Goal: Task Accomplishment & Management: Complete application form

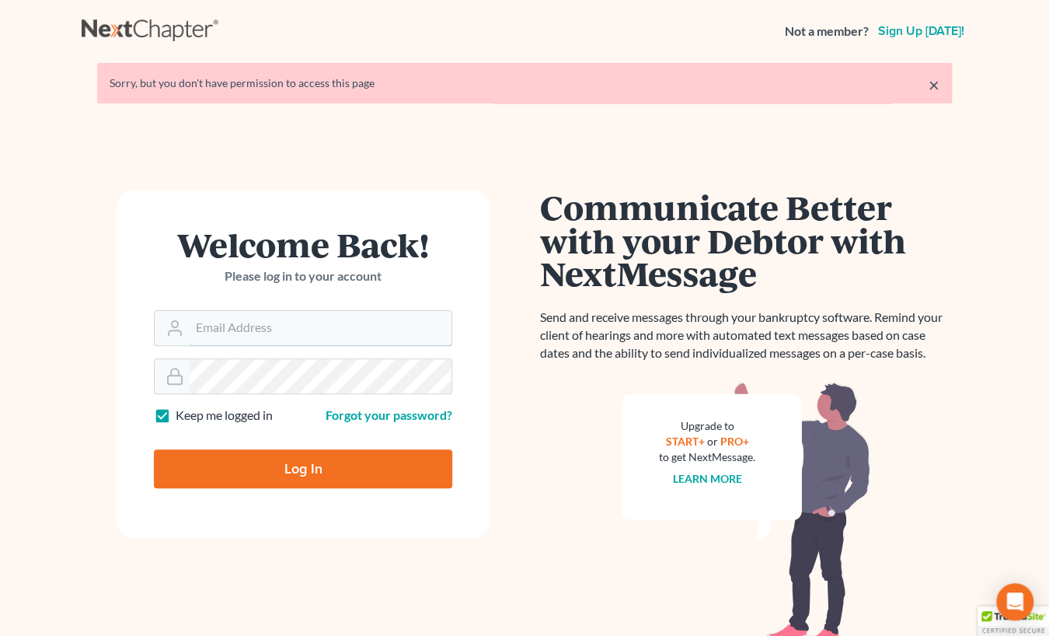
type input "[PERSON_NAME][EMAIL_ADDRESS][DOMAIN_NAME]"
click at [284, 464] on input "Log In" at bounding box center [303, 468] width 298 height 39
type input "Thinking..."
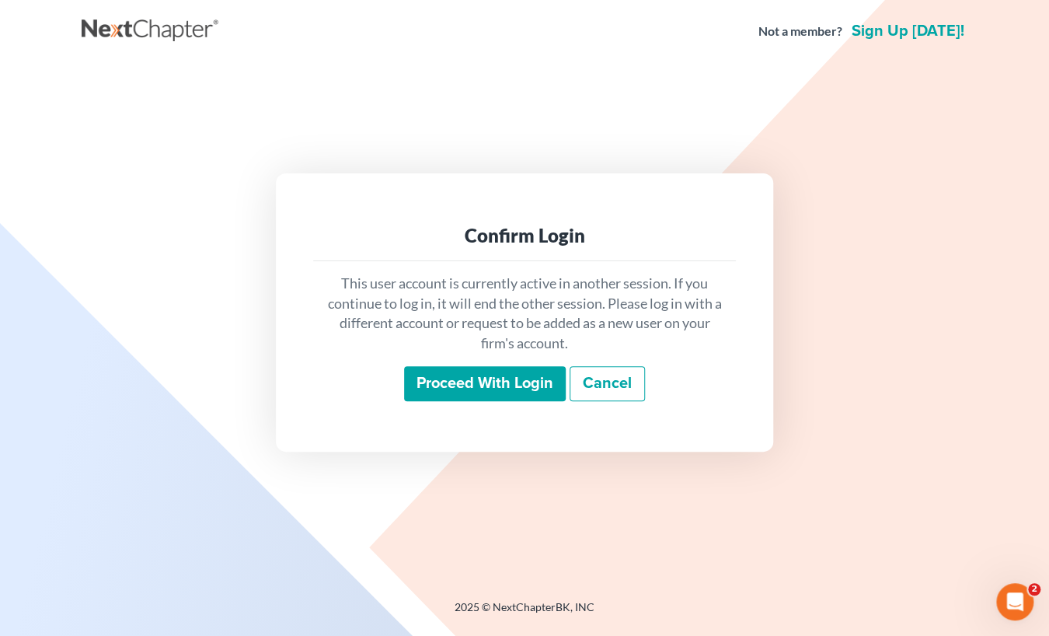
click at [449, 377] on input "Proceed with login" at bounding box center [485, 384] width 162 height 36
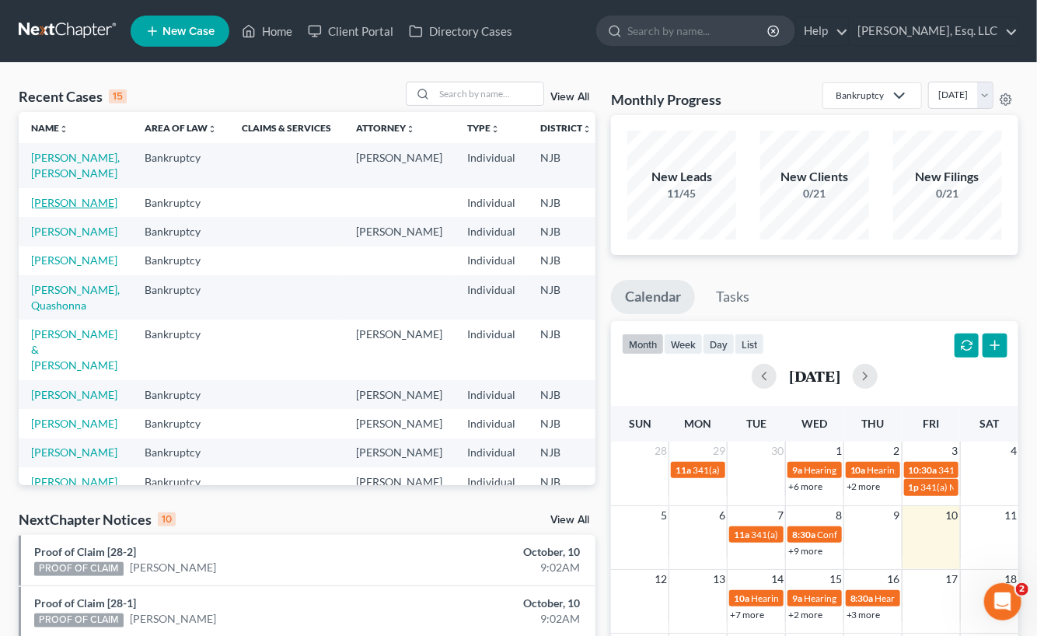
click at [37, 209] on link "[PERSON_NAME]" at bounding box center [74, 202] width 86 height 13
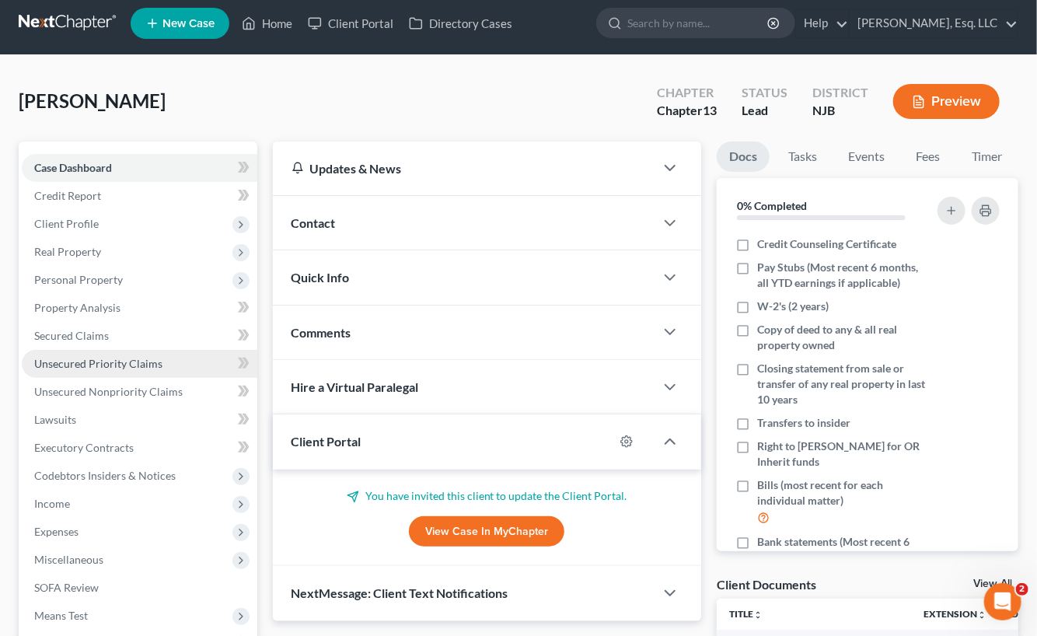
scroll to position [365, 0]
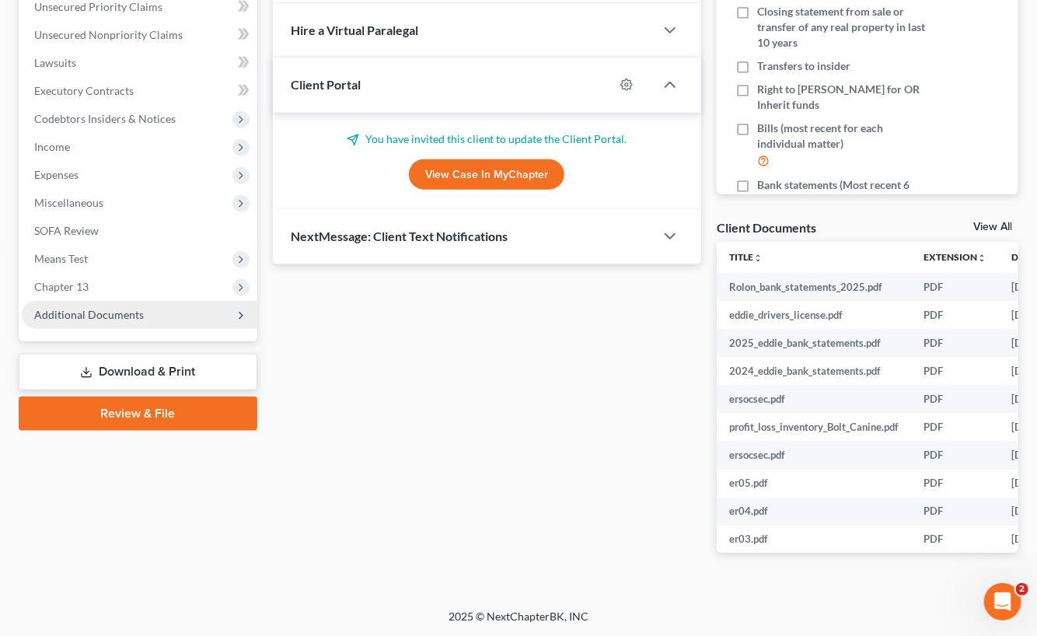
click at [118, 309] on span "Additional Documents" at bounding box center [89, 314] width 110 height 13
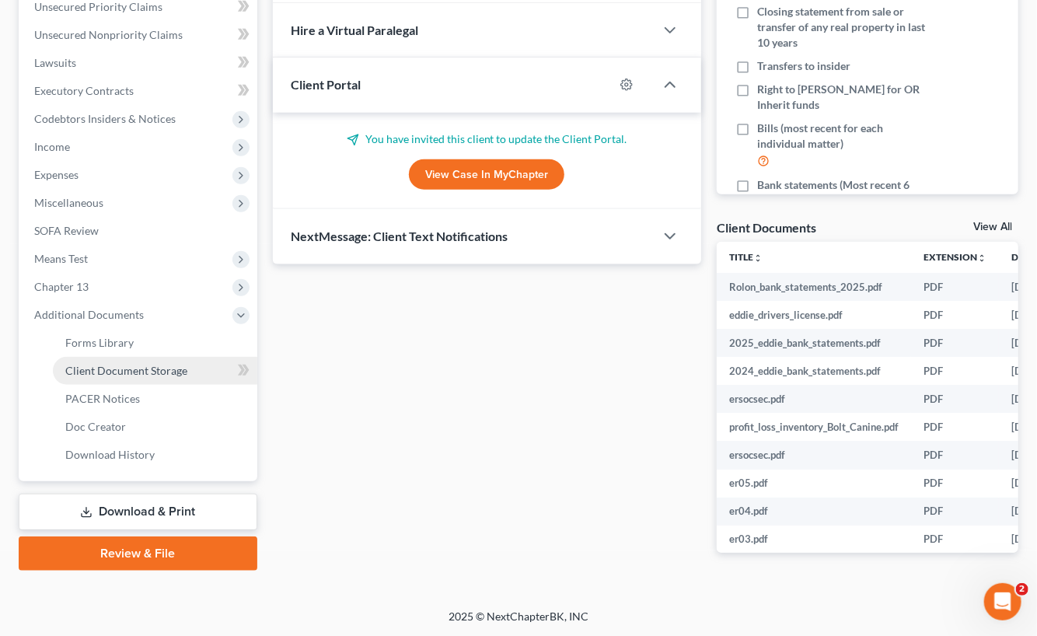
click at [145, 365] on span "Client Document Storage" at bounding box center [126, 370] width 122 height 13
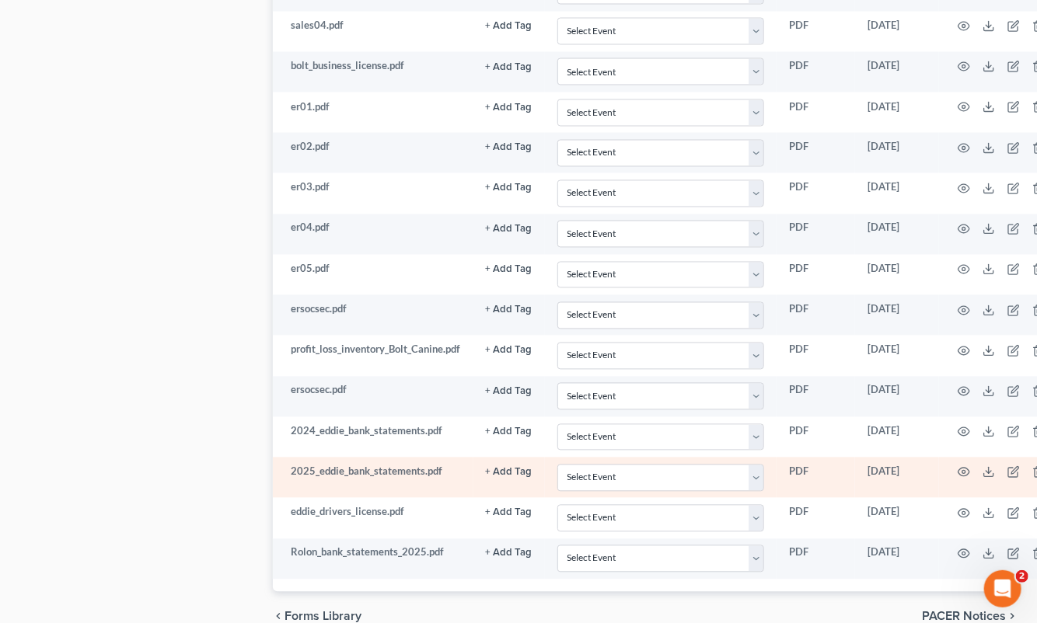
scroll to position [1240, 0]
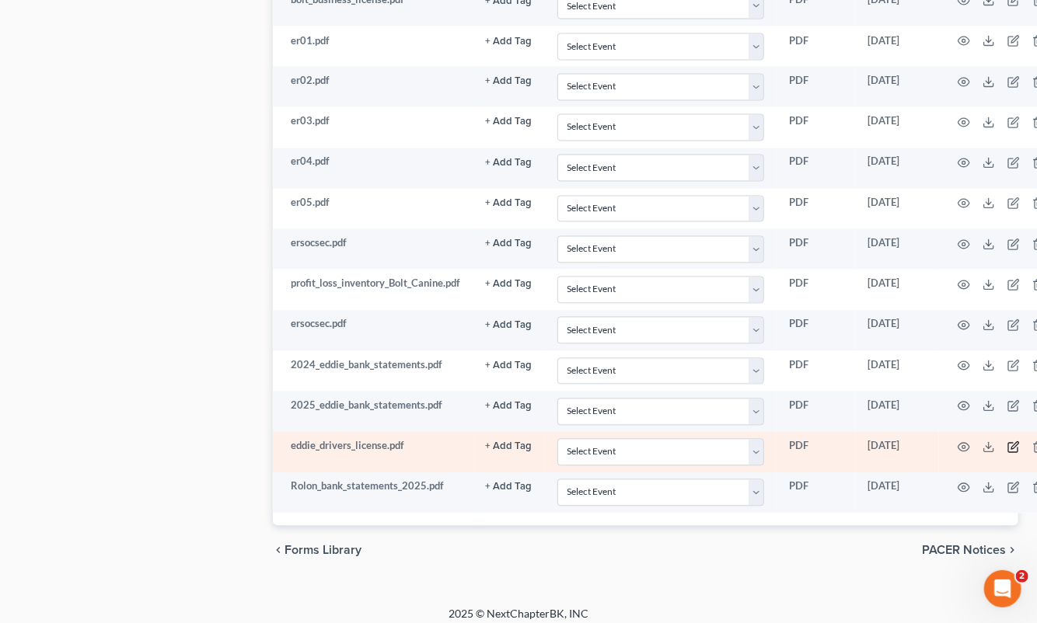
click at [1010, 441] on icon "button" at bounding box center [1013, 447] width 12 height 12
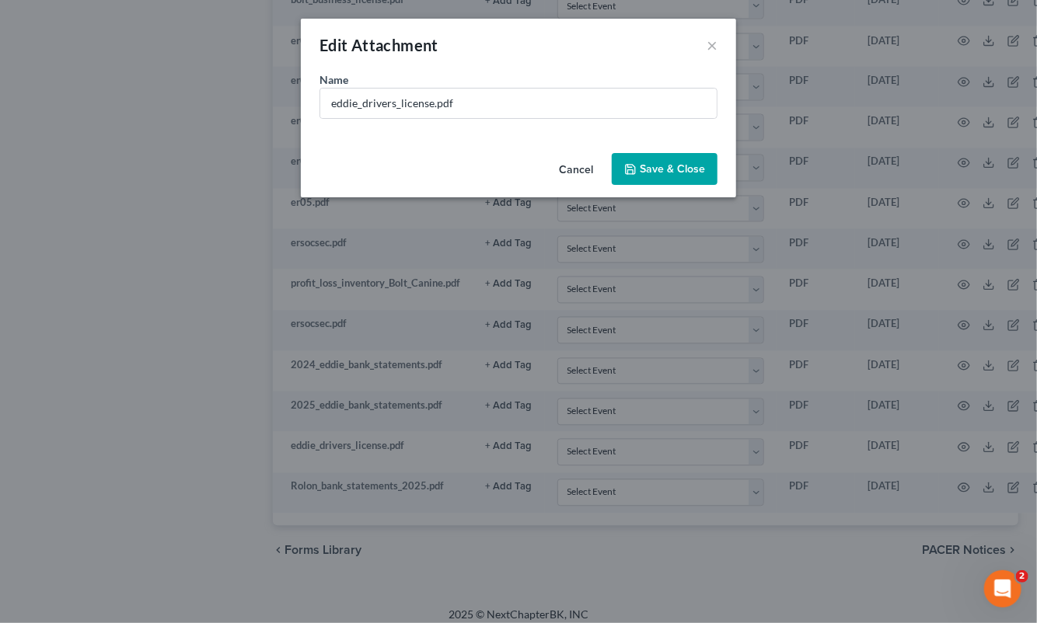
scroll to position [1229, 0]
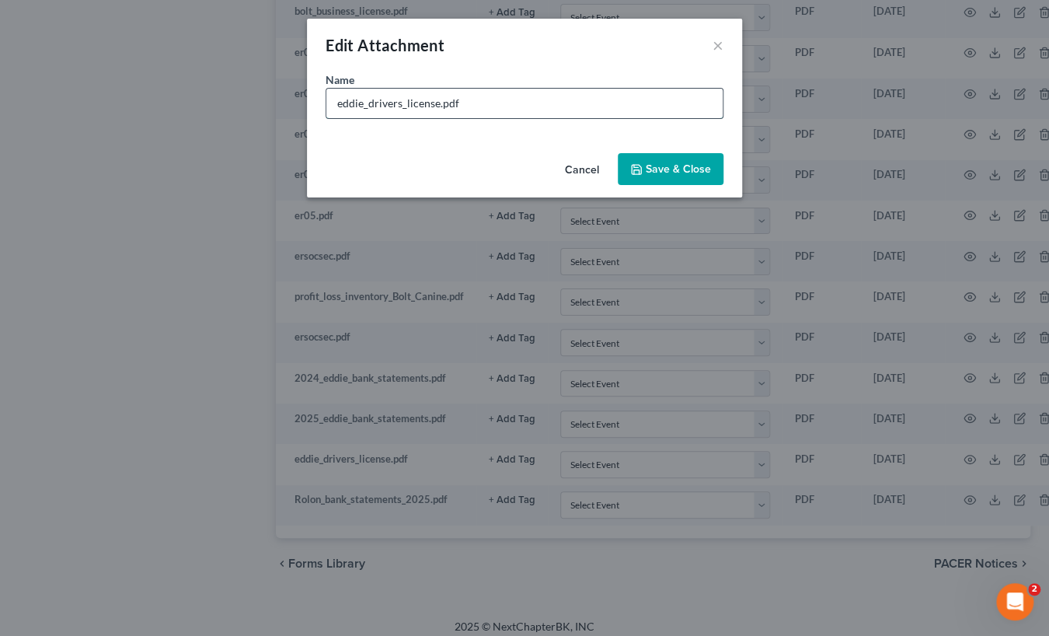
click at [336, 100] on input "eddie_drivers_license.pdf" at bounding box center [524, 104] width 396 height 30
drag, startPoint x: 435, startPoint y: 103, endPoint x: 500, endPoint y: 104, distance: 64.5
click at [500, 104] on input "DL thru Oct202025_eddie_drivers_license.pdf" at bounding box center [524, 104] width 396 height 30
type input "DL thru Oct202025_license.pdf"
click at [659, 169] on span "Save & Close" at bounding box center [678, 168] width 65 height 13
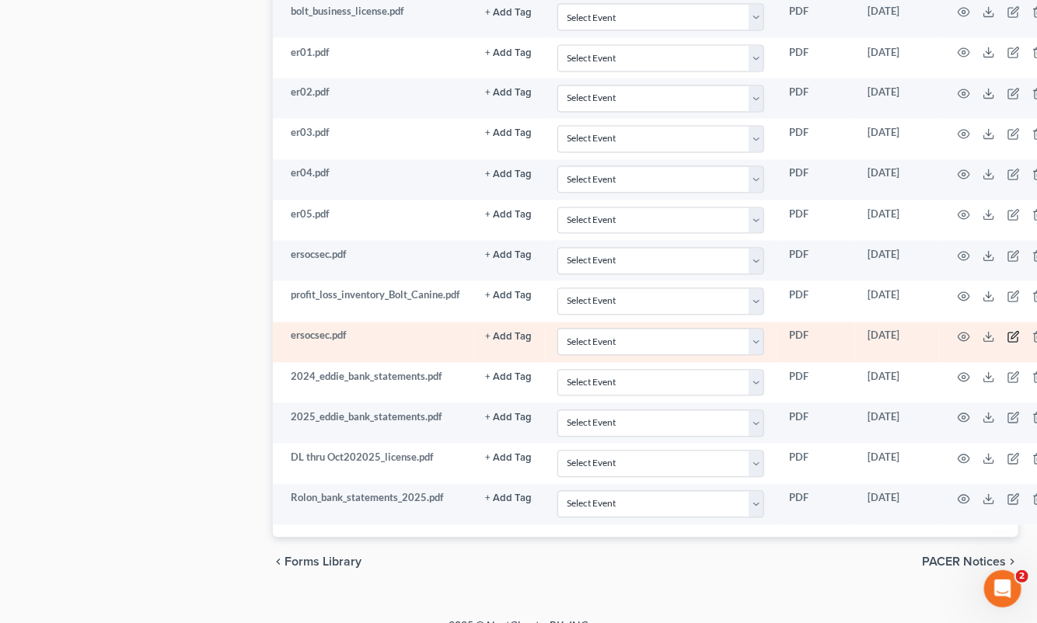
click at [1017, 331] on icon "button" at bounding box center [1013, 337] width 12 height 12
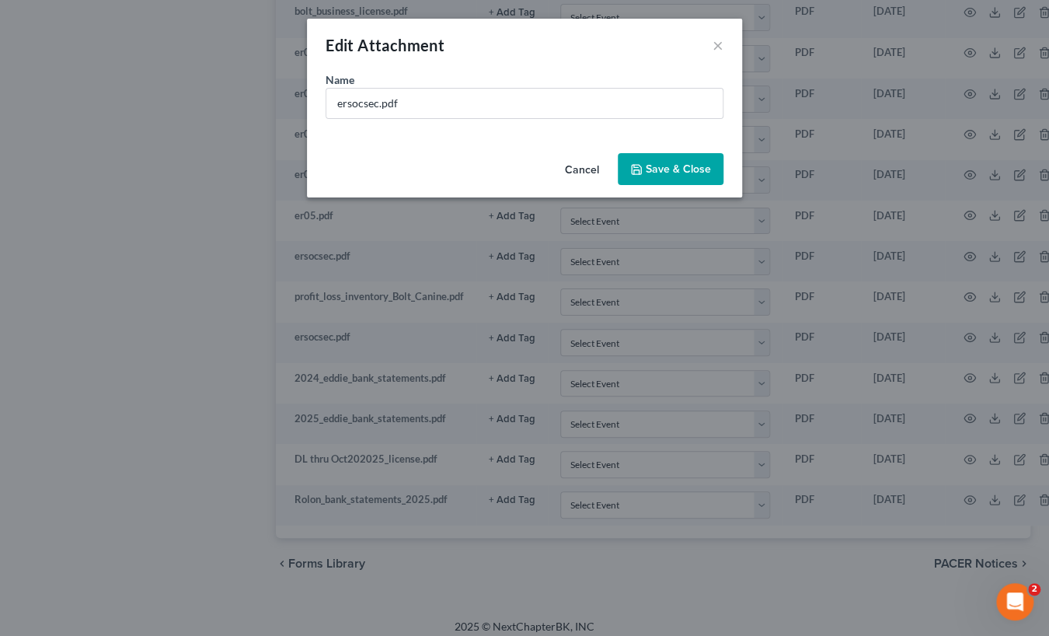
click at [724, 45] on div "Edit Attachment ×" at bounding box center [524, 45] width 435 height 53
click at [721, 44] on button "×" at bounding box center [718, 45] width 11 height 19
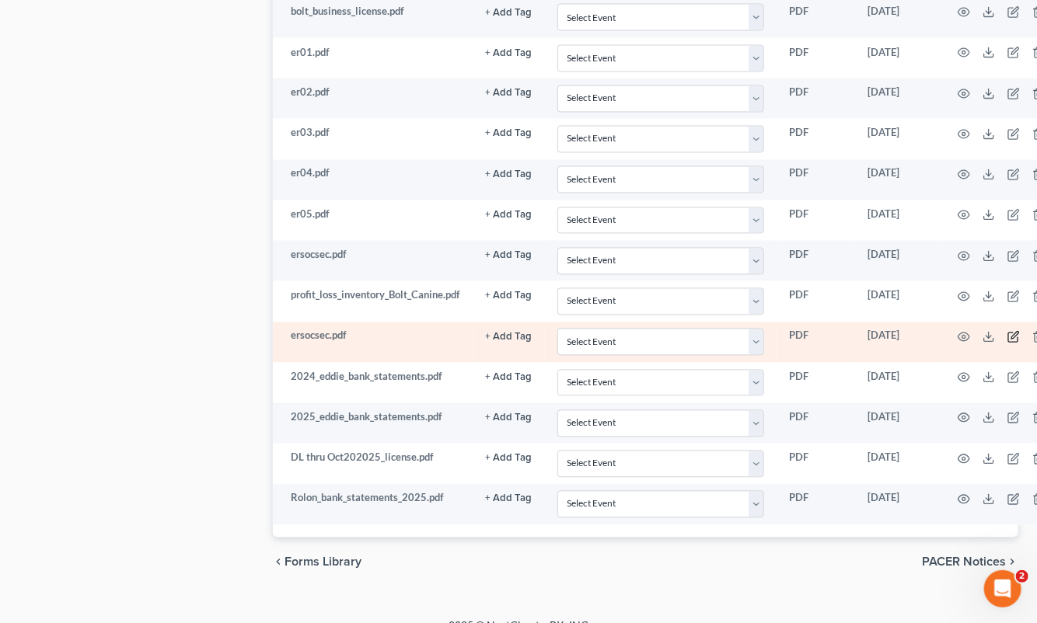
click at [1013, 332] on icon "button" at bounding box center [1015, 335] width 7 height 7
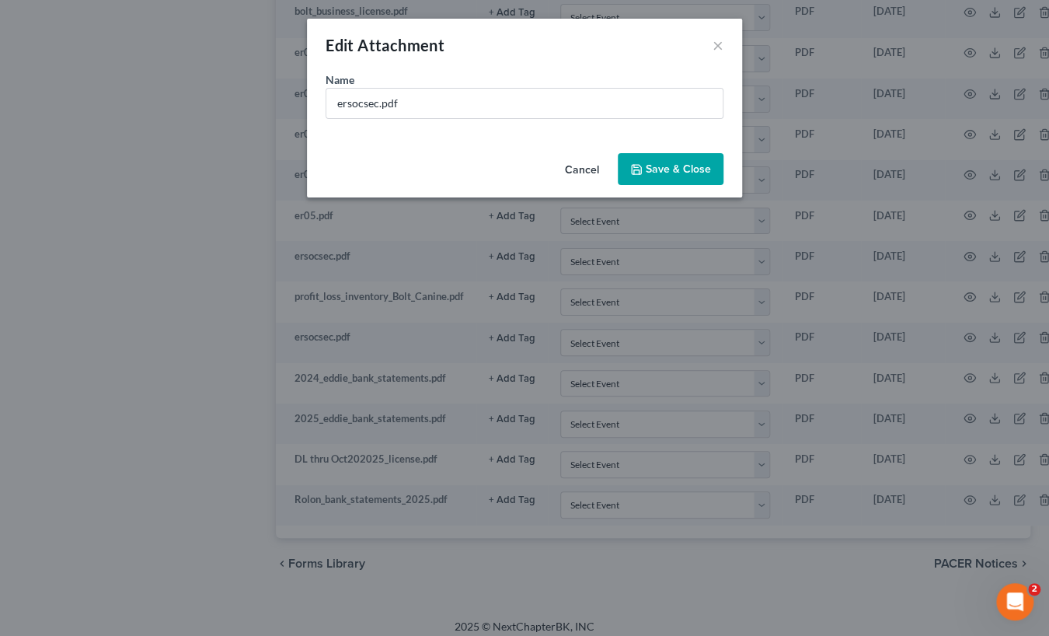
click at [702, 166] on span "Save & Close" at bounding box center [678, 168] width 65 height 13
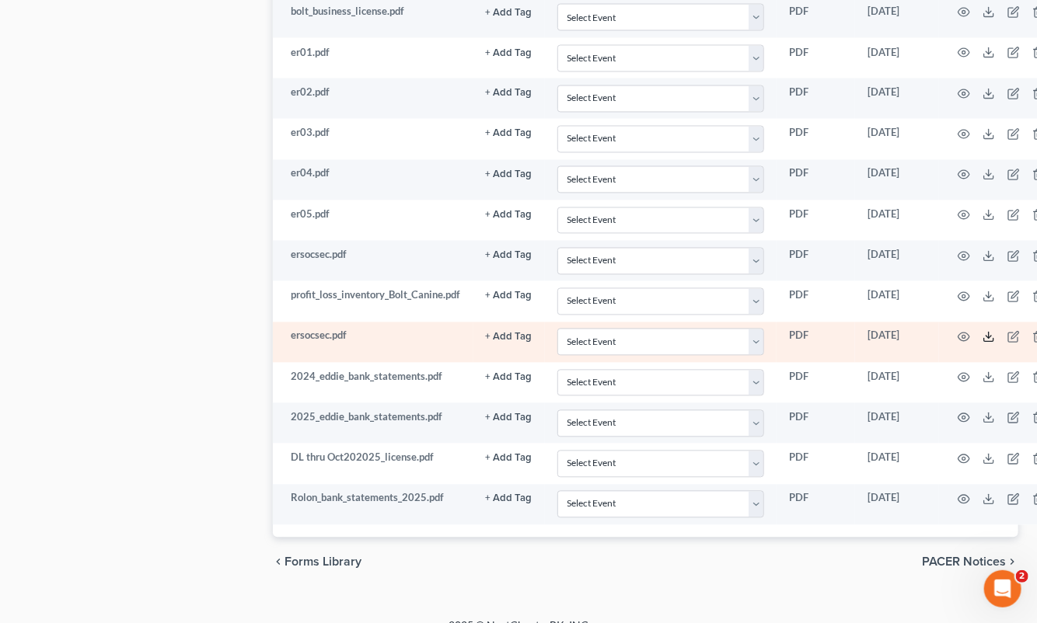
click at [988, 337] on polyline at bounding box center [988, 338] width 5 height 2
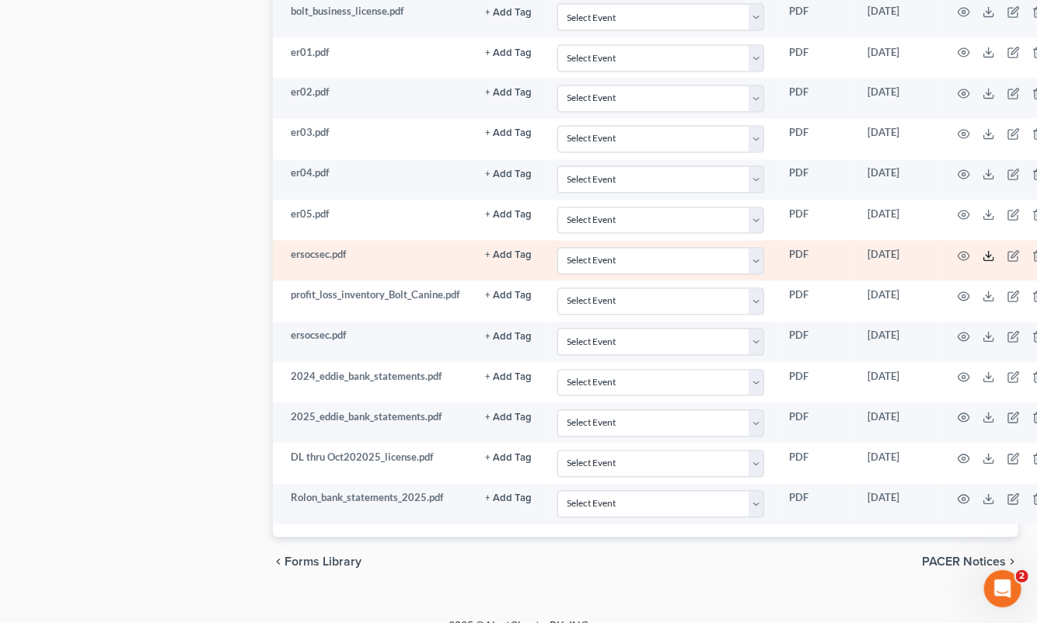
click at [992, 250] on icon at bounding box center [988, 256] width 12 height 12
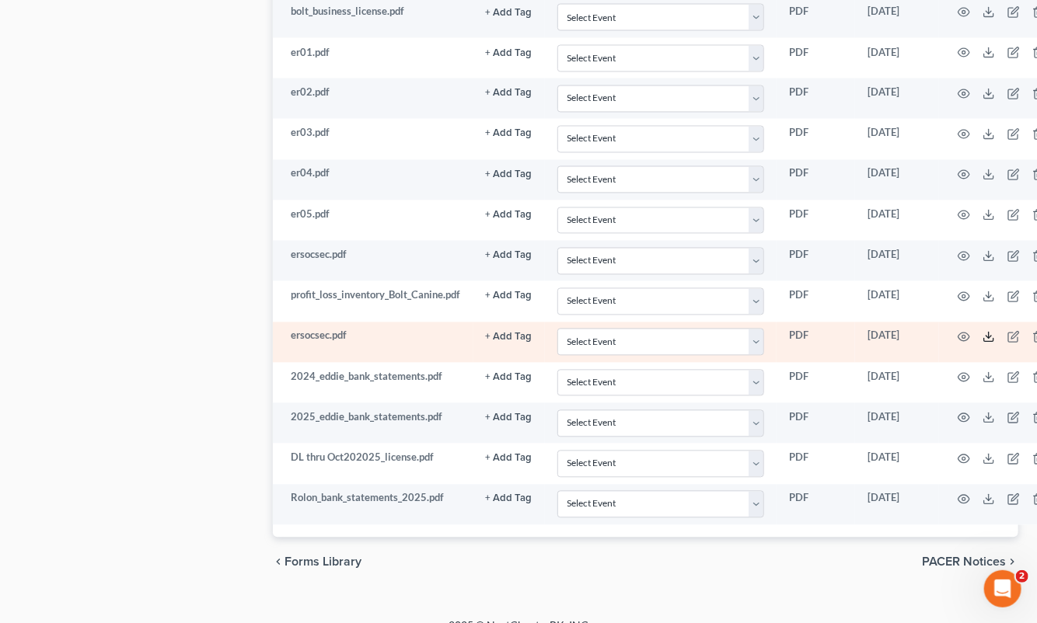
click at [982, 331] on icon at bounding box center [988, 337] width 12 height 12
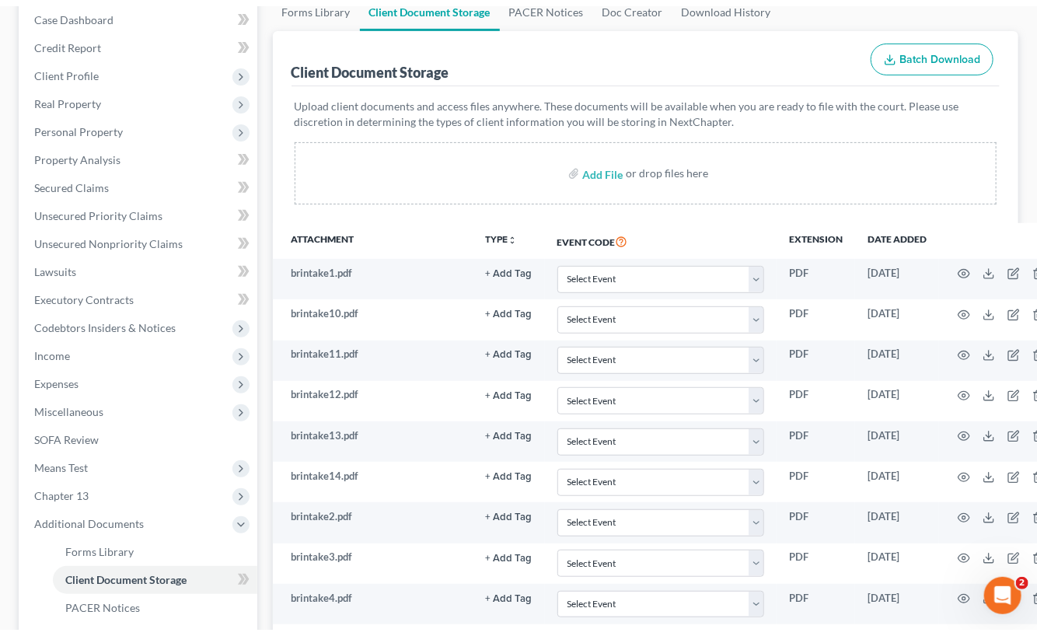
scroll to position [0, 0]
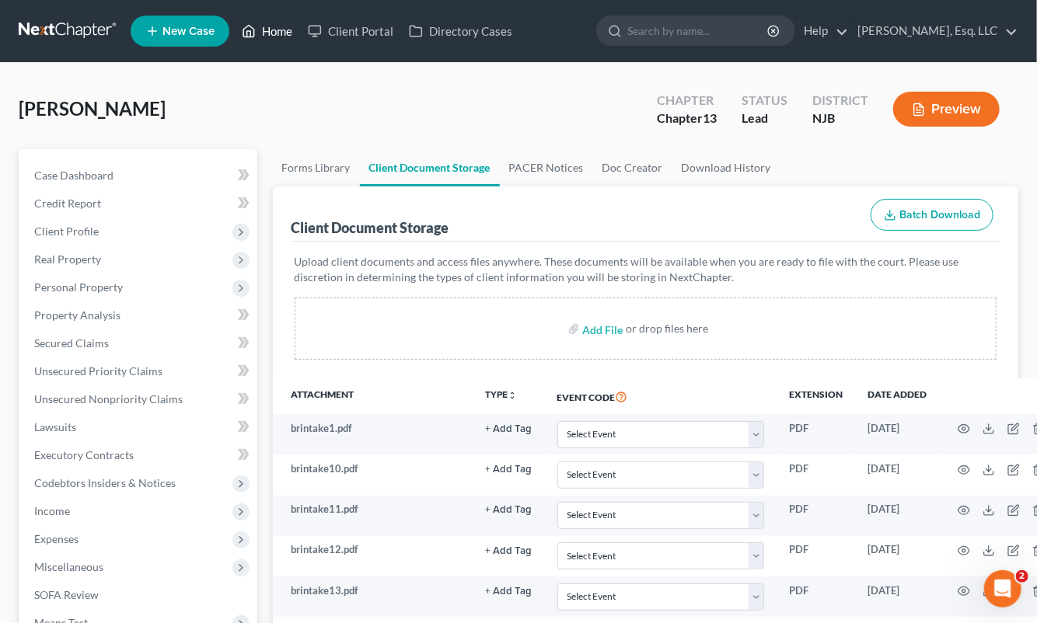
click at [277, 31] on link "Home" at bounding box center [267, 31] width 66 height 28
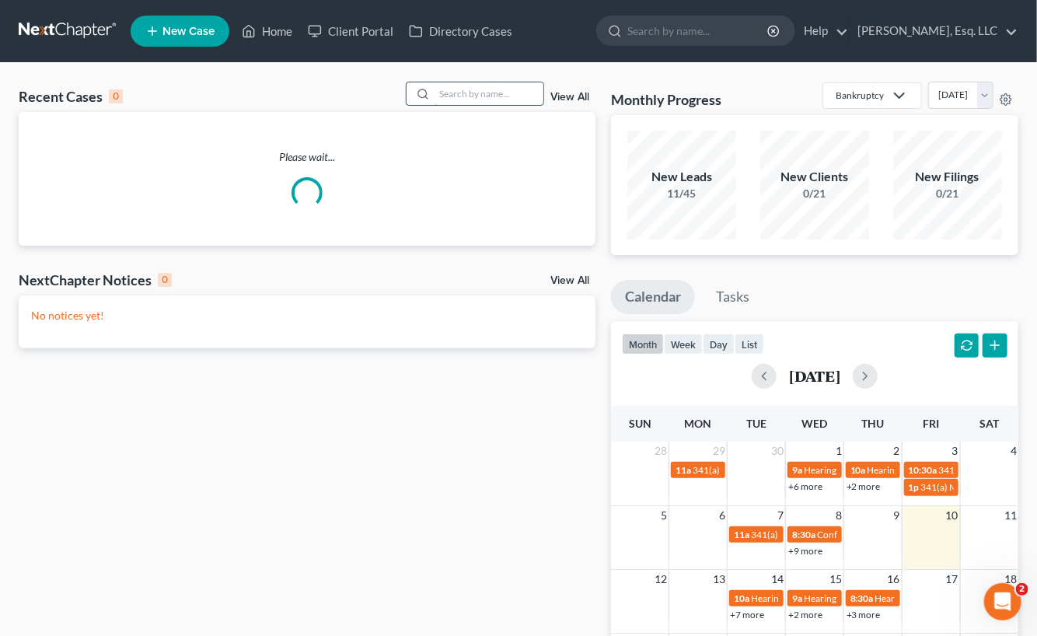
click at [483, 88] on input "search" at bounding box center [488, 93] width 109 height 23
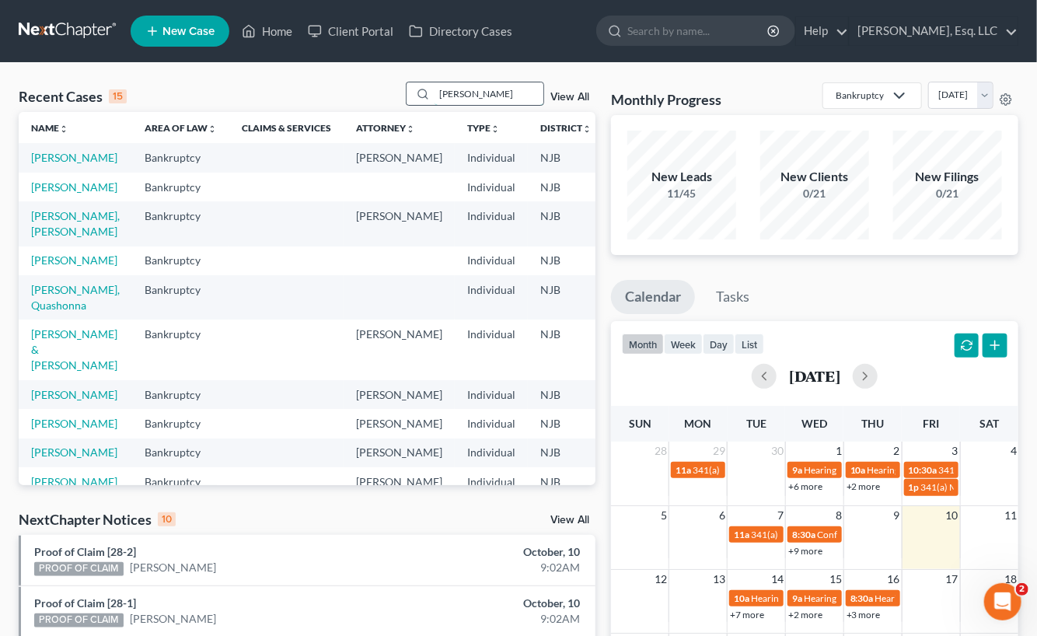
type input "mulligan"
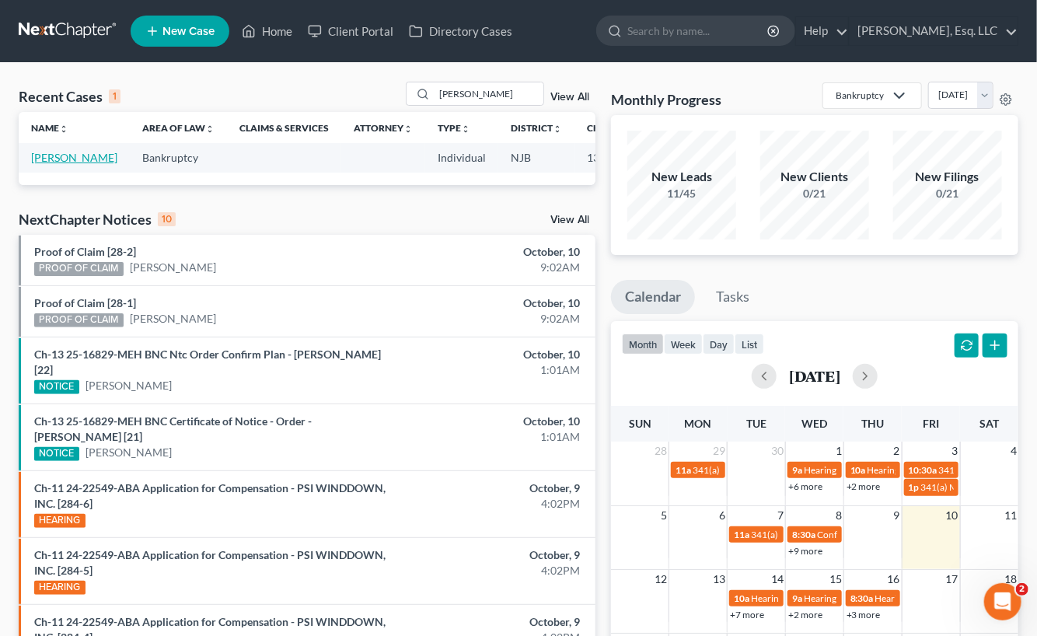
click at [50, 163] on link "[PERSON_NAME]" at bounding box center [74, 157] width 86 height 13
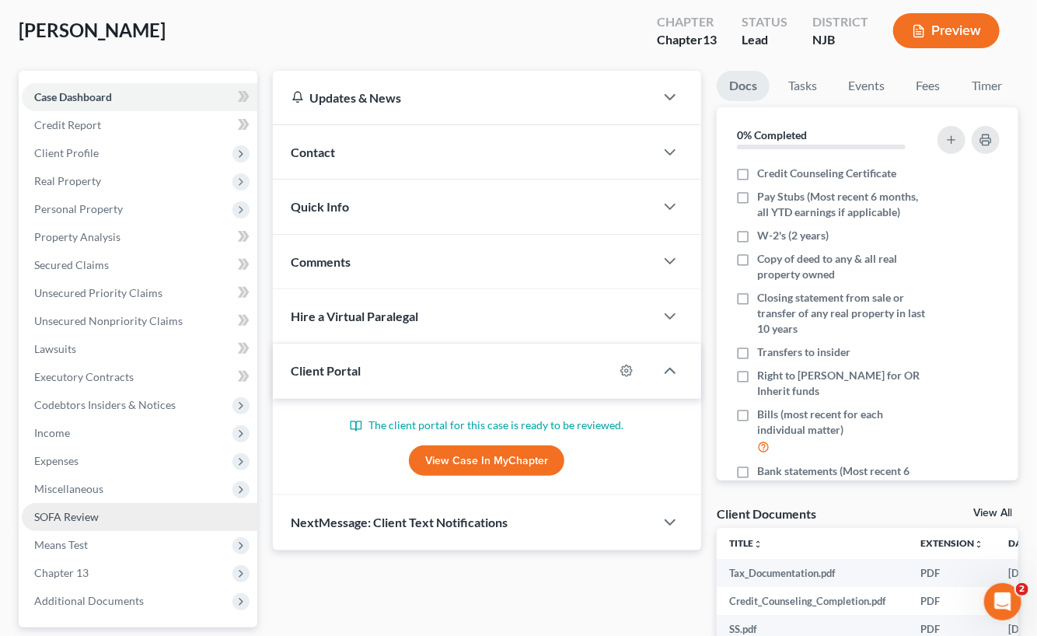
scroll to position [233, 0]
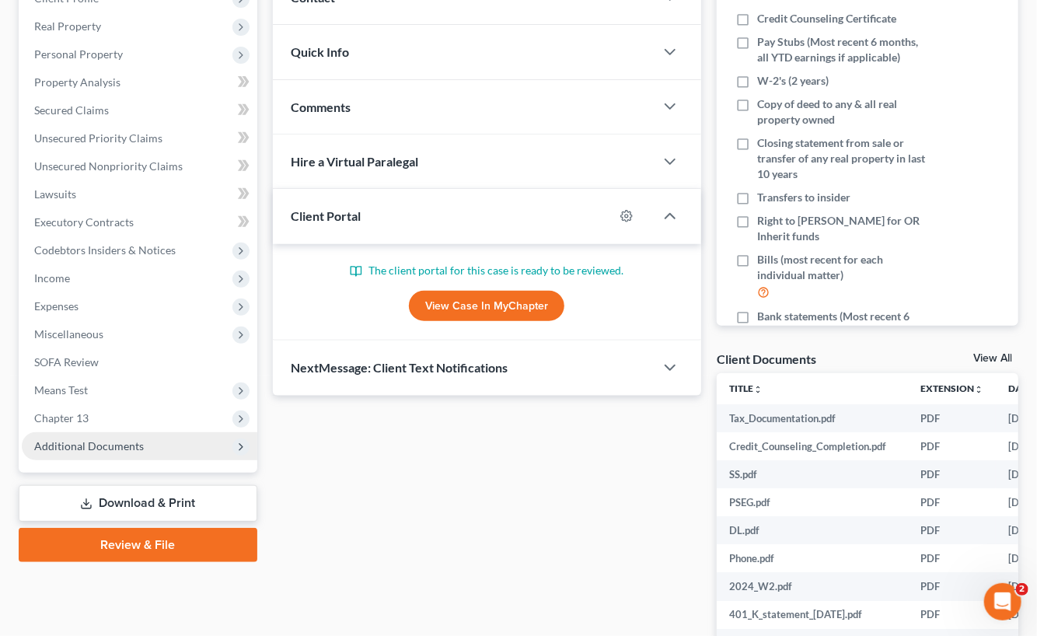
click at [120, 441] on span "Additional Documents" at bounding box center [89, 445] width 110 height 13
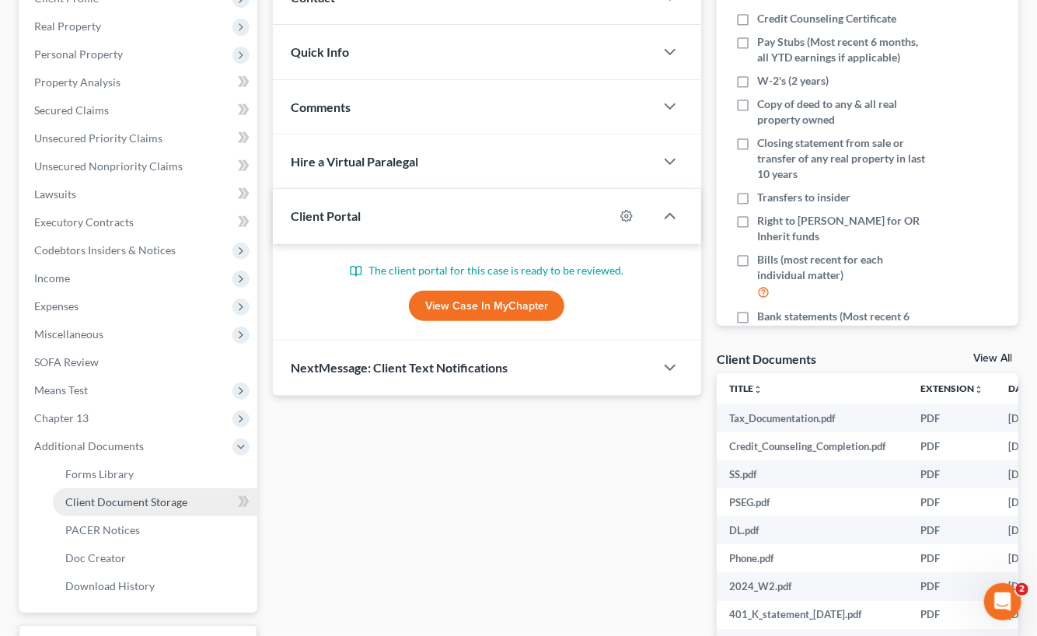
click at [152, 498] on span "Client Document Storage" at bounding box center [126, 501] width 122 height 13
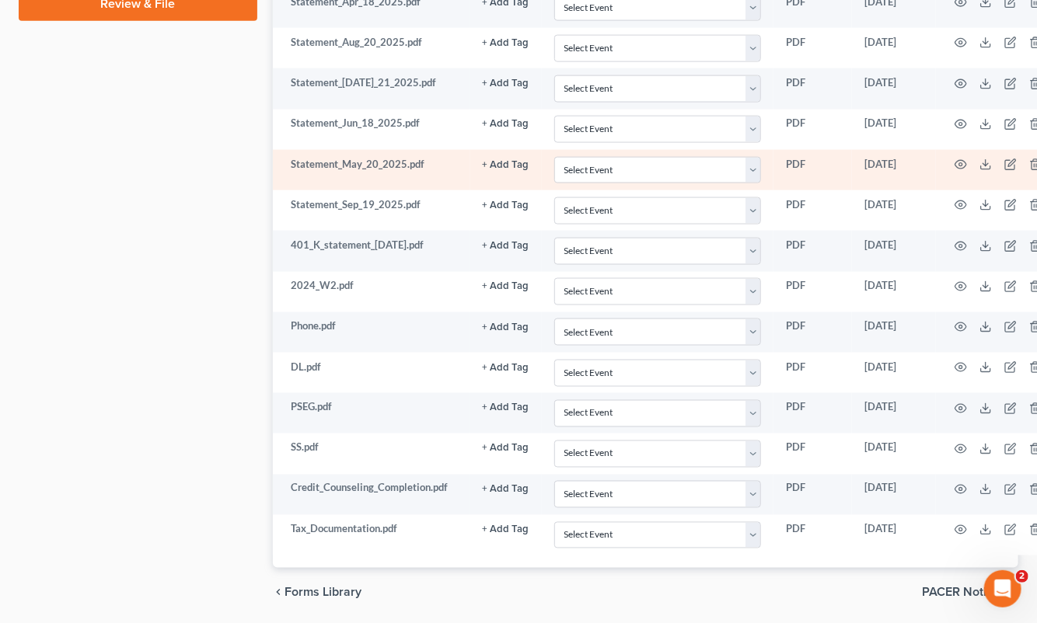
scroll to position [933, 0]
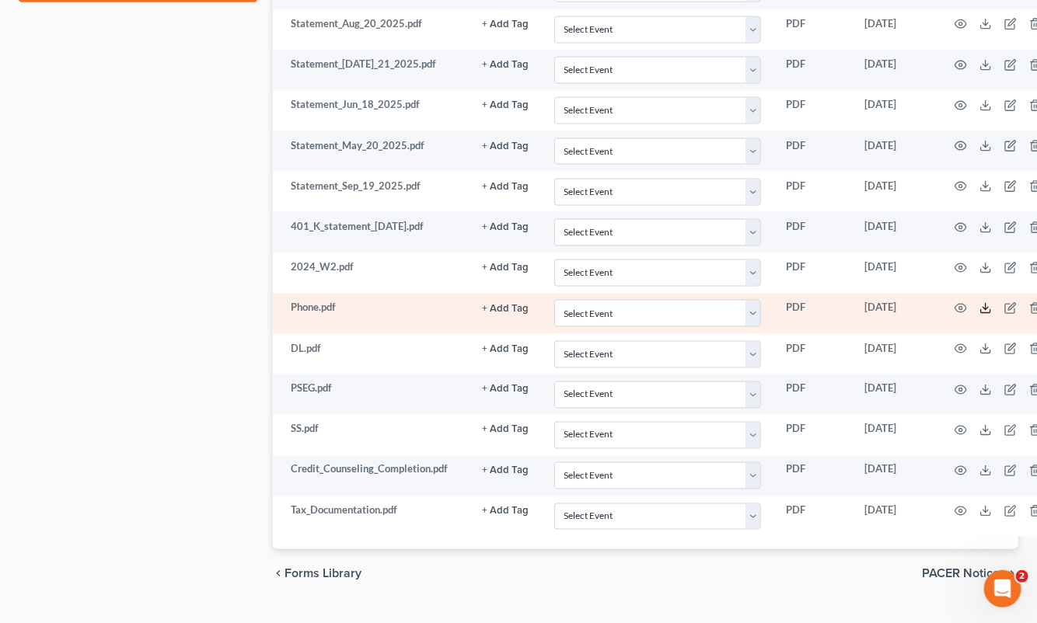
click at [979, 302] on icon at bounding box center [985, 308] width 12 height 12
click at [1004, 302] on icon "button" at bounding box center [1010, 308] width 12 height 12
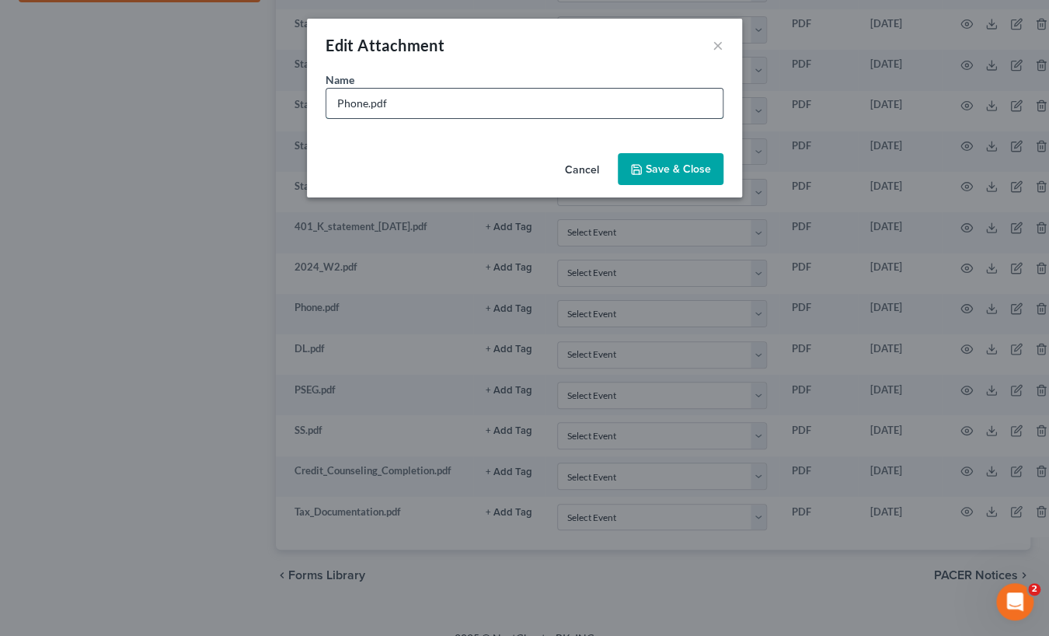
click at [336, 100] on input "Phone.pdf" at bounding box center [524, 104] width 396 height 30
click at [396, 98] on input "AT&T Phone.pdf" at bounding box center [524, 104] width 396 height 30
type input "AT&T Phone bill arrears.pdf"
click at [663, 175] on button "Save & Close" at bounding box center [671, 169] width 106 height 33
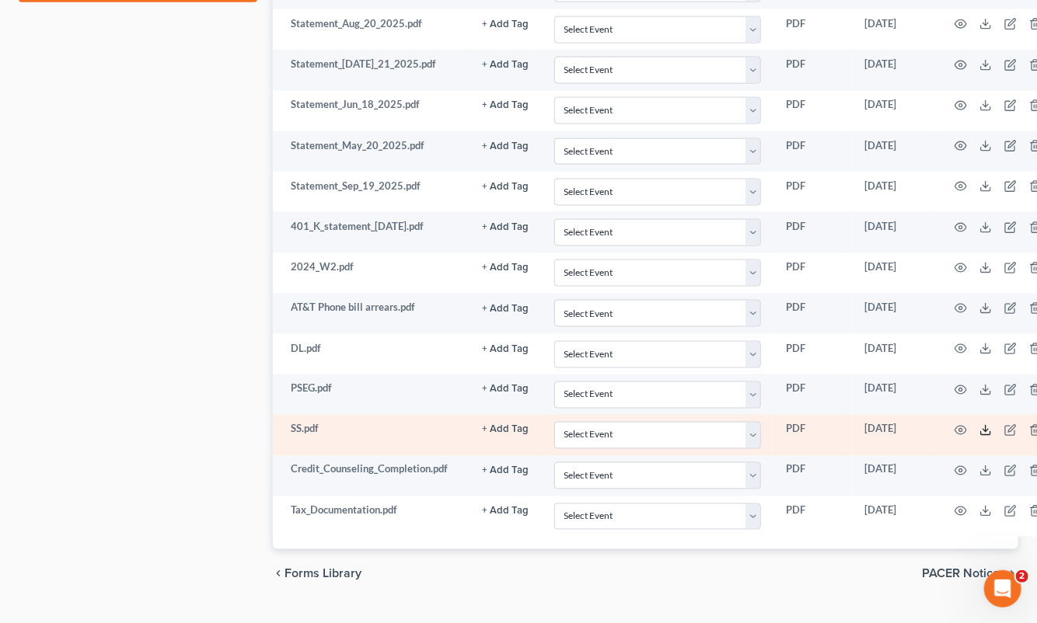
click at [985, 426] on line at bounding box center [985, 429] width 0 height 6
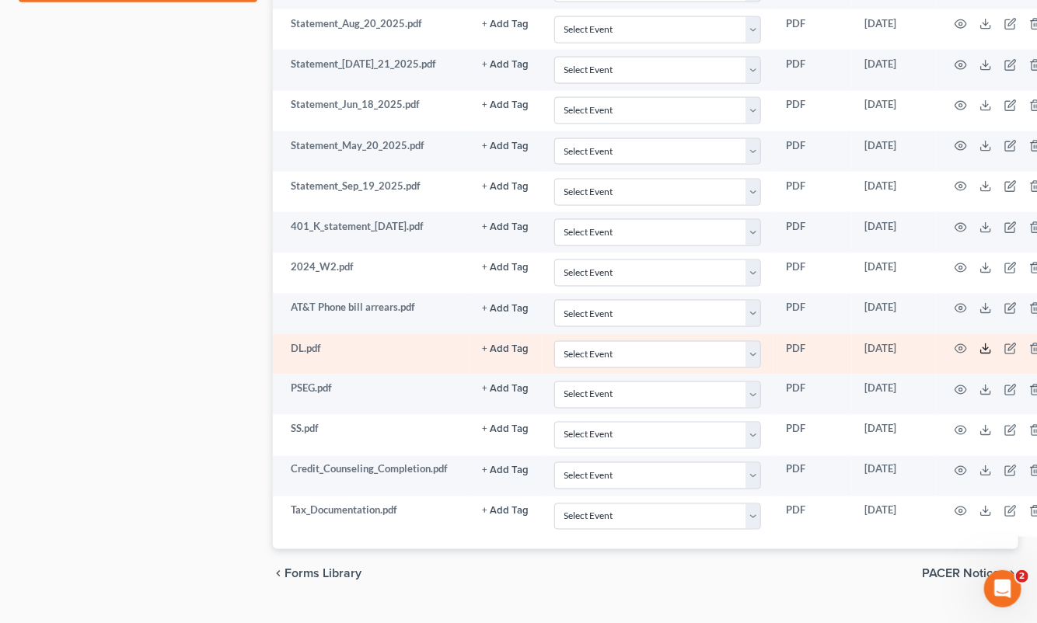
click at [979, 343] on icon at bounding box center [985, 349] width 12 height 12
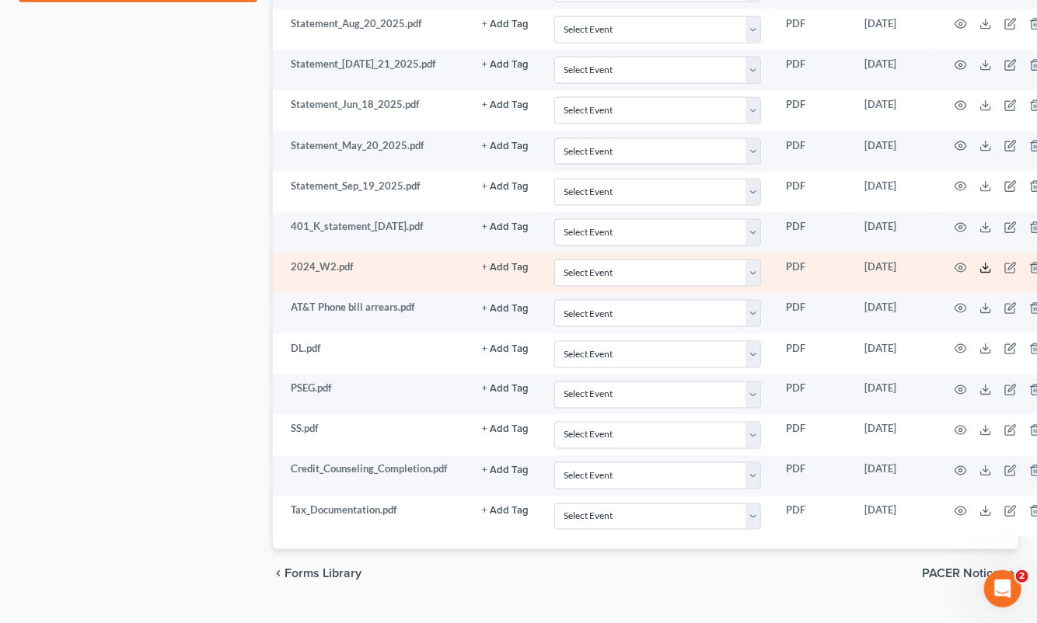
click at [983, 267] on polyline at bounding box center [985, 268] width 5 height 2
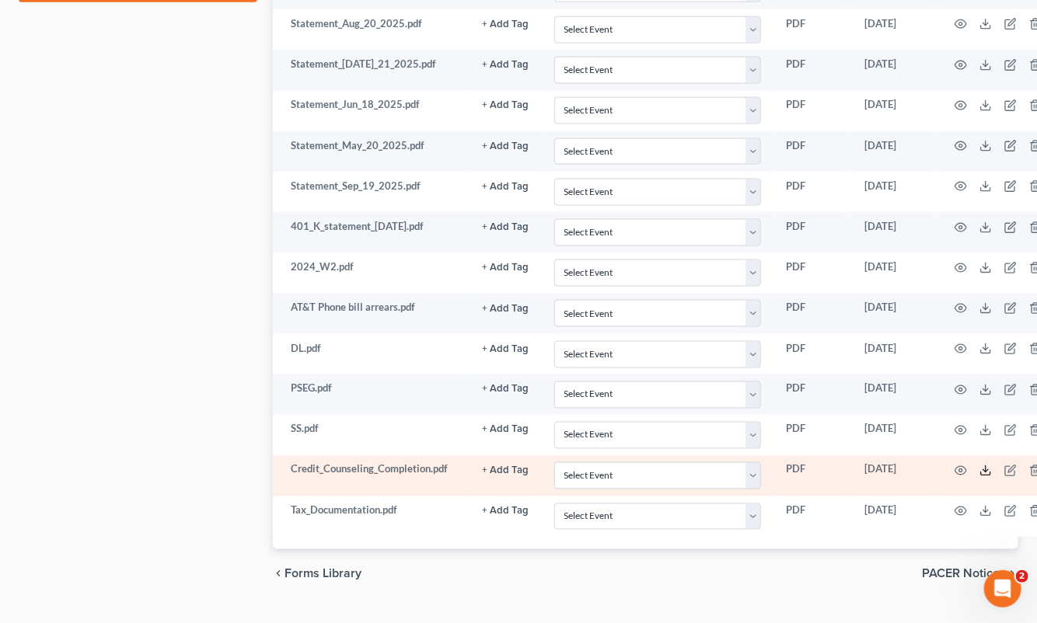
click at [979, 465] on icon at bounding box center [985, 471] width 12 height 12
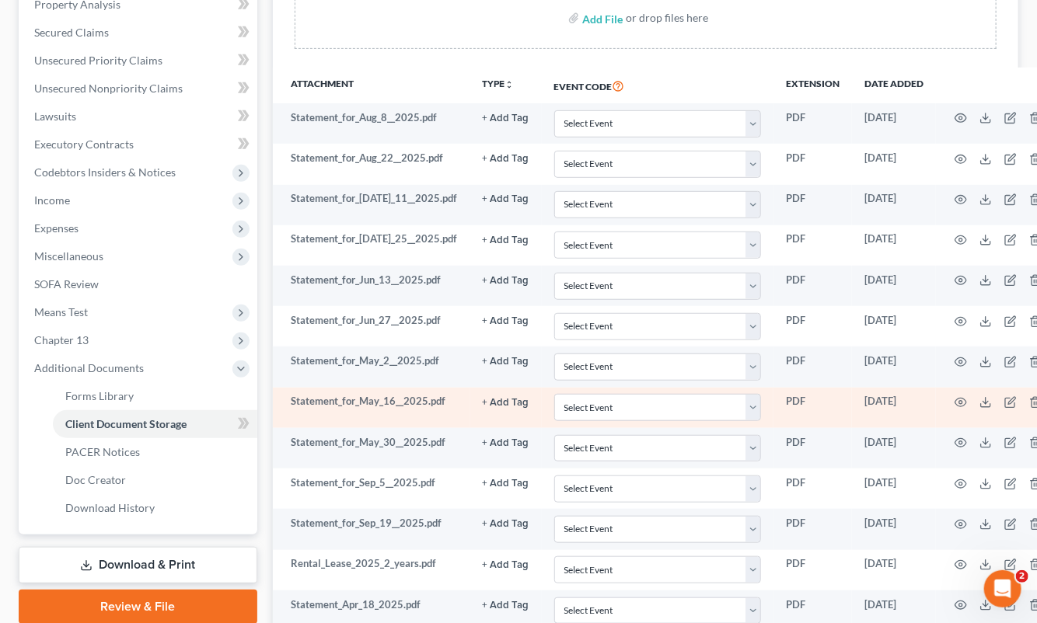
scroll to position [233, 0]
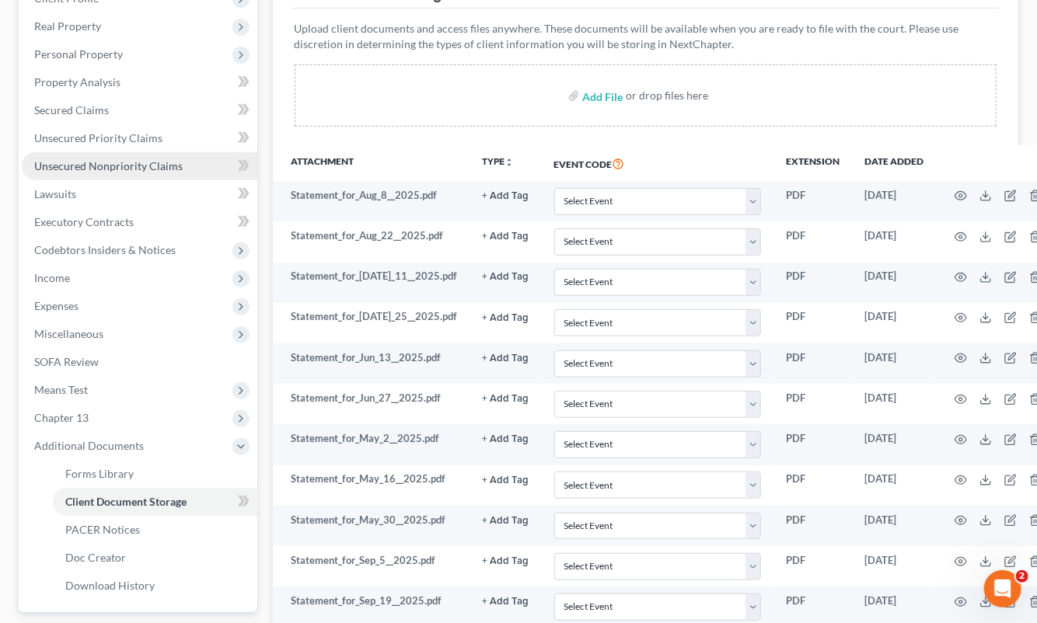
click at [104, 166] on span "Unsecured Nonpriority Claims" at bounding box center [108, 165] width 148 height 13
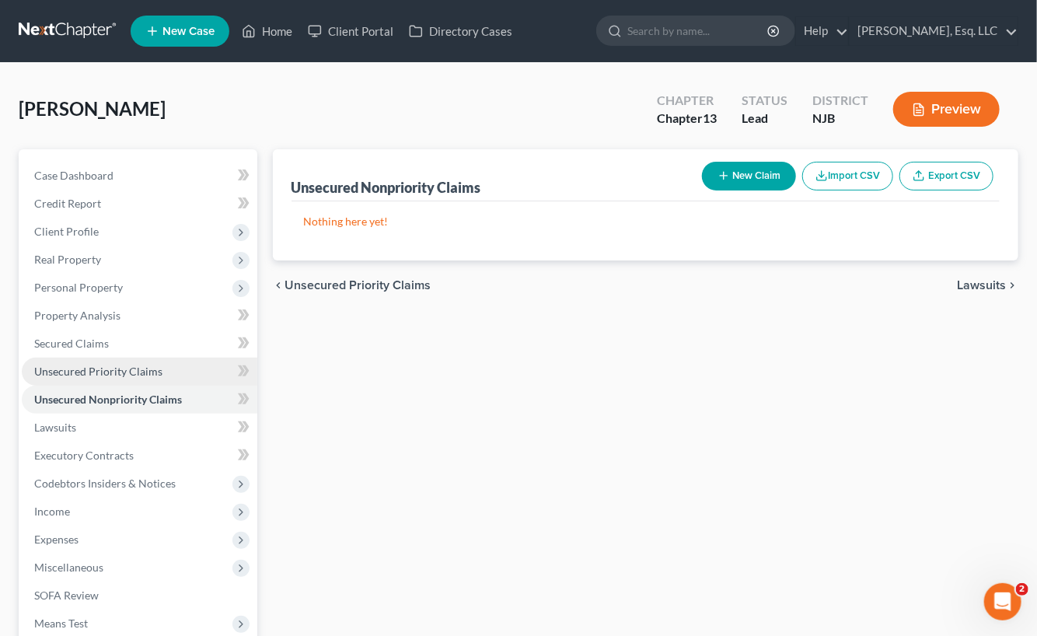
click at [99, 365] on span "Unsecured Priority Claims" at bounding box center [98, 371] width 128 height 13
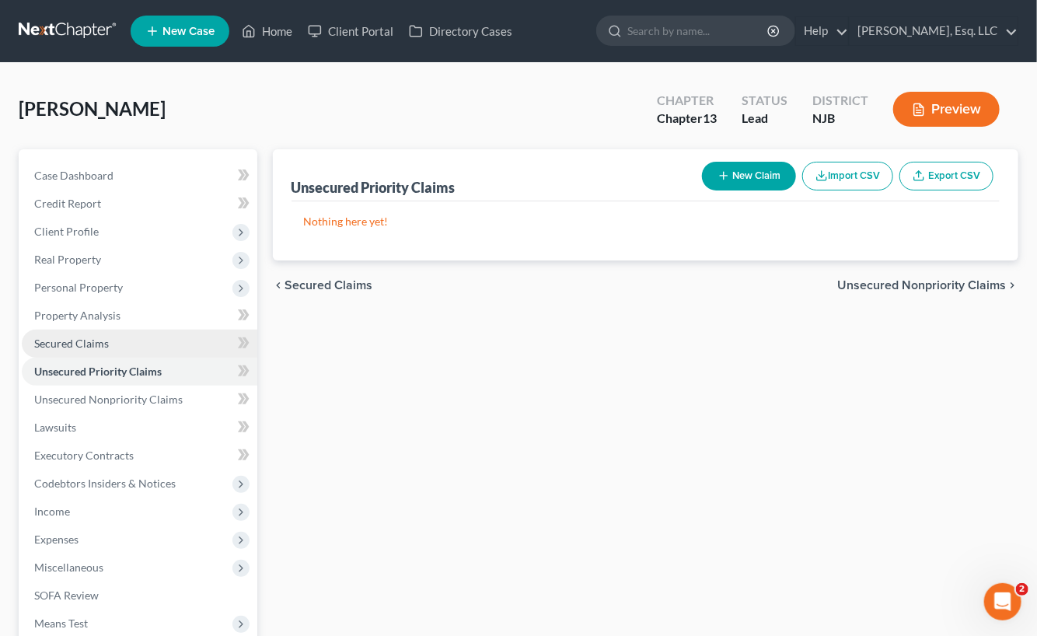
click at [91, 333] on link "Secured Claims" at bounding box center [139, 344] width 235 height 28
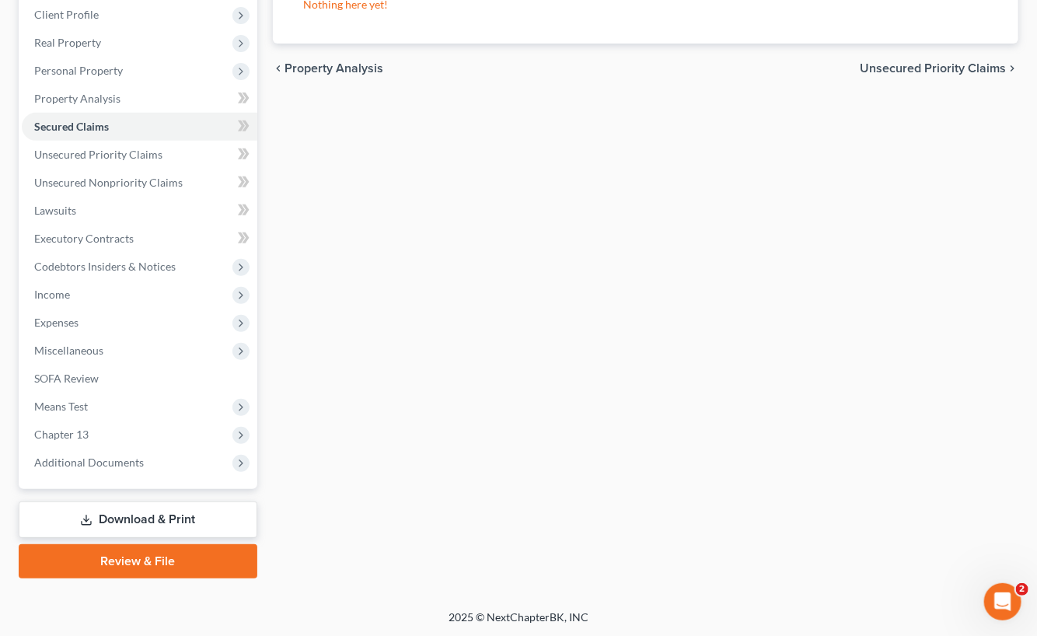
scroll to position [218, 0]
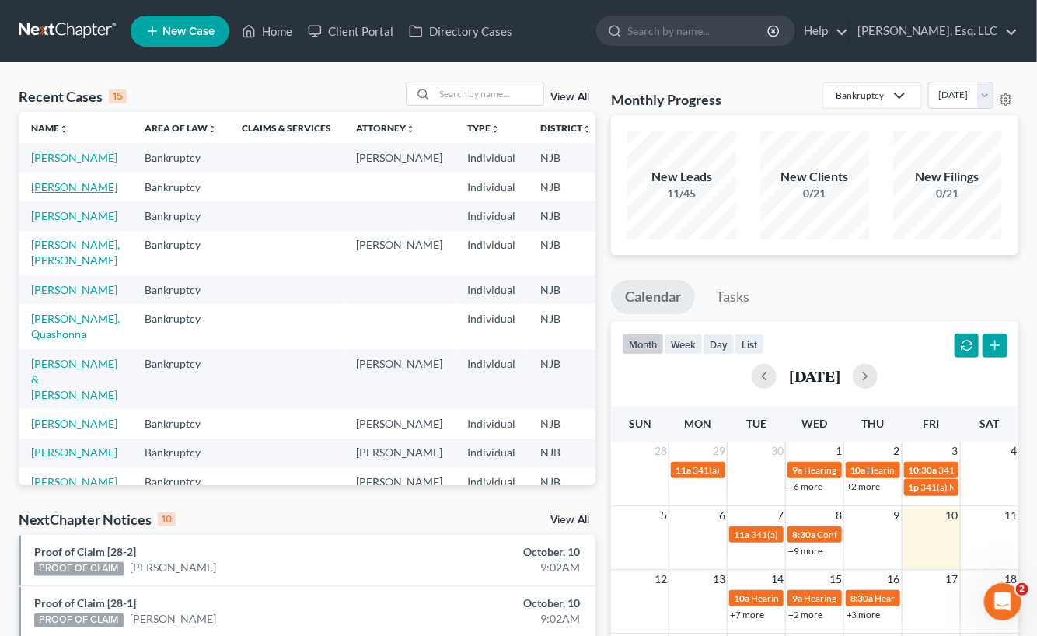
click at [51, 194] on link "[PERSON_NAME]" at bounding box center [74, 186] width 86 height 13
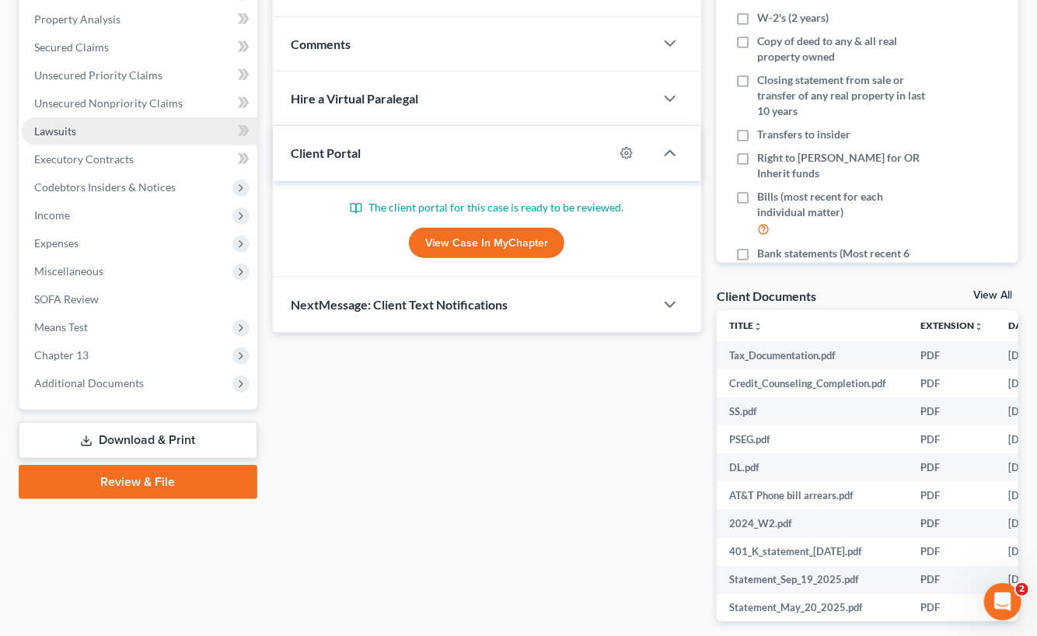
scroll to position [311, 0]
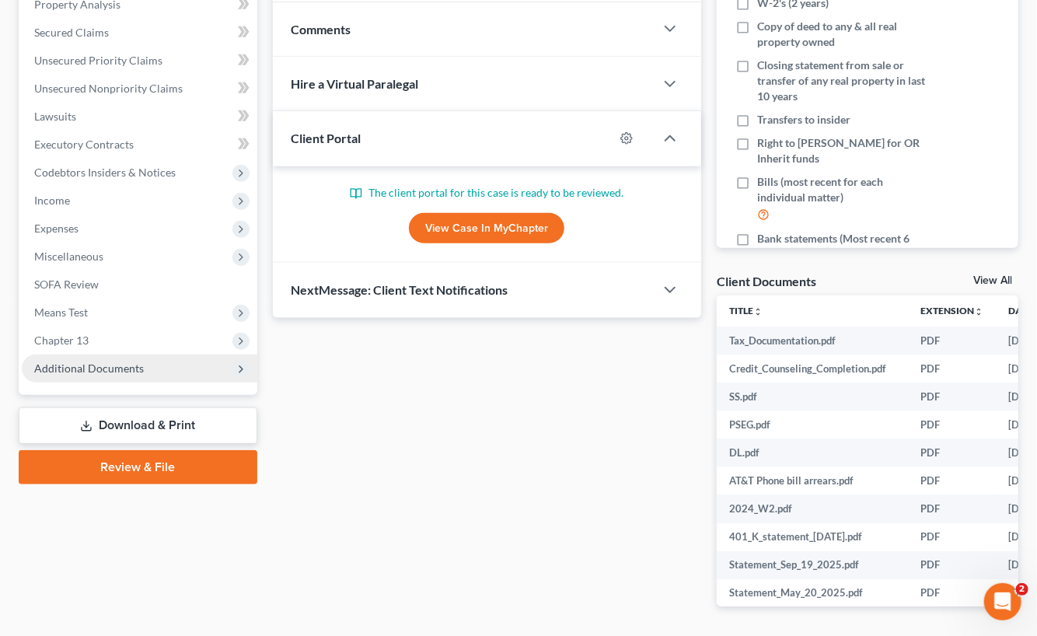
click at [124, 361] on span "Additional Documents" at bounding box center [89, 367] width 110 height 13
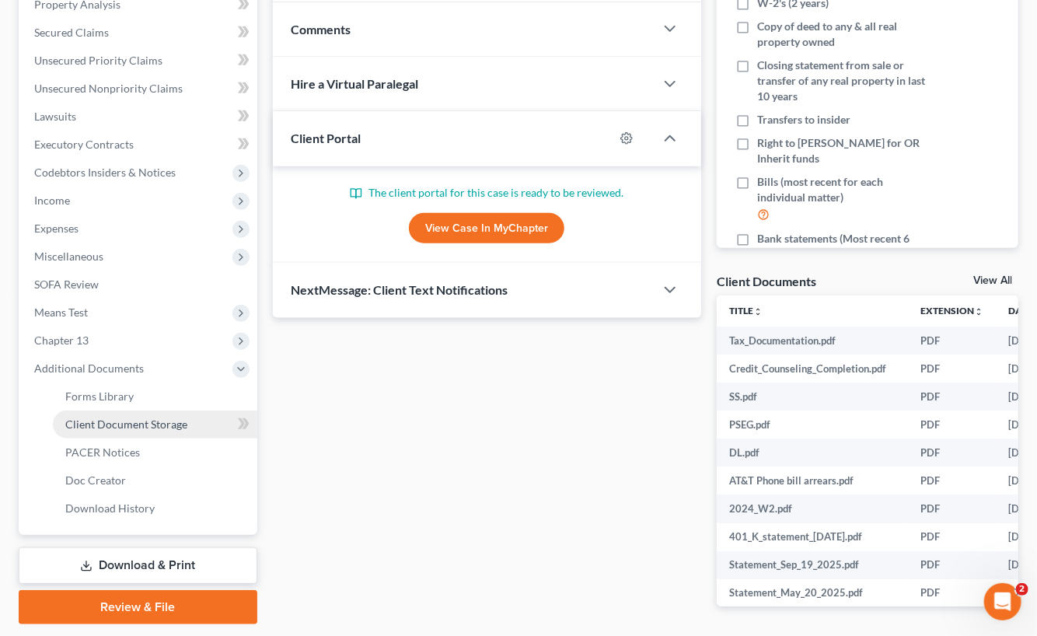
click at [139, 417] on span "Client Document Storage" at bounding box center [126, 423] width 122 height 13
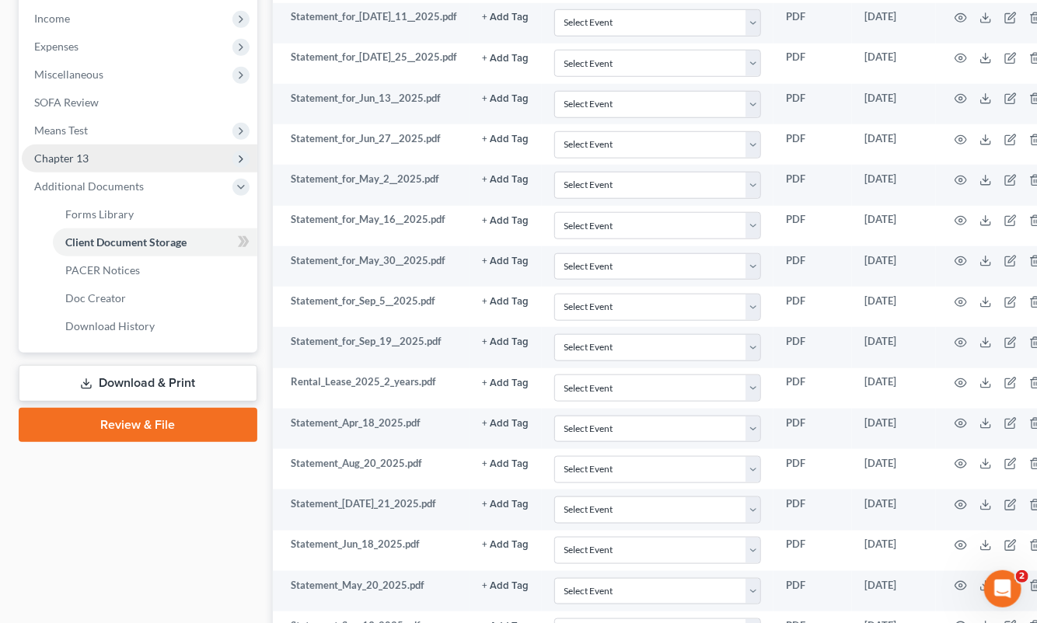
scroll to position [466, 0]
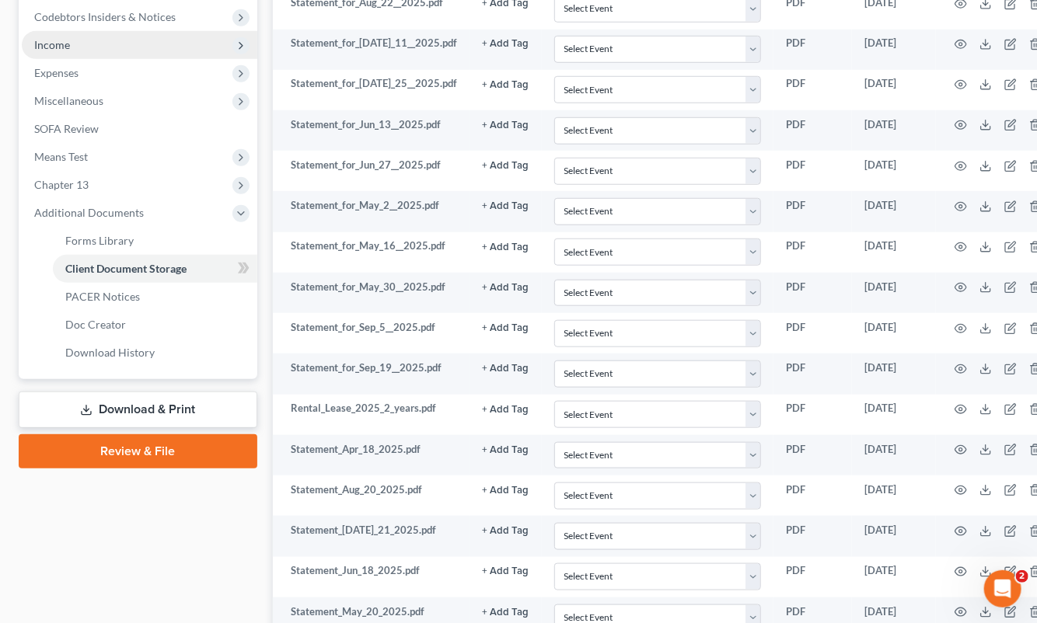
drag, startPoint x: 75, startPoint y: 45, endPoint x: 187, endPoint y: 56, distance: 111.7
click at [77, 44] on span "Income" at bounding box center [139, 45] width 235 height 28
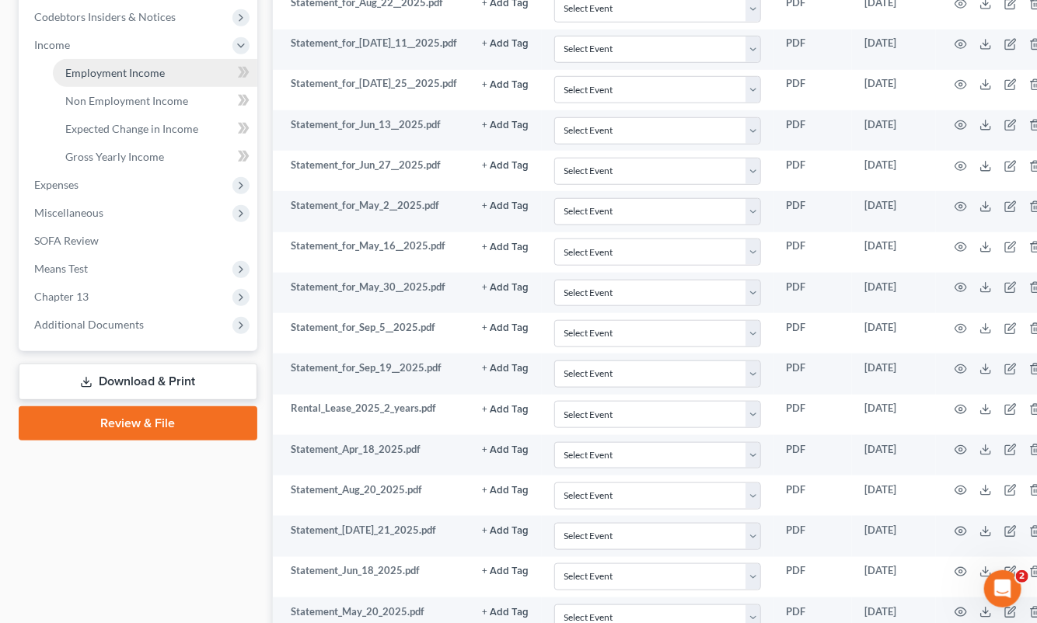
click at [149, 72] on span "Employment Income" at bounding box center [114, 72] width 99 height 13
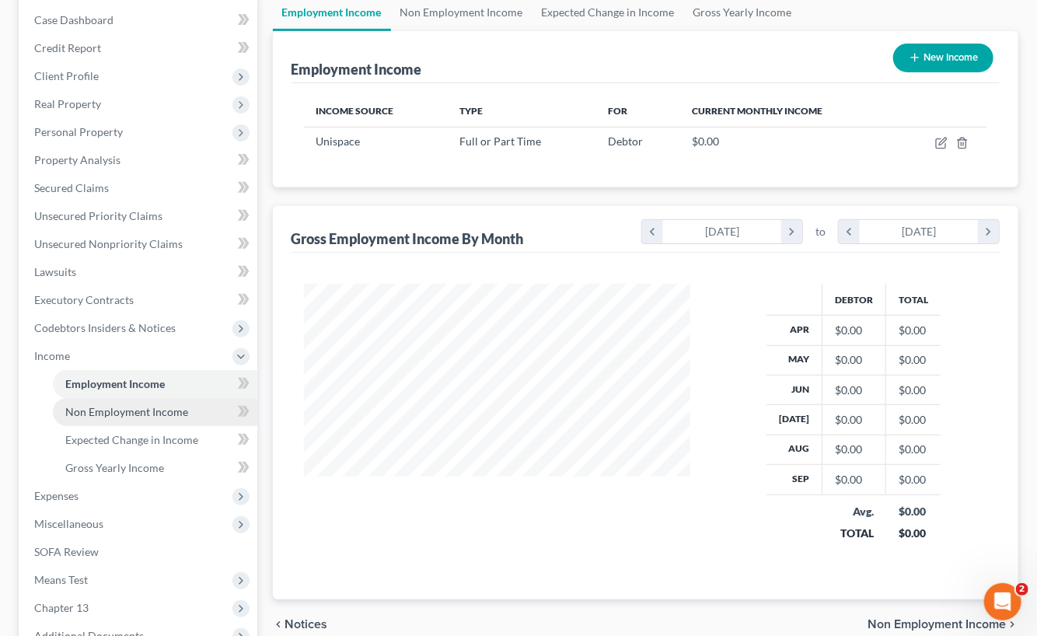
click at [157, 411] on span "Non Employment Income" at bounding box center [126, 411] width 123 height 13
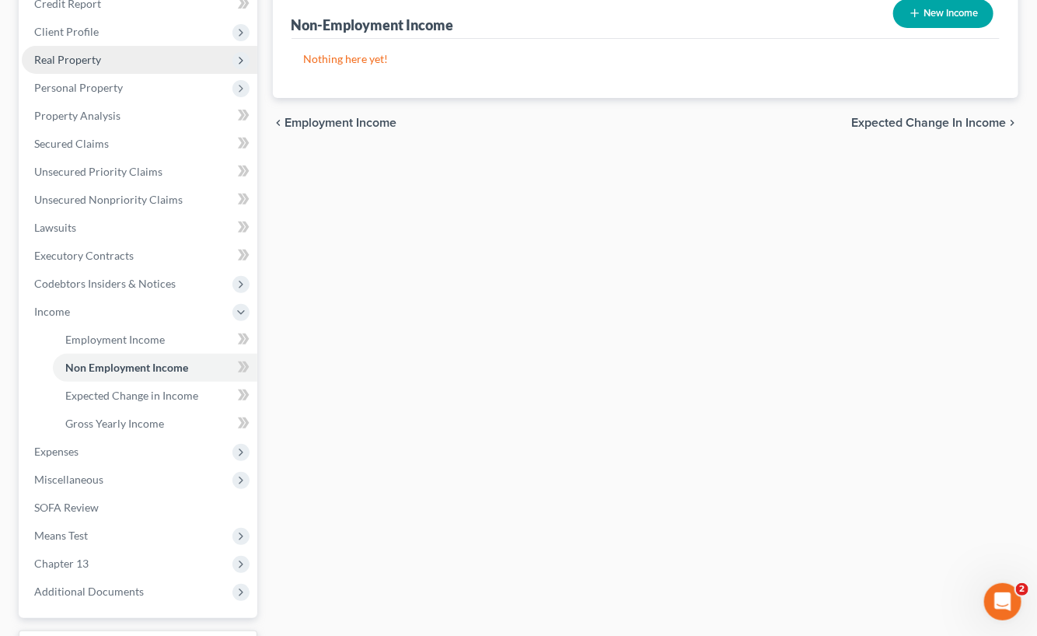
scroll to position [311, 0]
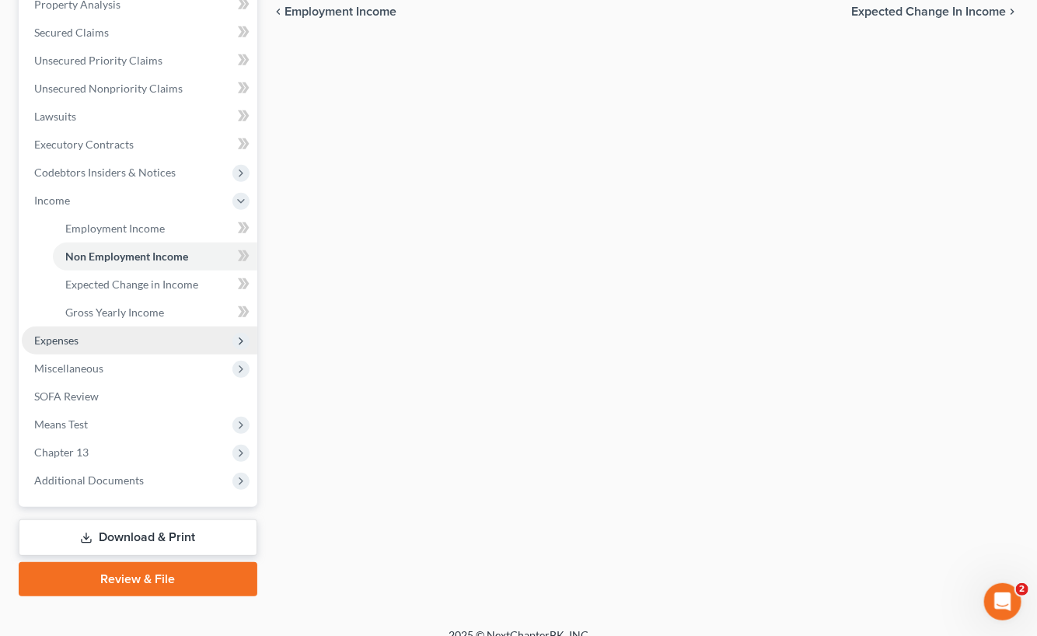
click at [78, 337] on span "Expenses" at bounding box center [56, 339] width 44 height 13
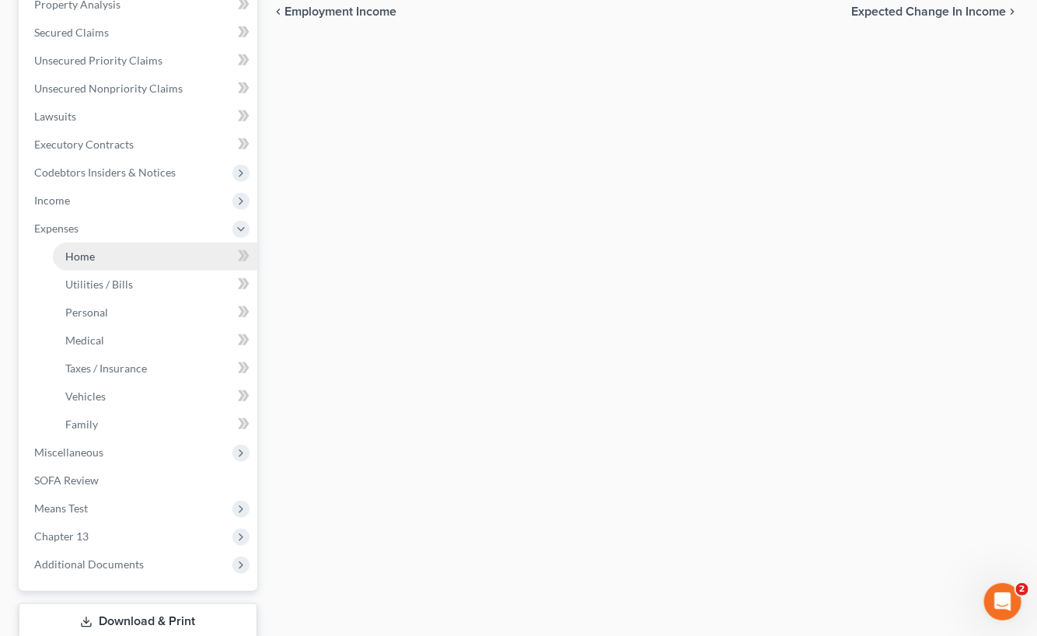
click at [107, 249] on link "Home" at bounding box center [155, 256] width 204 height 28
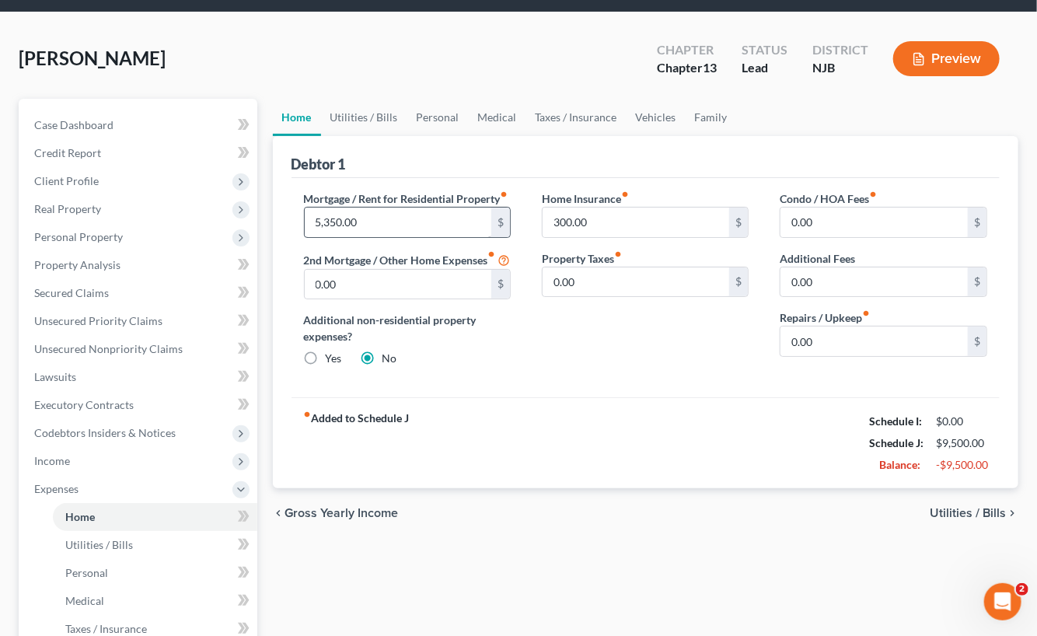
scroll to position [155, 0]
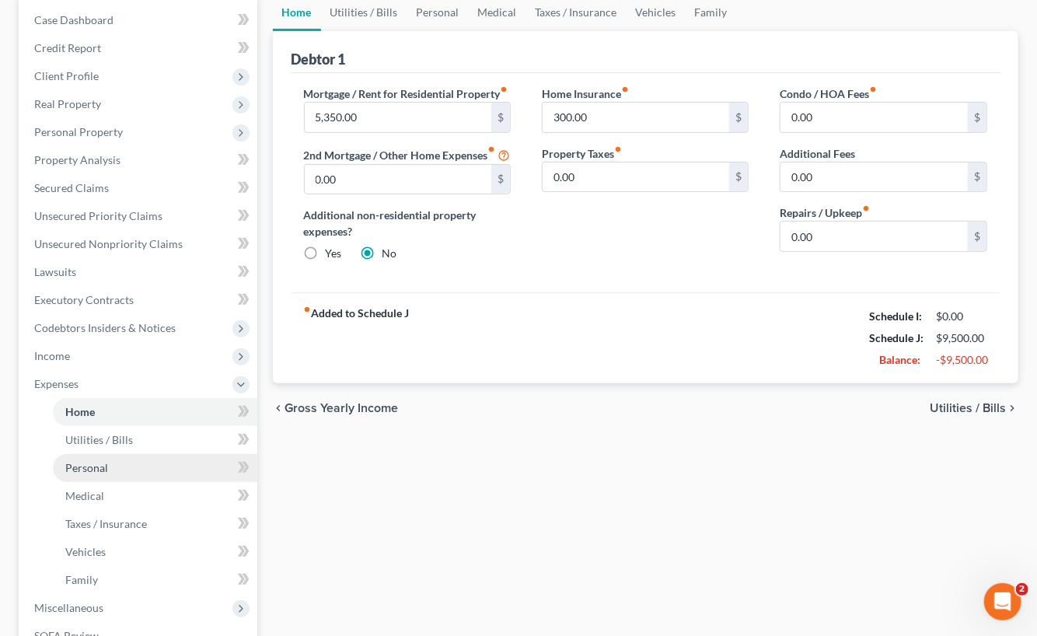
click at [118, 469] on link "Personal" at bounding box center [155, 468] width 204 height 28
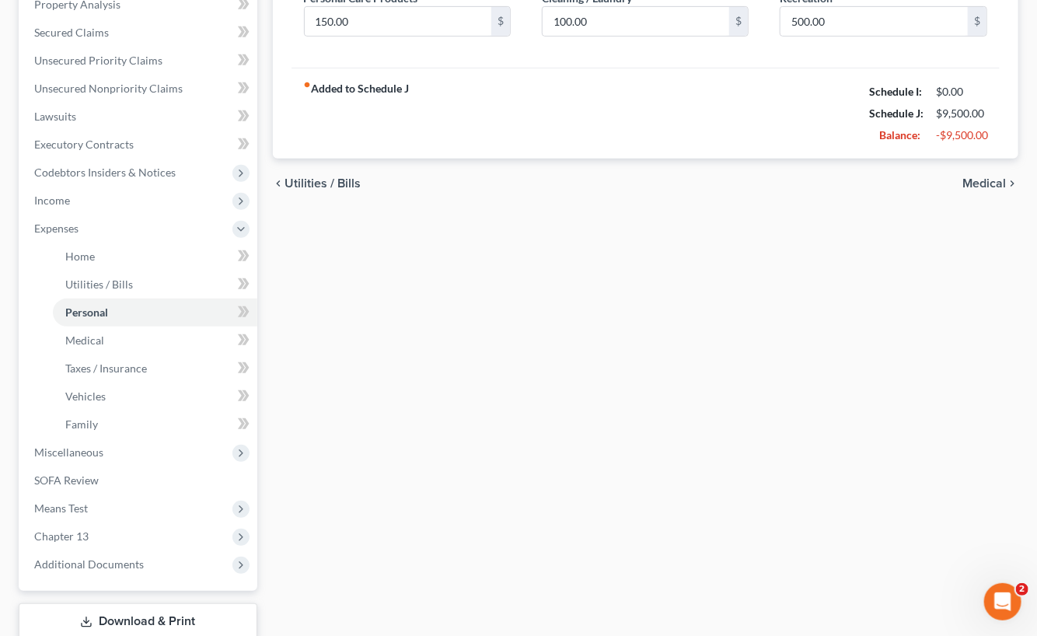
scroll to position [155, 0]
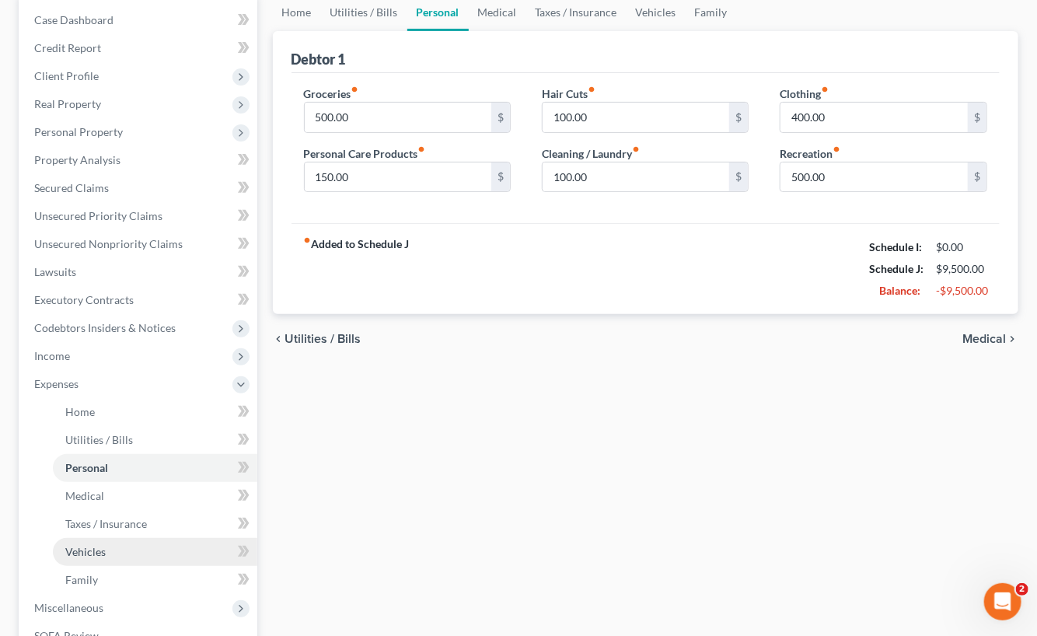
click at [105, 543] on link "Vehicles" at bounding box center [155, 552] width 204 height 28
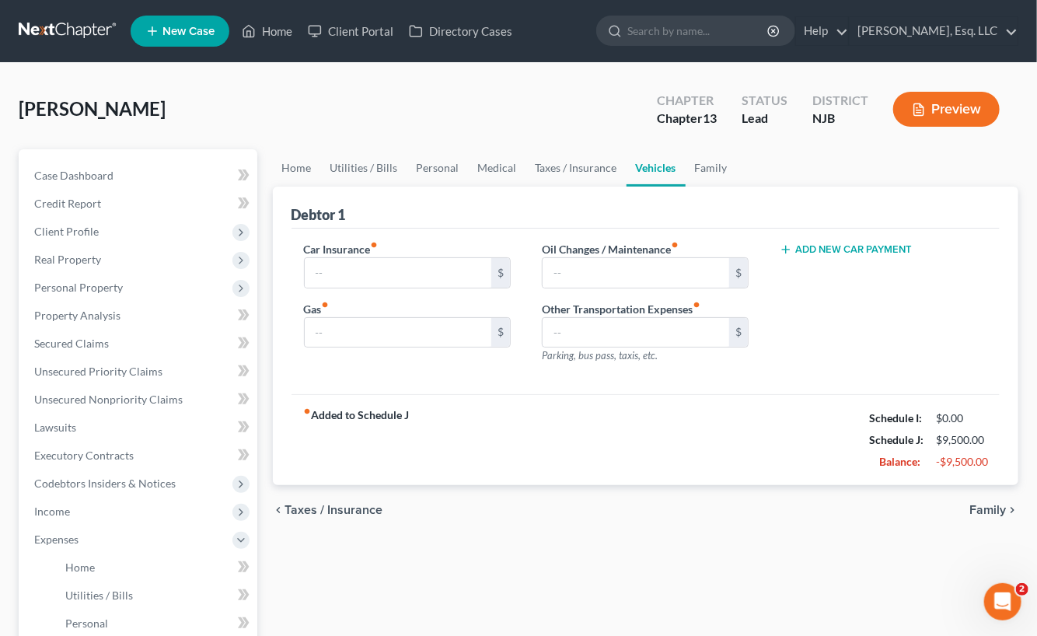
drag, startPoint x: 470, startPoint y: 579, endPoint x: 497, endPoint y: 587, distance: 28.3
click at [470, 579] on div "Home Utilities / Bills Personal Medical Taxes / Insurance Vehicles Family Debto…" at bounding box center [646, 570] width 762 height 842
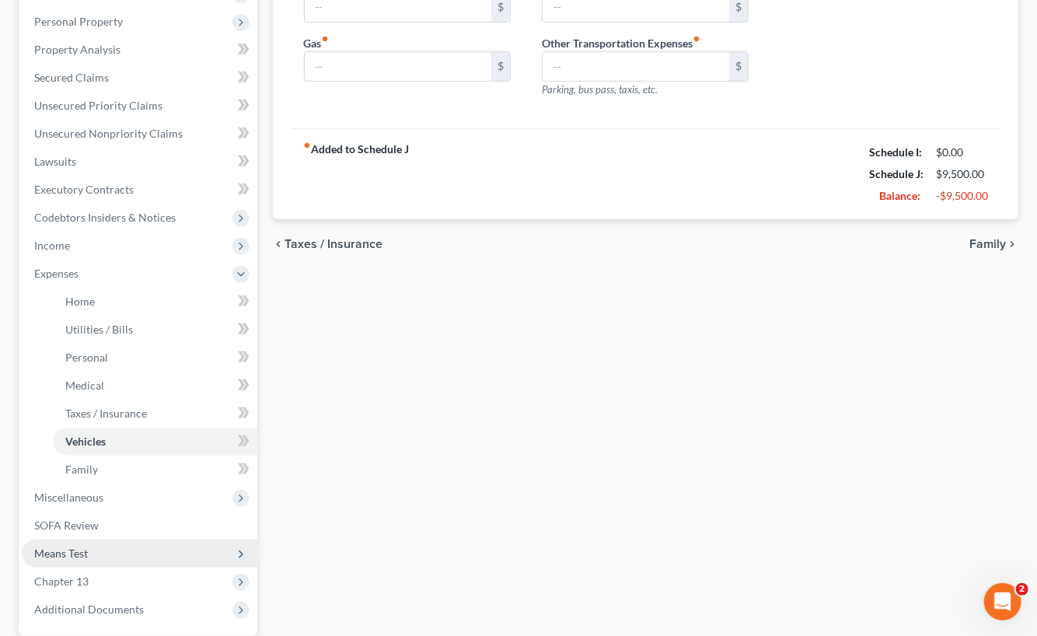
scroll to position [389, 0]
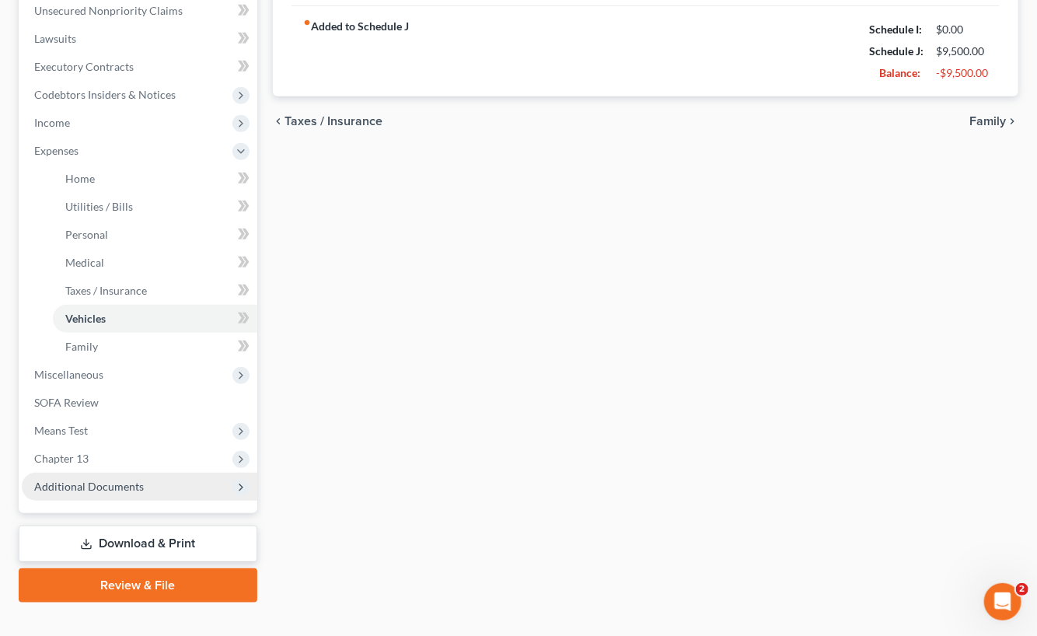
click at [106, 480] on span "Additional Documents" at bounding box center [89, 486] width 110 height 13
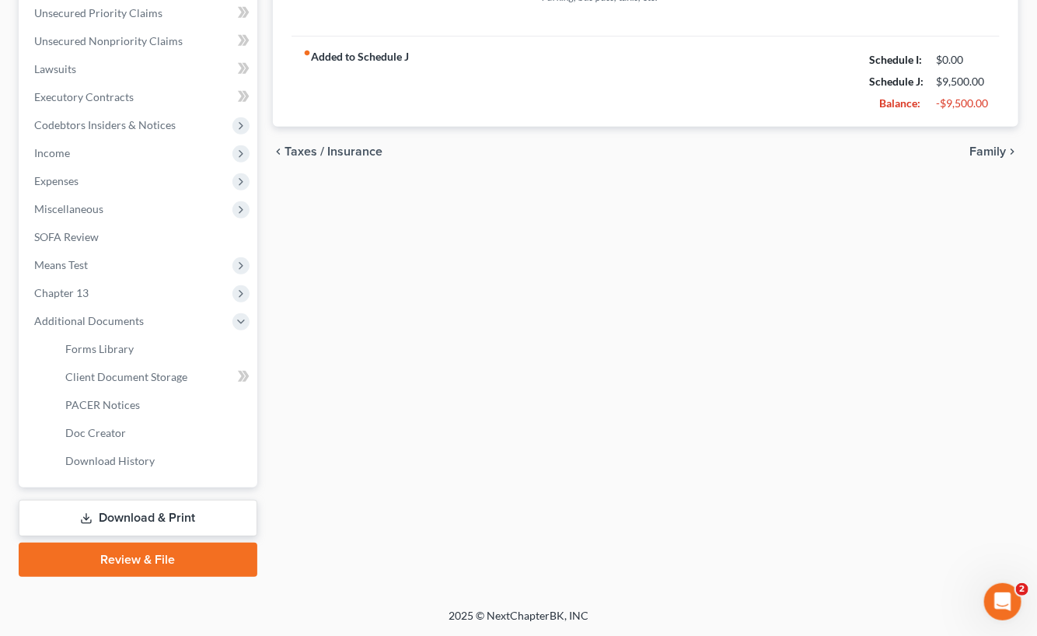
scroll to position [358, 0]
click at [146, 375] on span "Client Document Storage" at bounding box center [126, 377] width 122 height 13
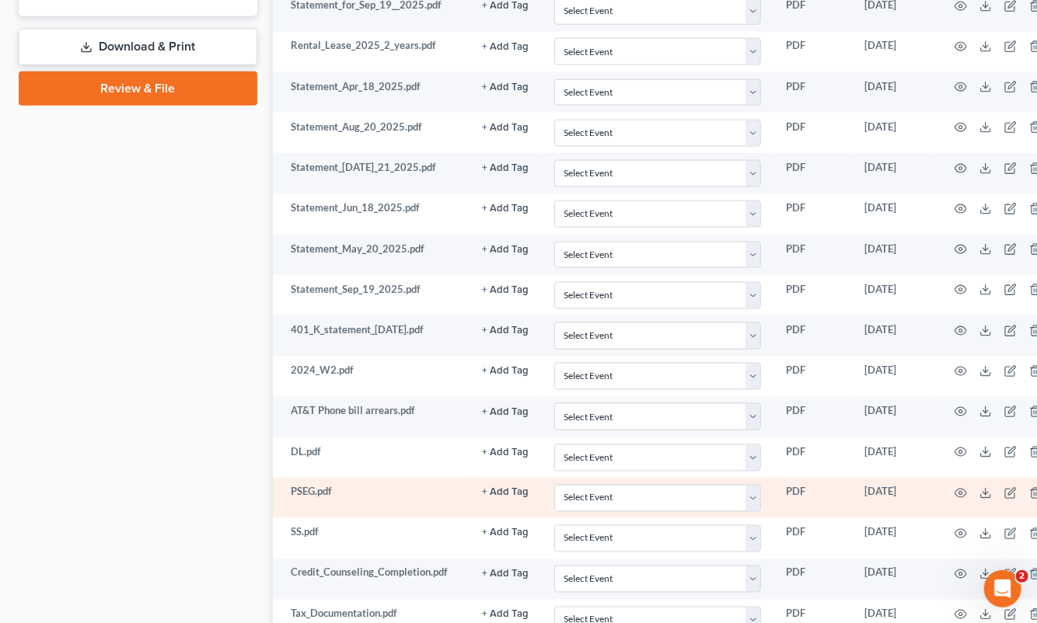
scroll to position [855, 0]
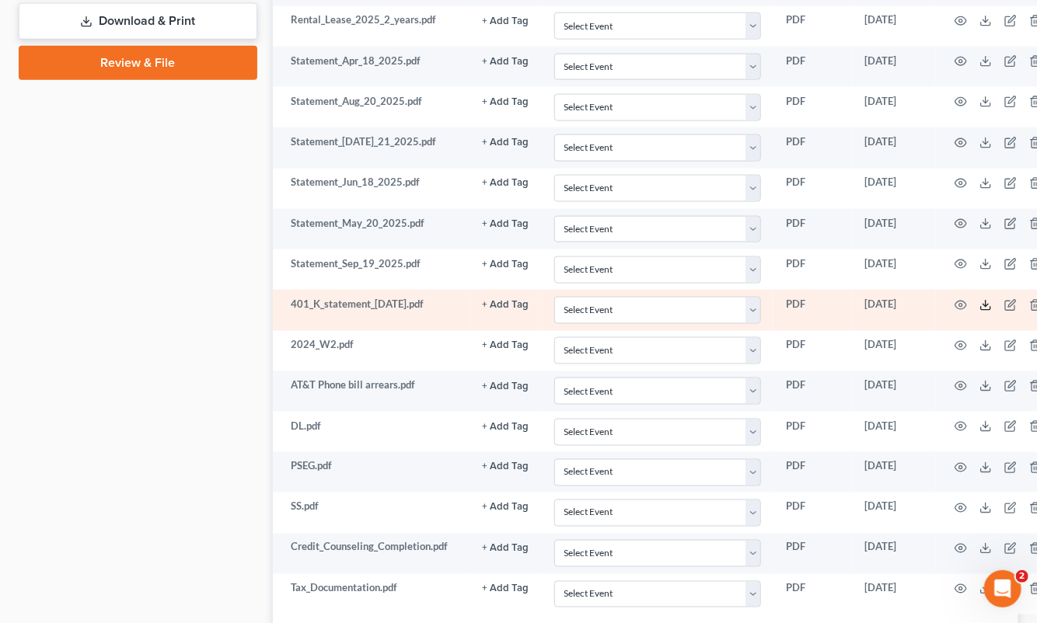
click at [979, 299] on icon at bounding box center [985, 305] width 12 height 12
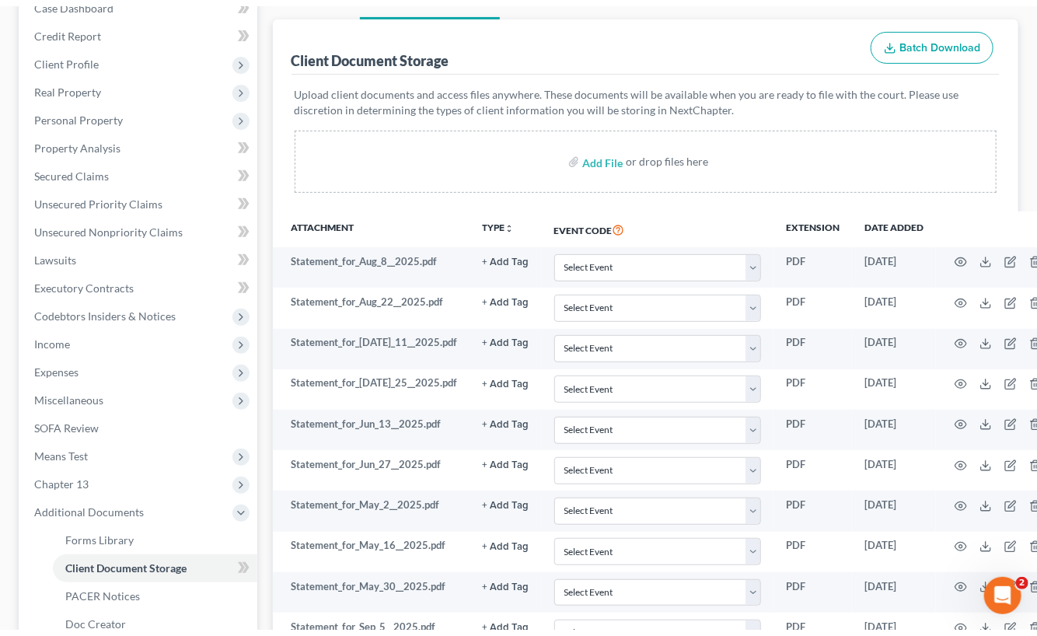
scroll to position [0, 0]
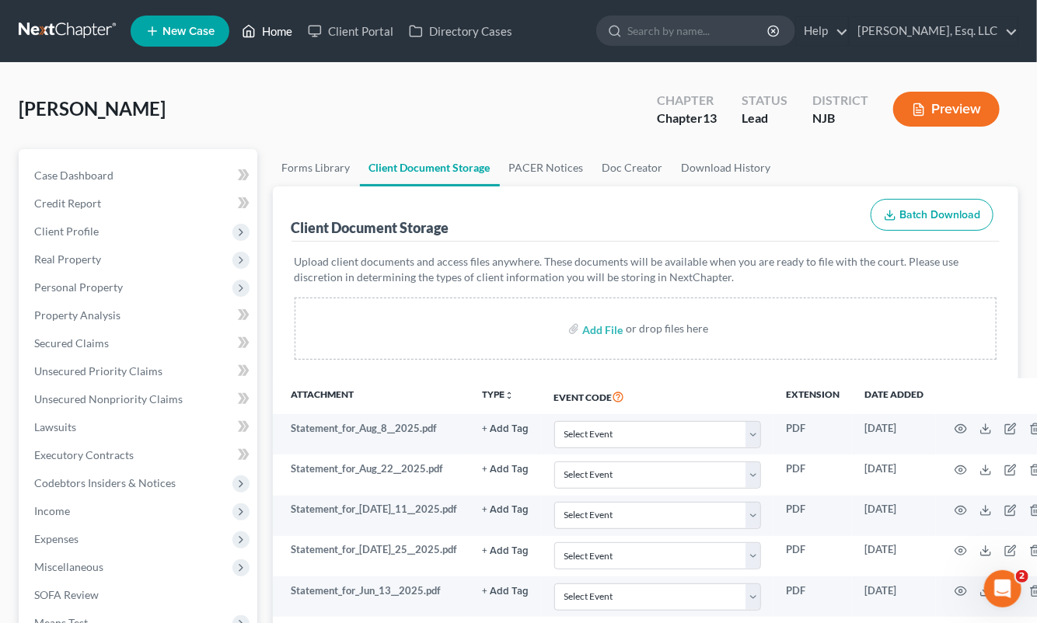
click at [284, 24] on link "Home" at bounding box center [267, 31] width 66 height 28
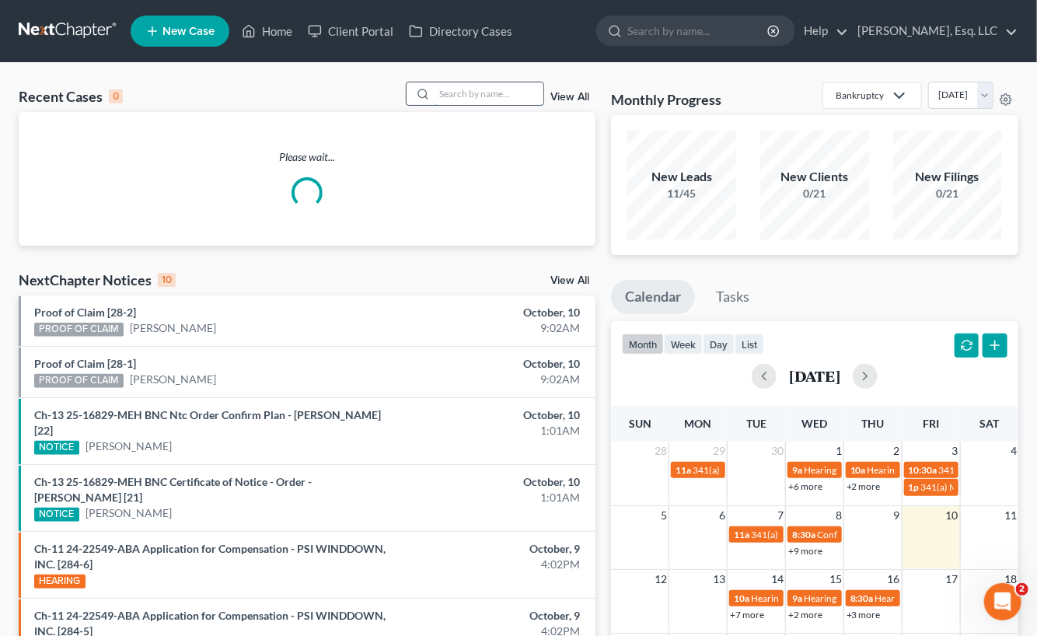
click at [441, 91] on input "search" at bounding box center [488, 93] width 109 height 23
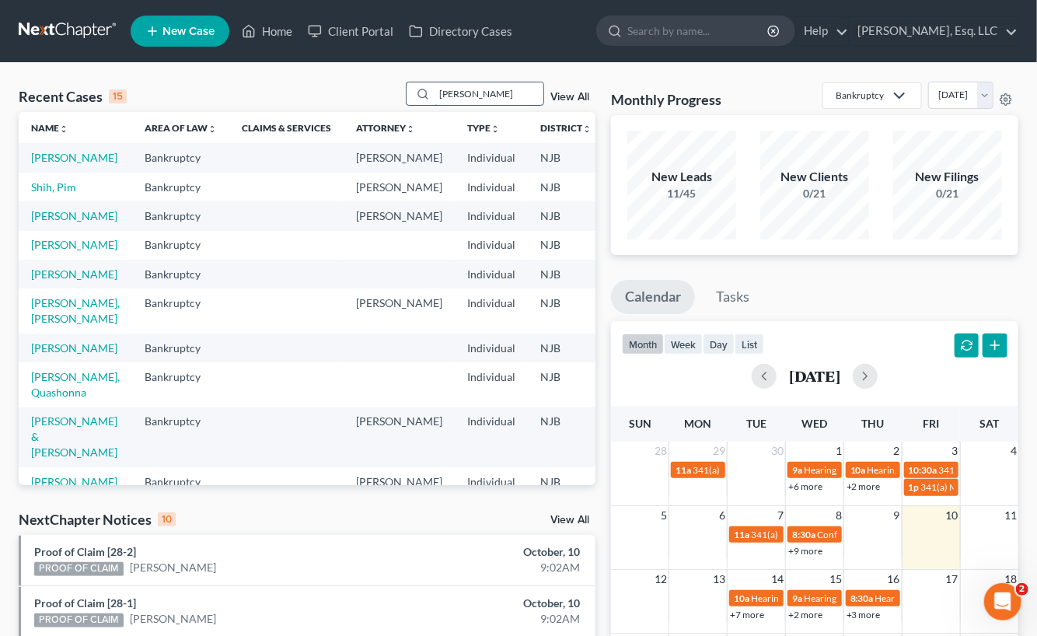
type input "danzy"
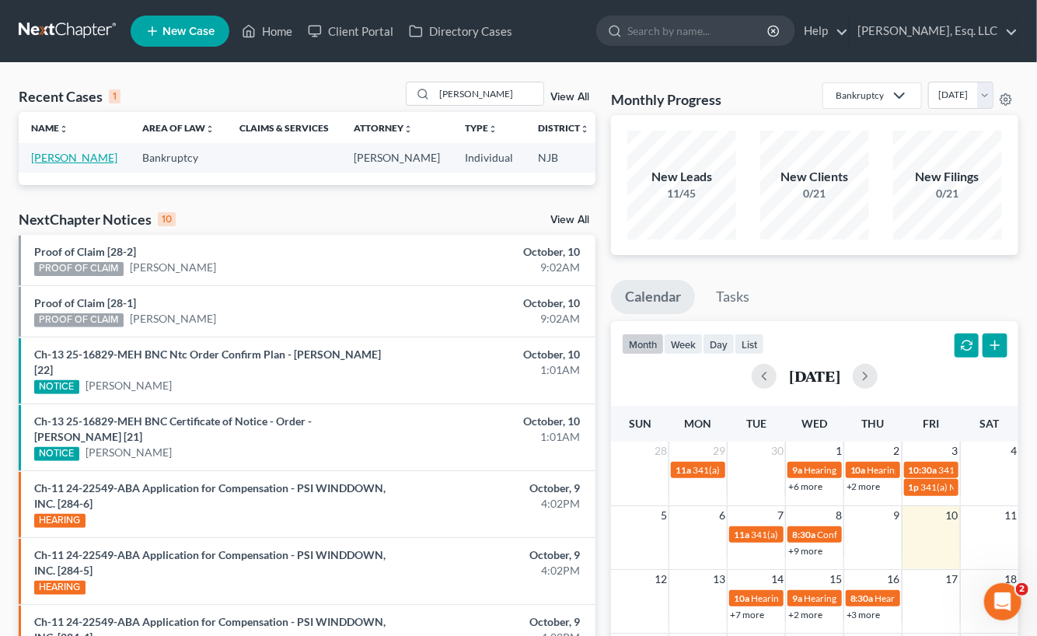
click at [46, 164] on link "[PERSON_NAME]" at bounding box center [74, 157] width 86 height 13
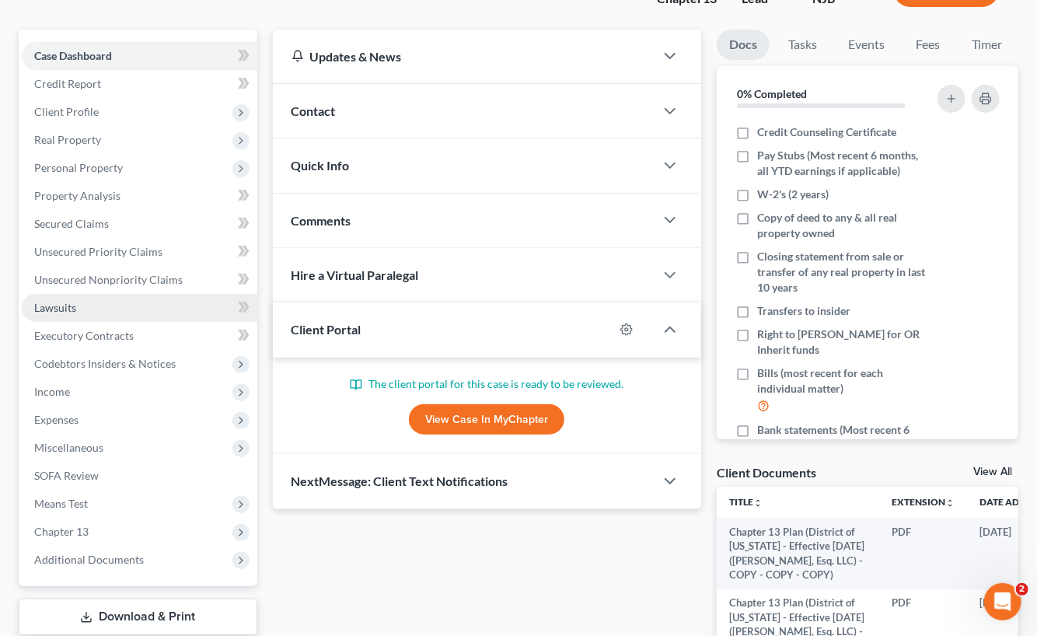
scroll to position [233, 0]
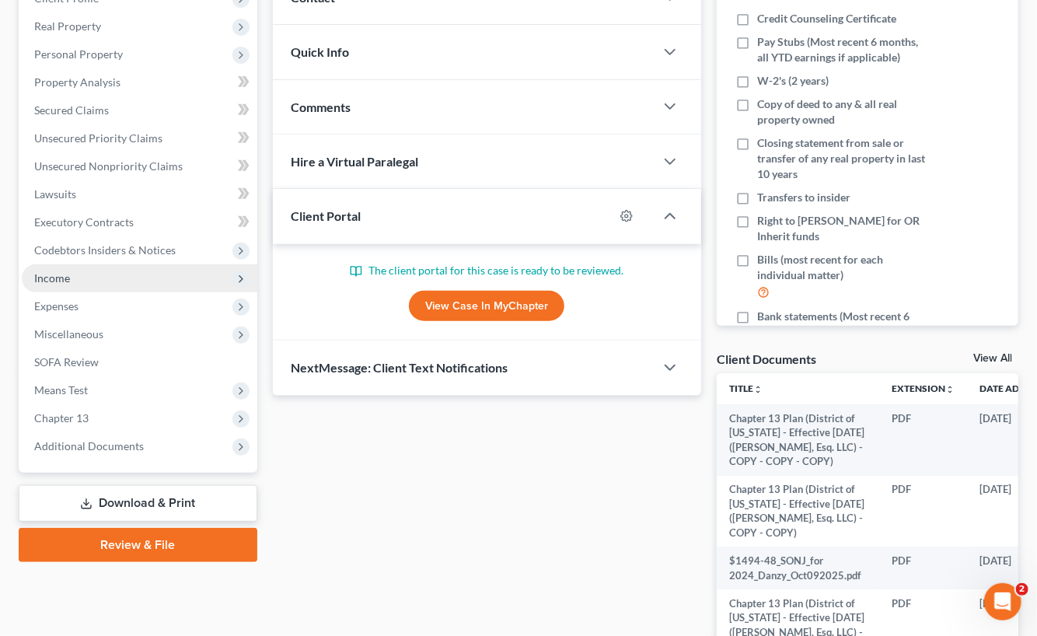
click at [75, 270] on span "Income" at bounding box center [139, 278] width 235 height 28
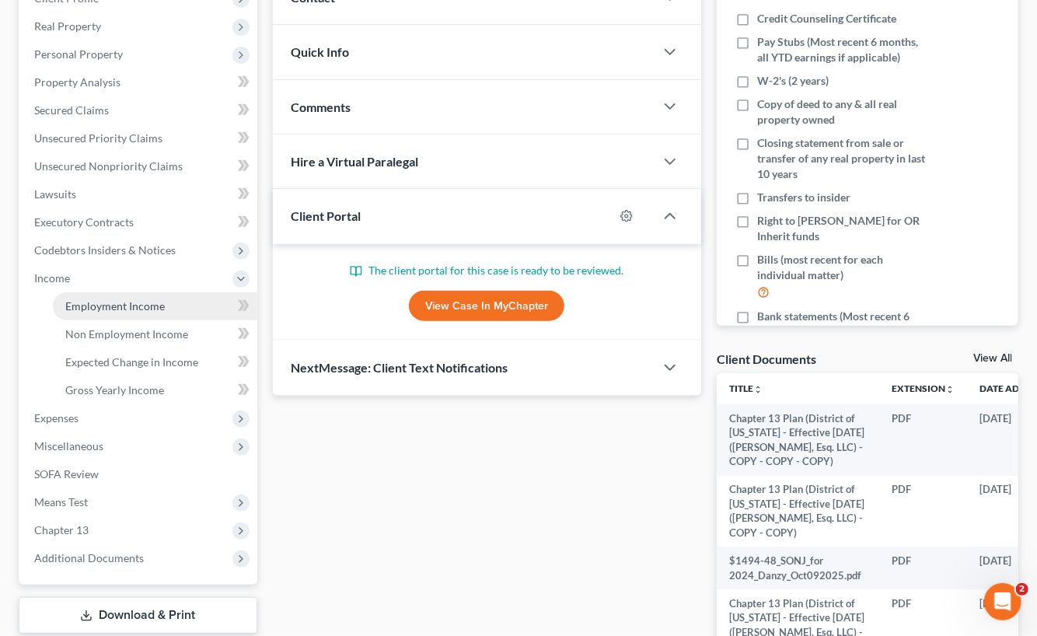
click at [138, 294] on link "Employment Income" at bounding box center [155, 306] width 204 height 28
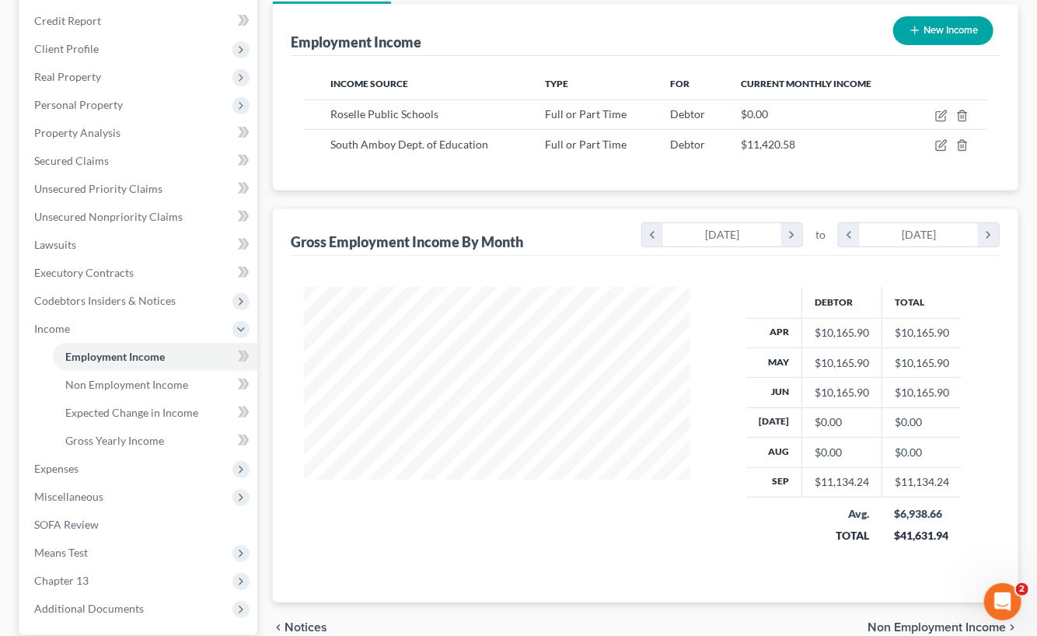
scroll to position [155, 0]
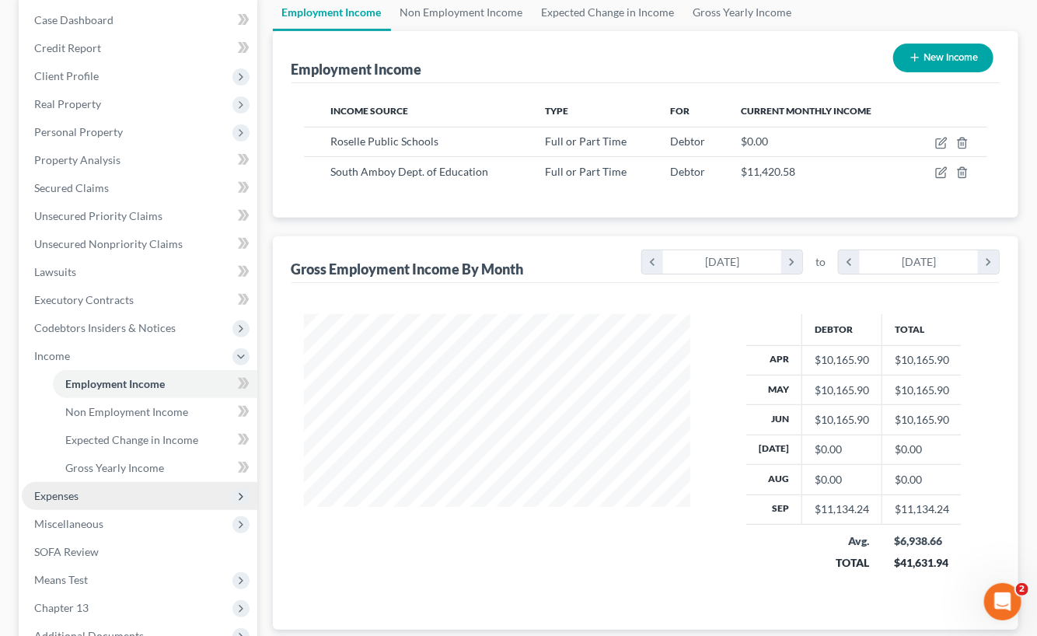
click at [79, 494] on span "Expenses" at bounding box center [139, 496] width 235 height 28
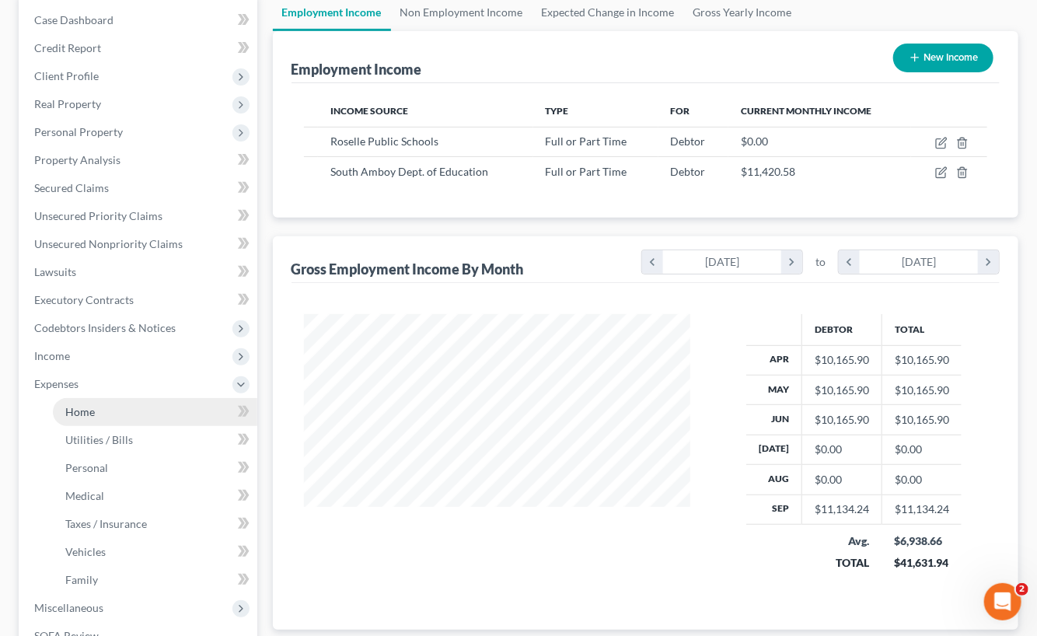
click at [108, 409] on link "Home" at bounding box center [155, 412] width 204 height 28
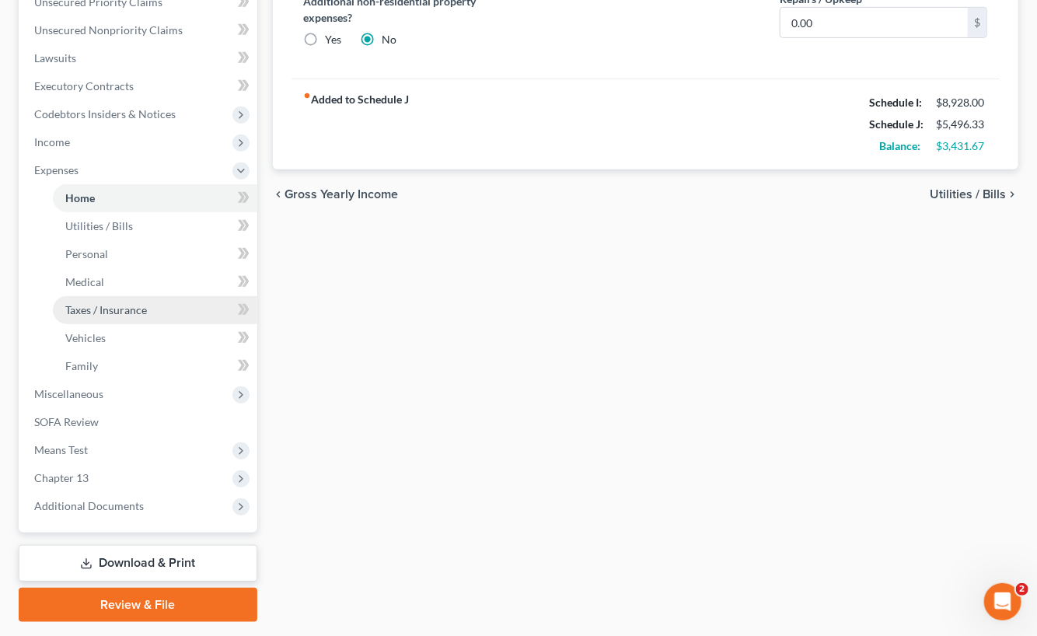
scroll to position [389, 0]
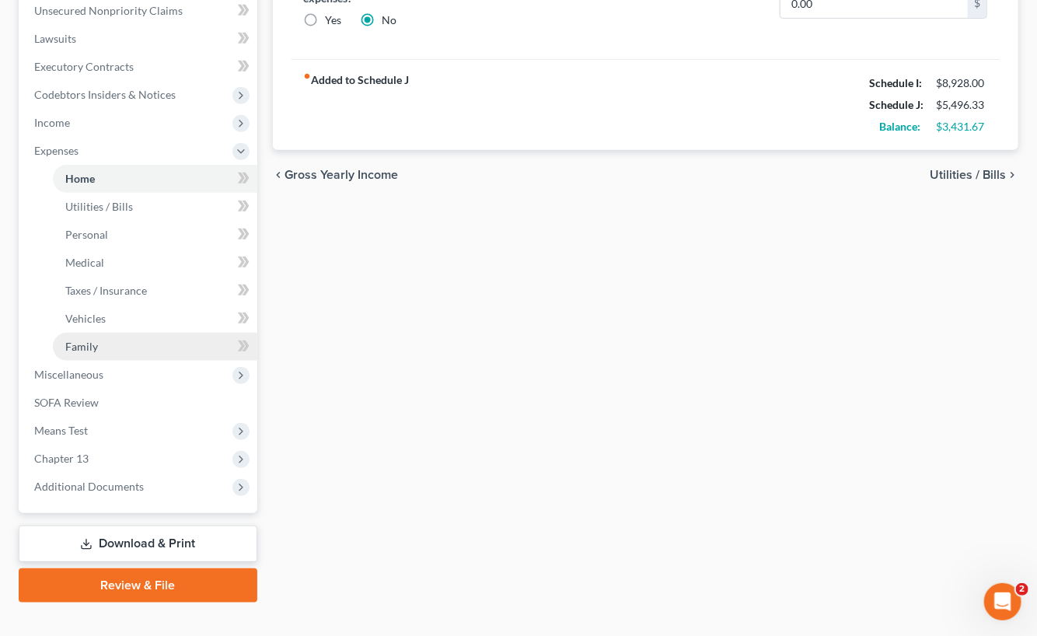
click at [120, 343] on link "Family" at bounding box center [155, 347] width 204 height 28
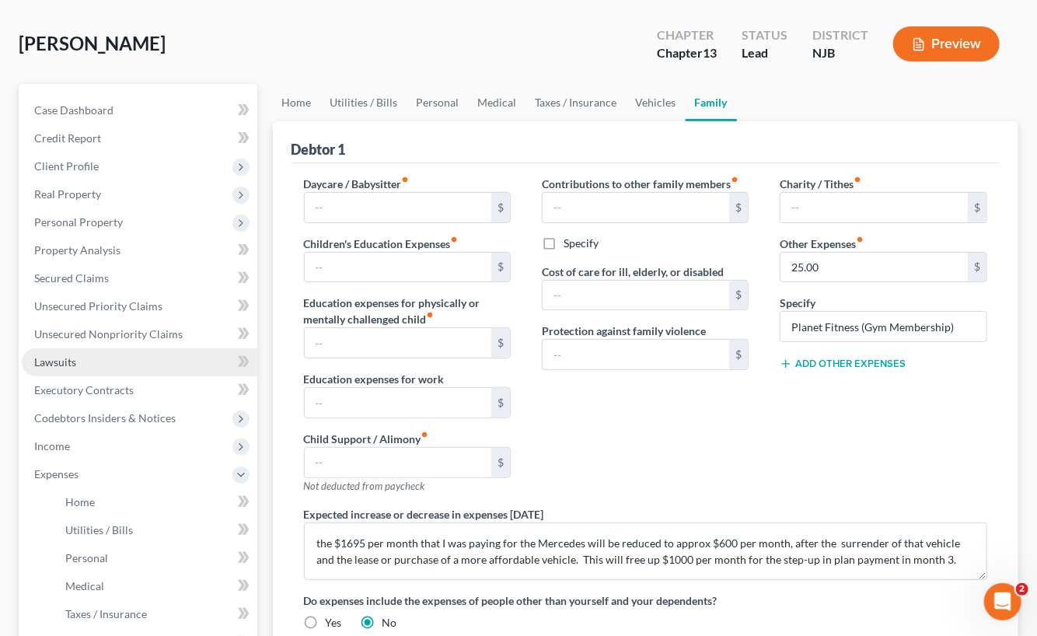
scroll to position [155, 0]
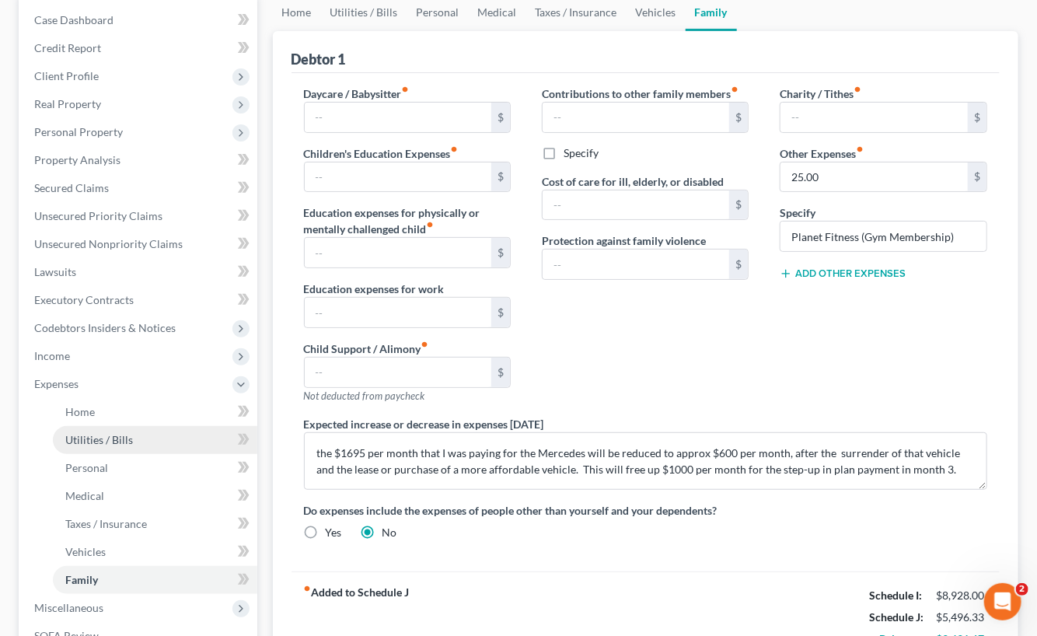
click at [139, 434] on link "Utilities / Bills" at bounding box center [155, 440] width 204 height 28
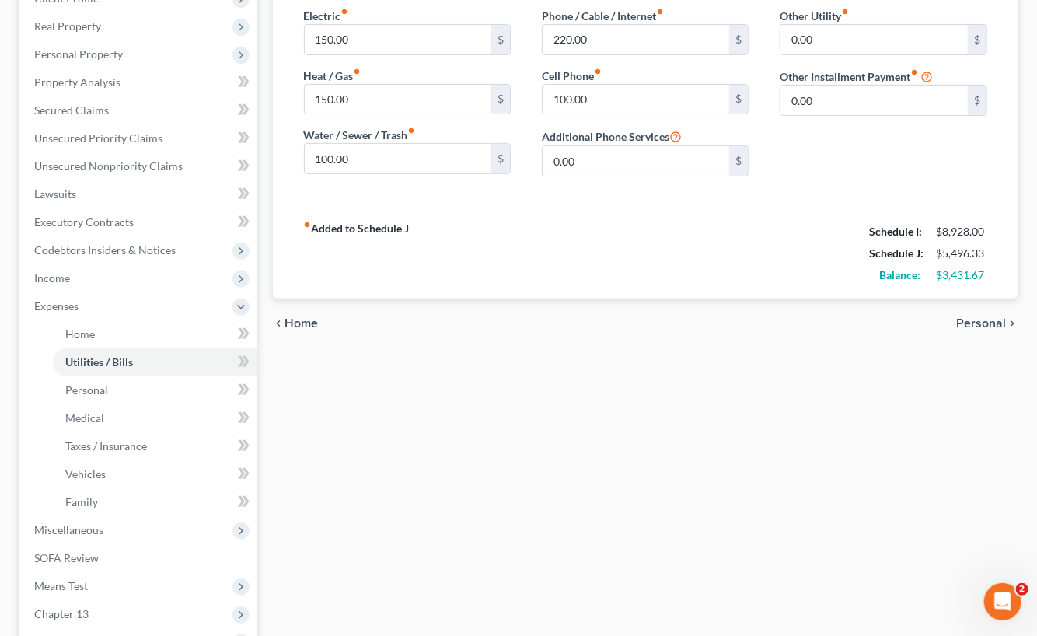
scroll to position [155, 0]
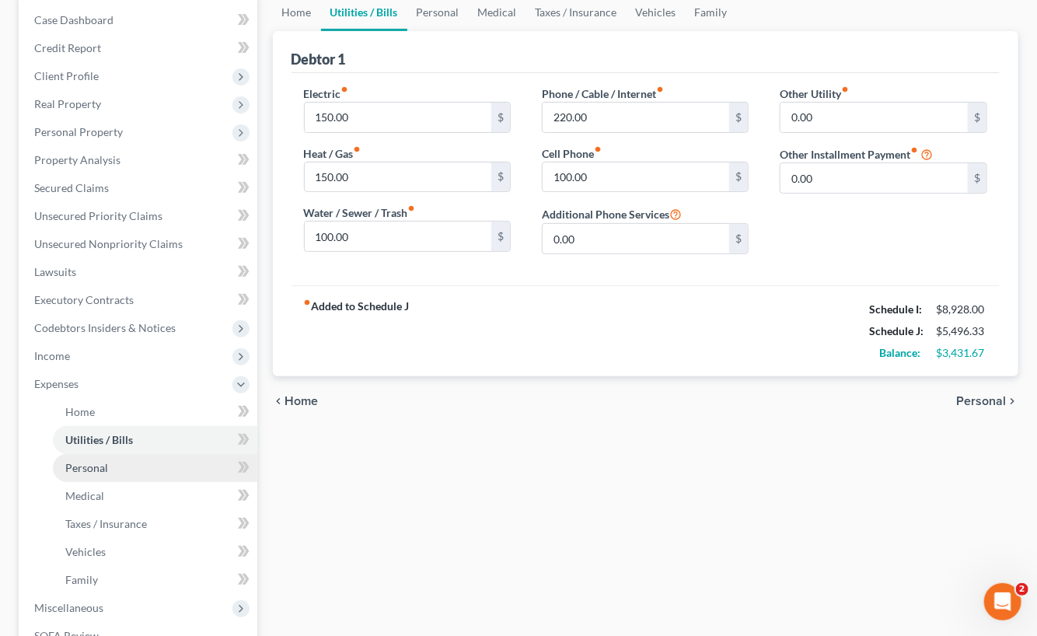
click at [106, 469] on span "Personal" at bounding box center [86, 467] width 43 height 13
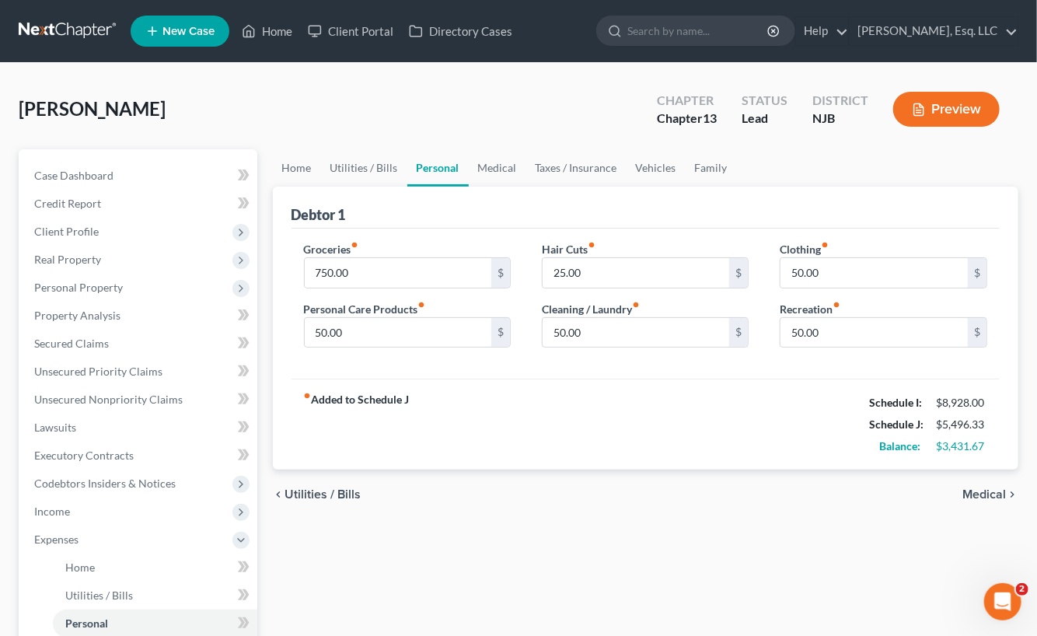
scroll to position [155, 0]
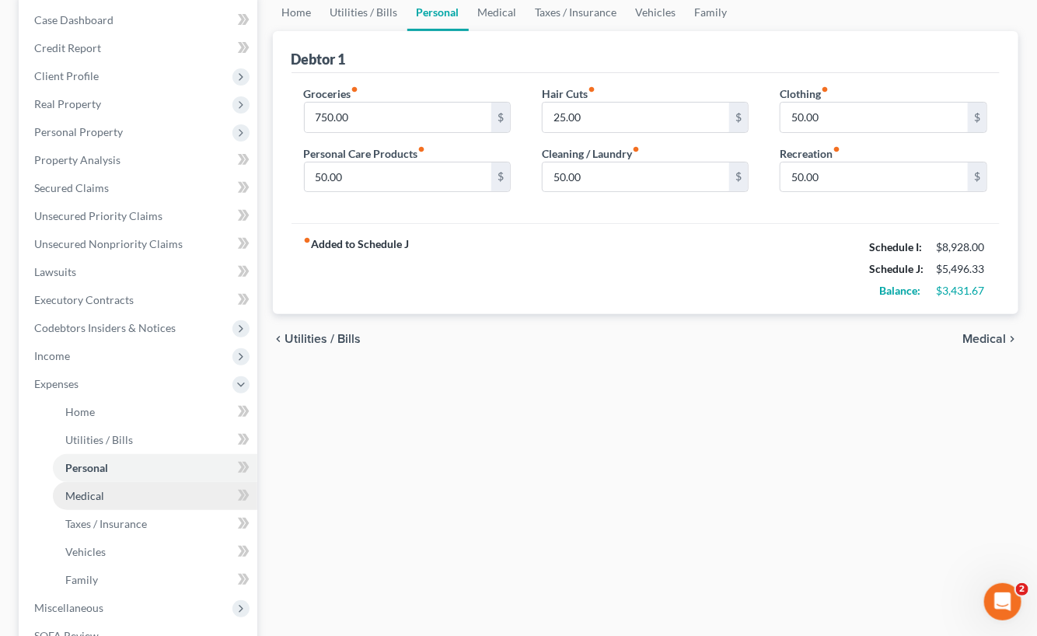
click at [126, 490] on link "Medical" at bounding box center [155, 496] width 204 height 28
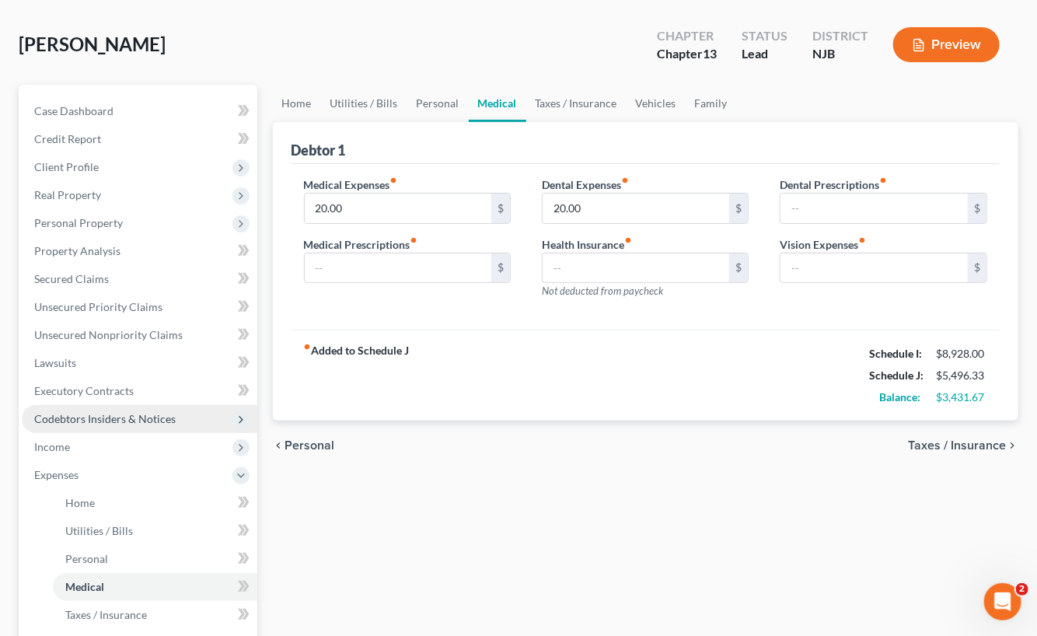
scroll to position [155, 0]
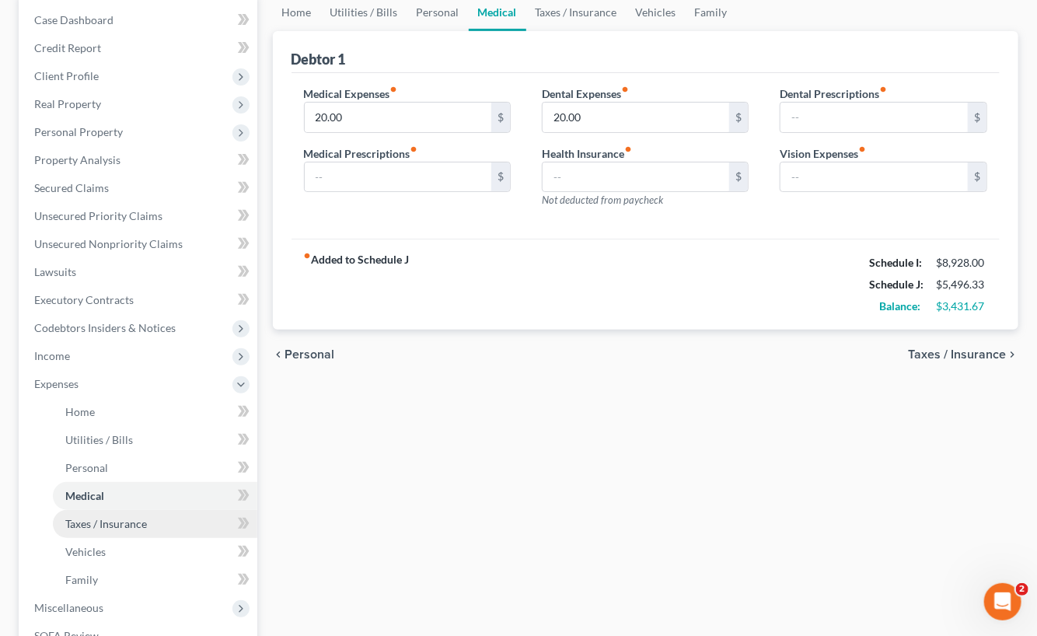
click at [148, 519] on link "Taxes / Insurance" at bounding box center [155, 524] width 204 height 28
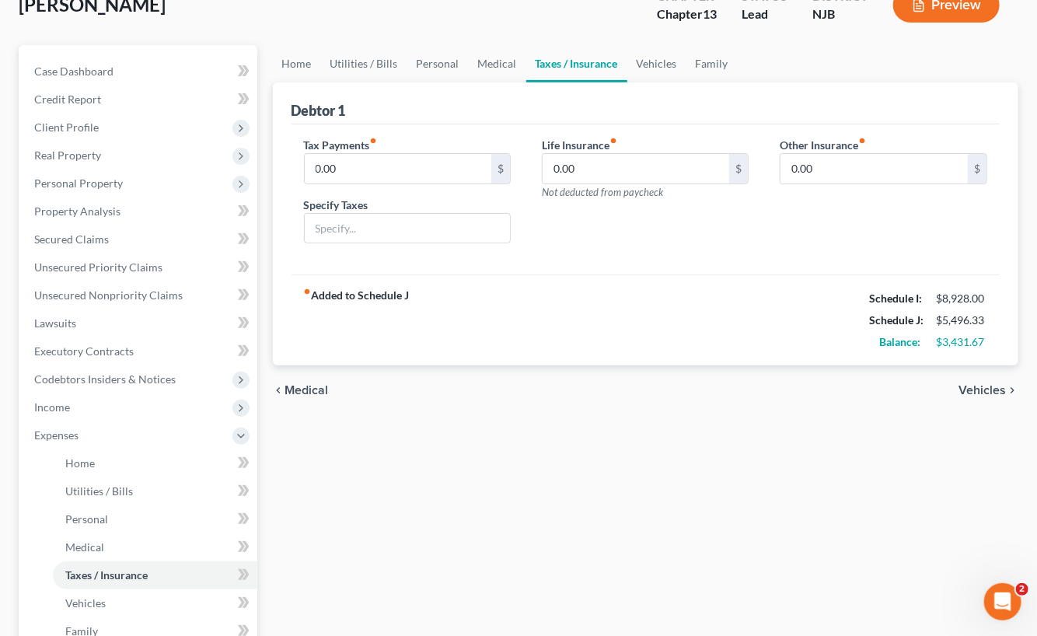
scroll to position [155, 0]
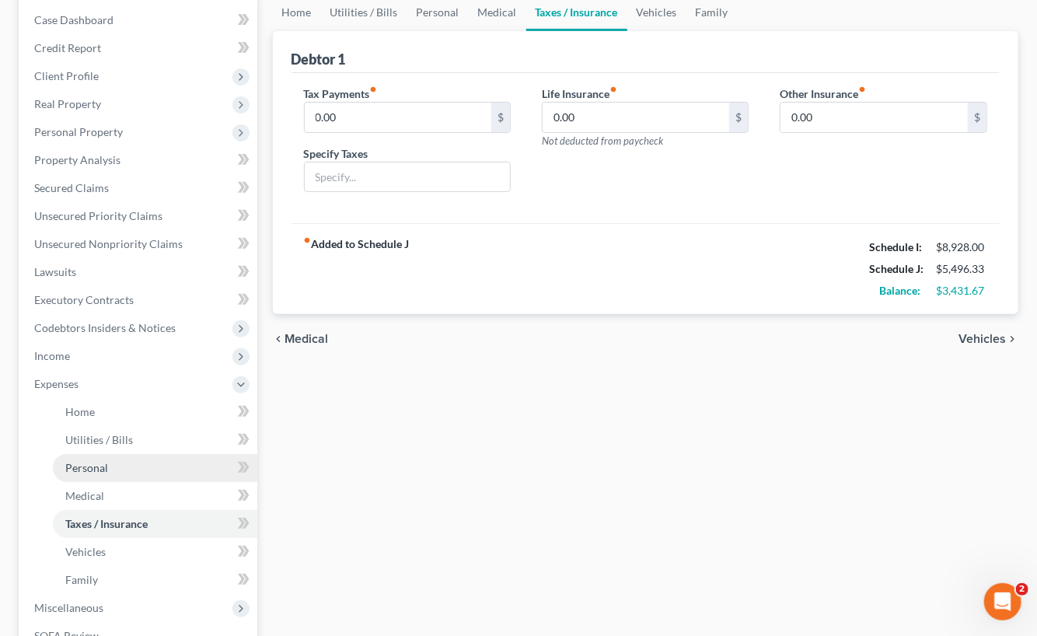
click at [126, 472] on link "Personal" at bounding box center [155, 468] width 204 height 28
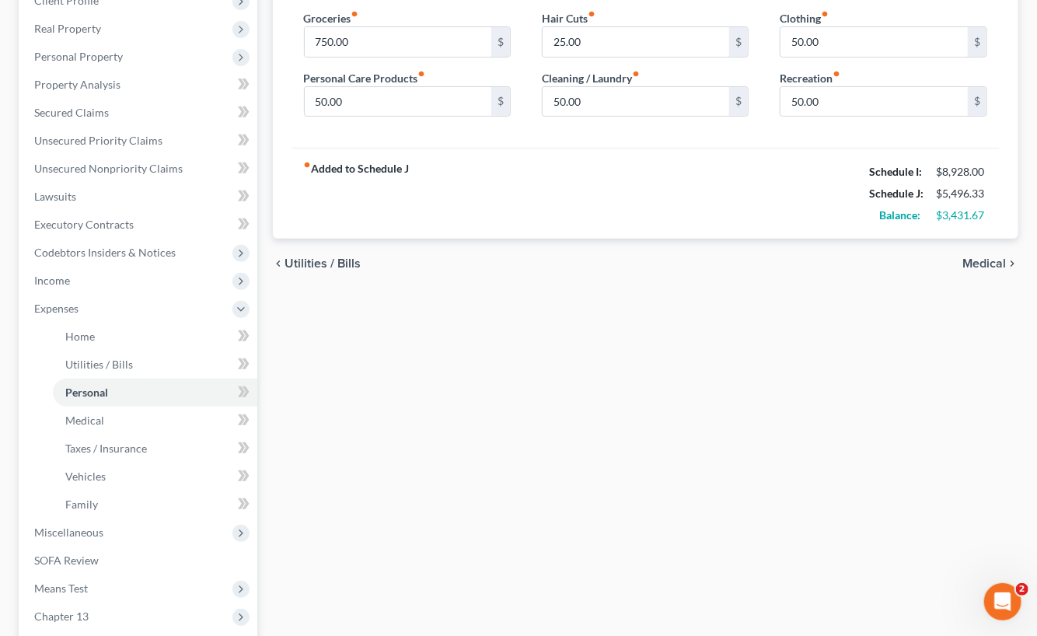
scroll to position [233, 0]
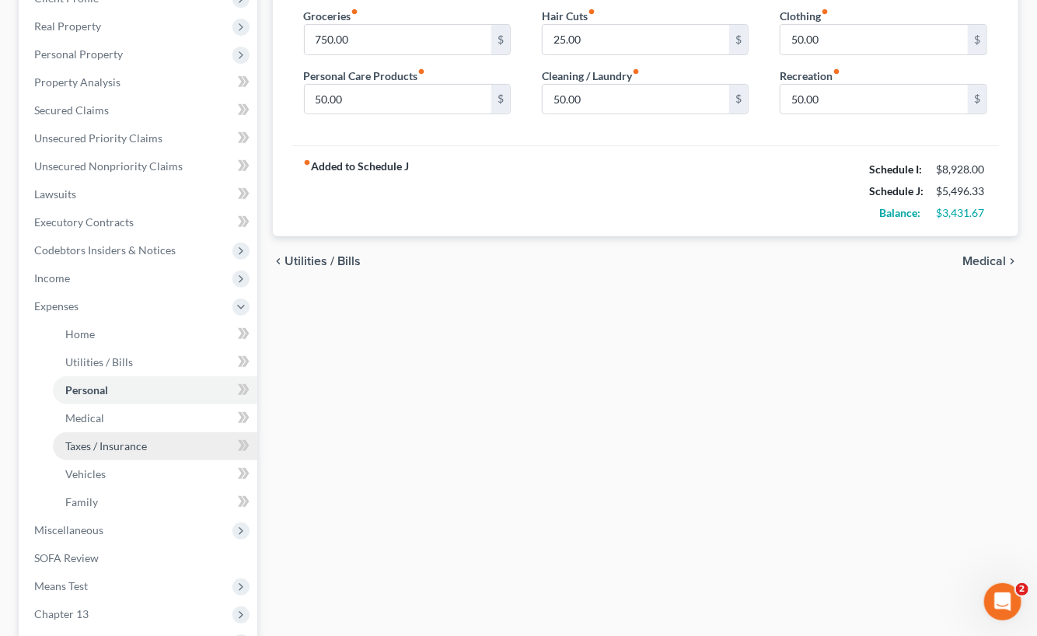
click at [120, 449] on span "Taxes / Insurance" at bounding box center [106, 445] width 82 height 13
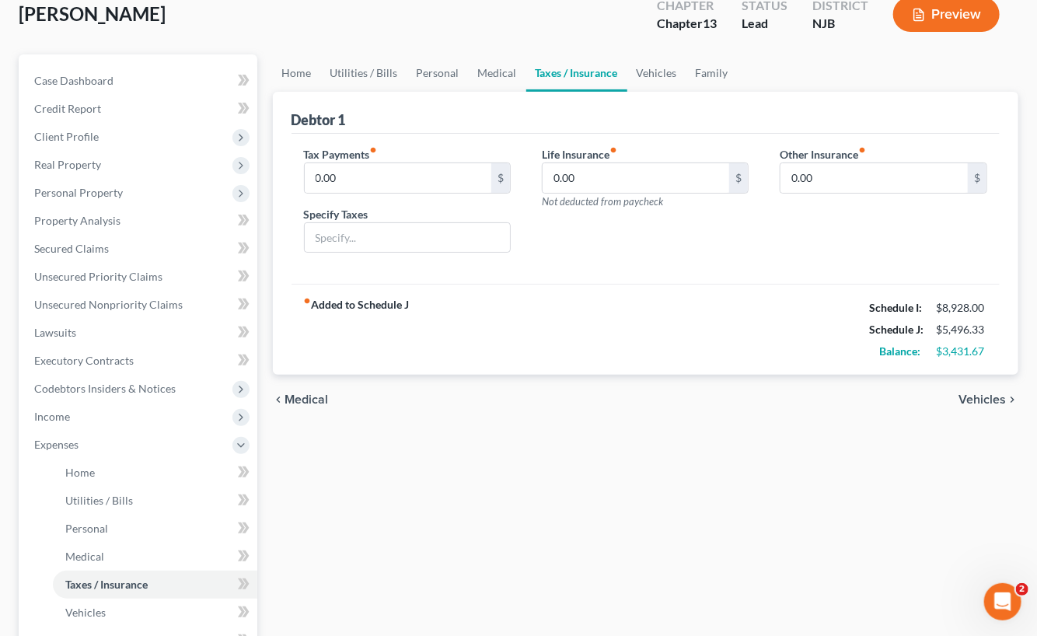
scroll to position [233, 0]
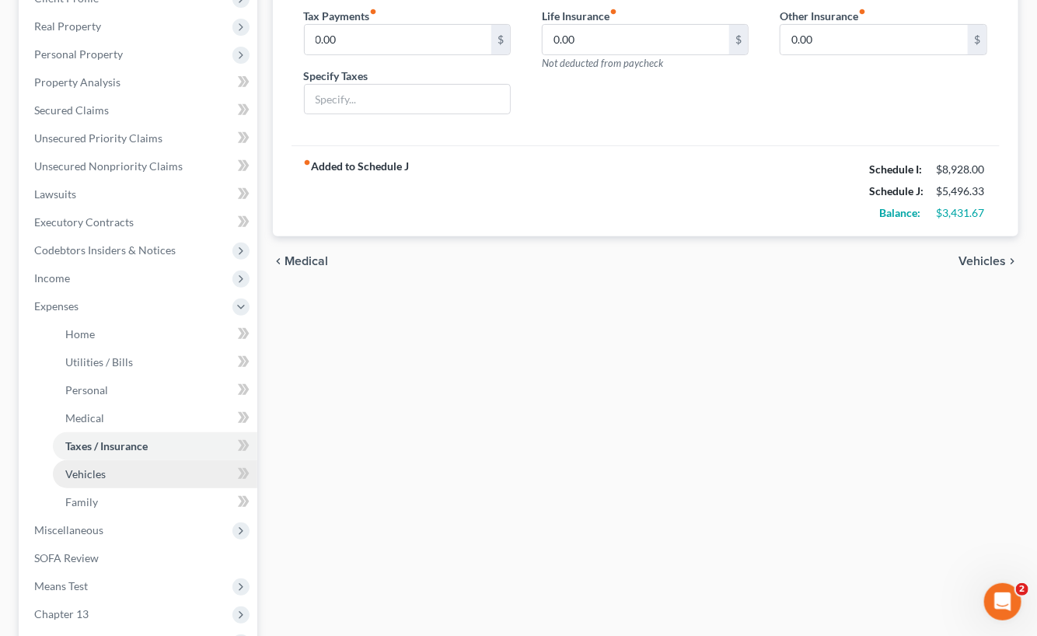
click at [112, 470] on link "Vehicles" at bounding box center [155, 474] width 204 height 28
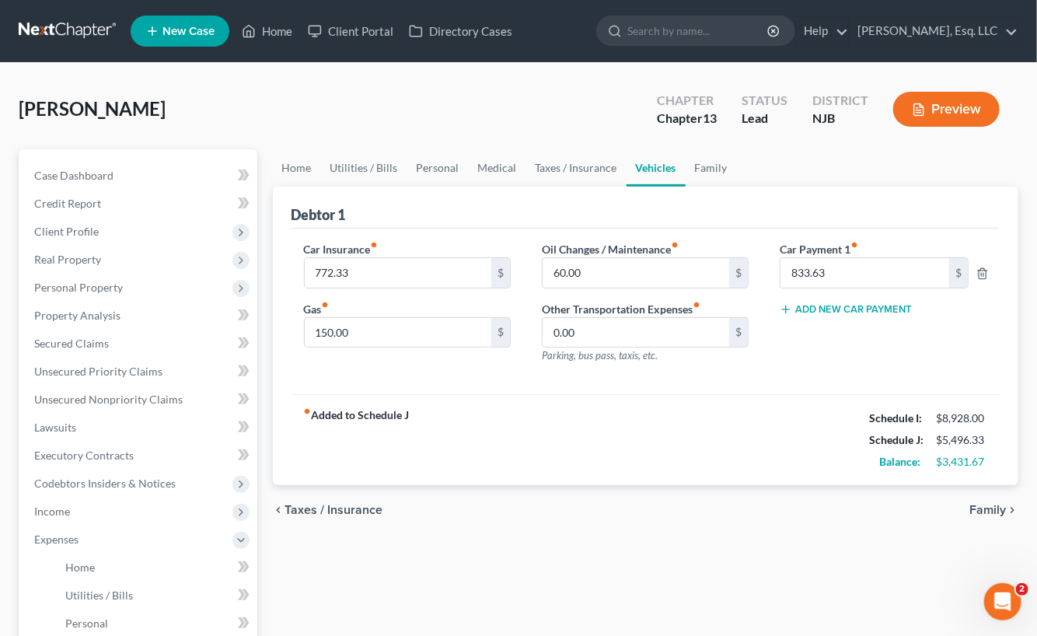
click at [726, 386] on div "Car Insurance fiber_manual_record 772.33 $ Gas fiber_manual_record 150.00 $ Oil…" at bounding box center [645, 311] width 709 height 166
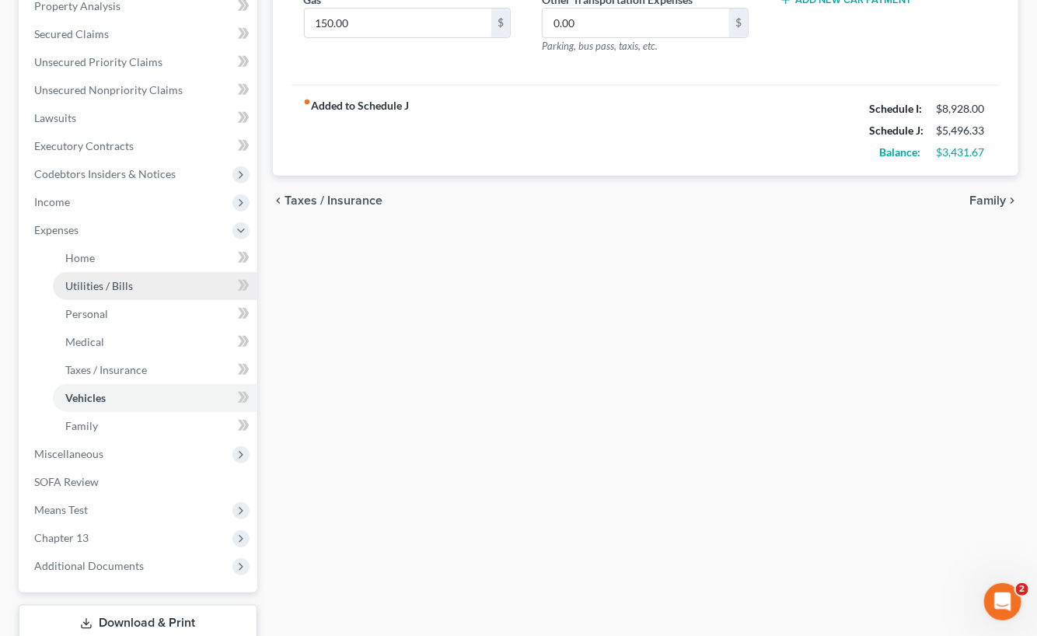
scroll to position [311, 0]
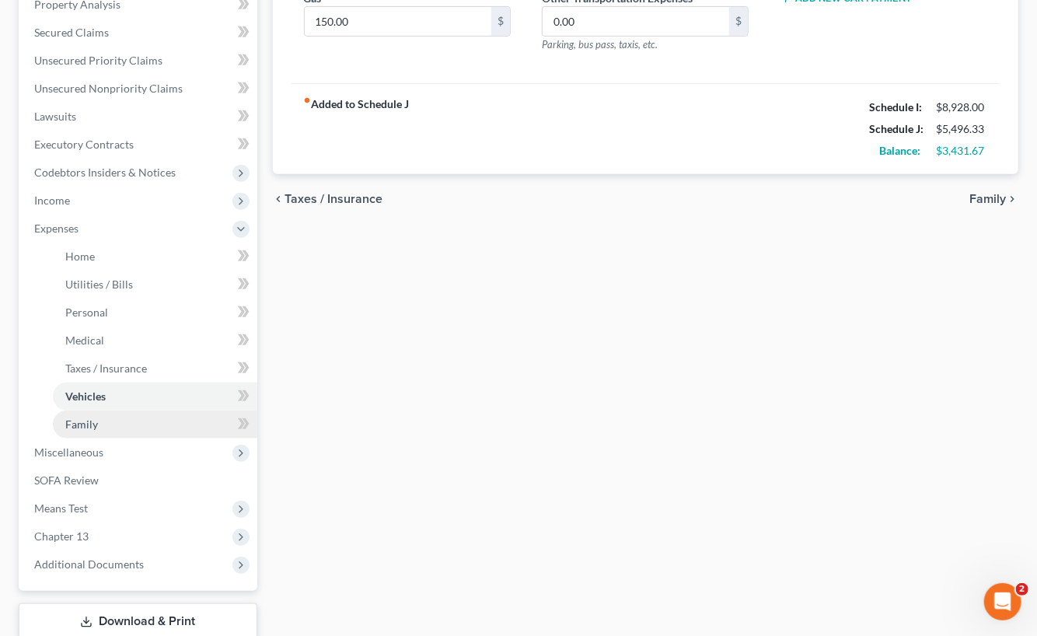
click at [103, 425] on link "Family" at bounding box center [155, 424] width 204 height 28
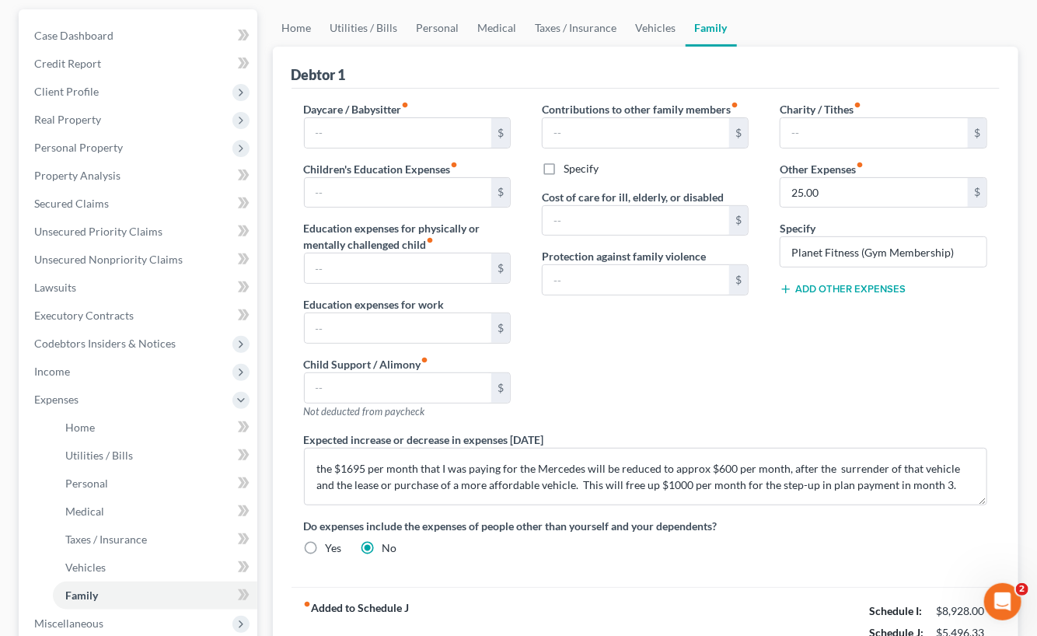
scroll to position [155, 0]
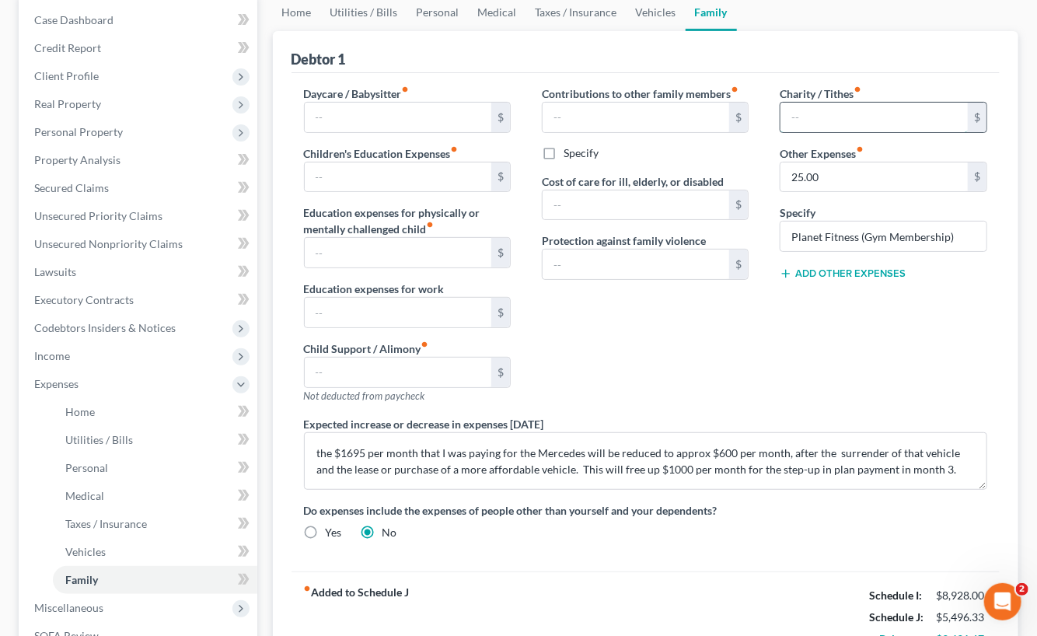
drag, startPoint x: 799, startPoint y: 116, endPoint x: 809, endPoint y: 115, distance: 10.1
click at [799, 116] on input "text" at bounding box center [873, 118] width 187 height 30
type input "2"
type input "100."
click at [760, 374] on div "Contributions to other family members fiber_manual_record $ Specify Cost of car…" at bounding box center [645, 250] width 238 height 330
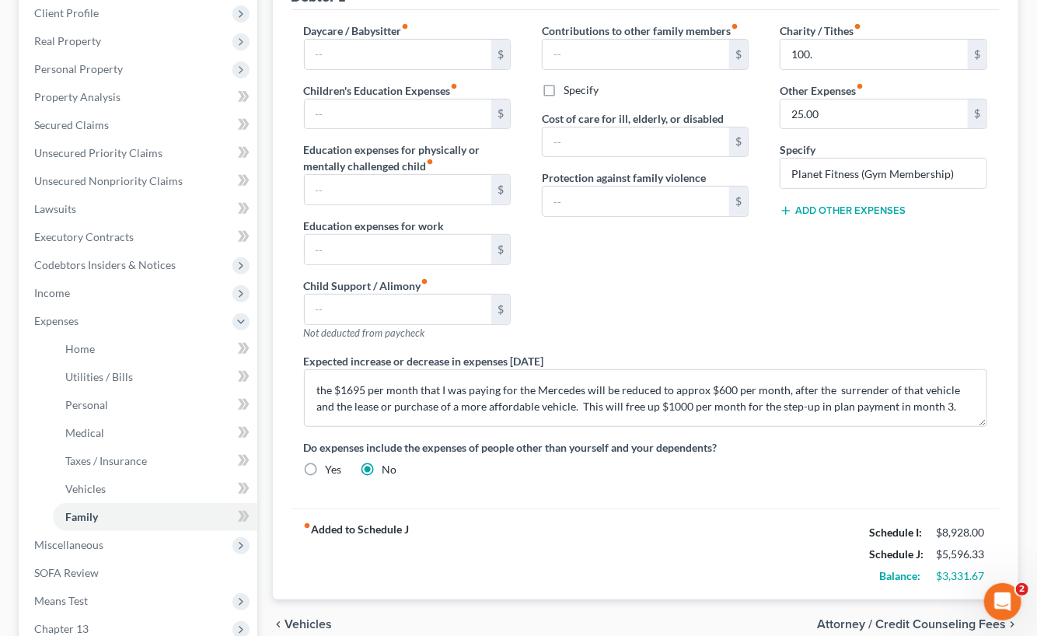
scroll to position [389, 0]
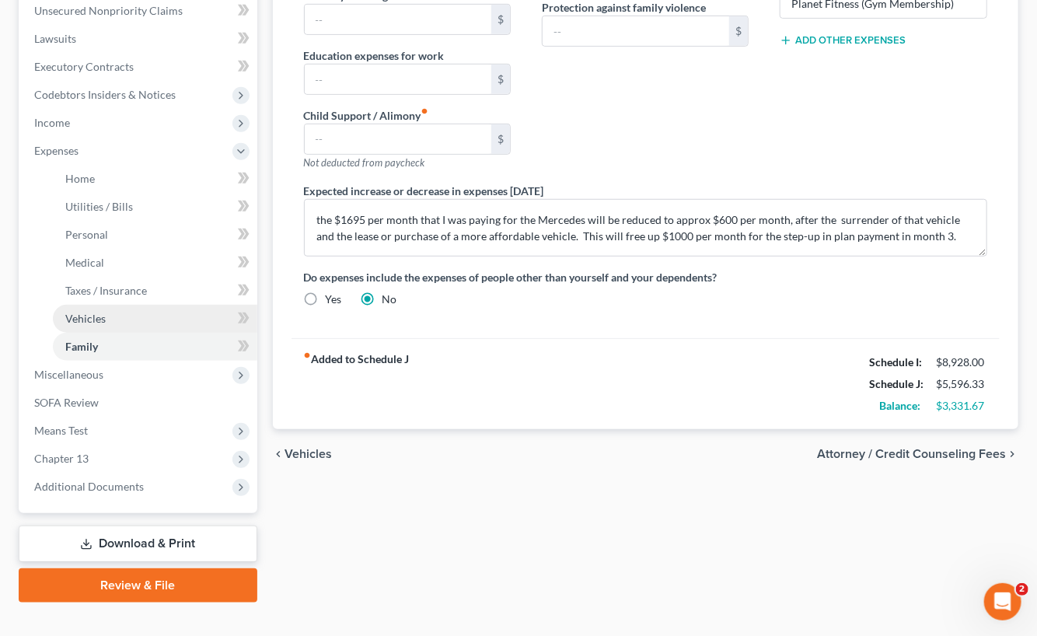
drag, startPoint x: 99, startPoint y: 310, endPoint x: 116, endPoint y: 312, distance: 17.2
click at [99, 310] on link "Vehicles" at bounding box center [155, 319] width 204 height 28
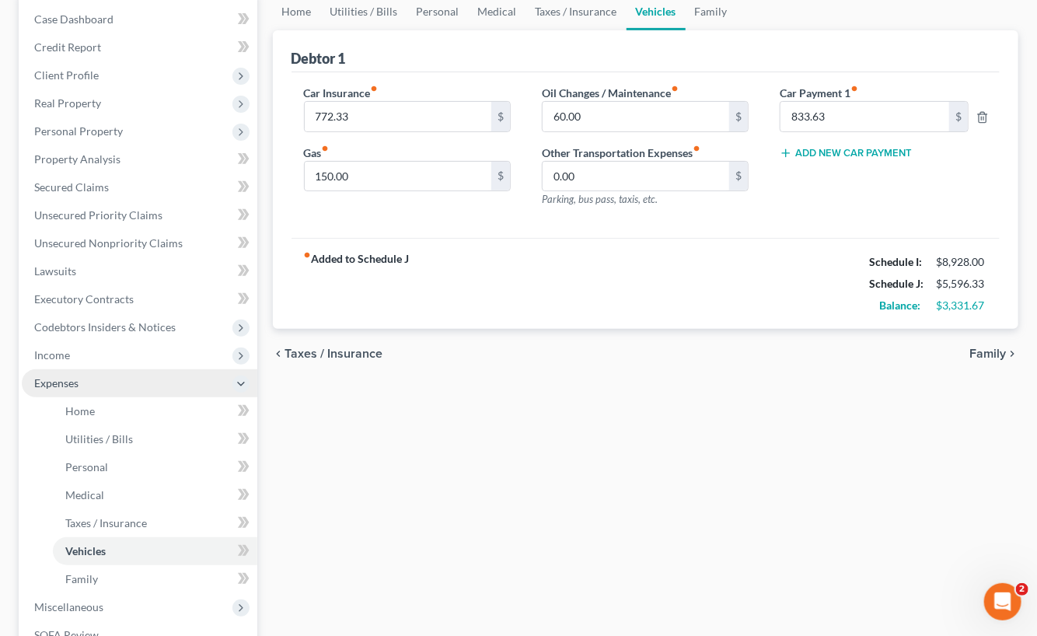
scroll to position [233, 0]
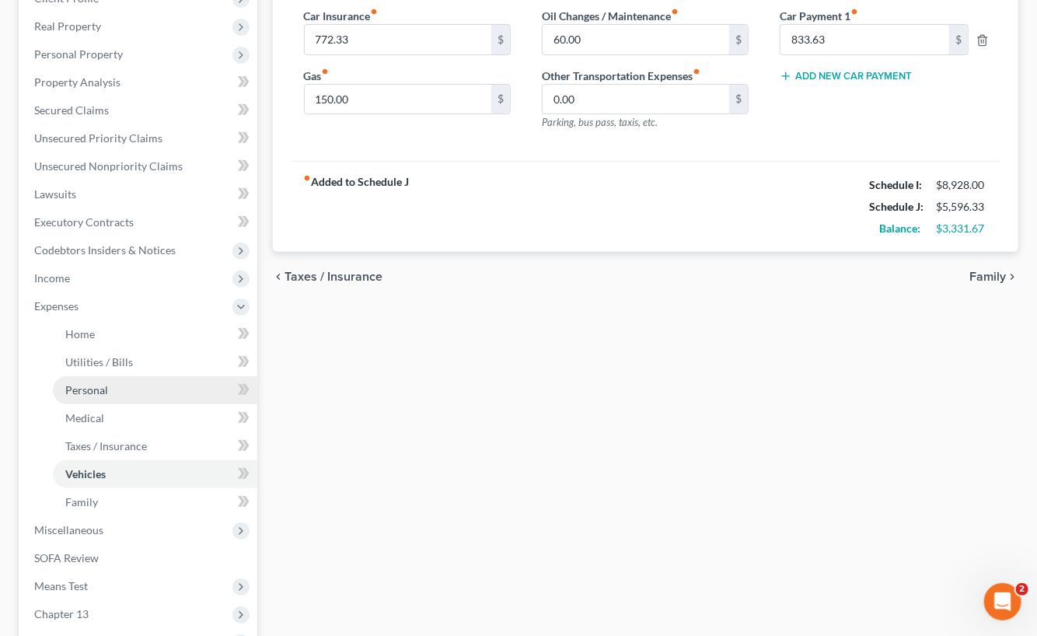
click at [100, 396] on link "Personal" at bounding box center [155, 390] width 204 height 28
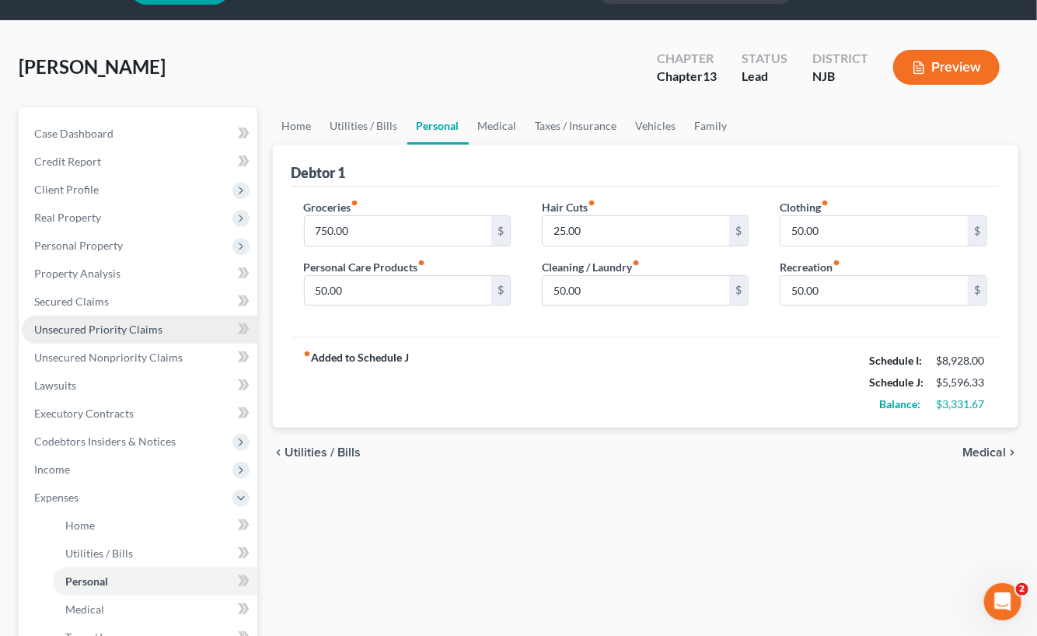
scroll to position [78, 0]
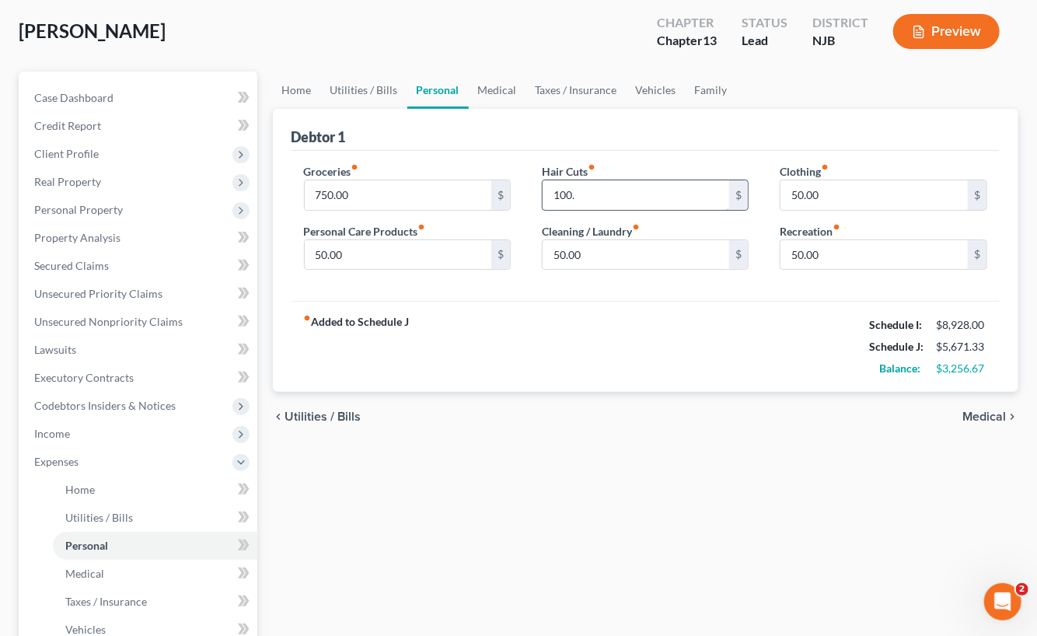
type input "100."
drag, startPoint x: 609, startPoint y: 246, endPoint x: 619, endPoint y: 286, distance: 40.7
click at [610, 247] on input "50.00" at bounding box center [635, 255] width 187 height 30
click at [547, 413] on div "chevron_left Utilities / Bills Medical chevron_right" at bounding box center [646, 417] width 746 height 50
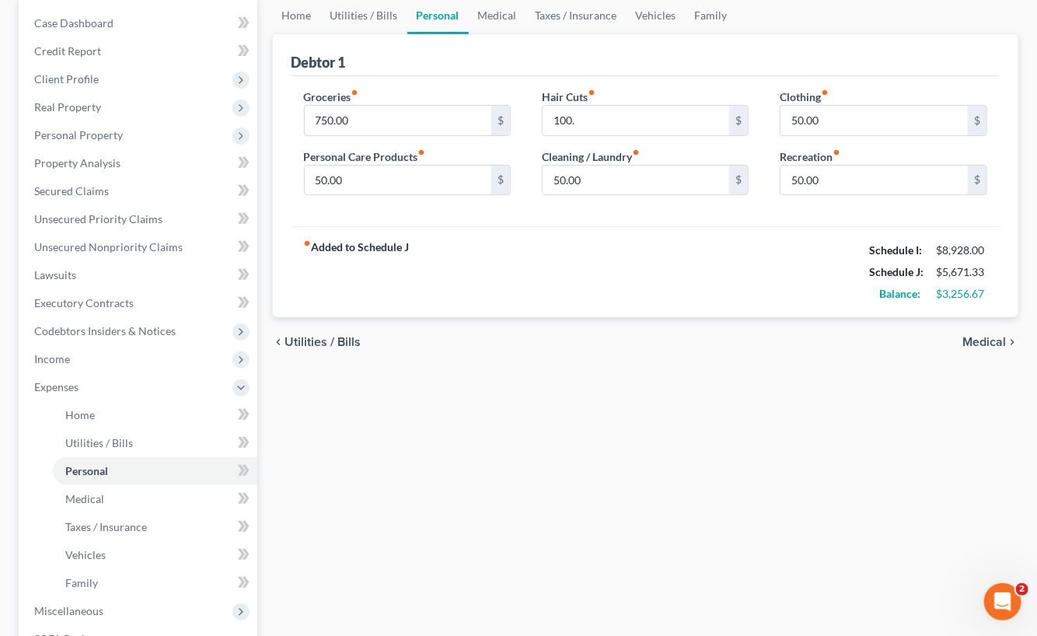
scroll to position [233, 0]
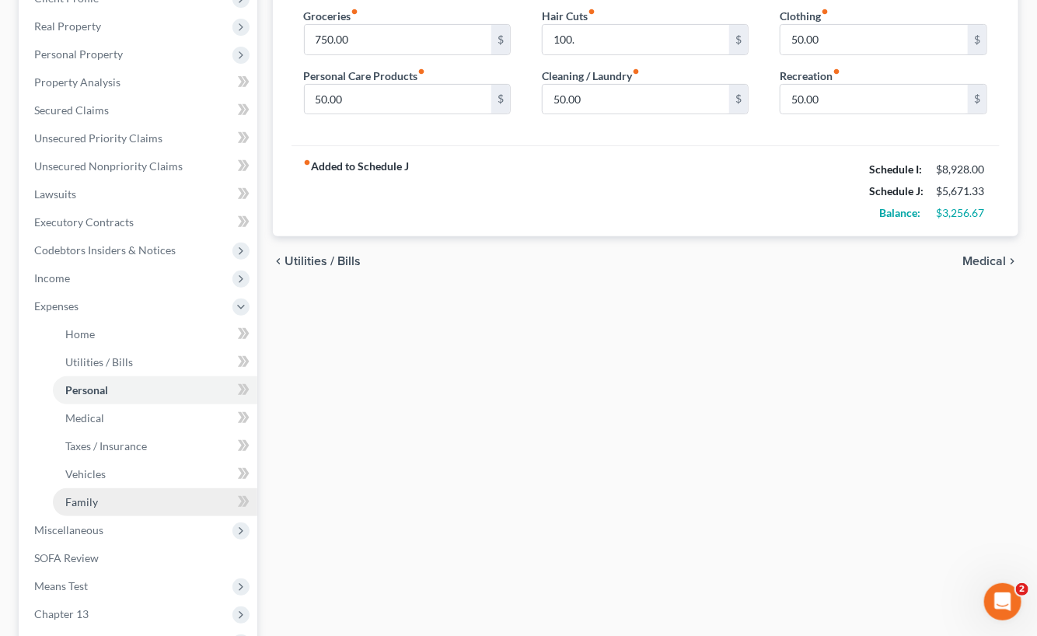
click at [94, 498] on span "Family" at bounding box center [81, 501] width 33 height 13
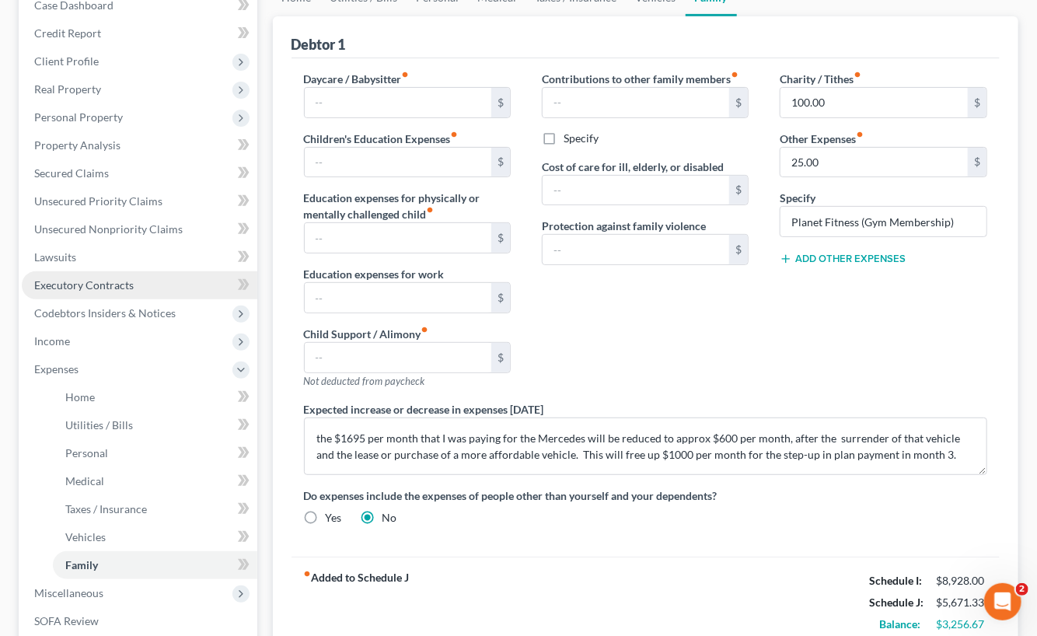
scroll to position [233, 0]
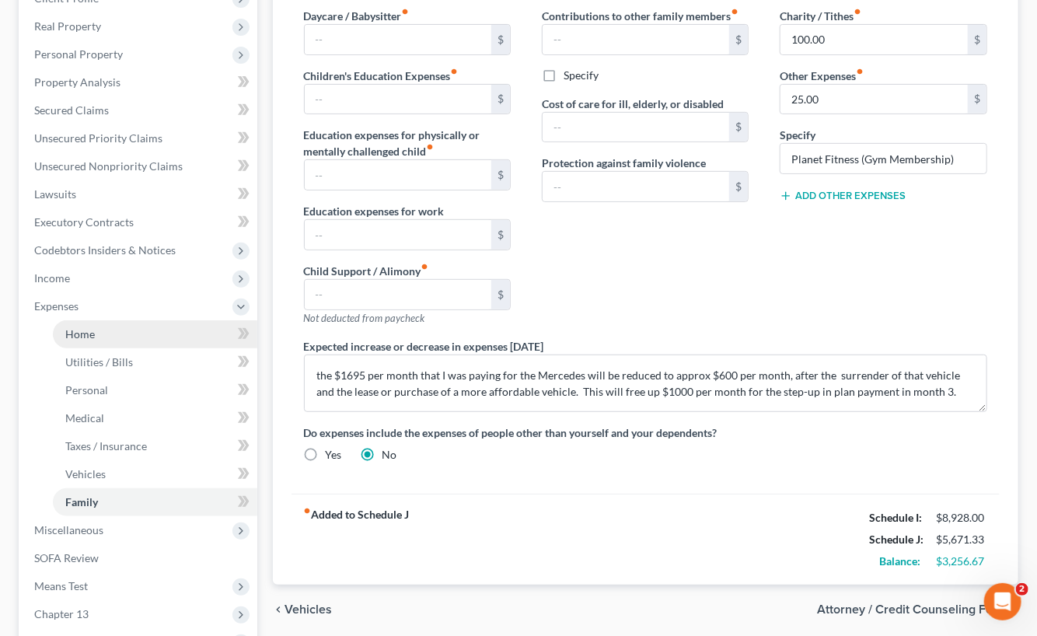
click at [110, 331] on link "Home" at bounding box center [155, 334] width 204 height 28
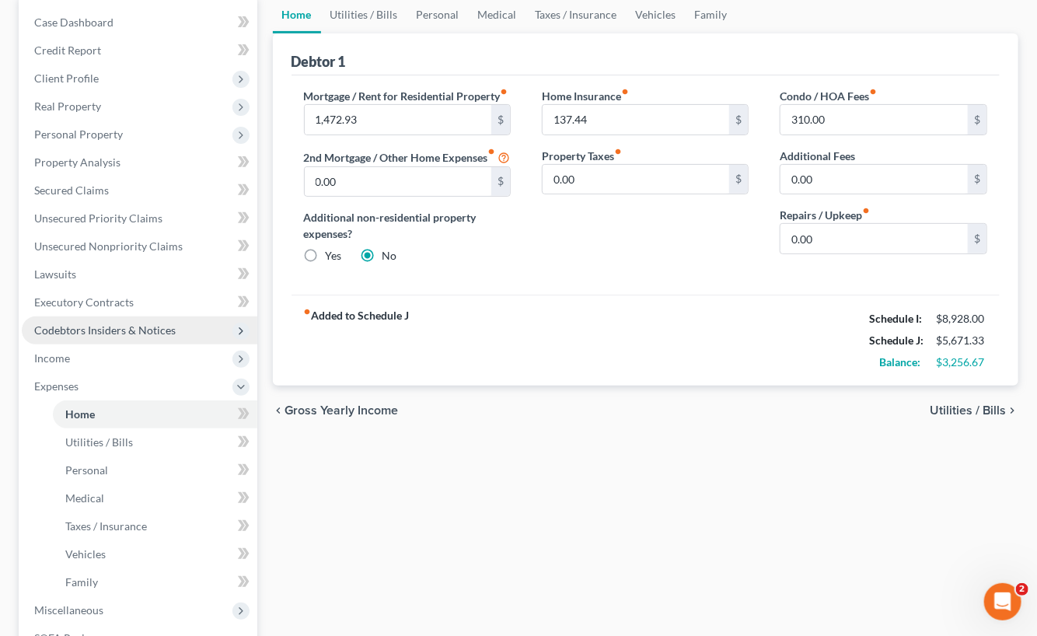
scroll to position [155, 0]
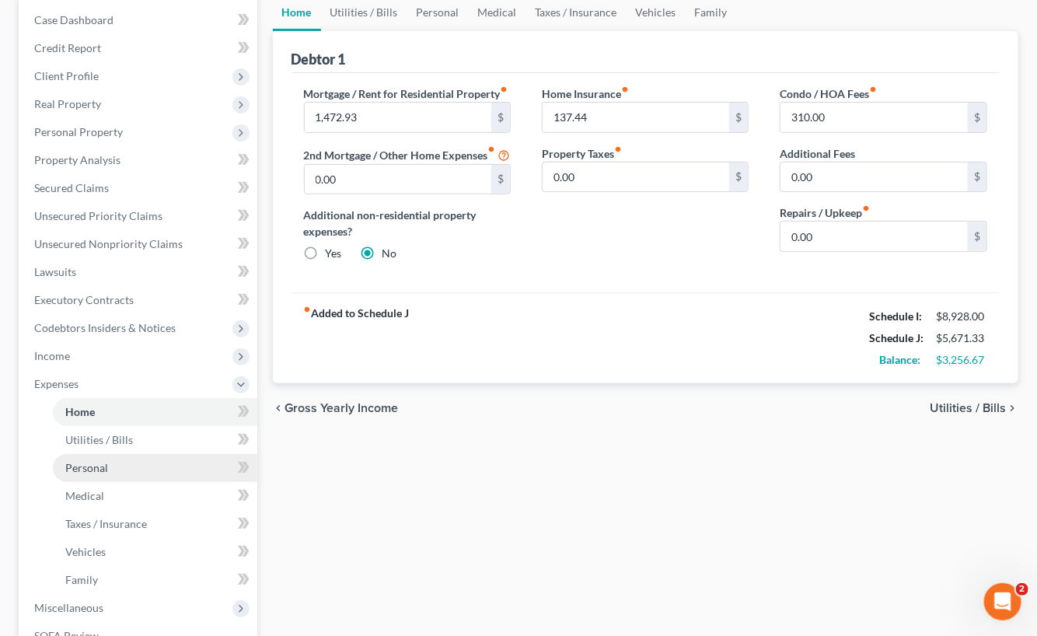
click at [109, 466] on link "Personal" at bounding box center [155, 468] width 204 height 28
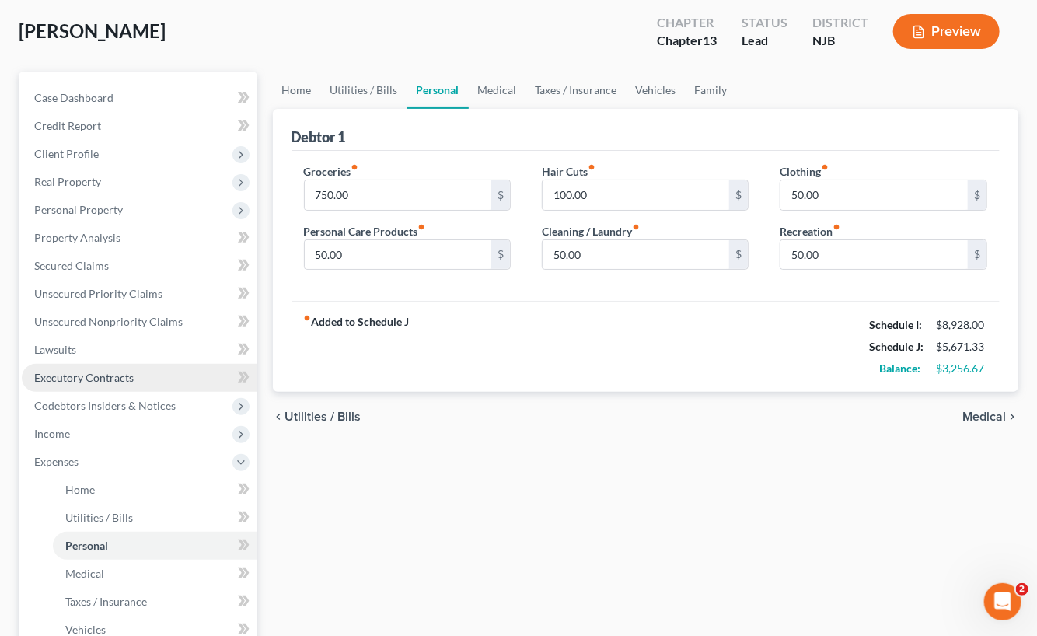
scroll to position [311, 0]
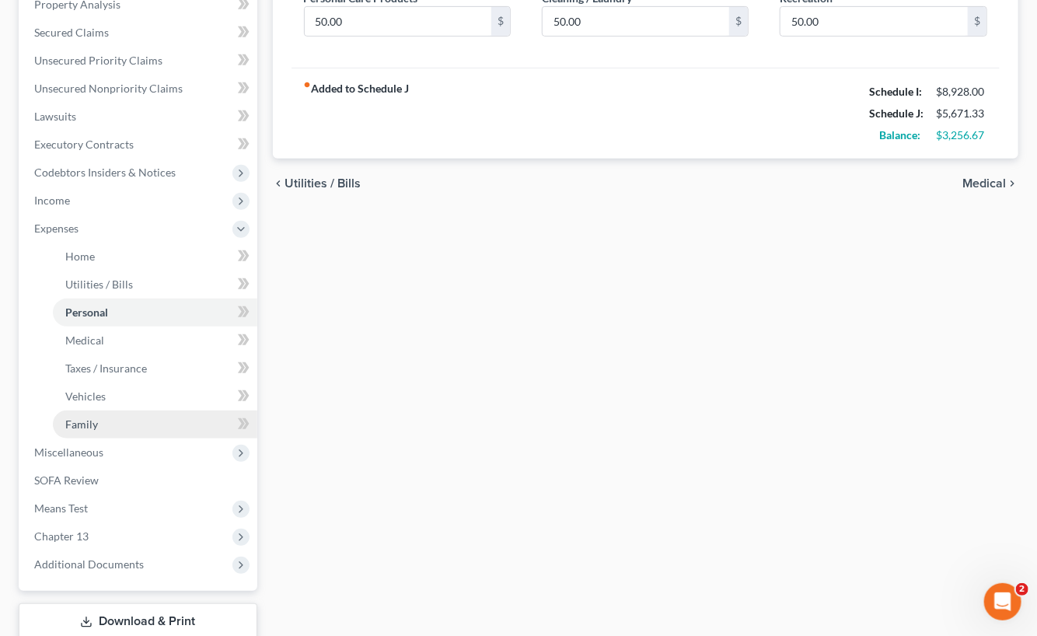
click at [96, 410] on link "Family" at bounding box center [155, 424] width 204 height 28
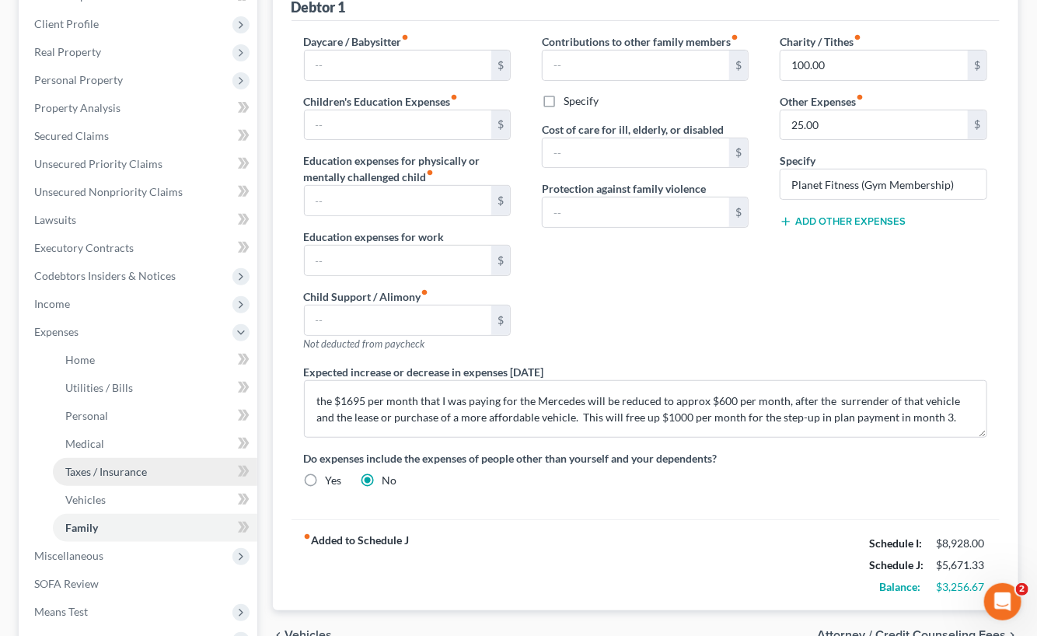
scroll to position [311, 0]
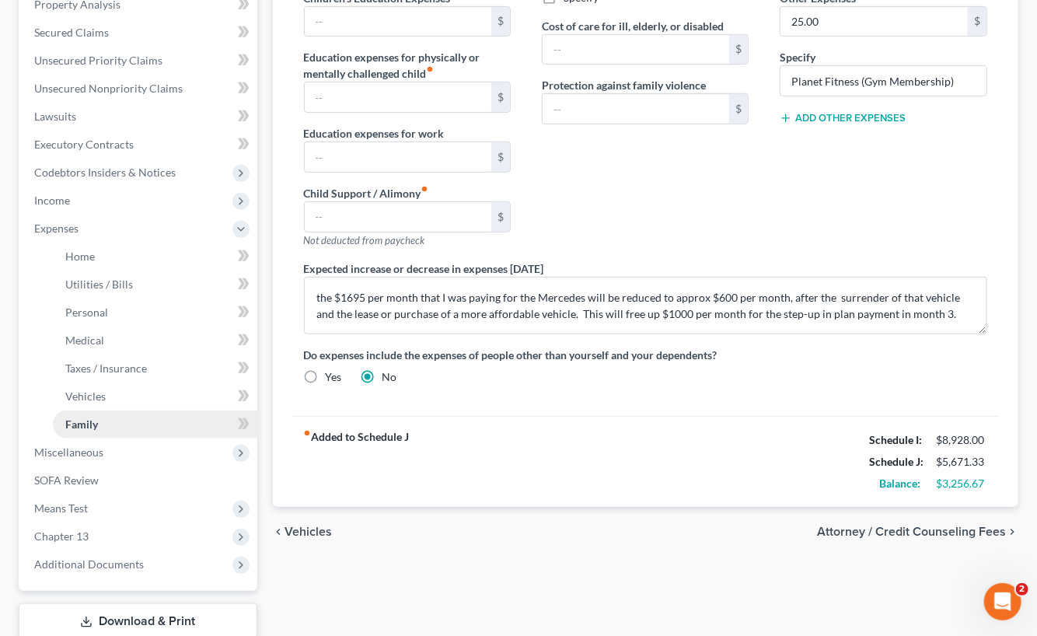
click at [116, 420] on link "Family" at bounding box center [155, 424] width 204 height 28
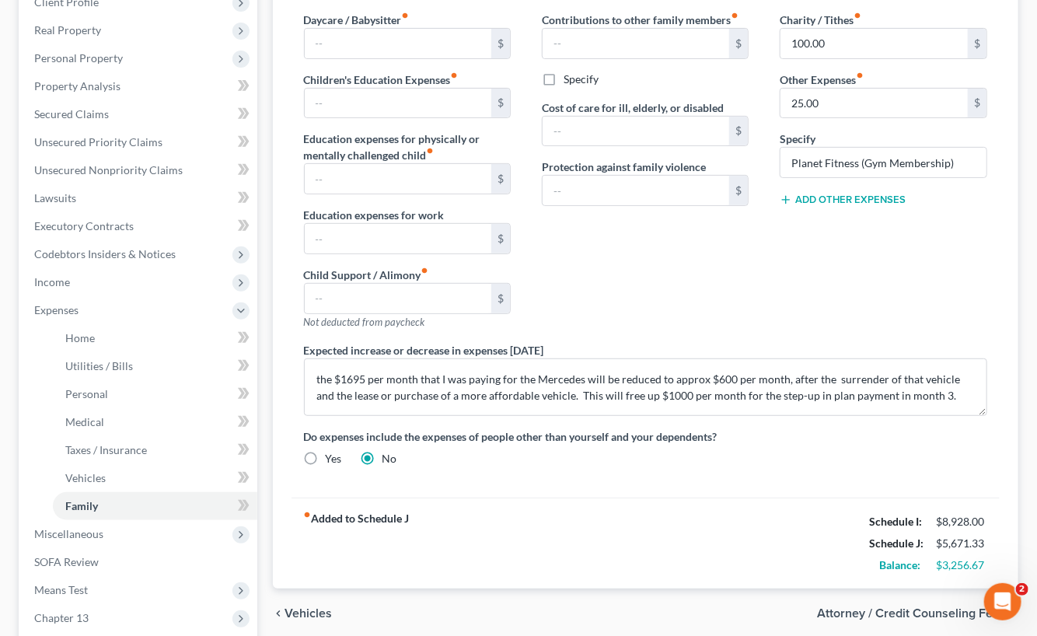
scroll to position [155, 0]
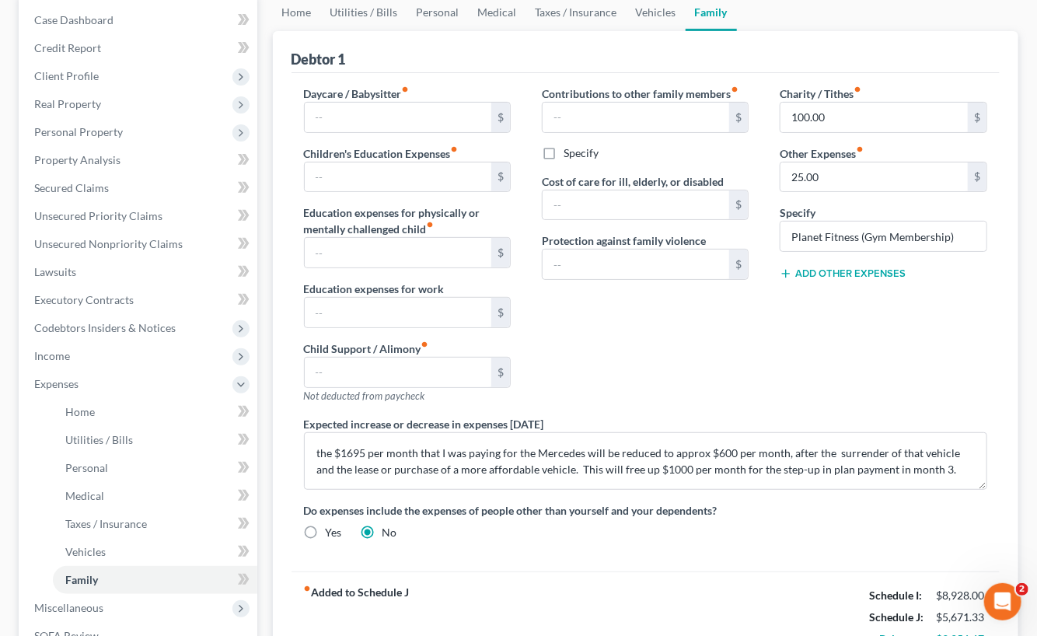
click at [846, 268] on button "Add Other Expenses" at bounding box center [843, 273] width 126 height 12
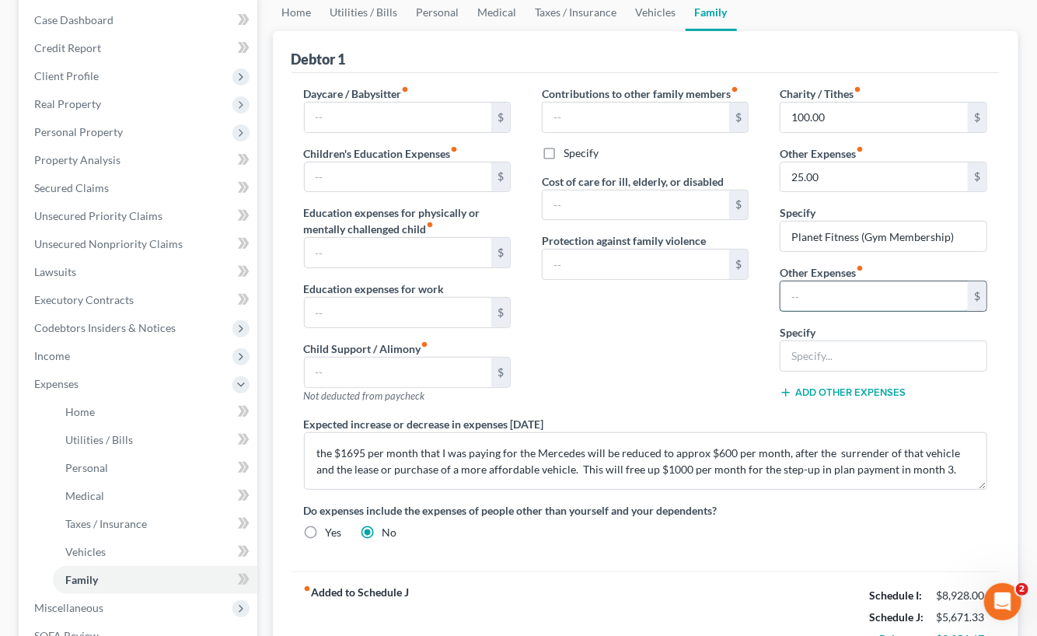
click at [818, 298] on input "text" at bounding box center [873, 296] width 187 height 30
type input "802."
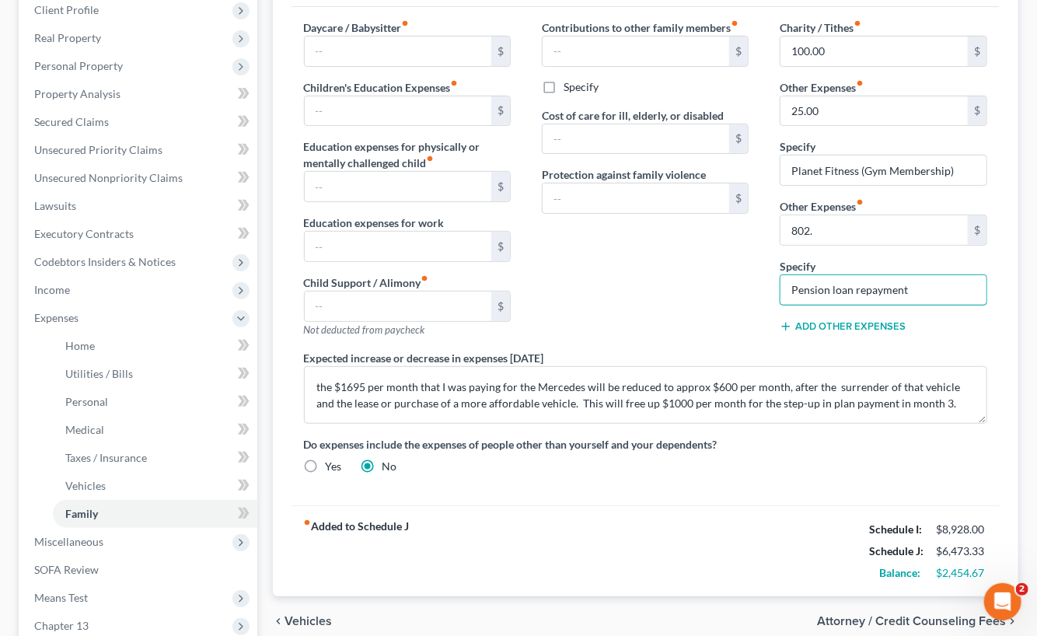
scroll to position [413, 0]
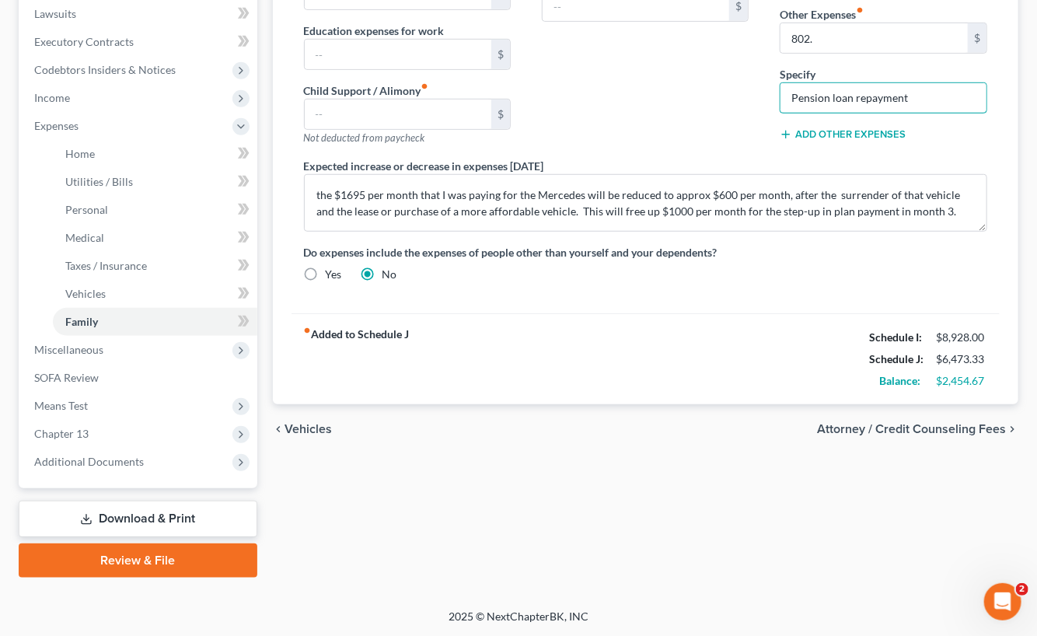
type input "Pension loan repayment"
click at [501, 350] on div "fiber_manual_record Added to Schedule J Schedule I: $8,928.00 Schedule J: $6,47…" at bounding box center [645, 358] width 709 height 91
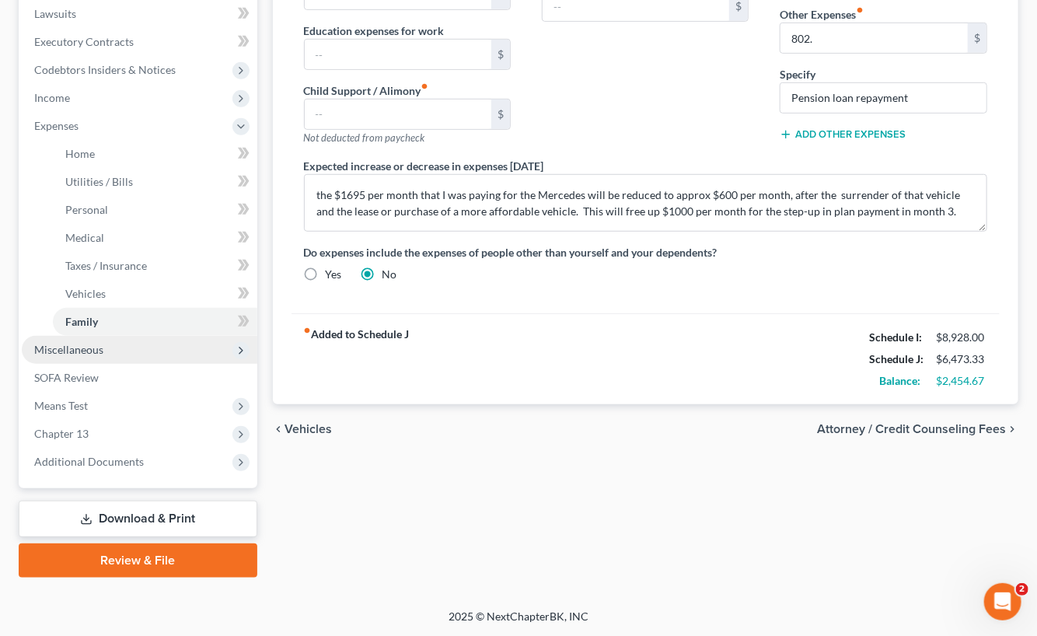
click at [103, 351] on span "Miscellaneous" at bounding box center [139, 350] width 235 height 28
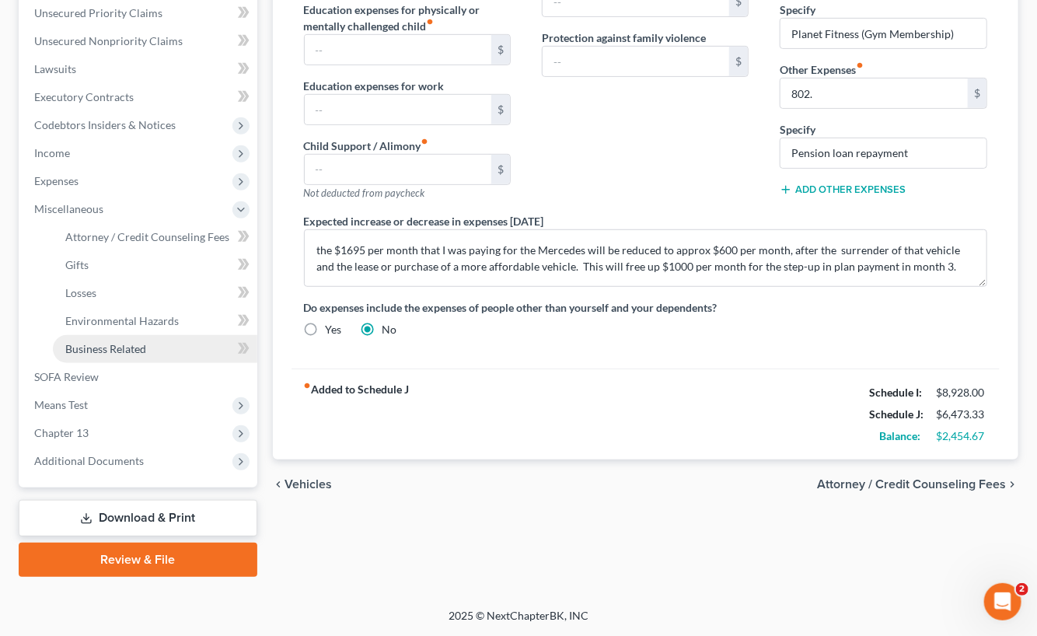
scroll to position [358, 0]
click at [117, 349] on span "Business Related" at bounding box center [105, 349] width 81 height 13
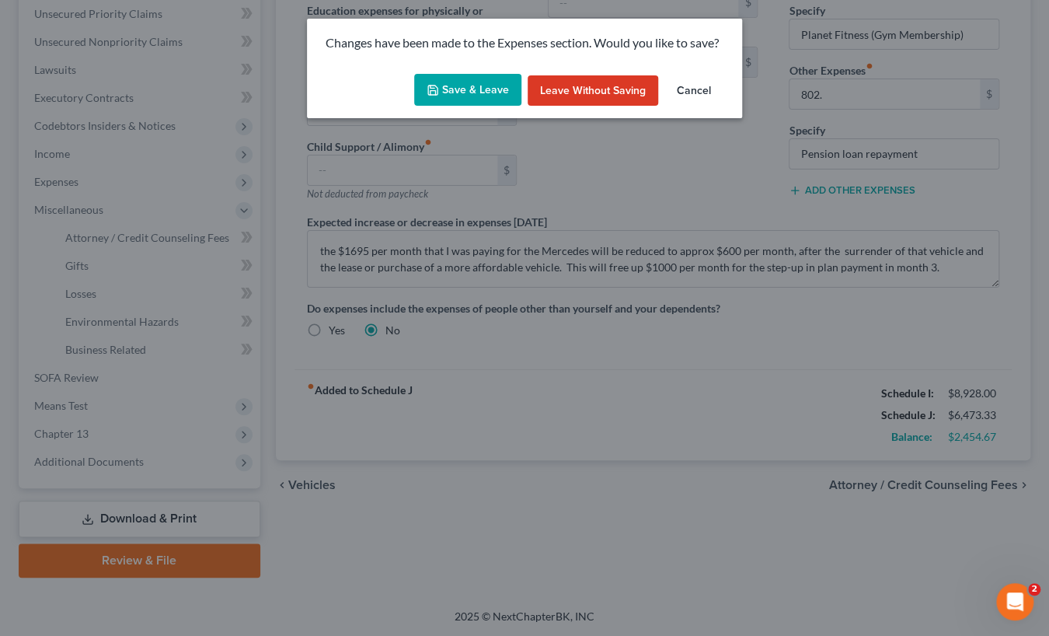
click at [466, 89] on button "Save & Leave" at bounding box center [467, 90] width 107 height 33
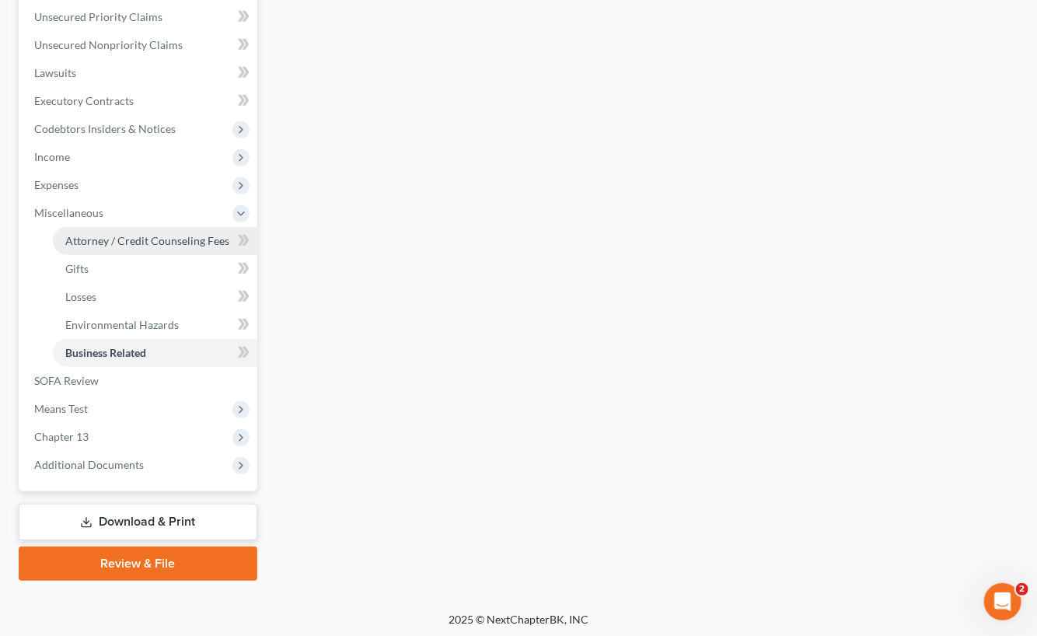
scroll to position [358, 0]
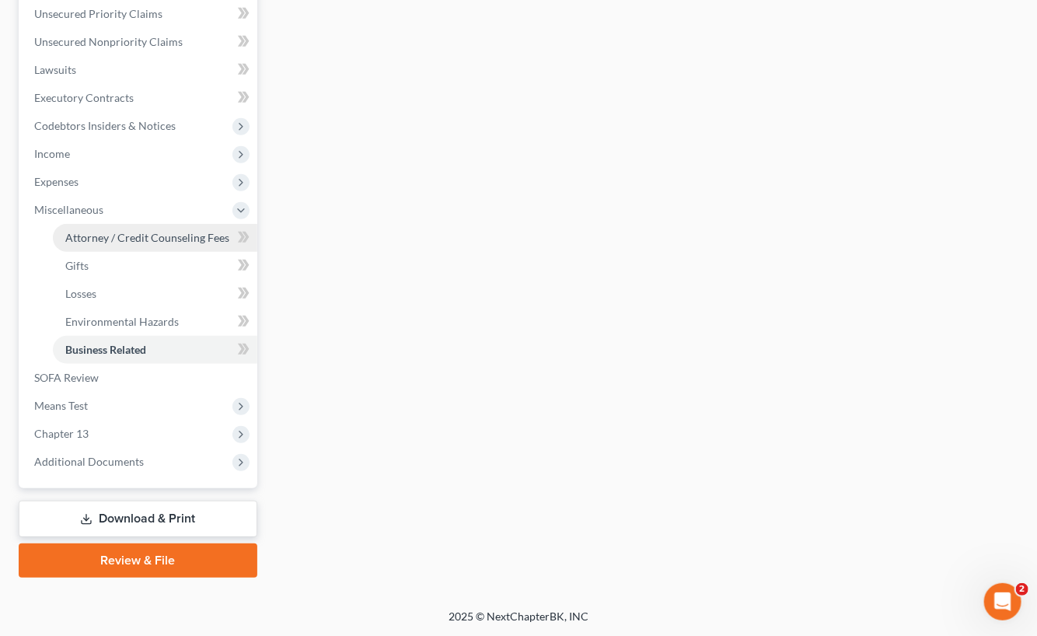
click at [115, 232] on span "Attorney / Credit Counseling Fees" at bounding box center [147, 237] width 164 height 13
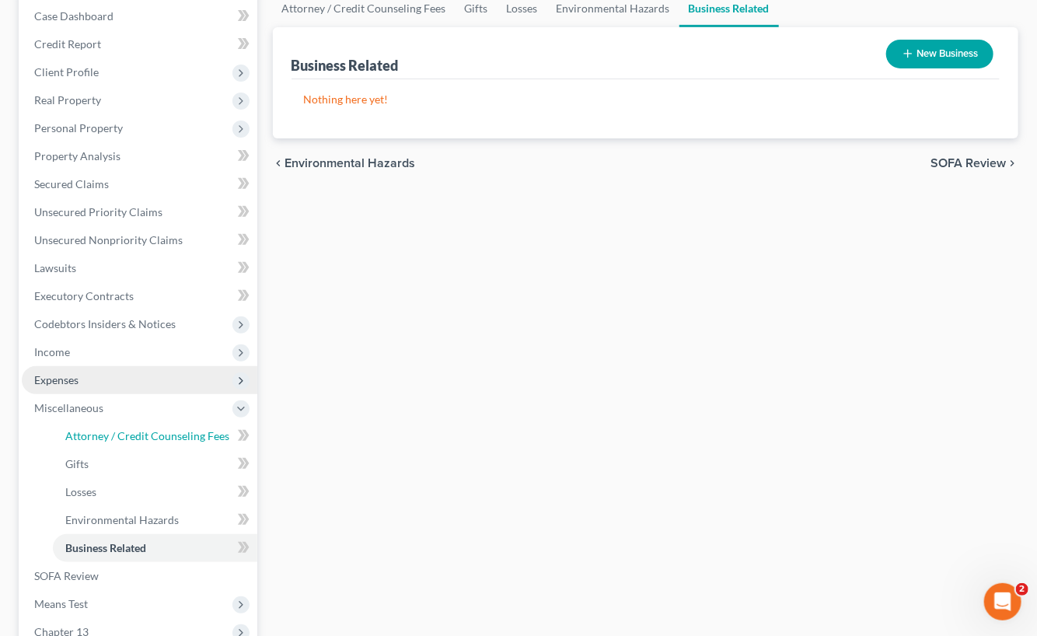
select select "0"
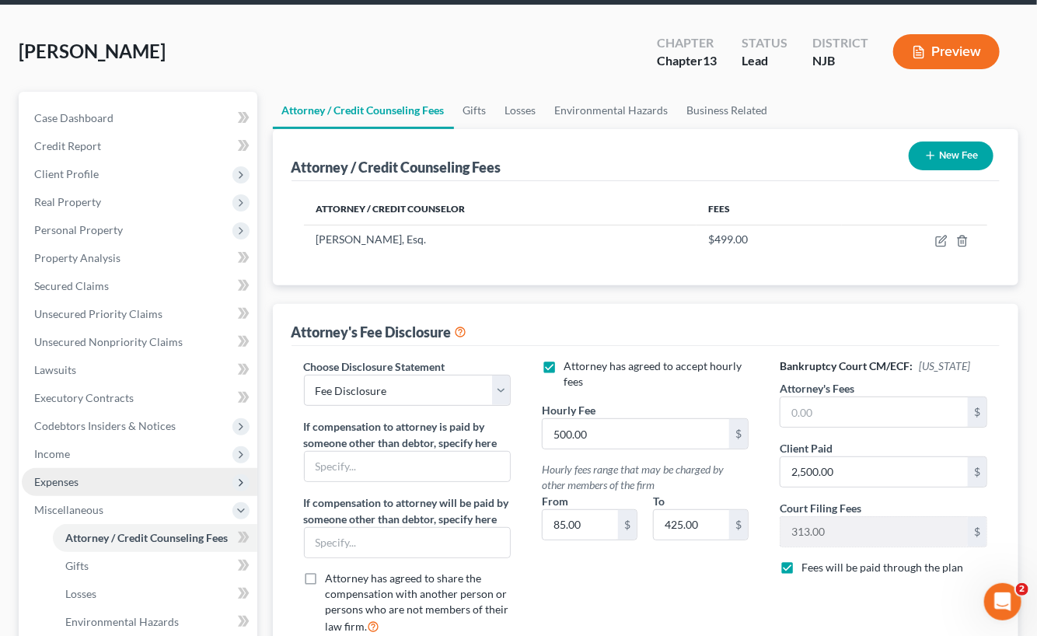
scroll to position [389, 0]
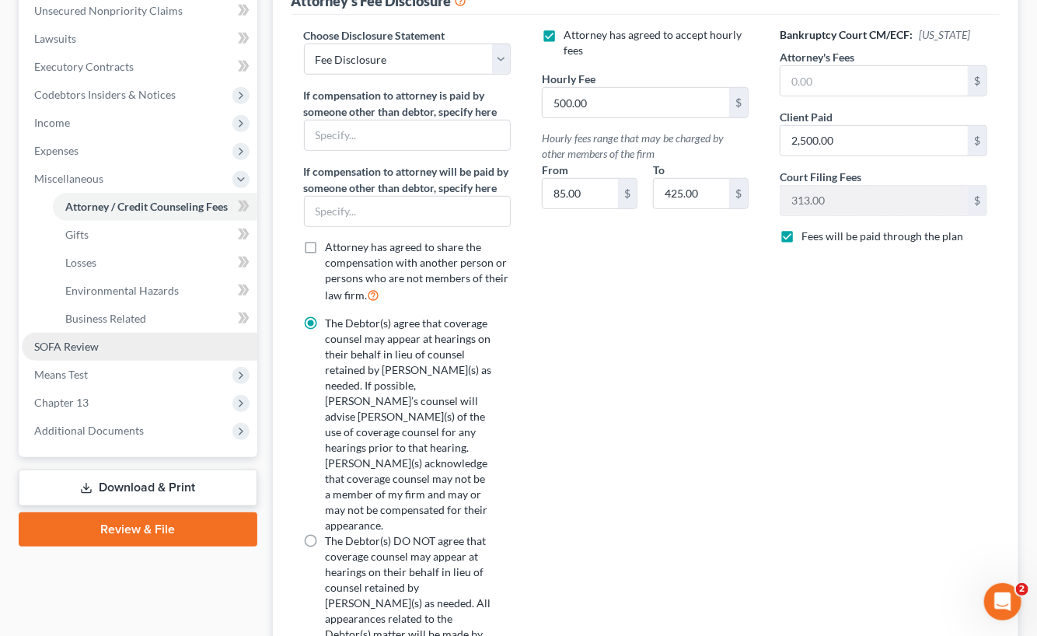
click at [89, 347] on span "SOFA Review" at bounding box center [66, 346] width 65 height 13
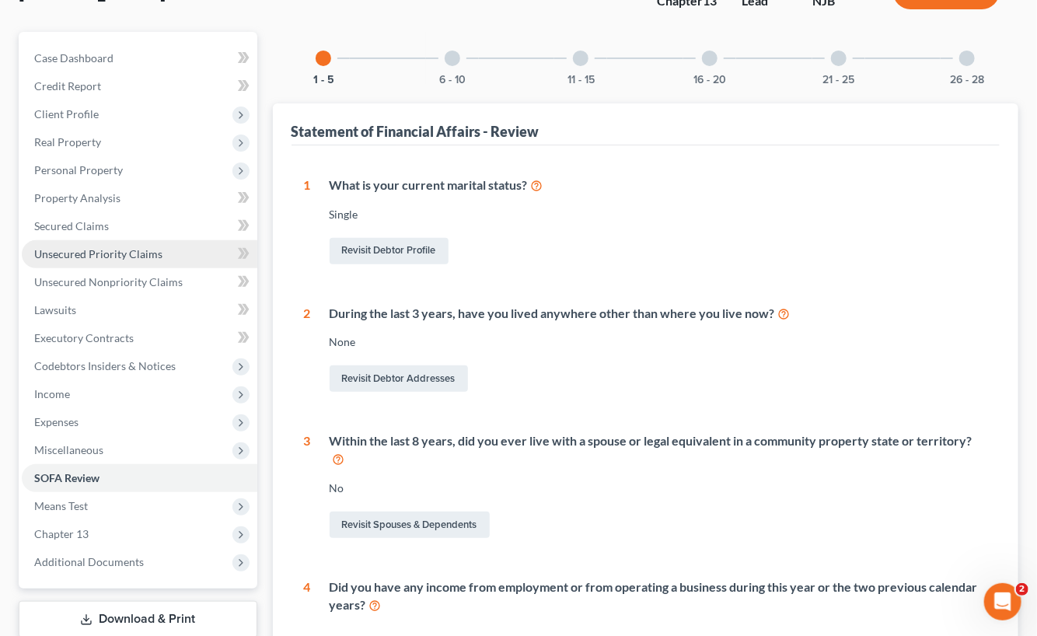
scroll to position [233, 0]
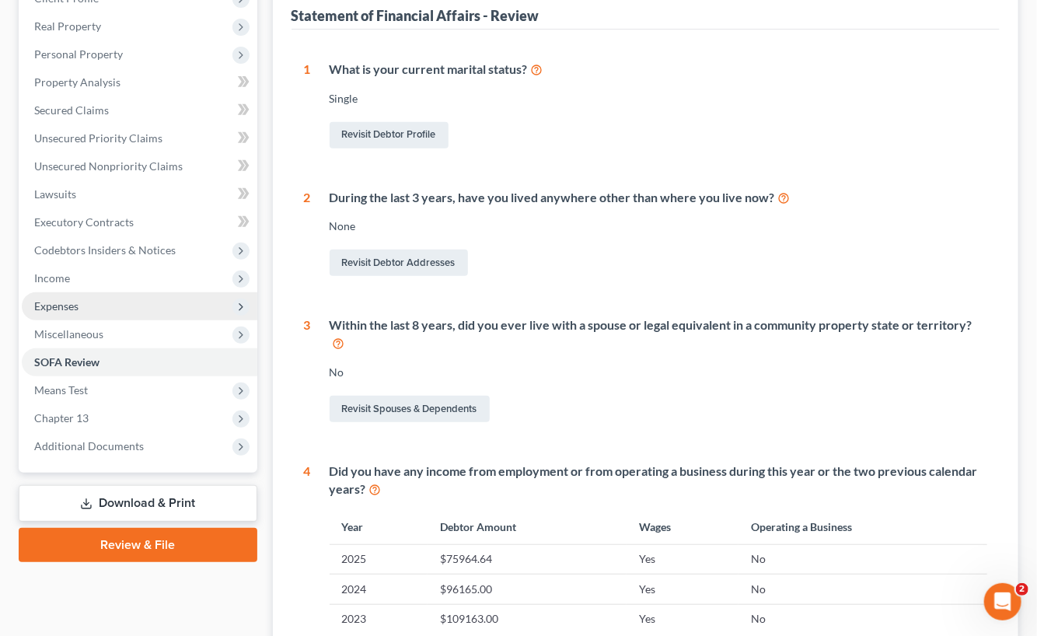
drag, startPoint x: 84, startPoint y: 298, endPoint x: 92, endPoint y: 299, distance: 7.8
click at [84, 298] on span "Expenses" at bounding box center [139, 306] width 235 height 28
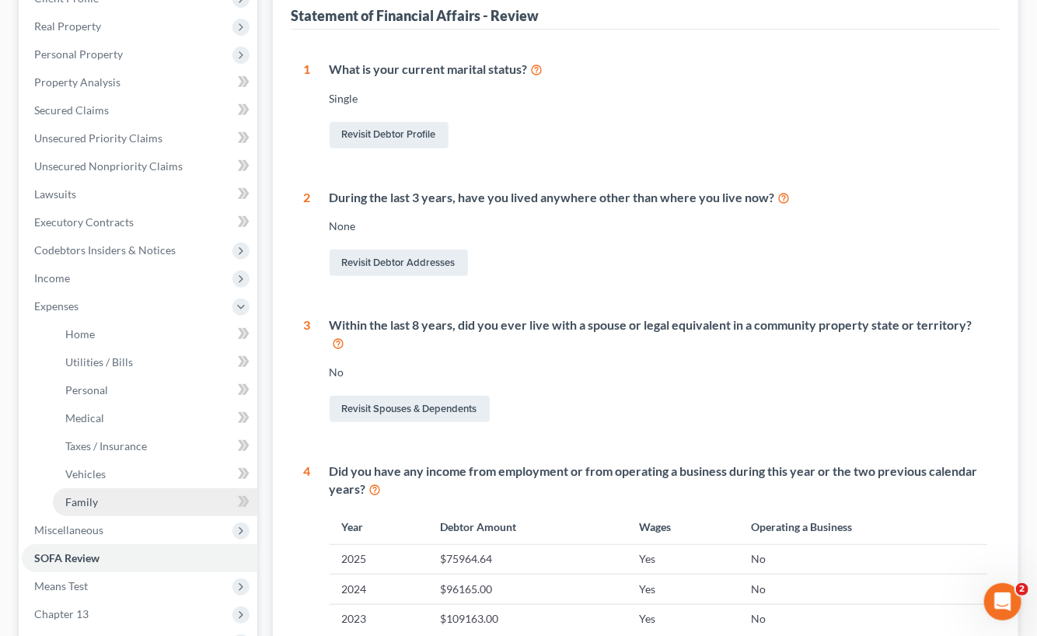
click at [94, 500] on span "Family" at bounding box center [81, 501] width 33 height 13
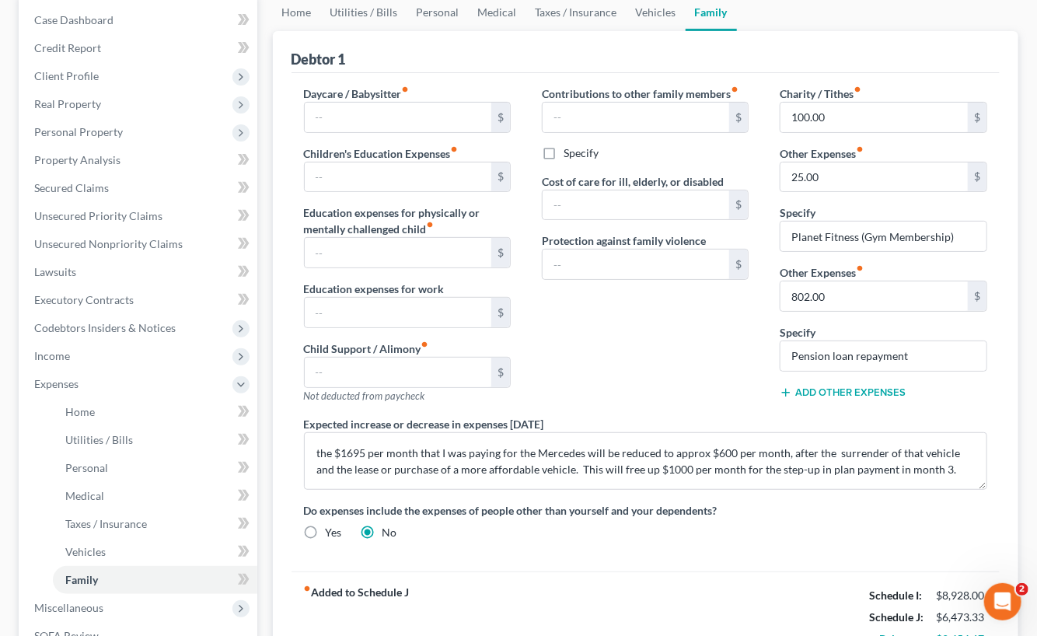
scroll to position [389, 0]
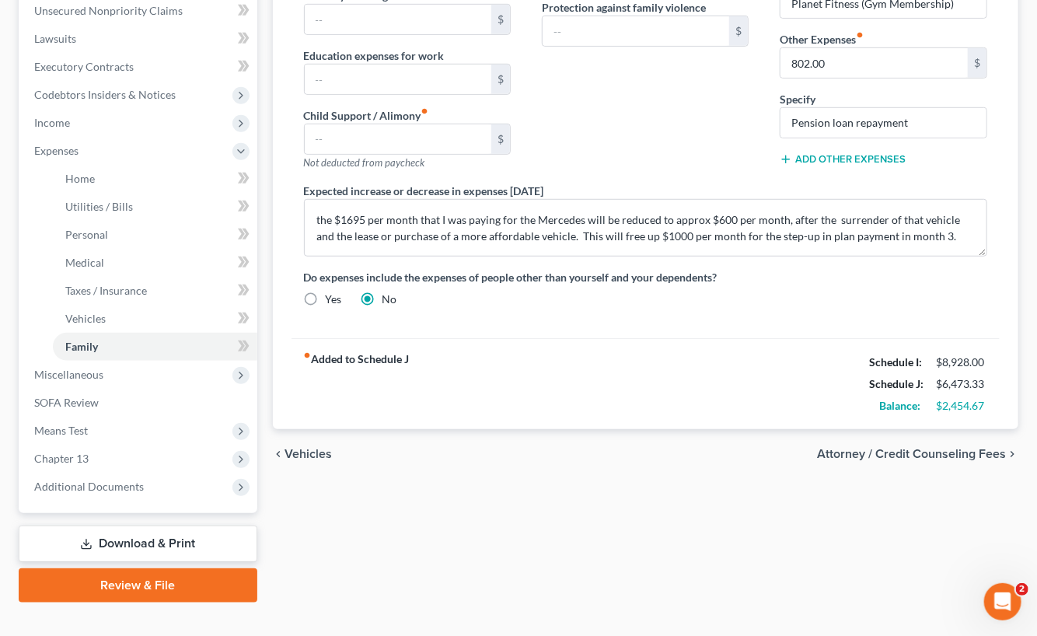
click at [298, 402] on div "fiber_manual_record Added to Schedule J Schedule I: $8,928.00 Schedule J: $6,47…" at bounding box center [645, 383] width 709 height 91
click at [304, 316] on div "Daycare / Babysitter fiber_manual_record $ Children's Education Expenses fiber_…" at bounding box center [645, 89] width 709 height 498
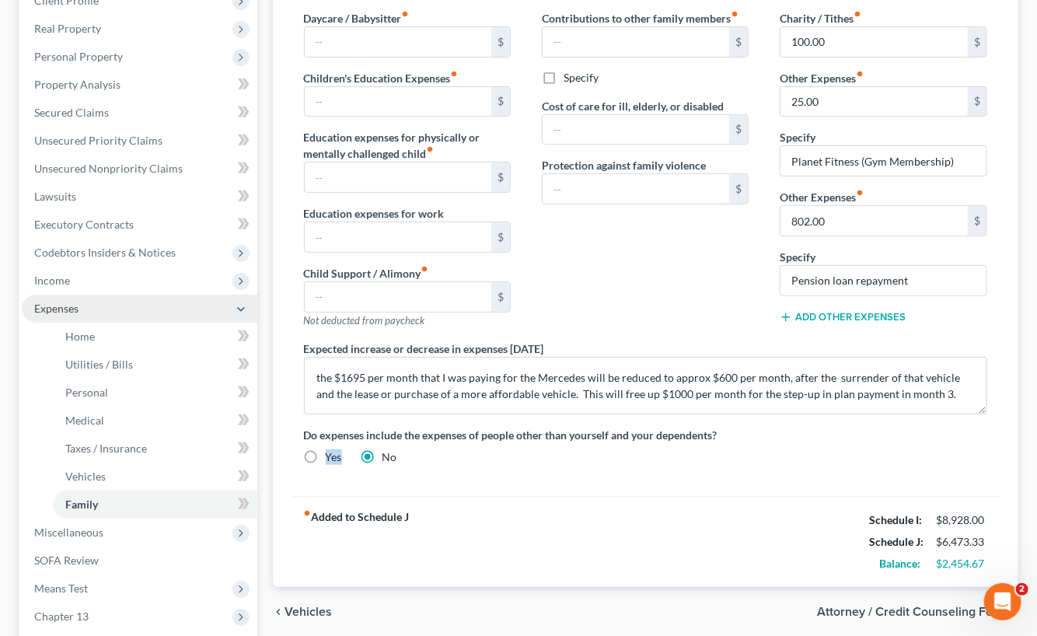
scroll to position [233, 0]
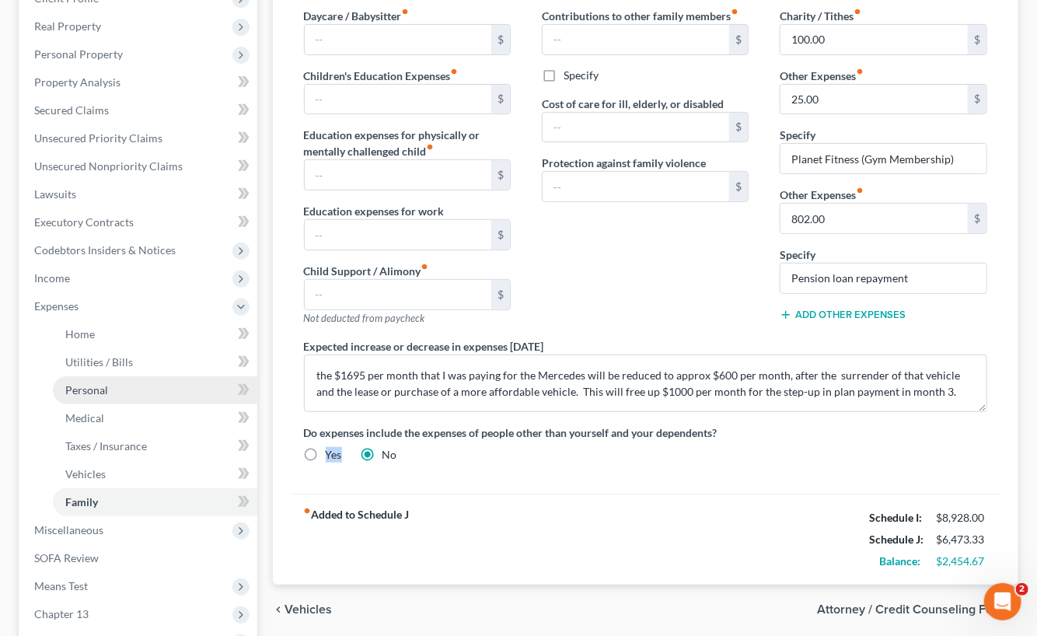
click at [103, 383] on span "Personal" at bounding box center [86, 389] width 43 height 13
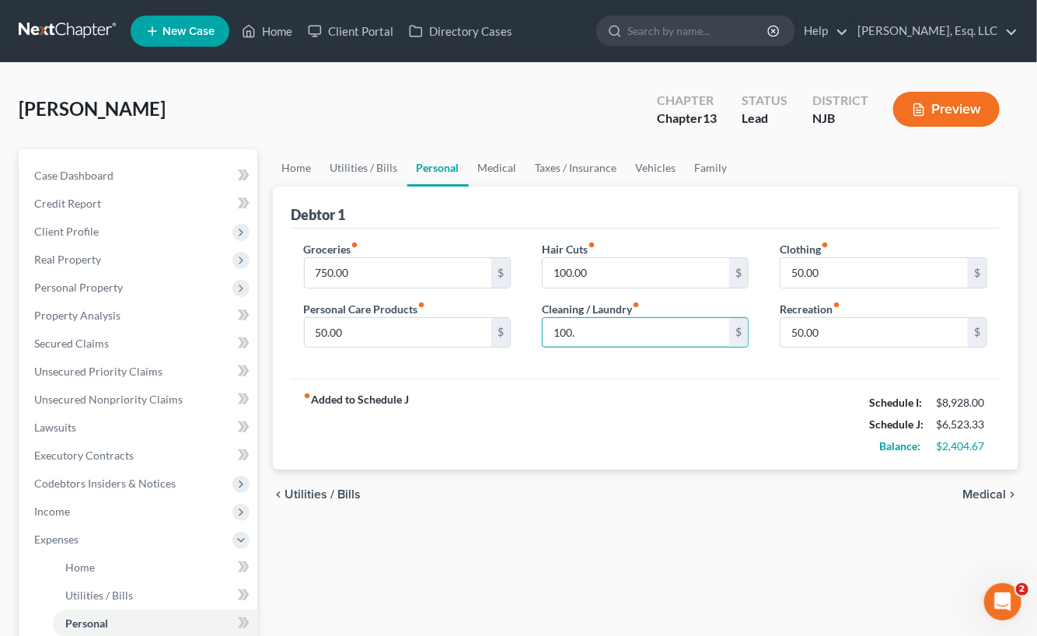
type input "100."
click at [699, 354] on div "Hair Cuts fiber_manual_record 100.00 $ Cleaning / Laundry fiber_manual_record 1…" at bounding box center [645, 301] width 238 height 120
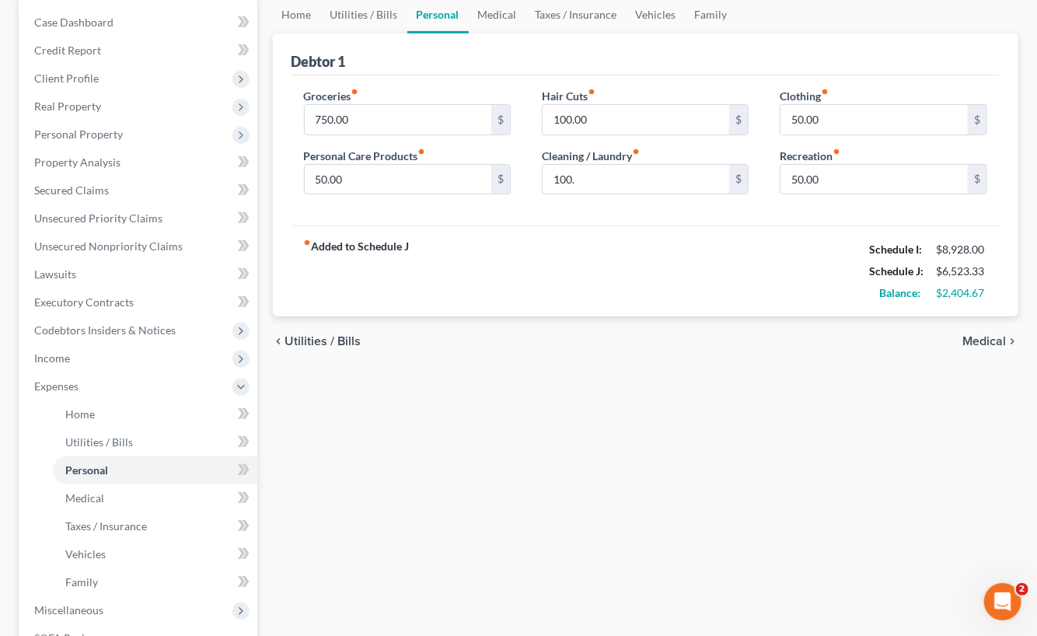
scroll to position [155, 0]
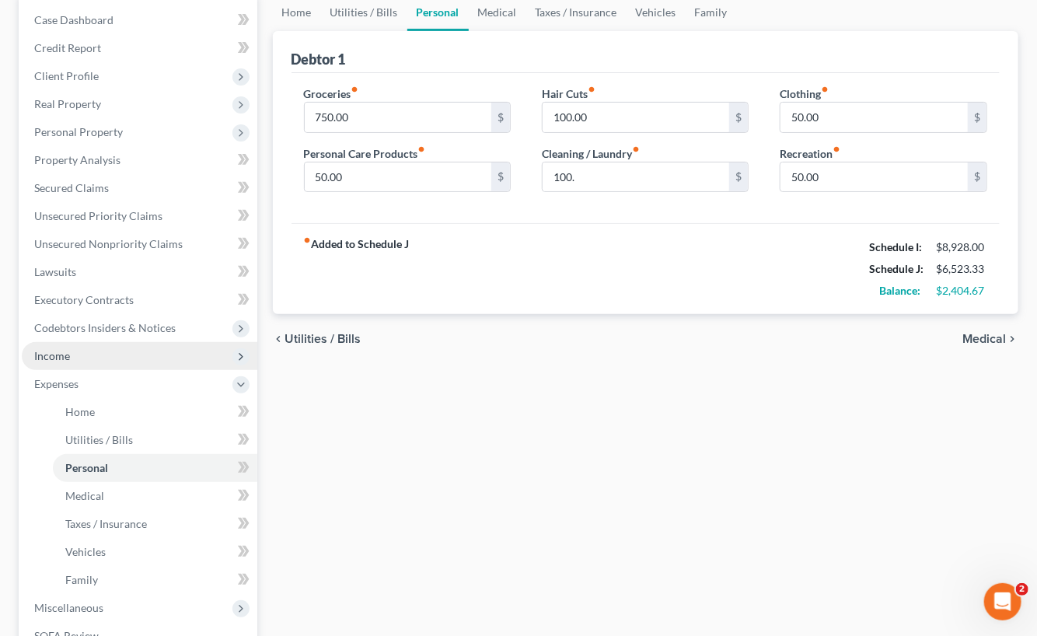
click at [96, 354] on span "Income" at bounding box center [139, 356] width 235 height 28
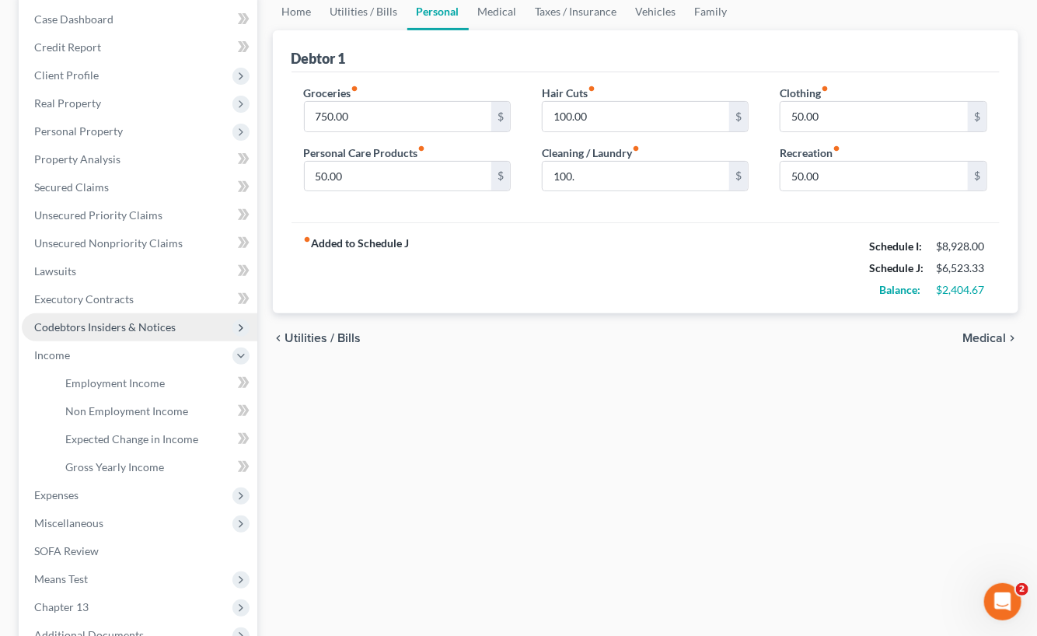
scroll to position [330, 0]
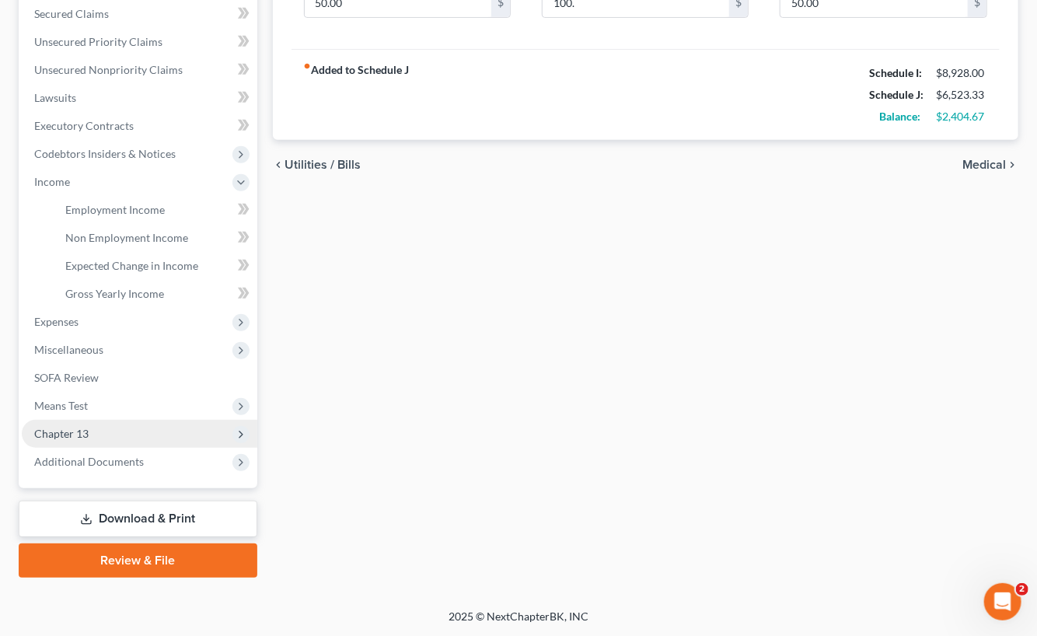
click at [109, 434] on span "Chapter 13" at bounding box center [139, 434] width 235 height 28
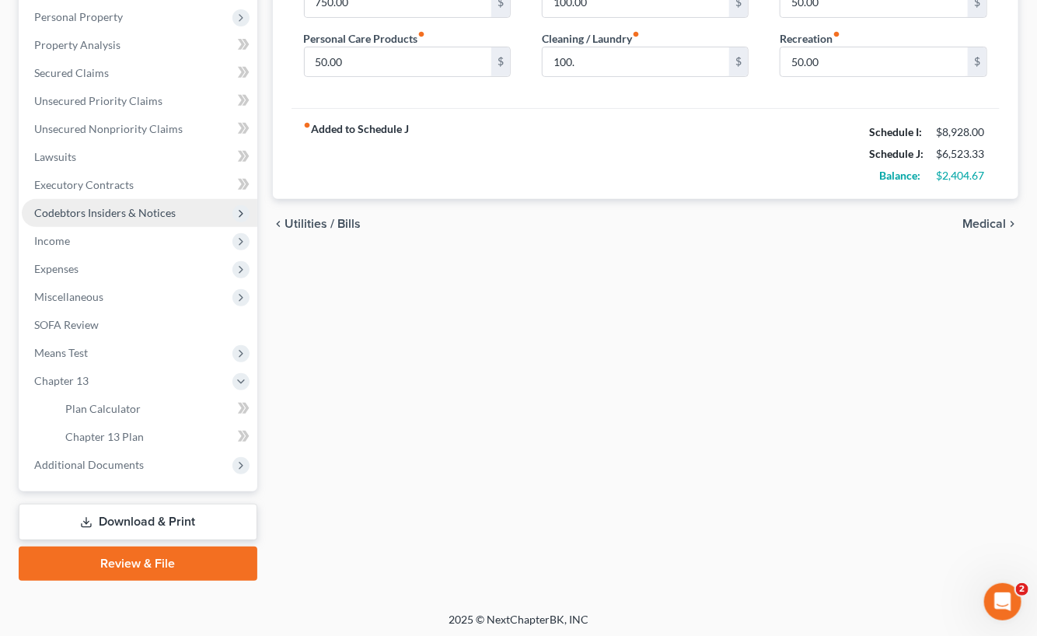
scroll to position [274, 0]
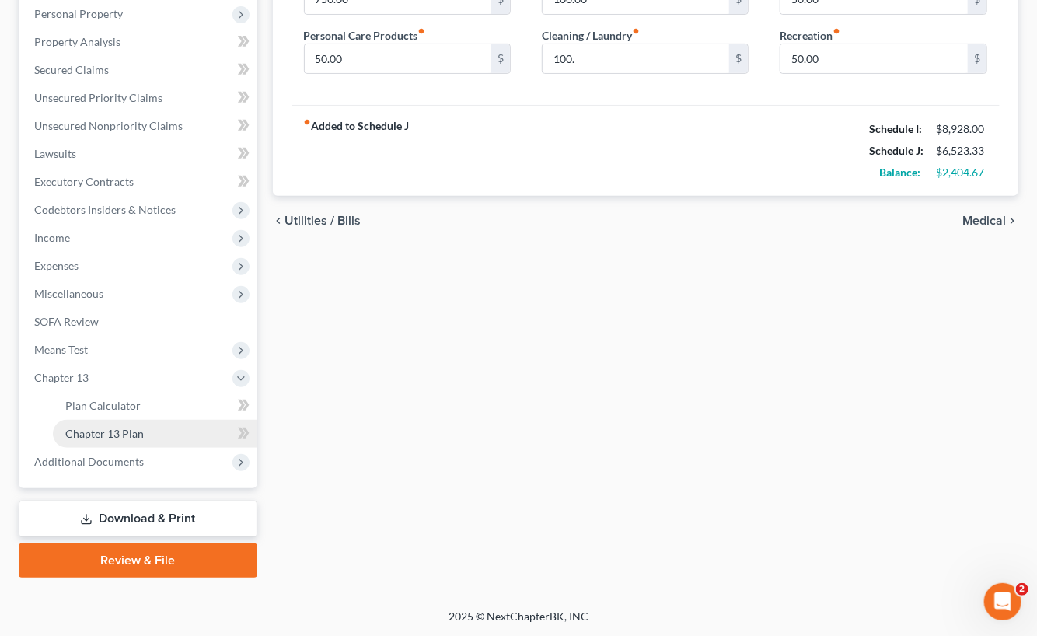
click at [122, 431] on span "Chapter 13 Plan" at bounding box center [104, 433] width 78 height 13
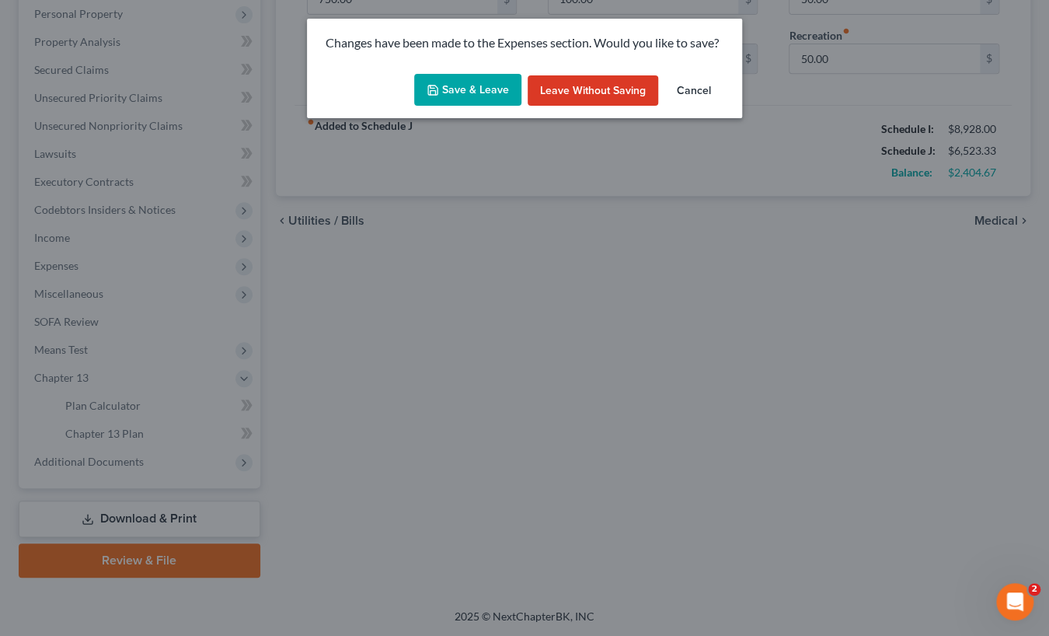
click at [480, 101] on button "Save & Leave" at bounding box center [467, 90] width 107 height 33
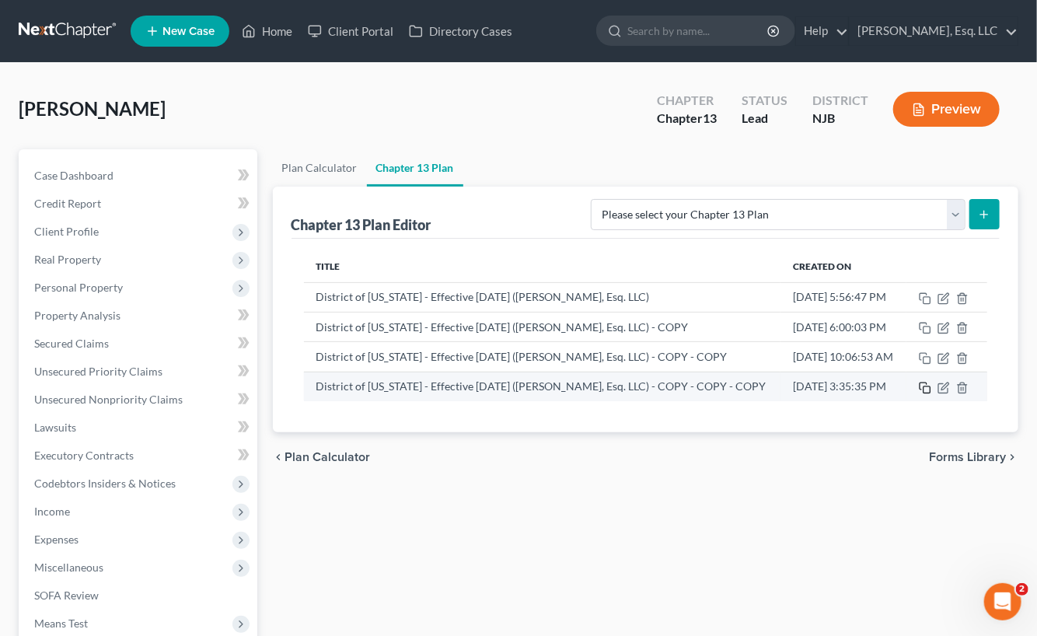
click at [931, 394] on icon "button" at bounding box center [925, 388] width 12 height 12
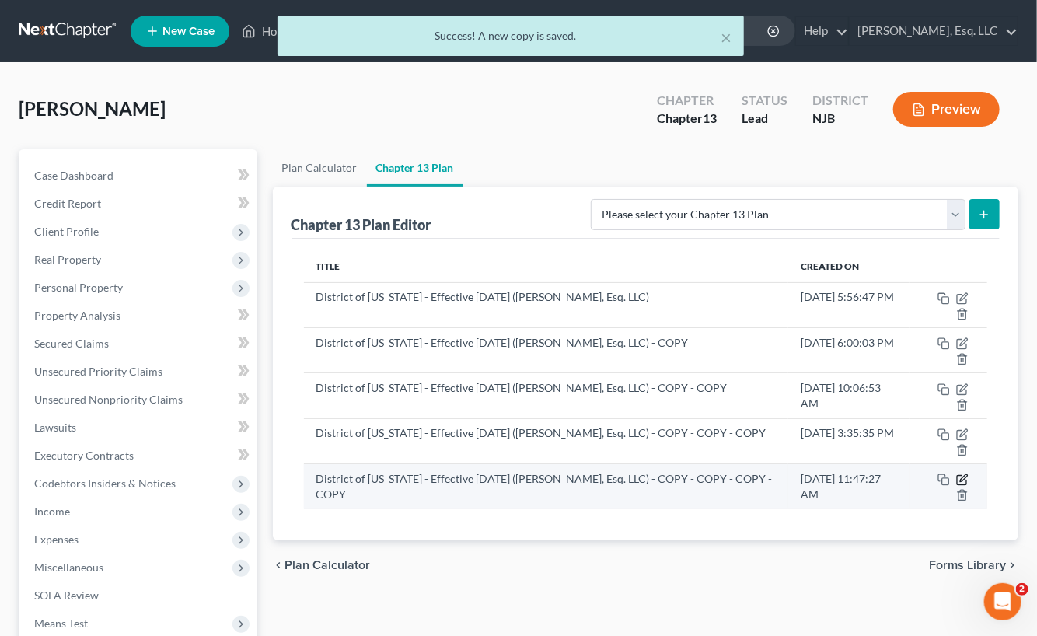
click at [961, 476] on icon "button" at bounding box center [961, 480] width 9 height 9
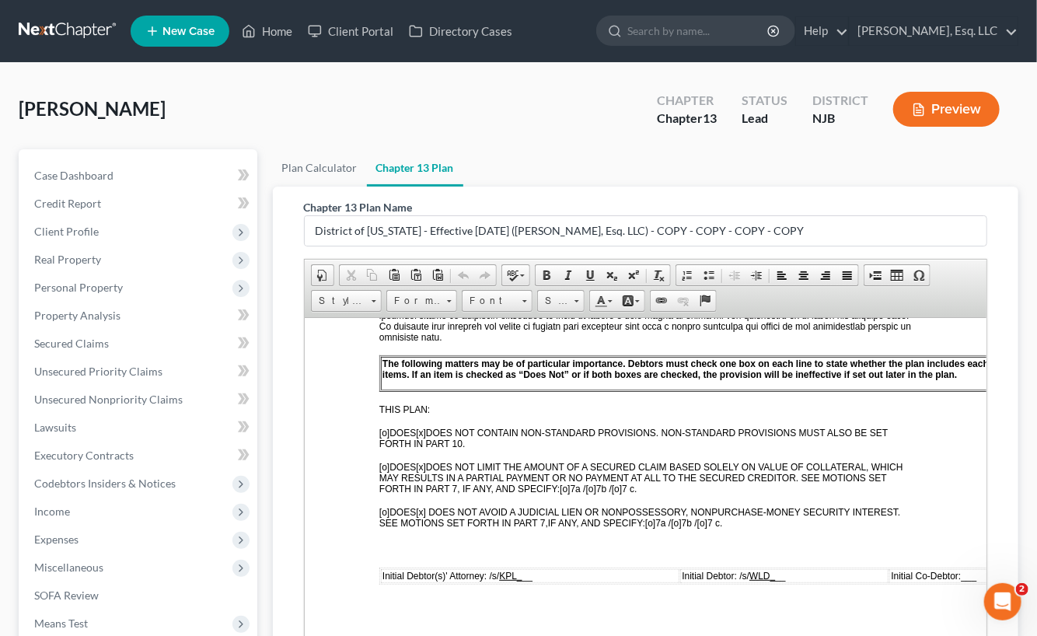
scroll to position [699, 0]
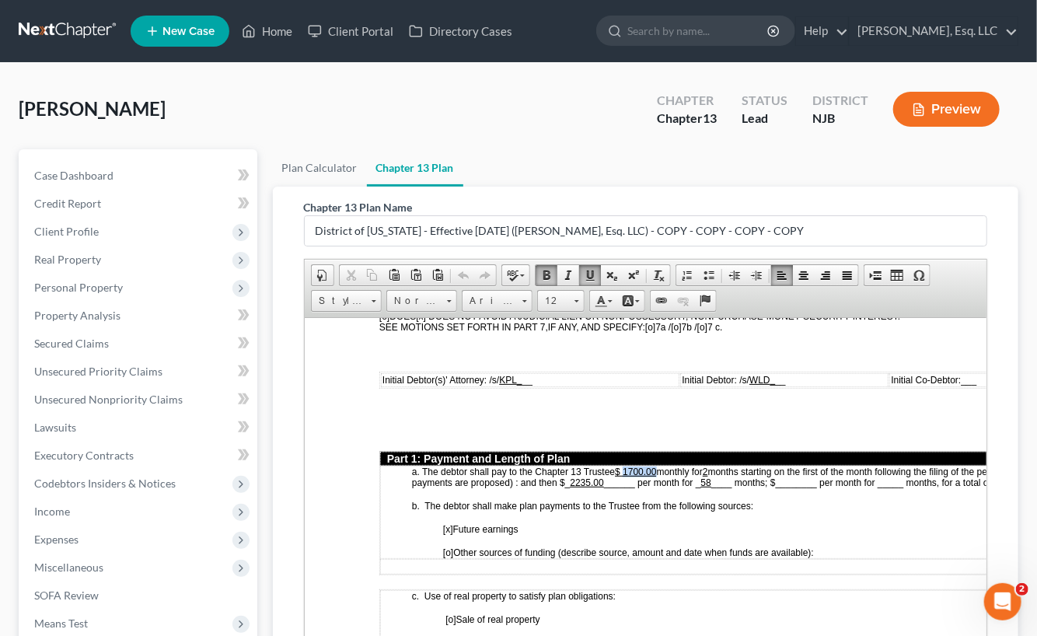
drag, startPoint x: 623, startPoint y: 471, endPoint x: 656, endPoint y: 468, distance: 32.8
click at [656, 468] on p "a. The debtor shall pay to the Chapter 13 Trustee $ 1700.00 monthly for 2 month…" at bounding box center [736, 477] width 651 height 22
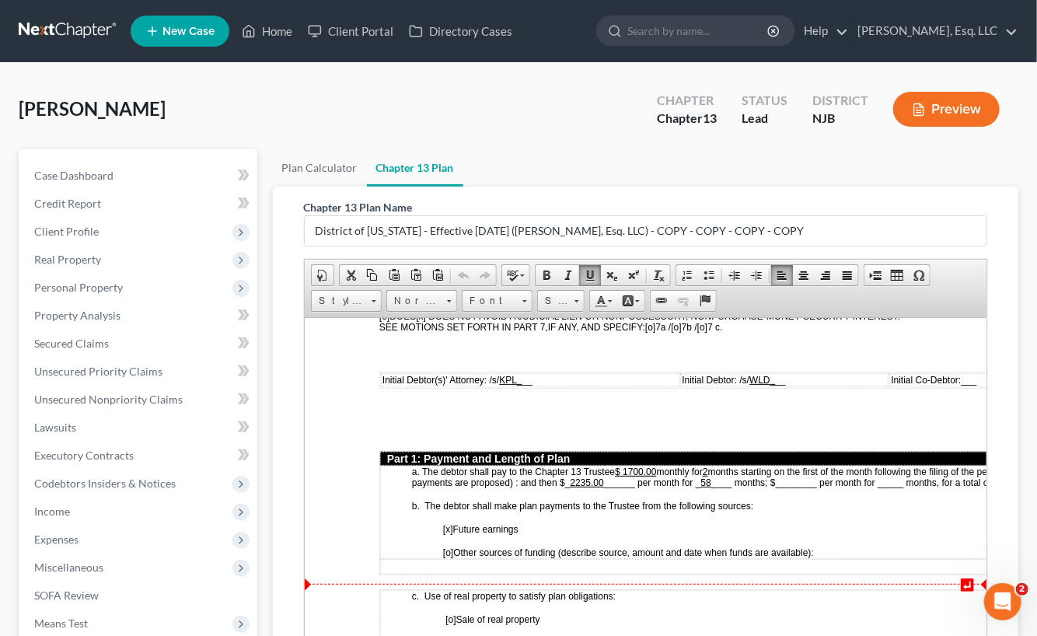
click at [717, 590] on p "c. Use of real property to satisfy plan obligations:" at bounding box center [736, 595] width 651 height 11
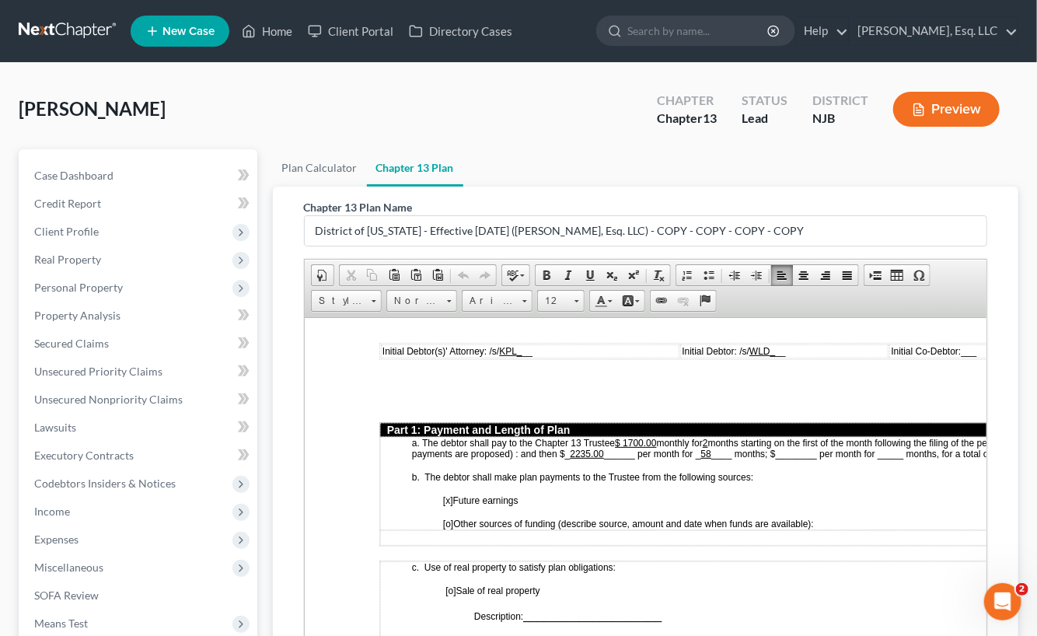
scroll to position [777, 0]
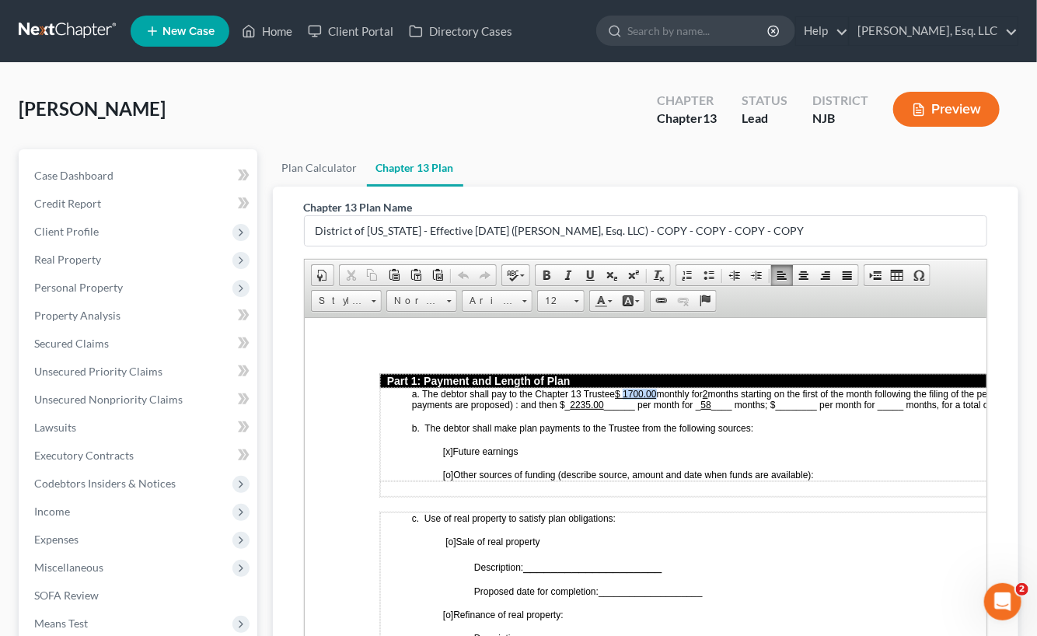
drag, startPoint x: 626, startPoint y: 385, endPoint x: 656, endPoint y: 384, distance: 30.3
click at [655, 388] on u "$ 1700.00" at bounding box center [634, 393] width 41 height 11
click at [645, 388] on u "$ 2394." at bounding box center [629, 393] width 31 height 11
click at [646, 388] on u "$ 2300. ." at bounding box center [630, 393] width 33 height 11
click at [705, 388] on u "2" at bounding box center [701, 393] width 5 height 11
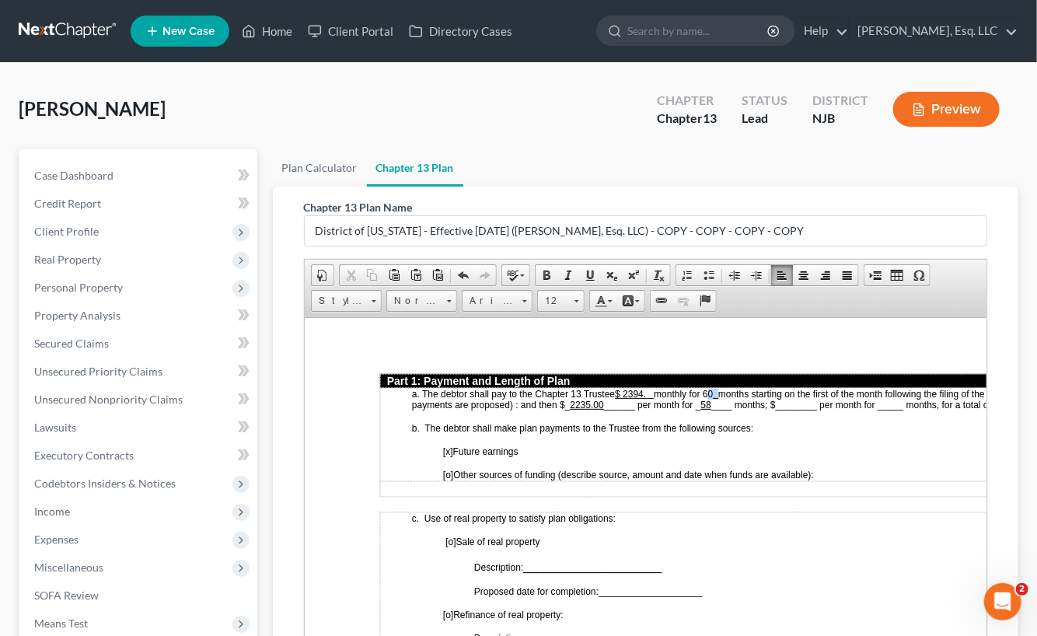
drag, startPoint x: 708, startPoint y: 383, endPoint x: 725, endPoint y: 383, distance: 17.1
click at [725, 388] on p "a. The debtor shall pay to the Chapter 13 Trustee $ 2394. monthly for 60 months…" at bounding box center [736, 399] width 651 height 22
click at [590, 273] on span at bounding box center [590, 275] width 12 height 12
click at [710, 388] on u "60" at bounding box center [704, 393] width 10 height 11
drag, startPoint x: 580, startPoint y: 398, endPoint x: 609, endPoint y: 398, distance: 28.8
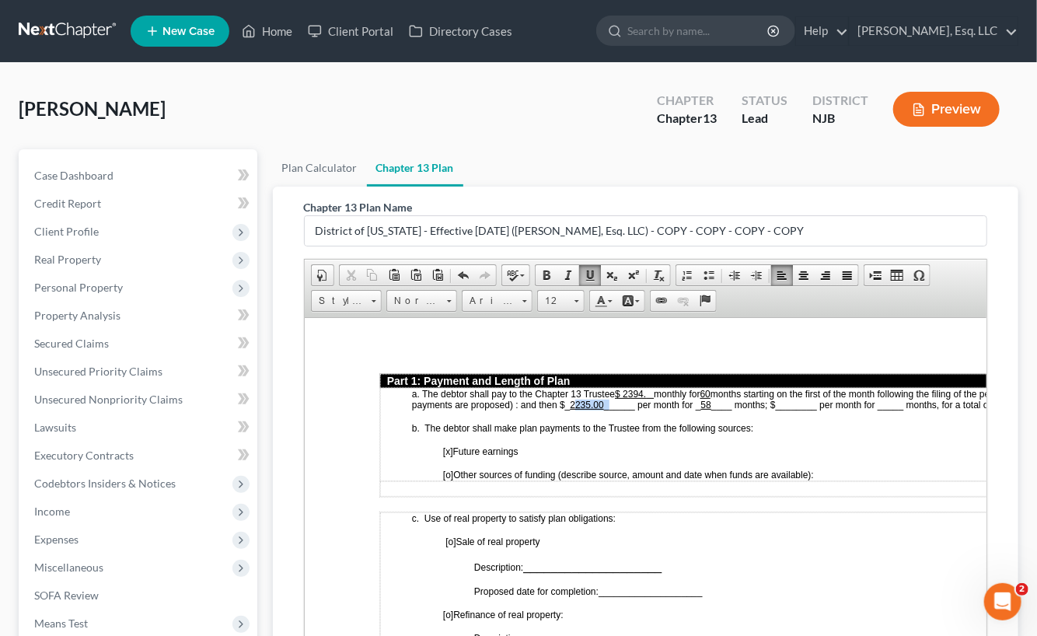
click at [609, 398] on span "months starting on the first of the month following the filing of the petition.…" at bounding box center [724, 399] width 626 height 22
click at [673, 398] on span "months starting on the first of the month following the filing of the petition.…" at bounding box center [724, 399] width 626 height 22
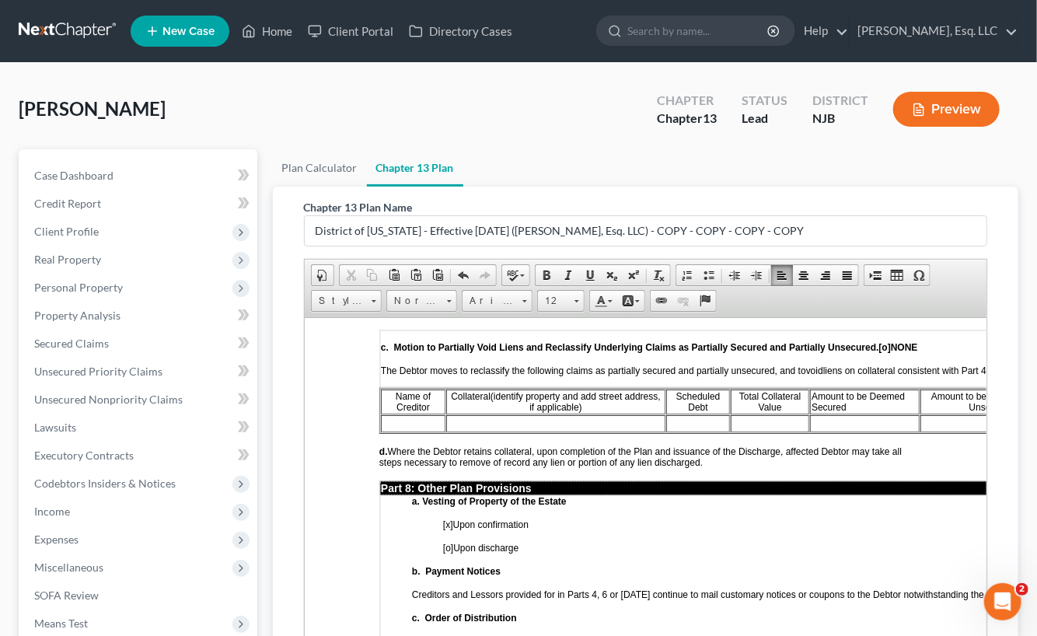
scroll to position [3886, 0]
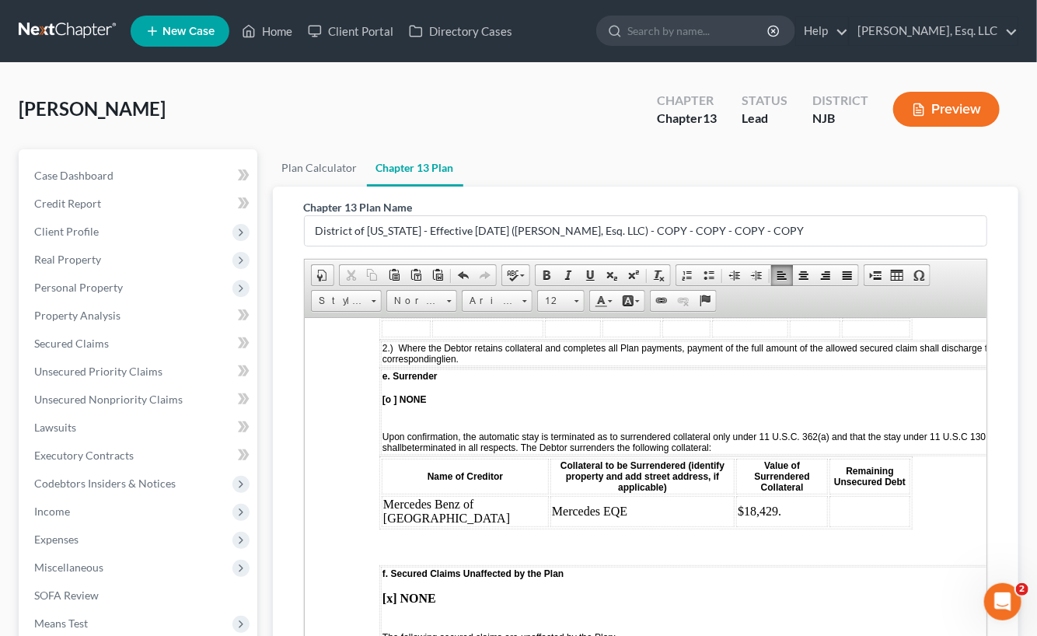
scroll to position [2607, 0]
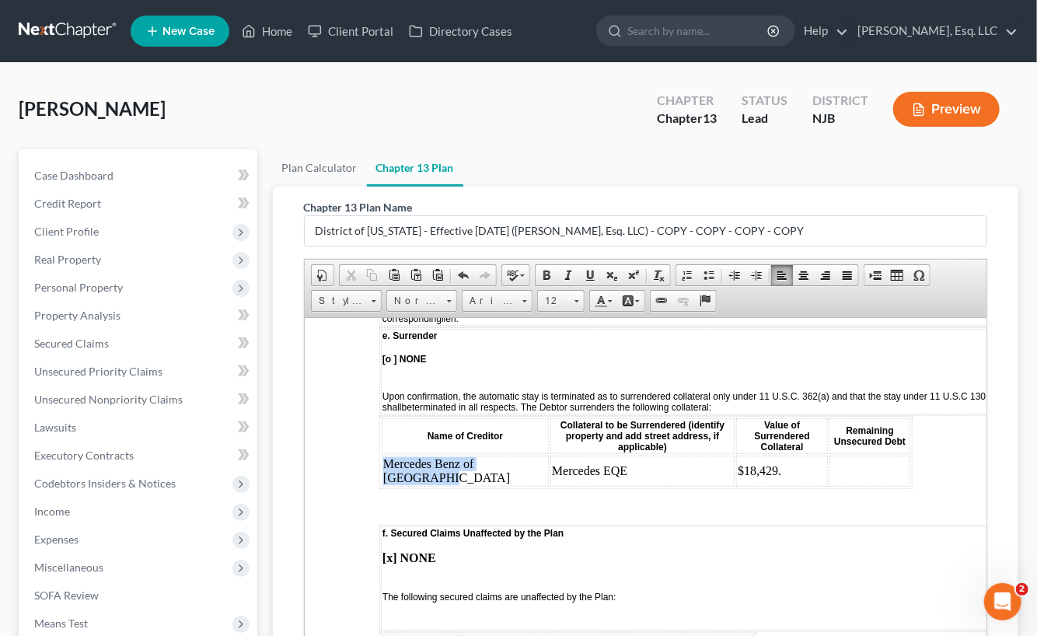
drag, startPoint x: 385, startPoint y: 431, endPoint x: 470, endPoint y: 448, distance: 87.2
click at [470, 455] on td "Mercedes Benz of Morristown" at bounding box center [464, 470] width 167 height 31
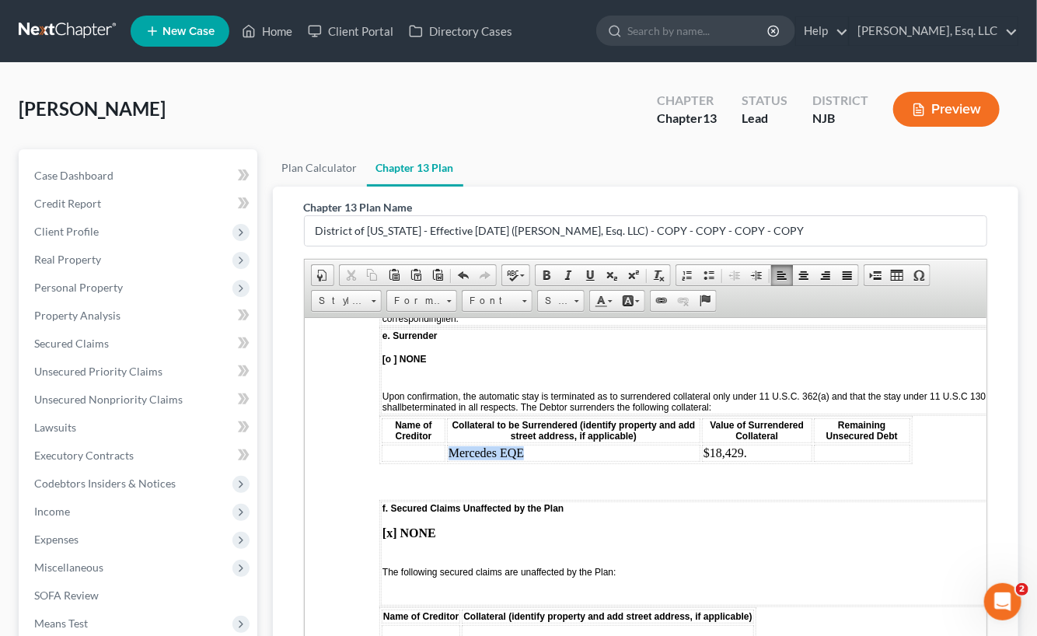
drag, startPoint x: 449, startPoint y: 431, endPoint x: 541, endPoint y: 423, distance: 92.0
click at [541, 444] on td "Mercedes EQE" at bounding box center [572, 452] width 253 height 17
drag, startPoint x: 752, startPoint y: 429, endPoint x: 691, endPoint y: 428, distance: 61.4
click at [691, 444] on tr "$18,429." at bounding box center [645, 452] width 528 height 17
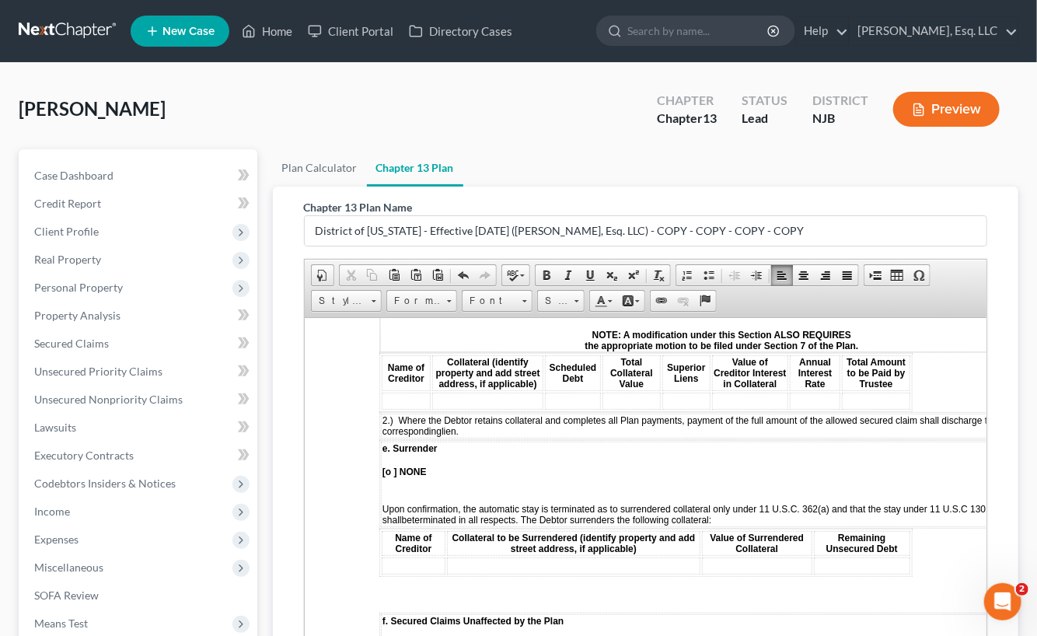
scroll to position [2451, 0]
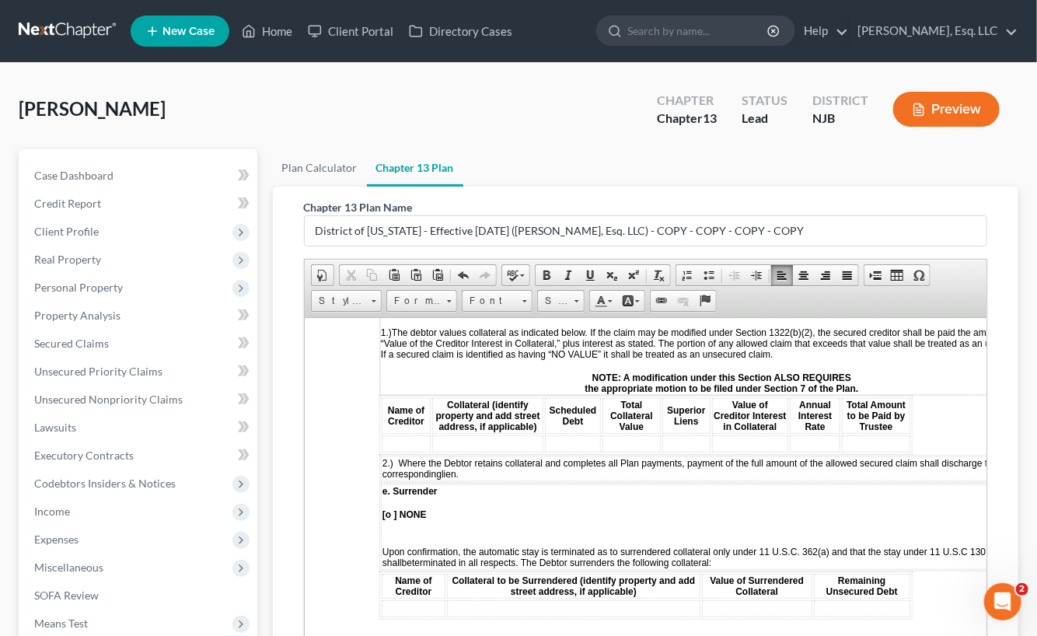
click at [392, 508] on strong "[o ] NONE" at bounding box center [404, 513] width 44 height 11
click at [388, 508] on strong "[o ] NONE" at bounding box center [404, 513] width 44 height 11
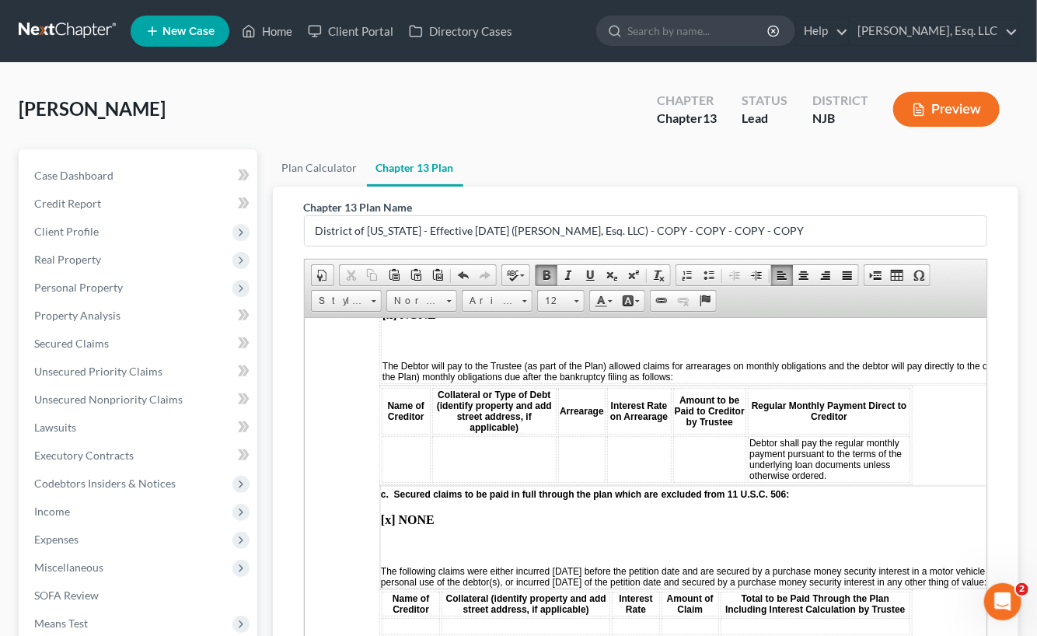
scroll to position [2063, 0]
click at [391, 436] on td at bounding box center [405, 459] width 49 height 47
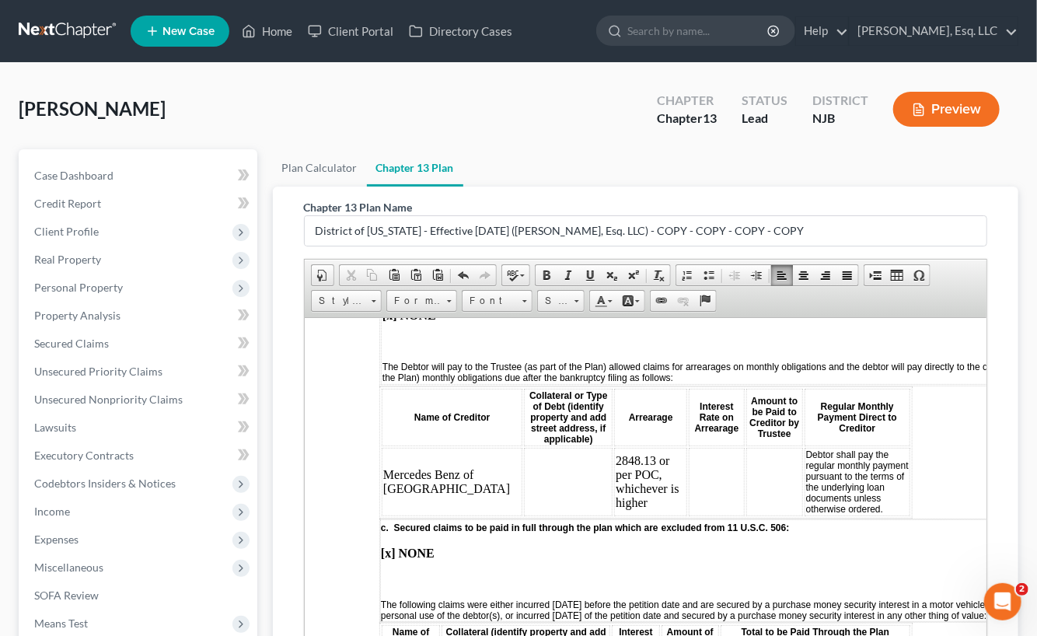
click at [688, 447] on td at bounding box center [716, 481] width 56 height 68
drag, startPoint x: 789, startPoint y: 459, endPoint x: 769, endPoint y: 459, distance: 19.4
click at [804, 459] on td "Debtor shall pay the regular monthly payment pursuant to the terms of the under…" at bounding box center [857, 481] width 106 height 68
click at [523, 447] on td at bounding box center [567, 481] width 89 height 68
click at [539, 598] on span "The following claims were either incurred within 910 days before the petition d…" at bounding box center [715, 609] width 671 height 22
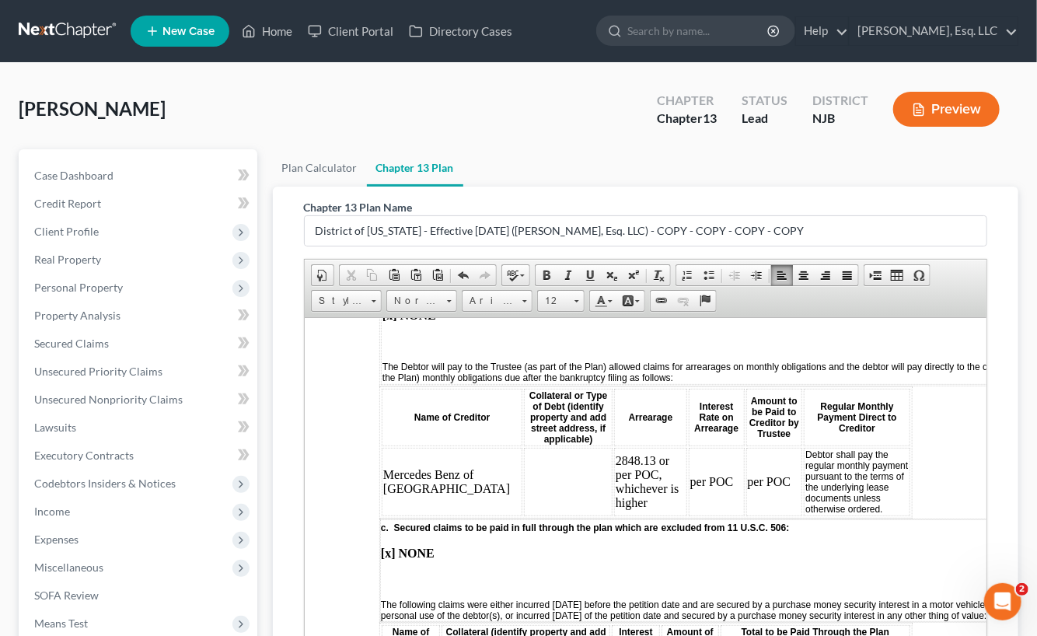
click at [523, 447] on td at bounding box center [567, 481] width 89 height 68
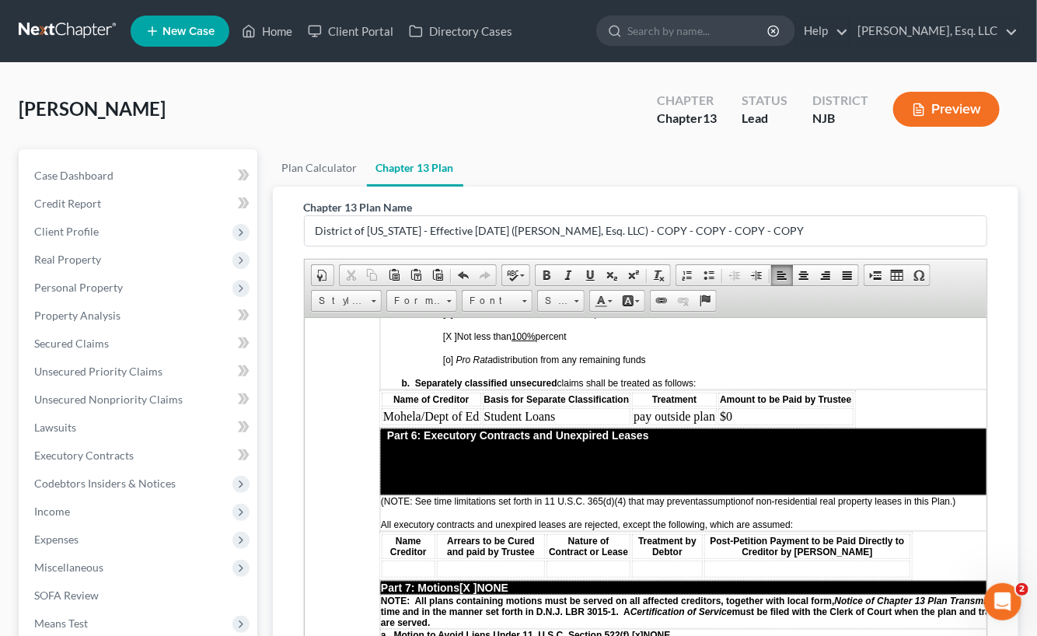
scroll to position [3228, 0]
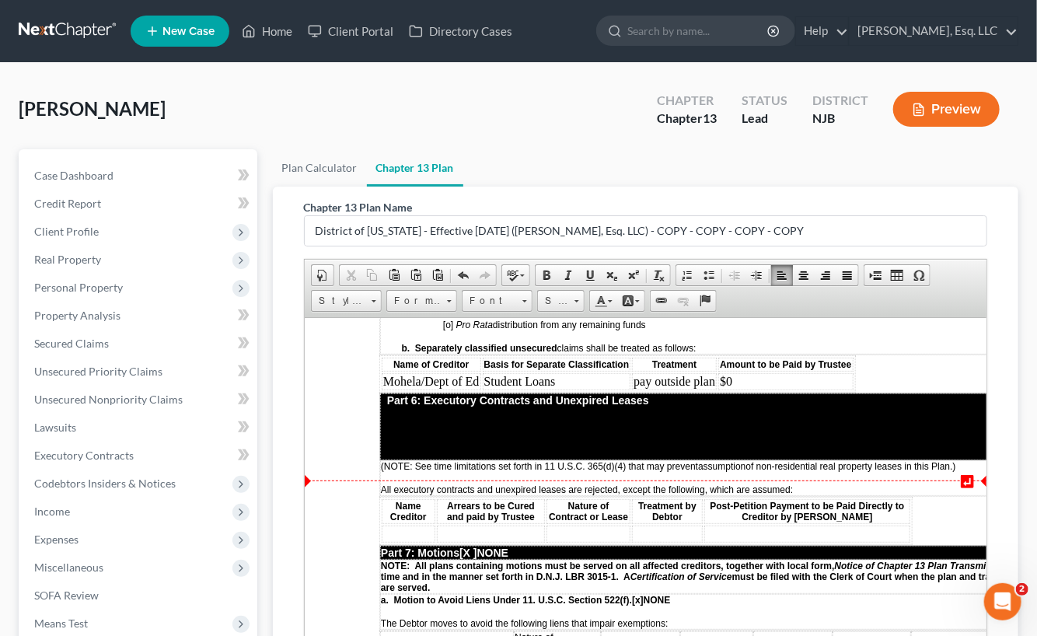
click at [395, 525] on td at bounding box center [408, 533] width 54 height 17
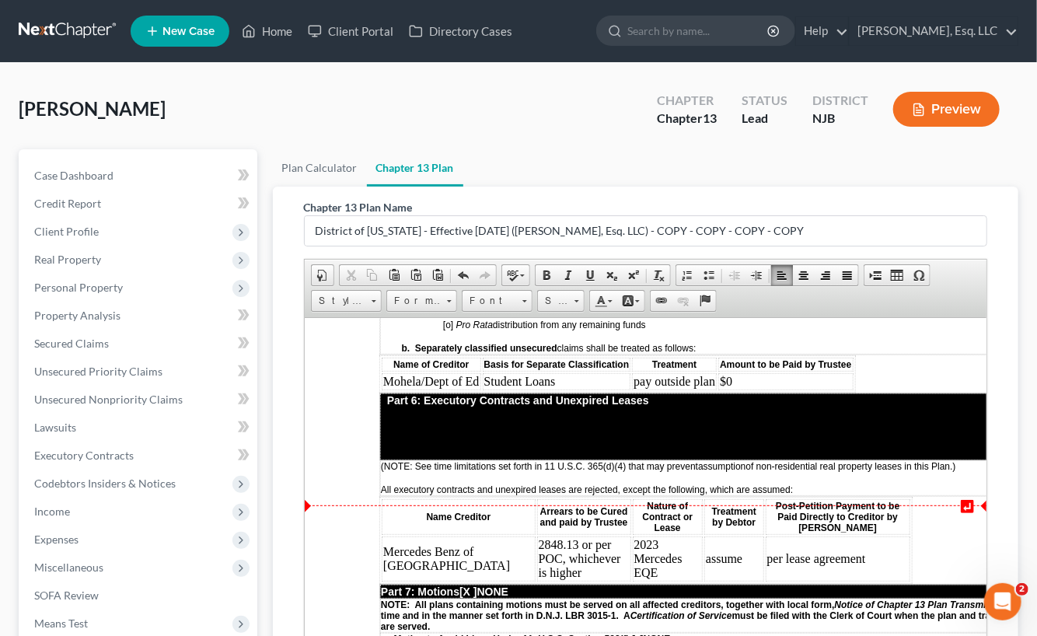
click at [765, 535] on td "per lease agreement" at bounding box center [837, 557] width 145 height 45
click at [749, 496] on table "Name Creditor Arrears to be Cured and paid by Trustee Nature of Contract or Lea…" at bounding box center [644, 539] width 533 height 87
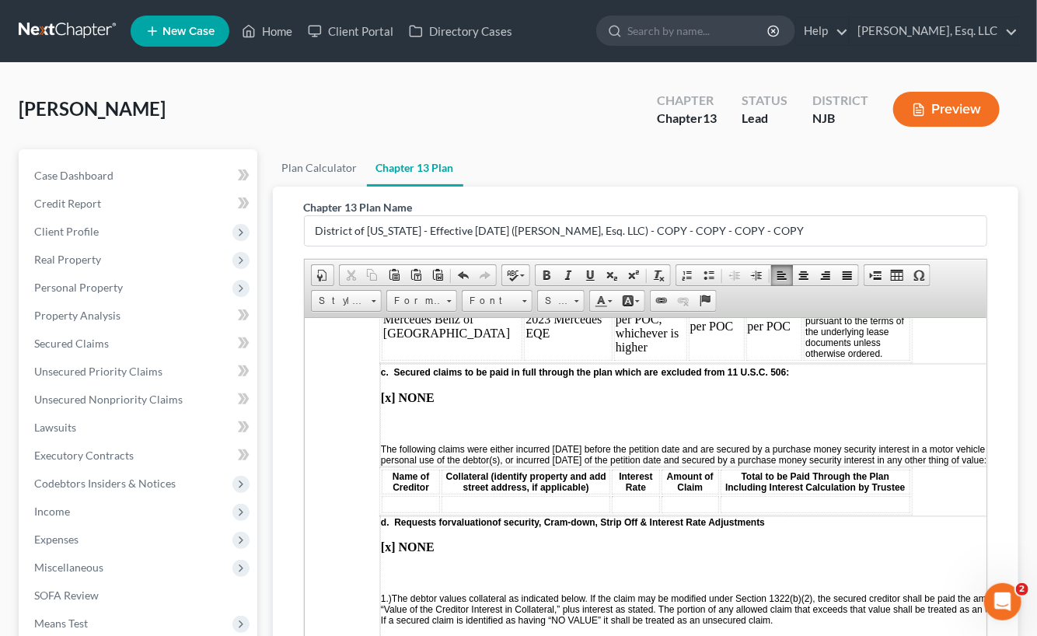
scroll to position [2063, 0]
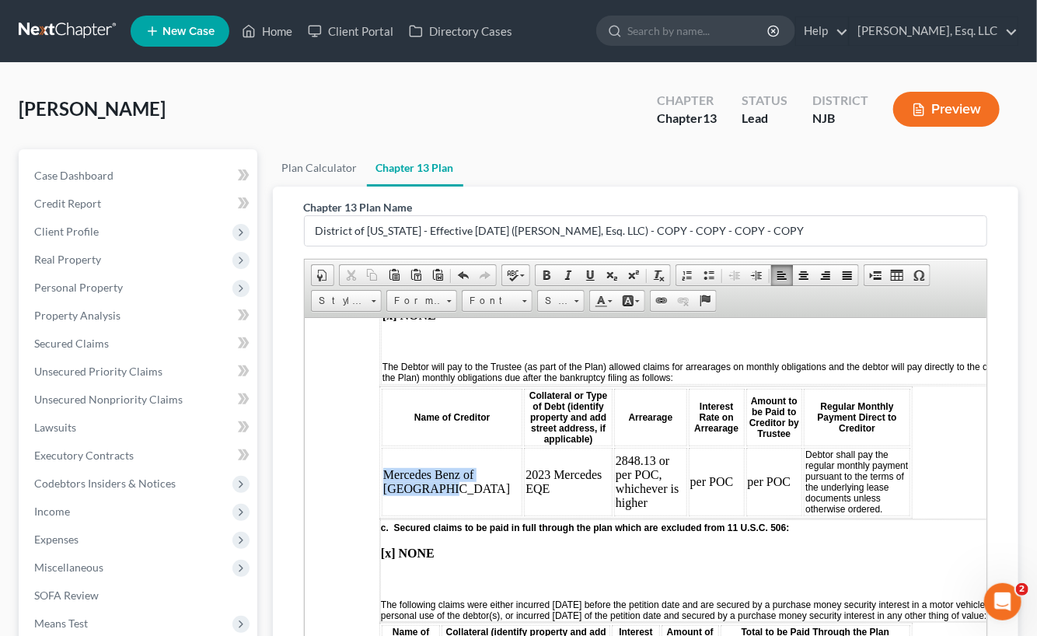
drag, startPoint x: 379, startPoint y: 427, endPoint x: 448, endPoint y: 459, distance: 75.1
click at [448, 459] on table "Name of Creditor Collateral or Type of Debt (identify property and add street a…" at bounding box center [644, 451] width 533 height 132
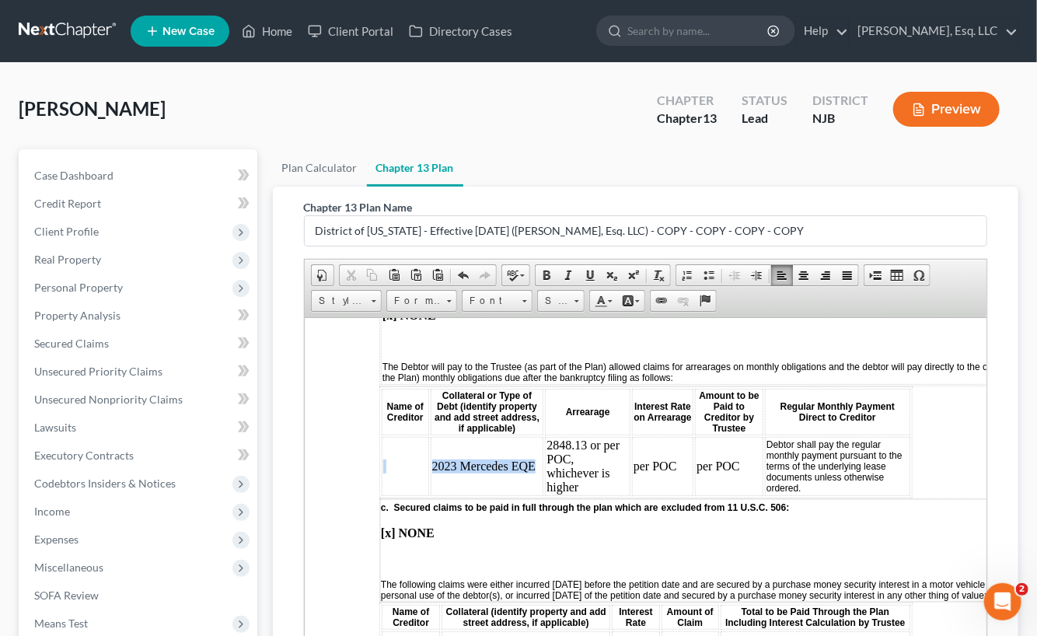
drag, startPoint x: 425, startPoint y: 440, endPoint x: 535, endPoint y: 448, distance: 109.9
click at [535, 448] on tr "2023 Mercedes EQE 2848.13 or per POC, whichever is higher per POC per POC Debto…" at bounding box center [645, 465] width 528 height 59
click at [525, 455] on td "2023 Mercedes EQE" at bounding box center [486, 465] width 113 height 59
drag, startPoint x: 431, startPoint y: 449, endPoint x: 532, endPoint y: 442, distance: 101.3
click at [532, 442] on td "2023 Mercedes EQE" at bounding box center [486, 465] width 113 height 59
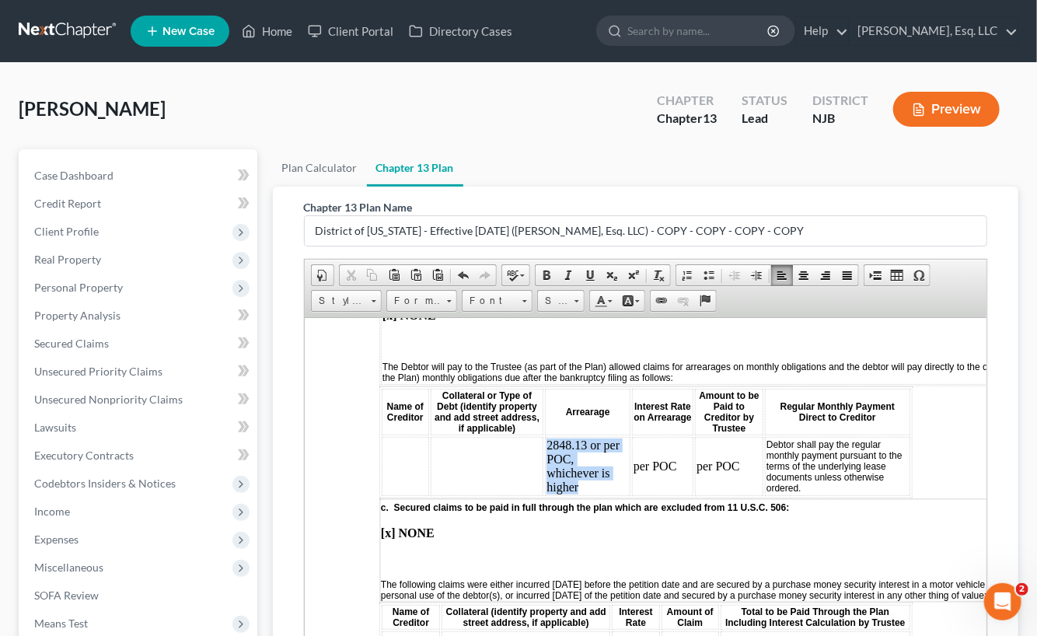
drag, startPoint x: 540, startPoint y: 426, endPoint x: 589, endPoint y: 463, distance: 61.6
click at [589, 463] on td "2848.13 or per POC, whichever is higher" at bounding box center [586, 465] width 85 height 59
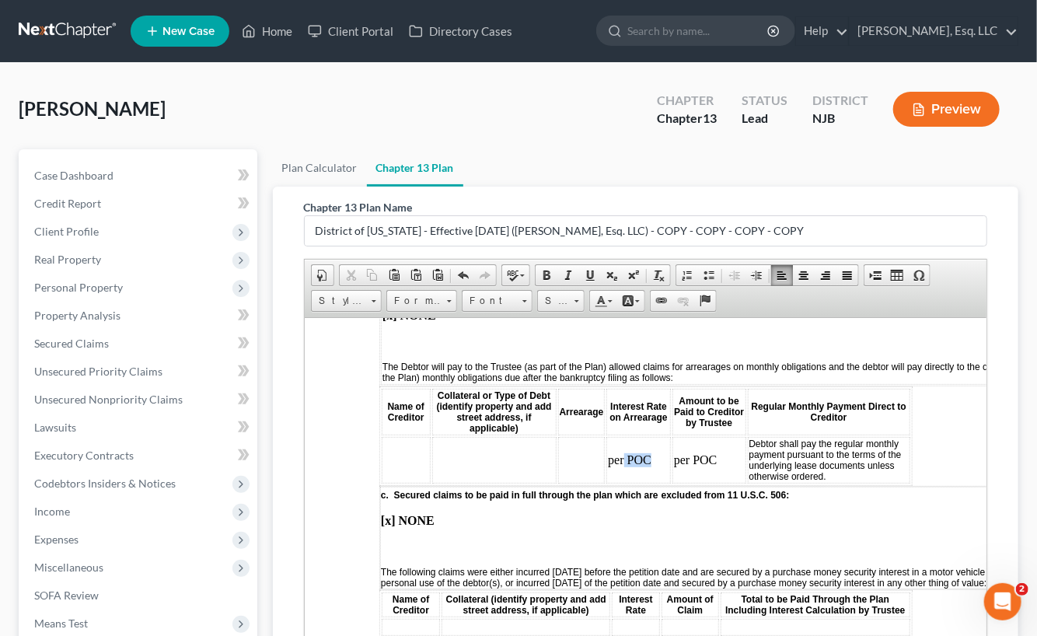
drag, startPoint x: 654, startPoint y: 436, endPoint x: 619, endPoint y: 443, distance: 36.4
click at [619, 443] on td "per POC" at bounding box center [637, 459] width 65 height 47
drag, startPoint x: 713, startPoint y: 440, endPoint x: 664, endPoint y: 439, distance: 49.7
click at [706, 441] on td "per POC" at bounding box center [708, 459] width 74 height 47
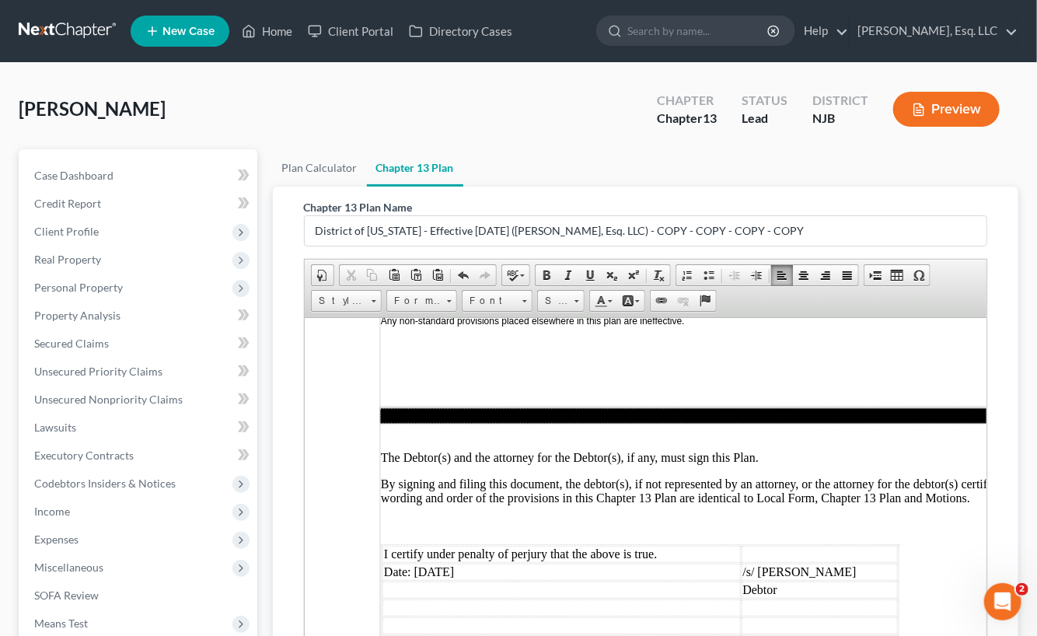
scroll to position [4700, 0]
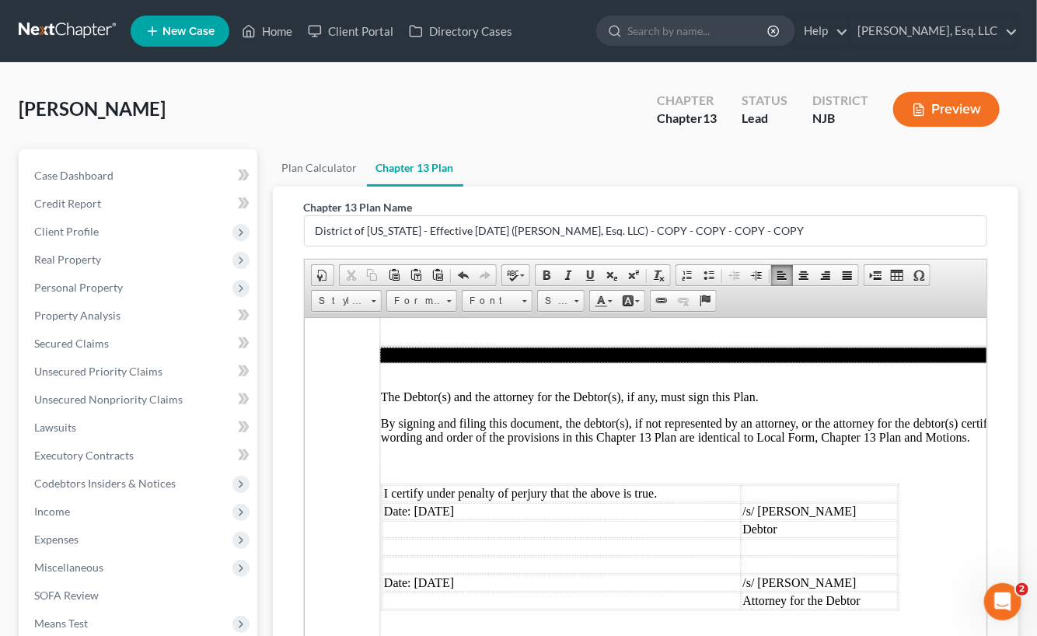
click at [439, 502] on td "Date: 10/09/2025" at bounding box center [561, 510] width 358 height 17
click at [437, 574] on td "Date: 10/09/2025" at bounding box center [561, 582] width 358 height 17
click at [438, 574] on td "Date: 10/09/2025" at bounding box center [561, 582] width 358 height 17
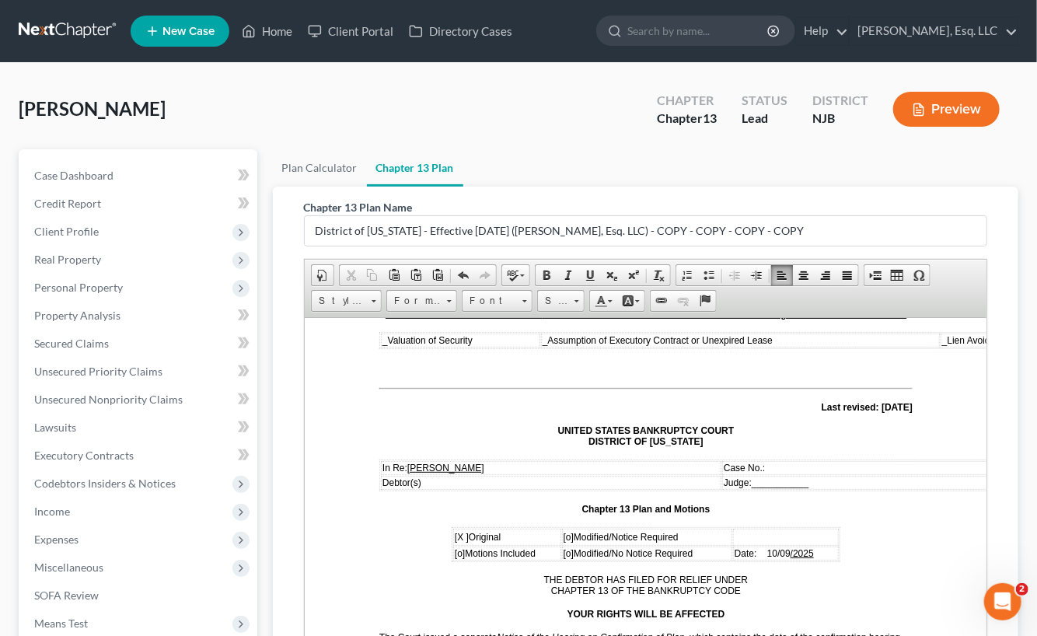
scroll to position [33, 0]
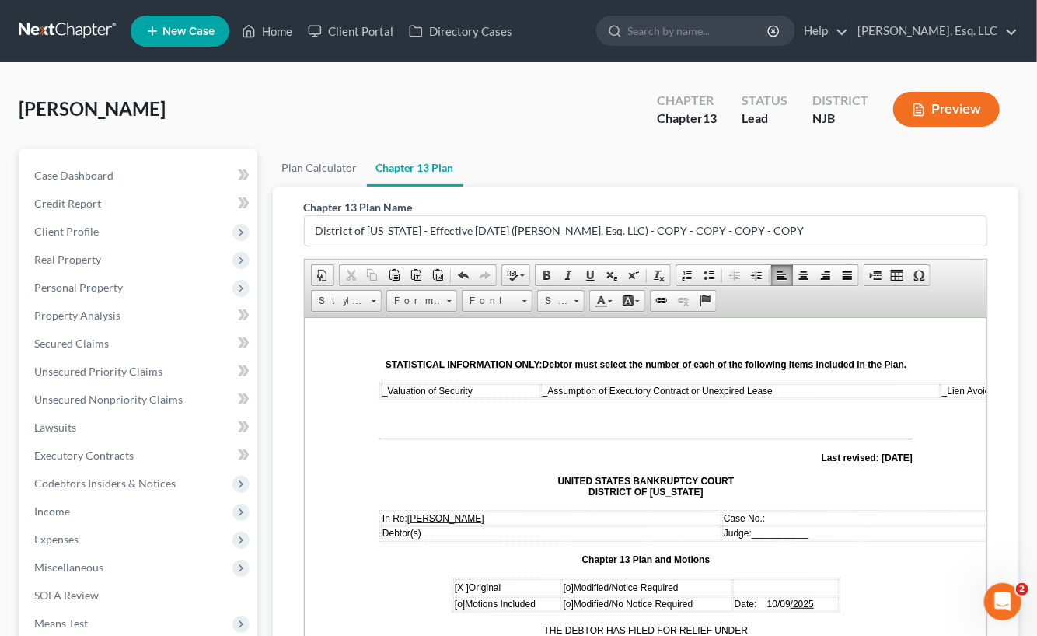
click at [790, 605] on span "/2025" at bounding box center [801, 603] width 23 height 11
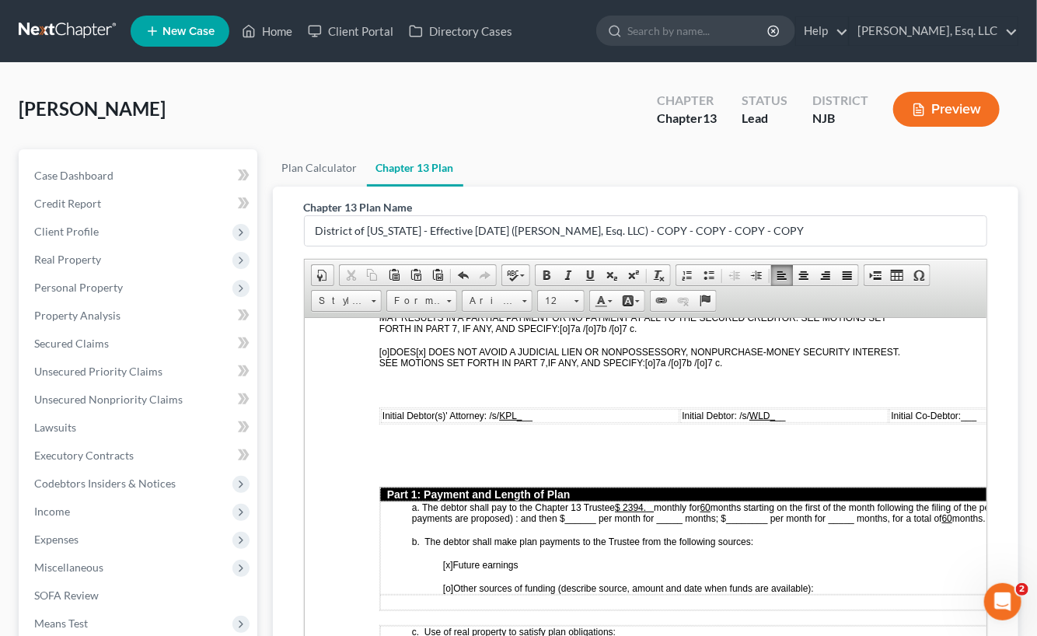
scroll to position [655, 0]
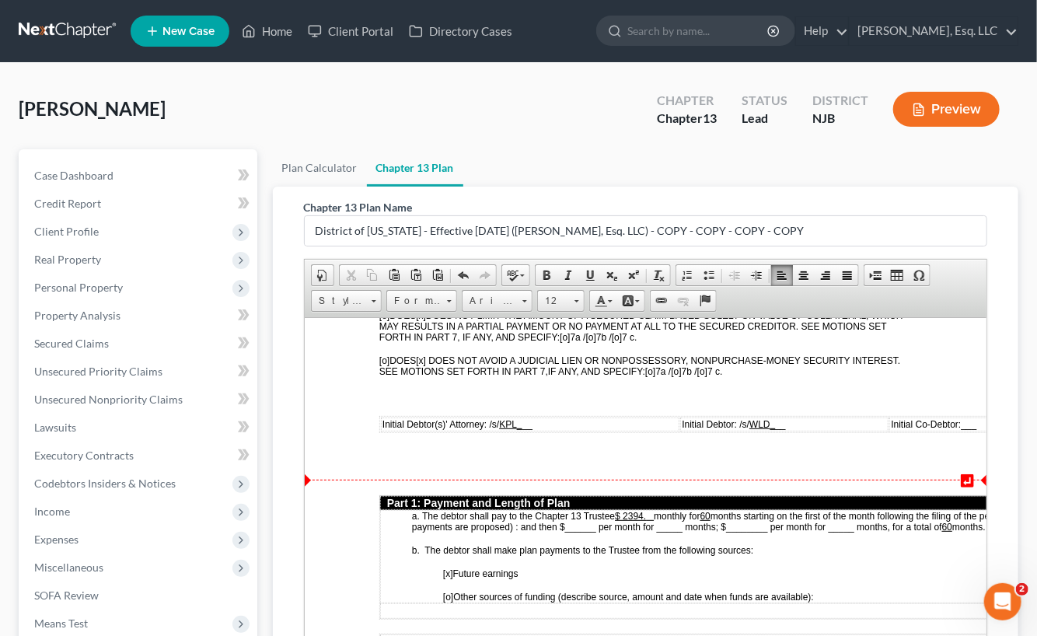
click at [643, 510] on u "$ 2394." at bounding box center [633, 515] width 39 height 11
click at [644, 510] on u "$ 2394." at bounding box center [633, 515] width 39 height 11
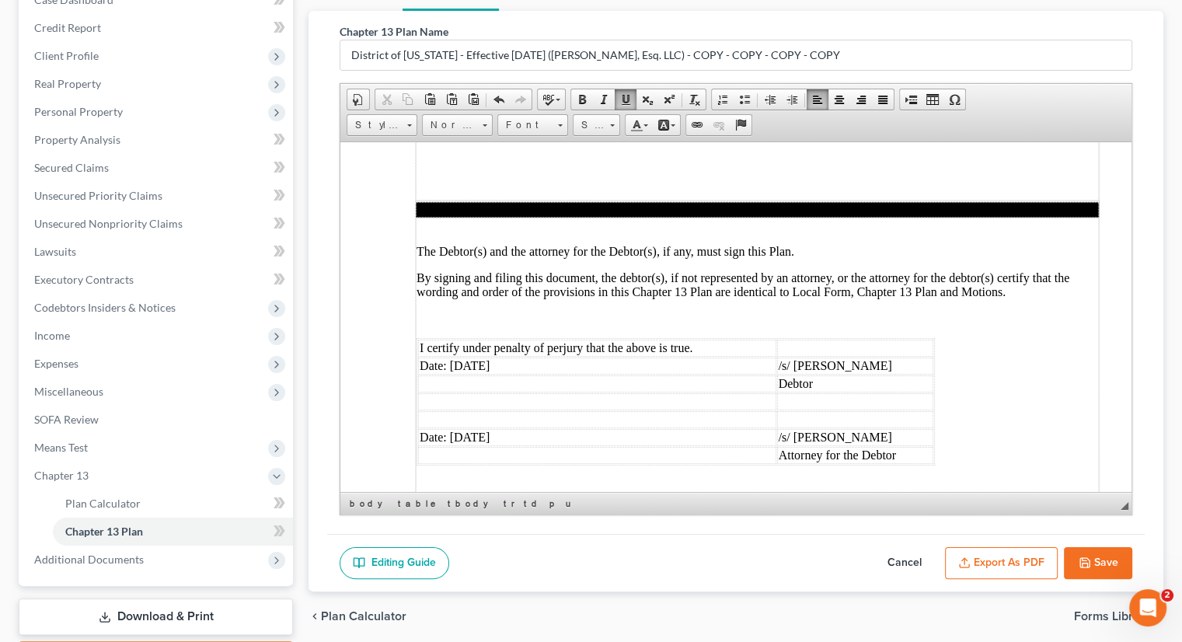
scroll to position [267, 0]
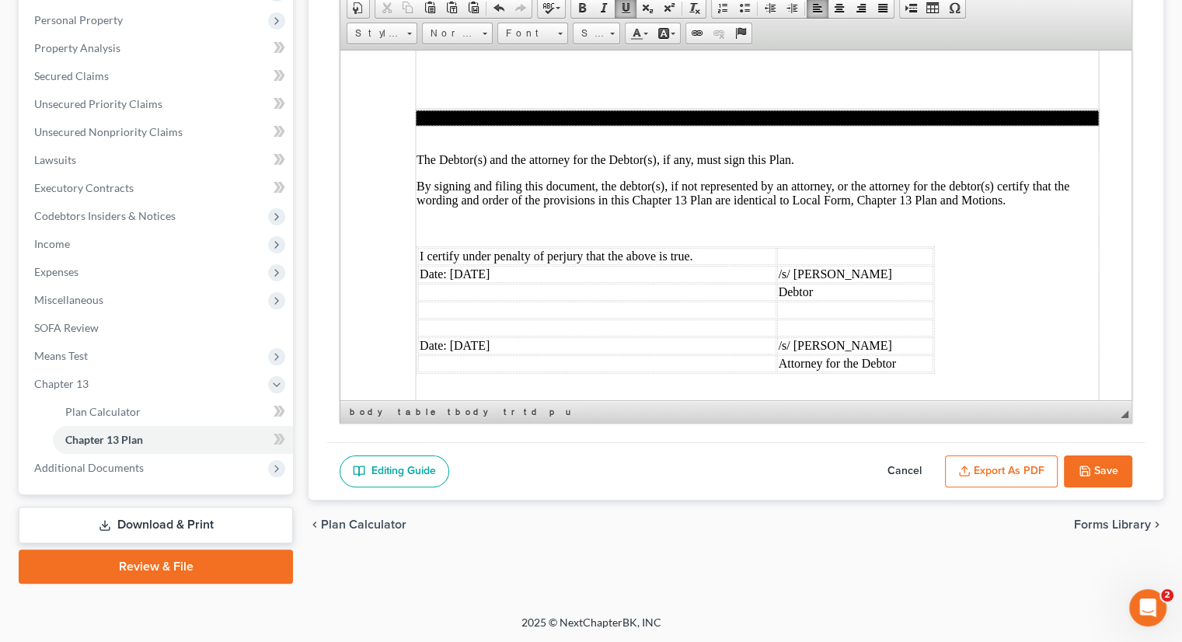
click at [1048, 465] on icon "button" at bounding box center [1085, 471] width 12 height 12
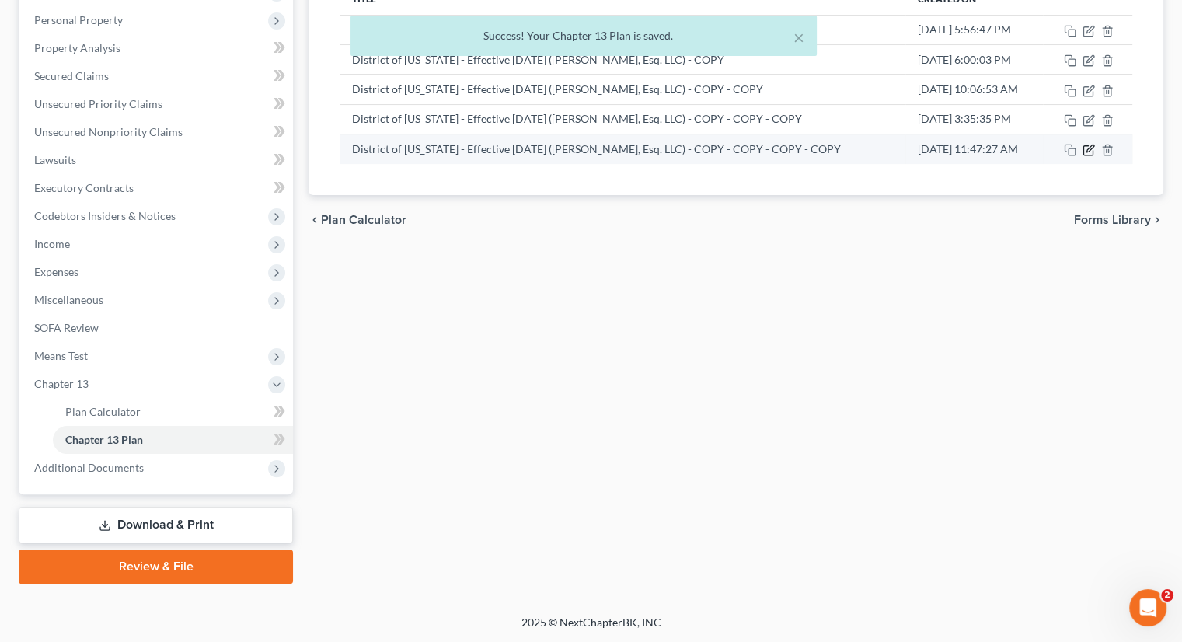
click at [1048, 145] on icon "button" at bounding box center [1089, 150] width 12 height 12
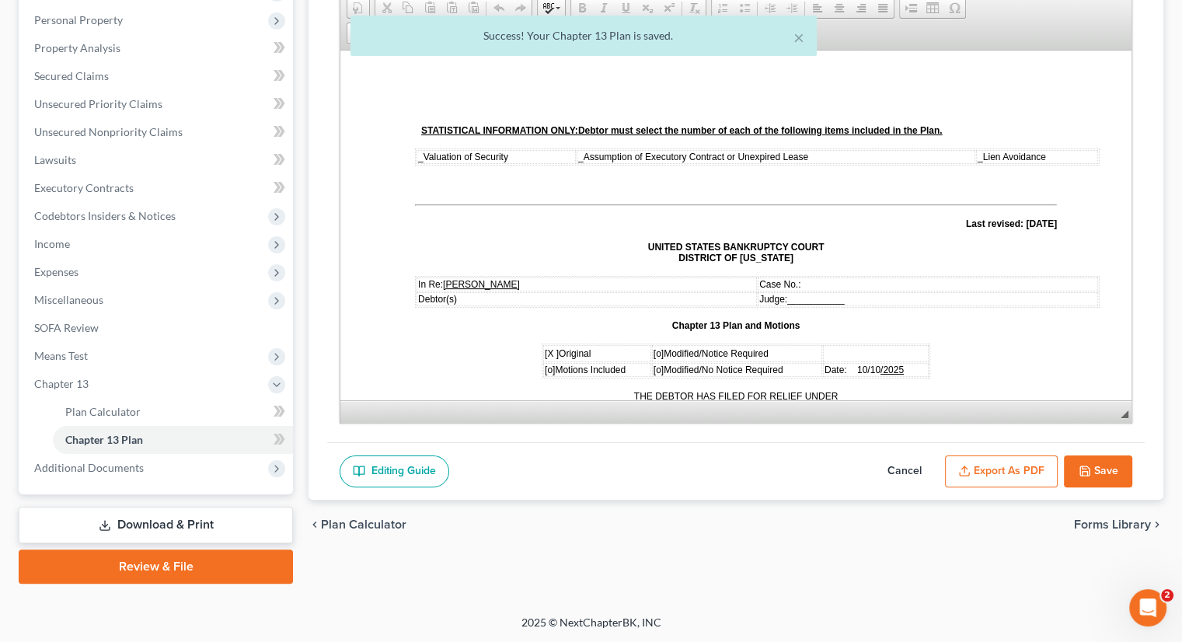
scroll to position [0, 0]
click at [999, 469] on button "Export as PDF" at bounding box center [1001, 471] width 113 height 33
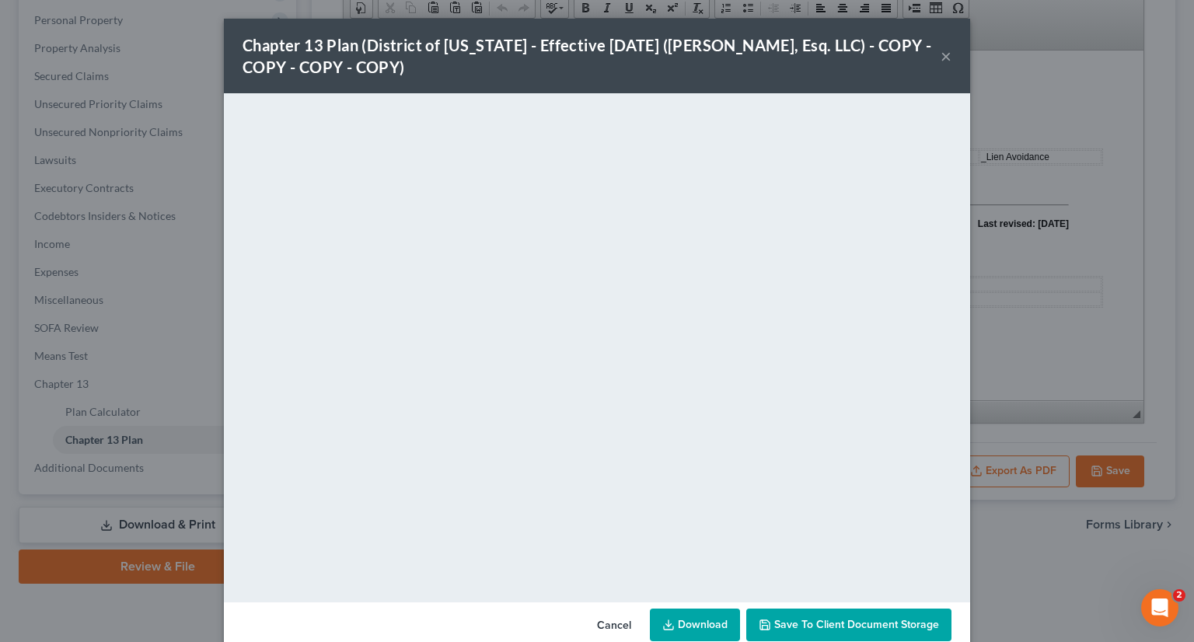
click at [805, 629] on span "Save to Client Document Storage" at bounding box center [856, 624] width 165 height 13
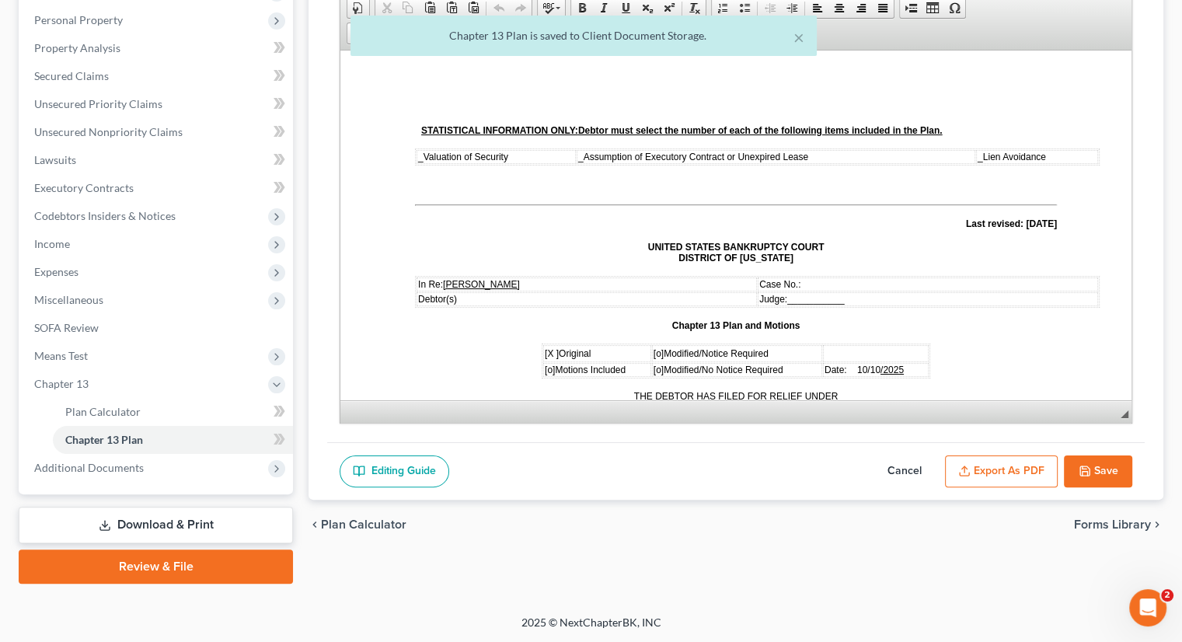
click at [1003, 480] on button "Export as PDF" at bounding box center [1001, 471] width 113 height 33
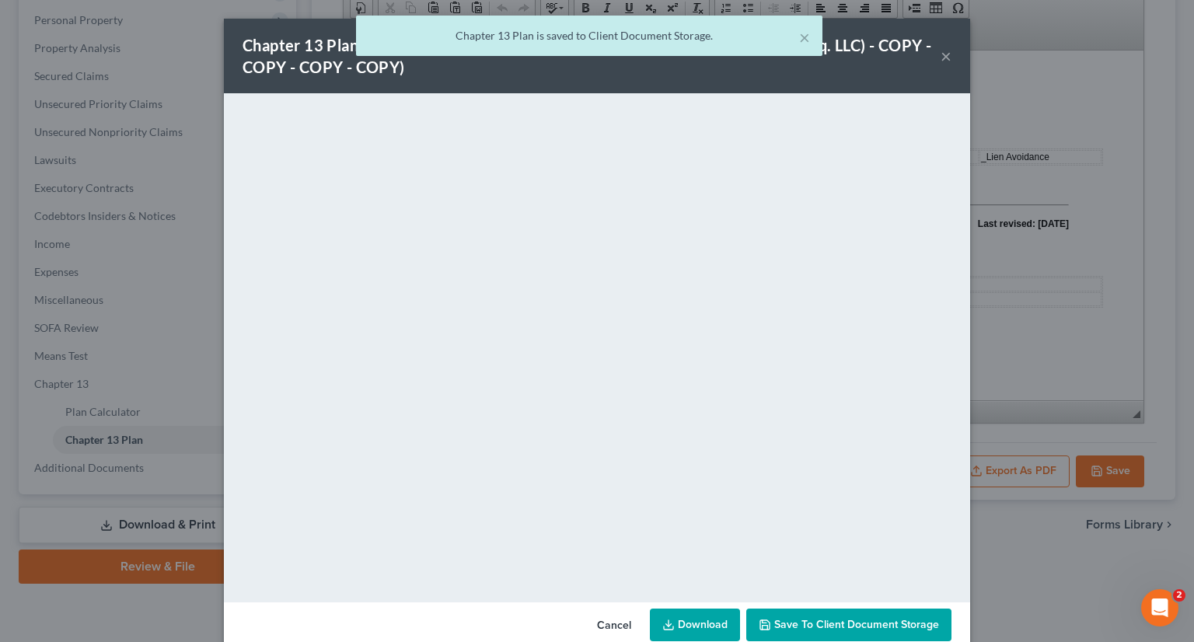
click at [687, 630] on link "Download" at bounding box center [695, 625] width 90 height 33
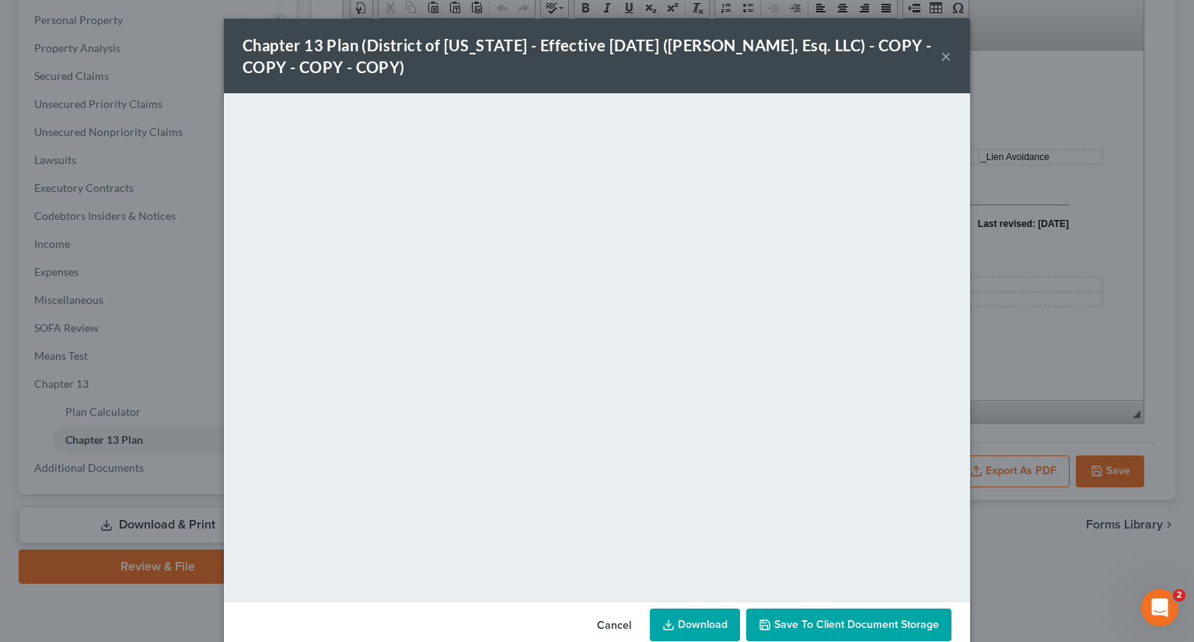
click at [940, 54] on button "×" at bounding box center [945, 56] width 11 height 19
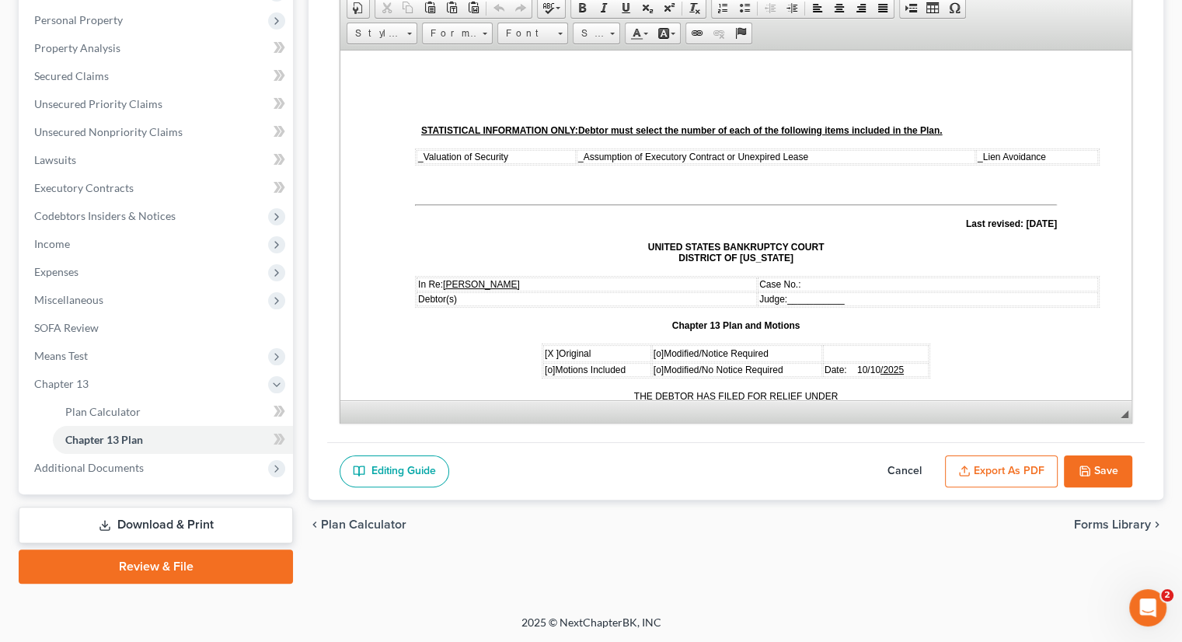
drag, startPoint x: 163, startPoint y: 521, endPoint x: 236, endPoint y: 508, distance: 74.4
click at [163, 521] on link "Download & Print" at bounding box center [156, 525] width 274 height 37
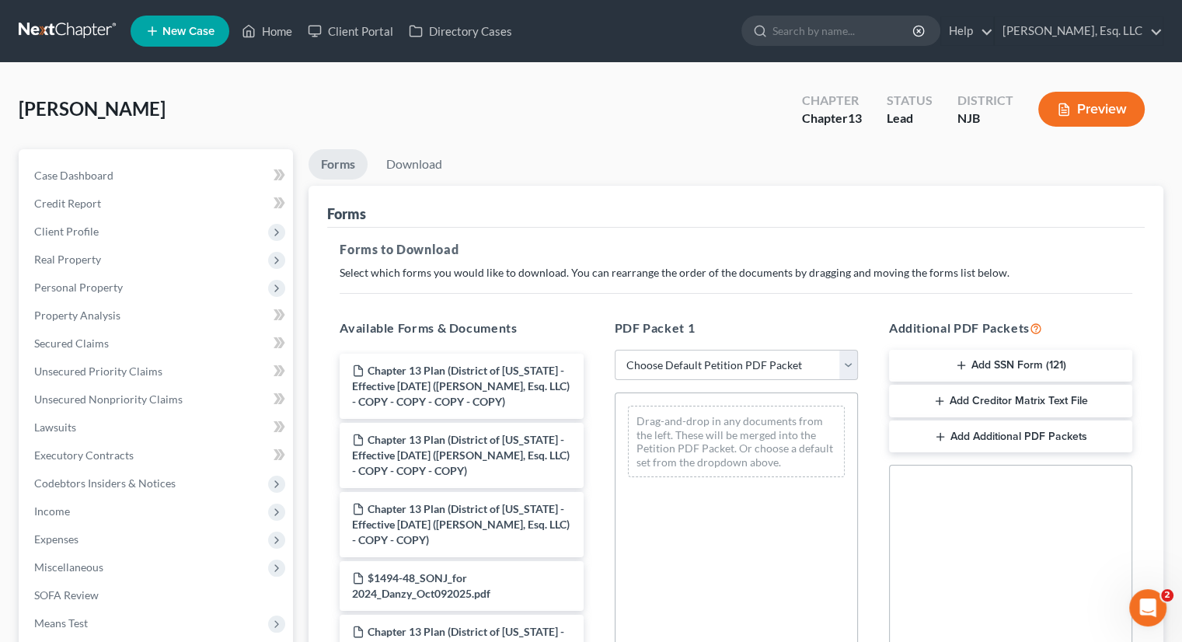
scroll to position [211, 0]
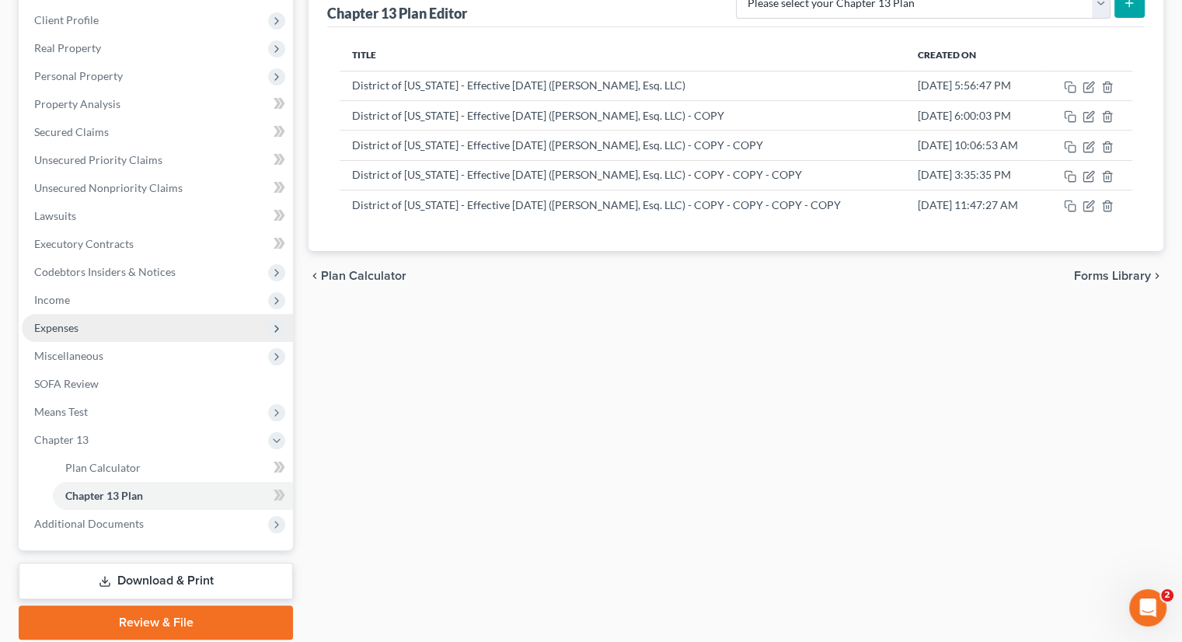
click at [66, 324] on span "Expenses" at bounding box center [56, 327] width 44 height 13
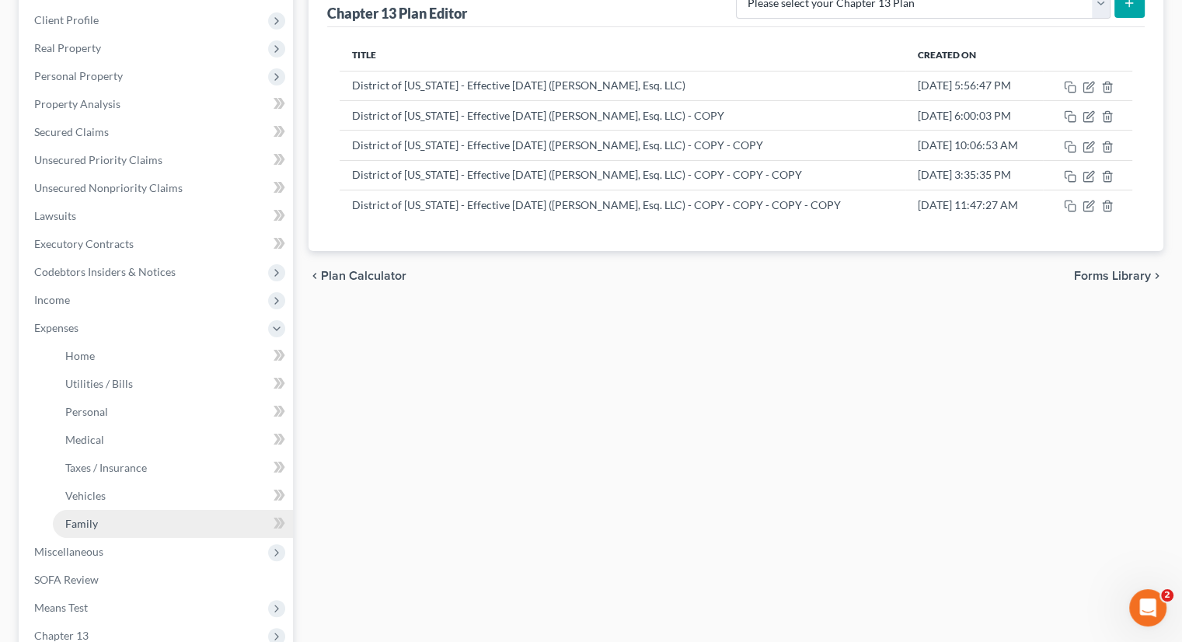
click at [93, 518] on span "Family" at bounding box center [81, 523] width 33 height 13
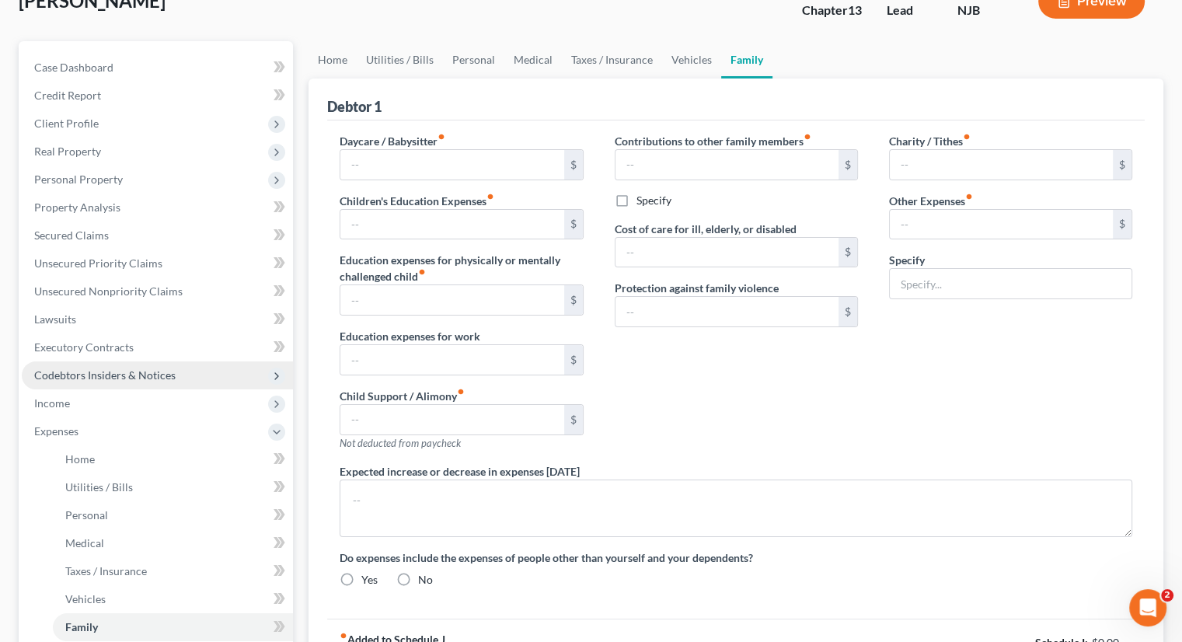
type input "100.00"
type input "25.00"
type input "Planet Fitness (Gym Membership)"
type textarea "the $1695 per month that I was paying for the Mercedes will be reduced to appro…"
radio input "true"
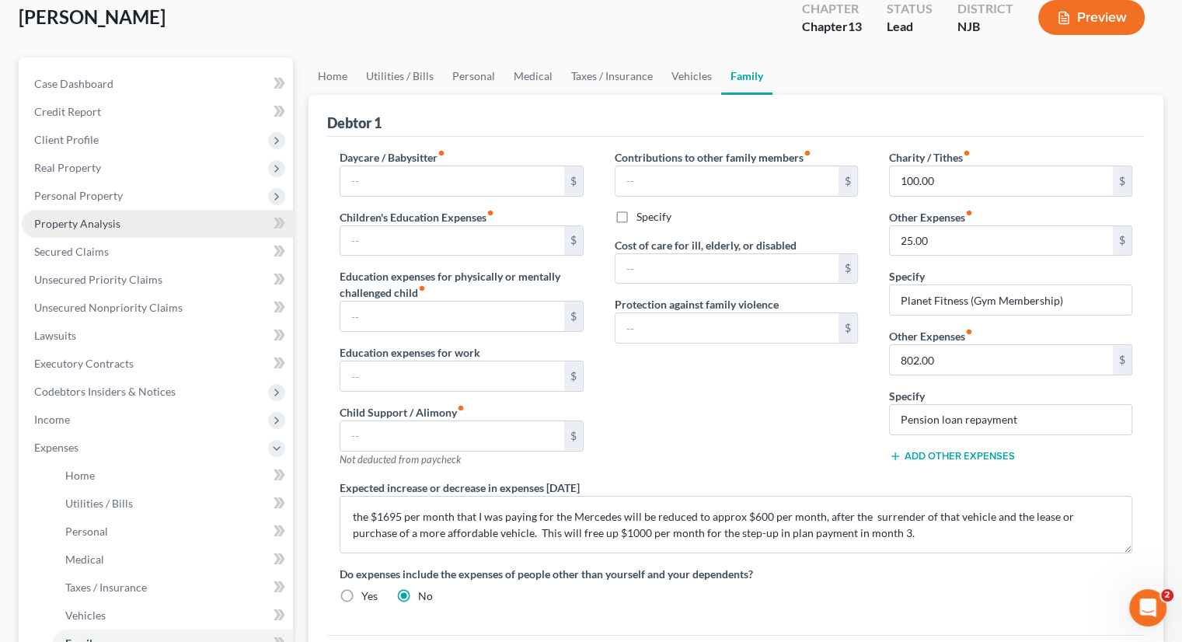
scroll to position [233, 0]
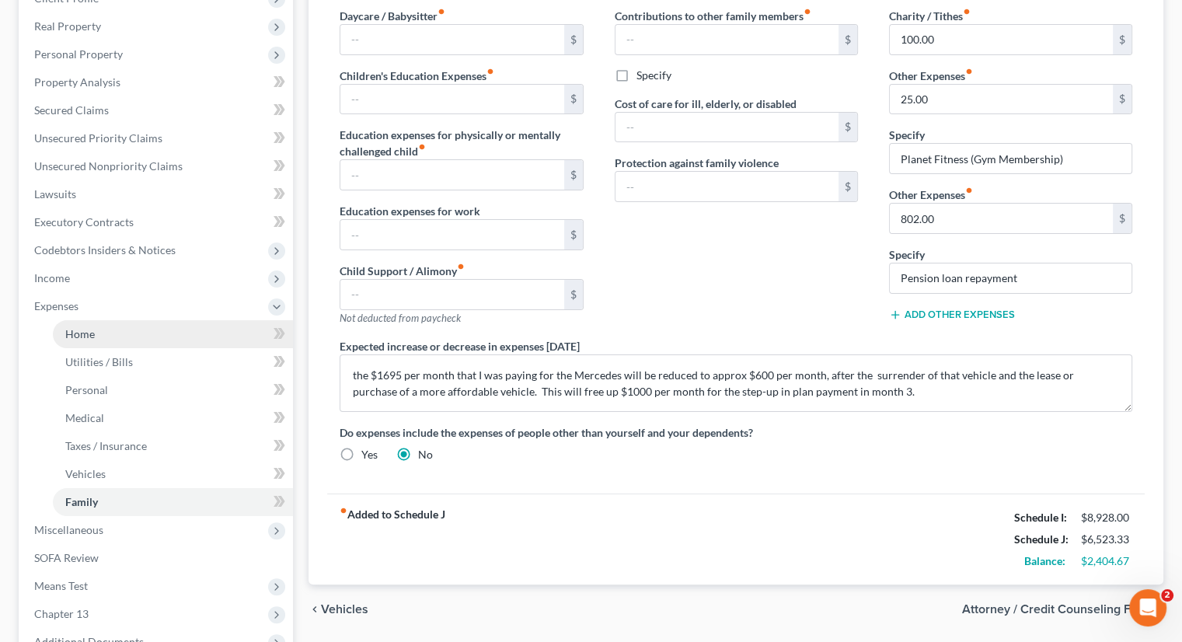
click at [96, 330] on link "Home" at bounding box center [173, 334] width 240 height 28
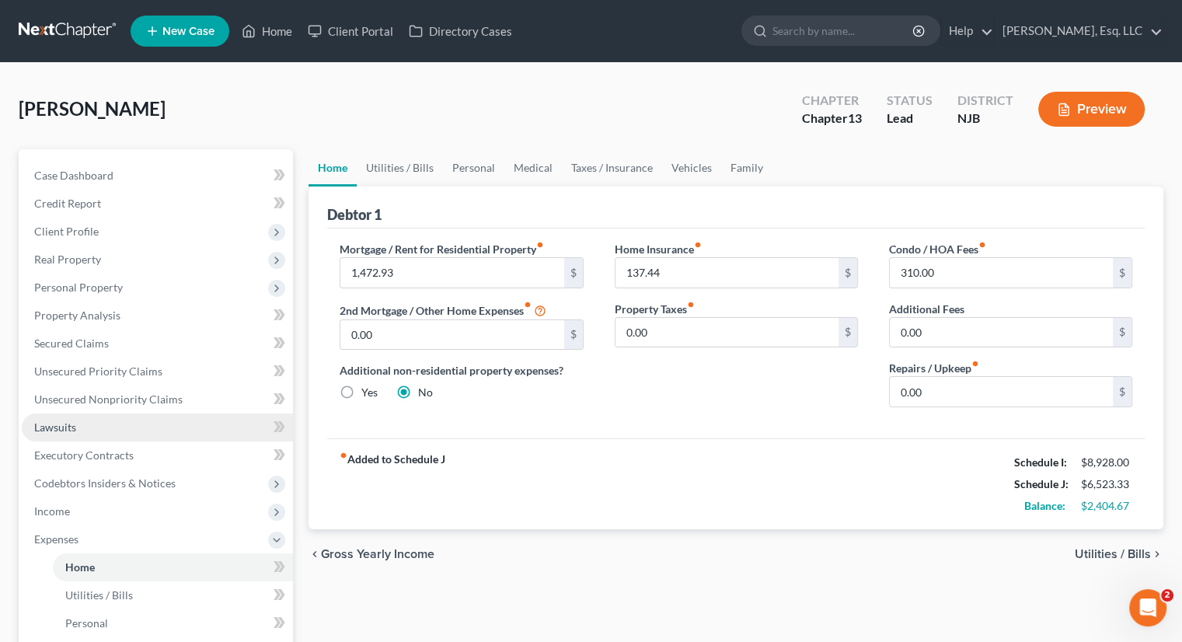
scroll to position [233, 0]
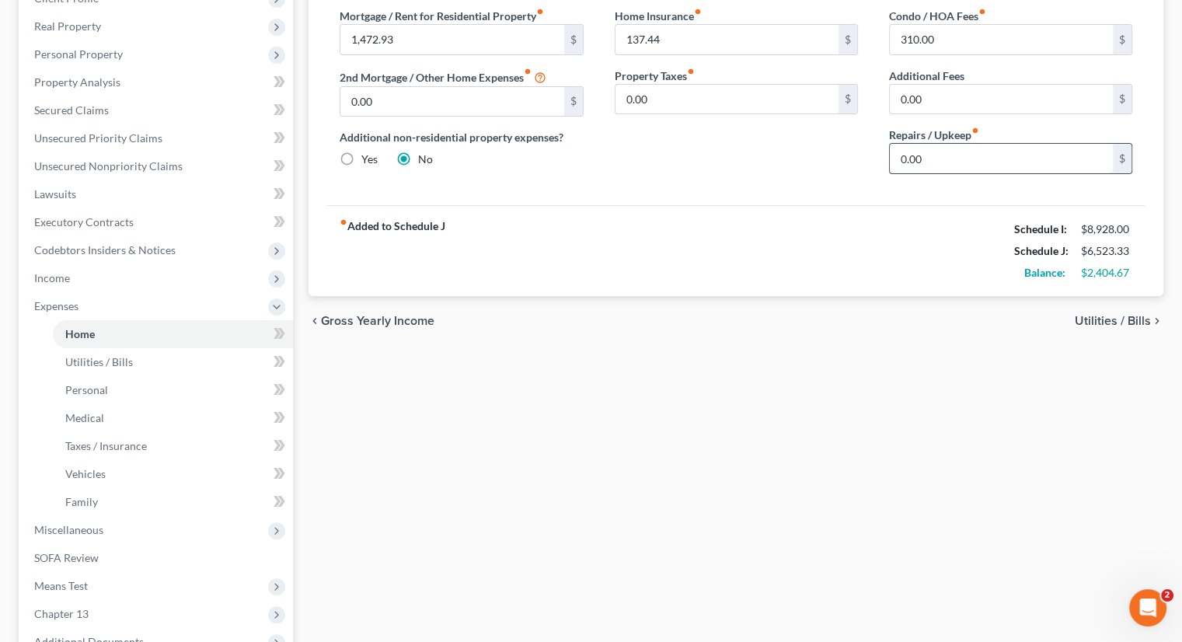
click at [905, 159] on input "0.00" at bounding box center [1001, 159] width 223 height 30
type input "100."
click at [1048, 312] on div "chevron_left Gross Yearly Income Utilities / Bills chevron_right" at bounding box center [736, 321] width 855 height 50
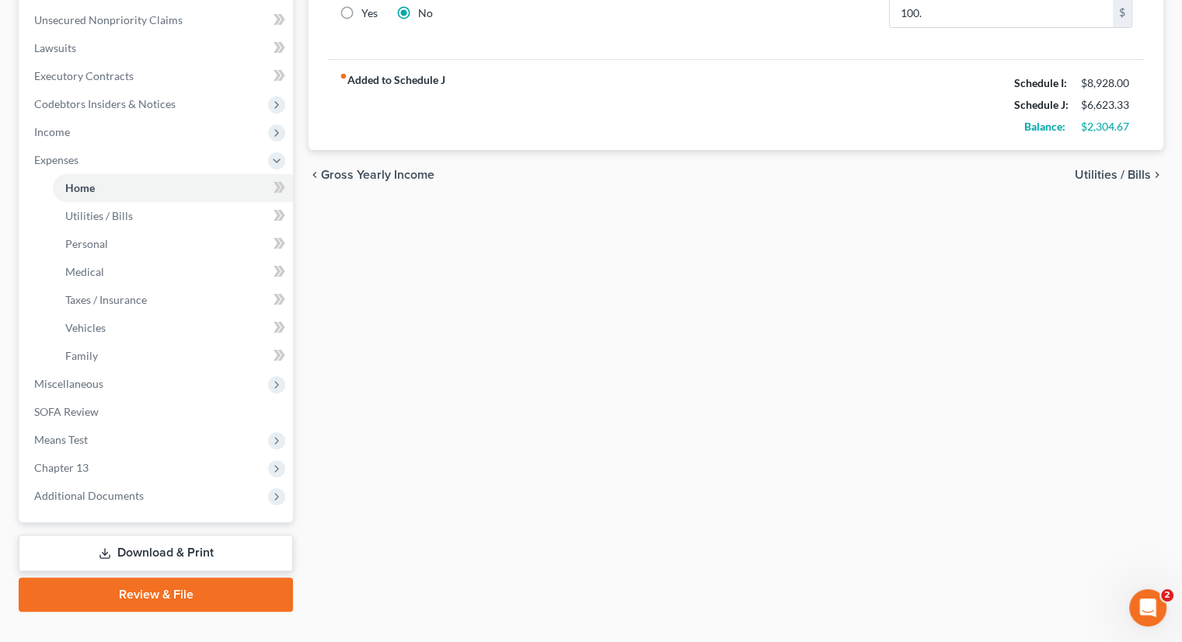
scroll to position [389, 0]
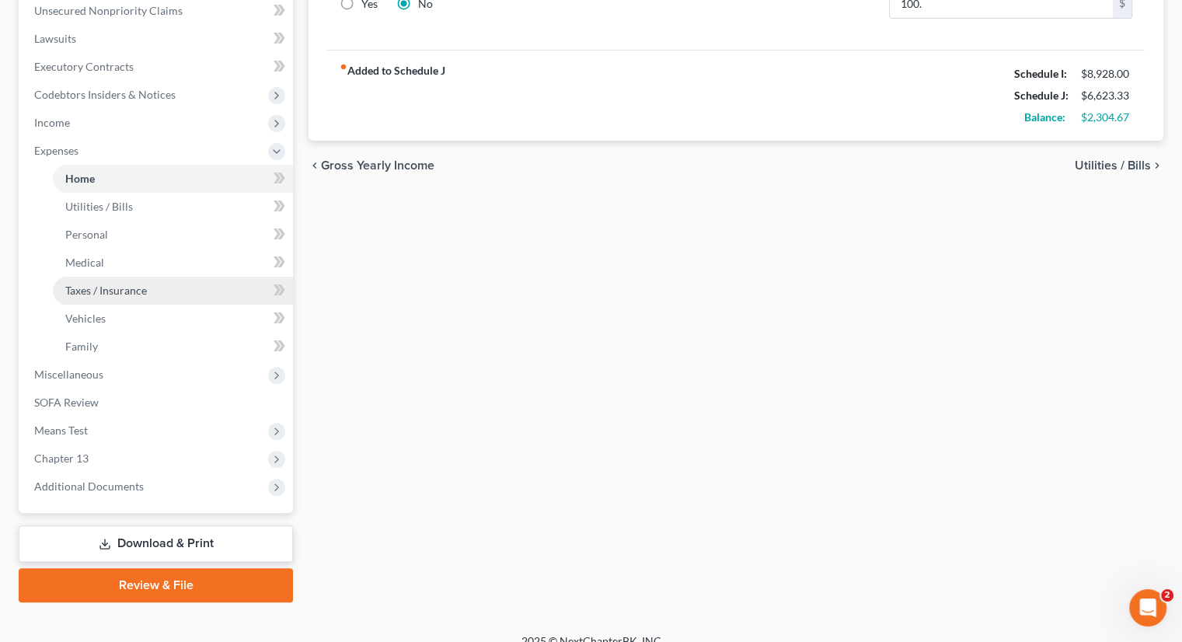
click at [99, 286] on span "Taxes / Insurance" at bounding box center [106, 290] width 82 height 13
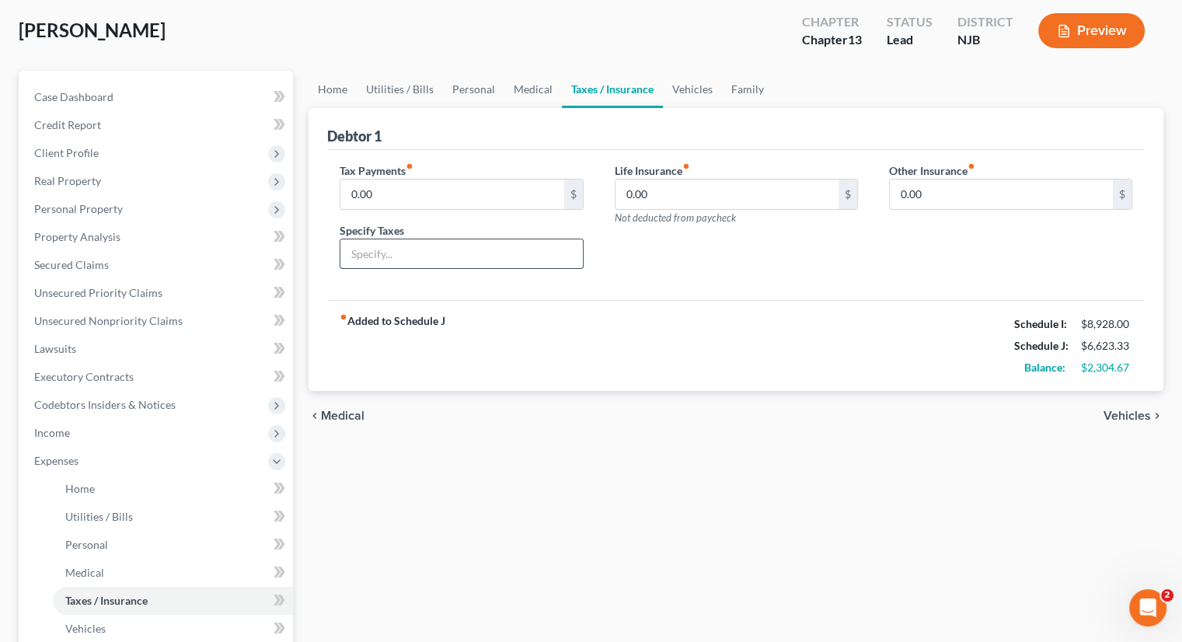
scroll to position [233, 0]
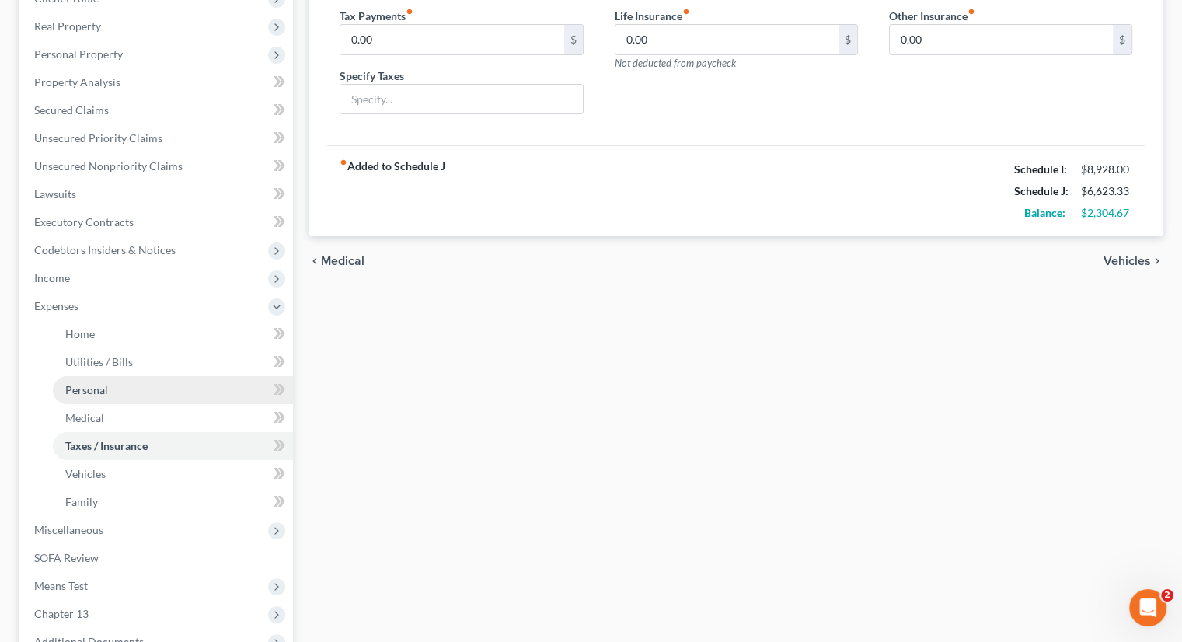
click at [121, 386] on link "Personal" at bounding box center [173, 390] width 240 height 28
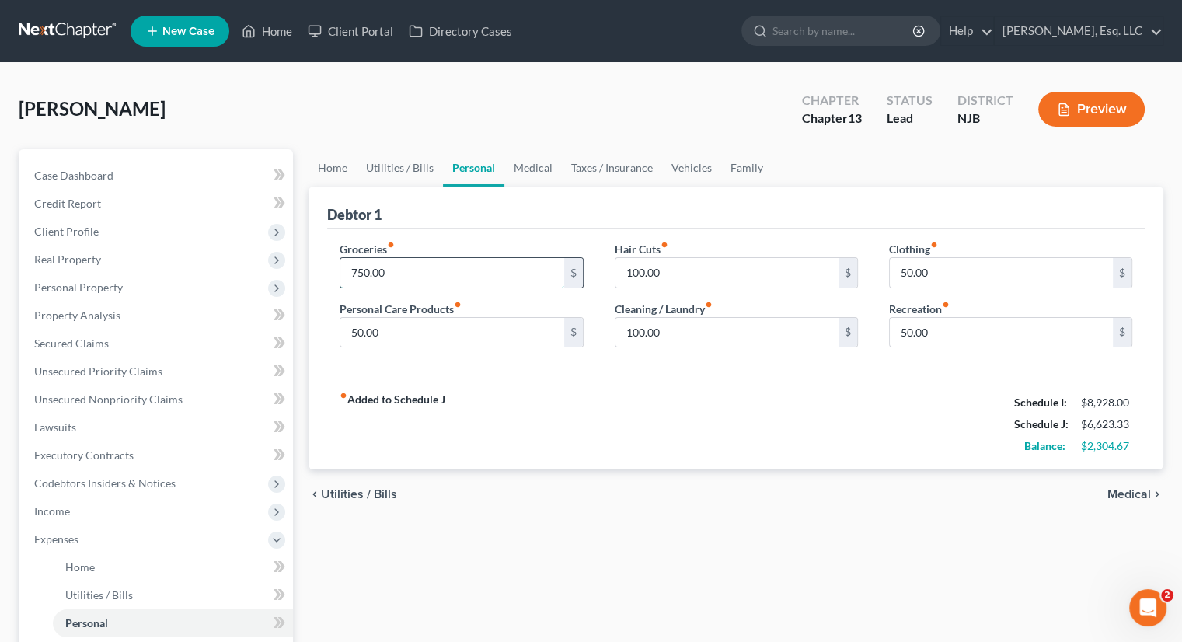
click at [358, 268] on input "750.00" at bounding box center [451, 273] width 223 height 30
click at [536, 427] on div "fiber_manual_record Added to Schedule J Schedule I: $8,928.00 Schedule J: $6,72…" at bounding box center [736, 423] width 818 height 91
type input "800."
click at [594, 442] on div "fiber_manual_record Added to Schedule J Schedule I: $8,928.00 Schedule J: $6,67…" at bounding box center [736, 423] width 818 height 91
type input "75."
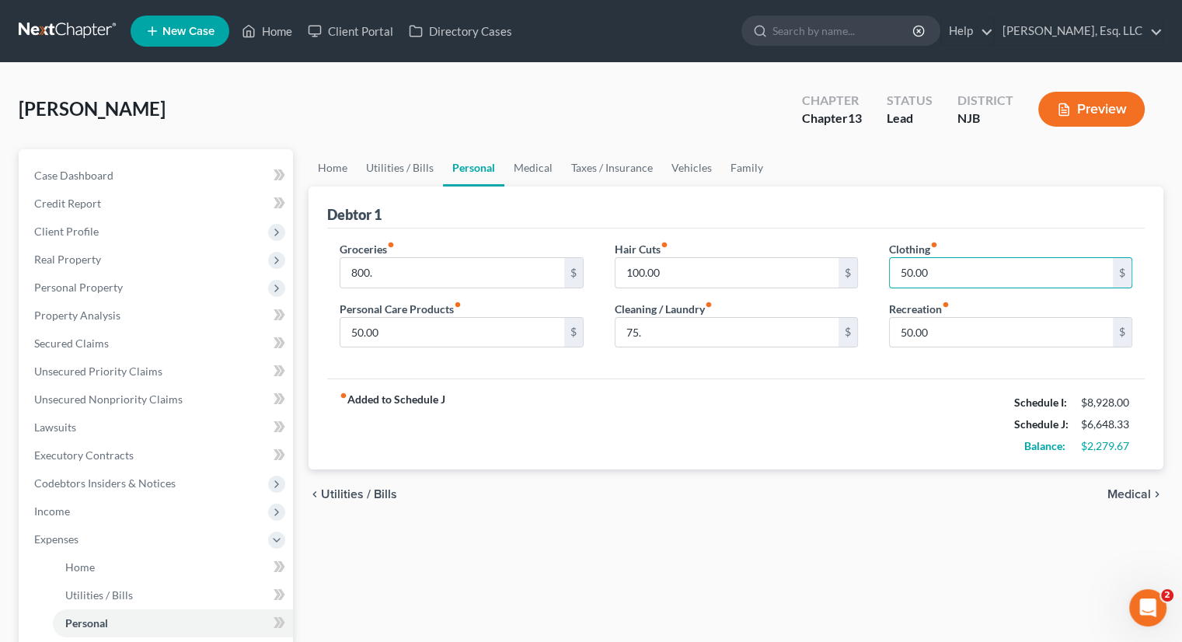
click at [712, 439] on div "fiber_manual_record Added to Schedule J Schedule I: $8,928.00 Schedule J: $6,64…" at bounding box center [736, 423] width 818 height 91
click at [572, 517] on div "chevron_left Utilities / Bills Medical chevron_right" at bounding box center [736, 494] width 855 height 50
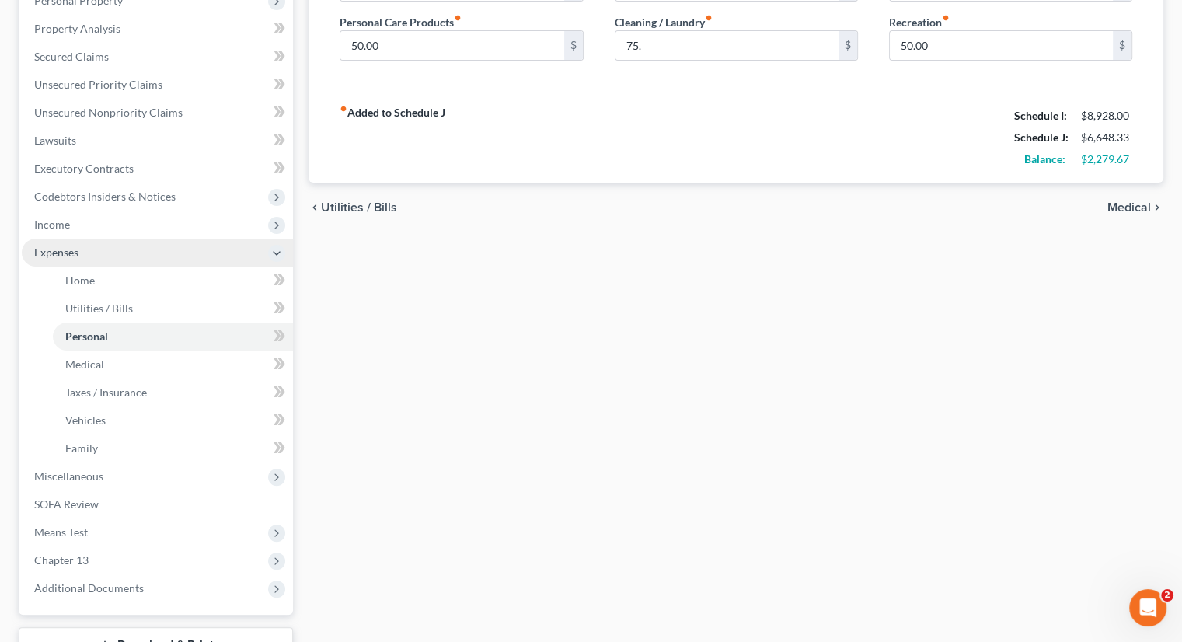
scroll to position [389, 0]
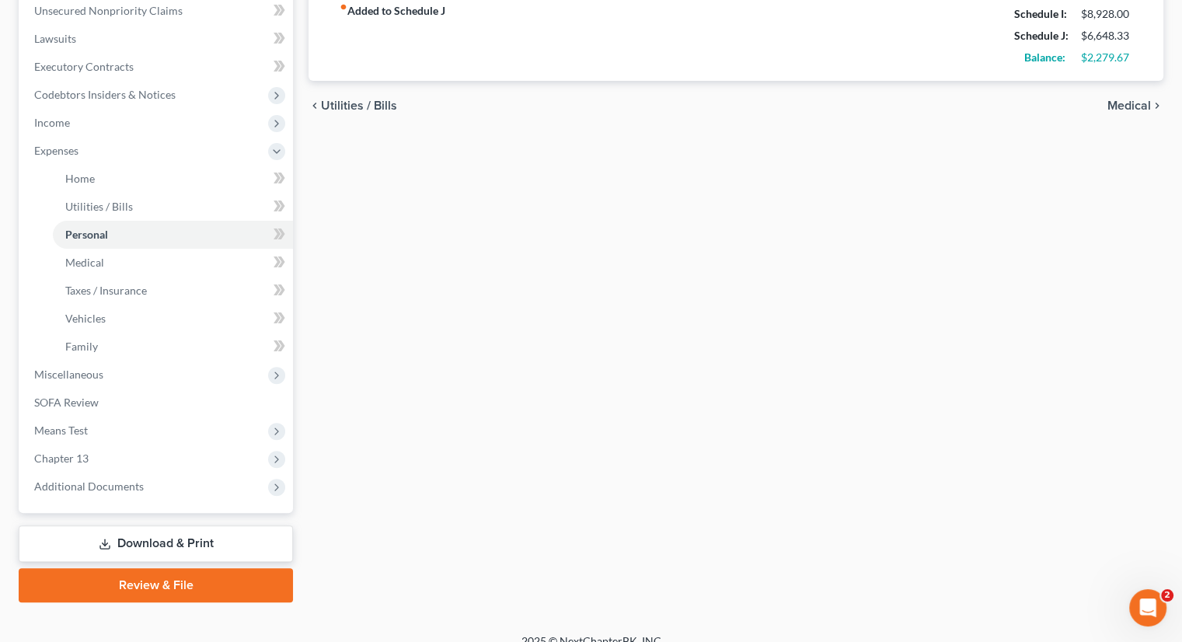
click at [157, 534] on link "Download & Print" at bounding box center [156, 543] width 274 height 37
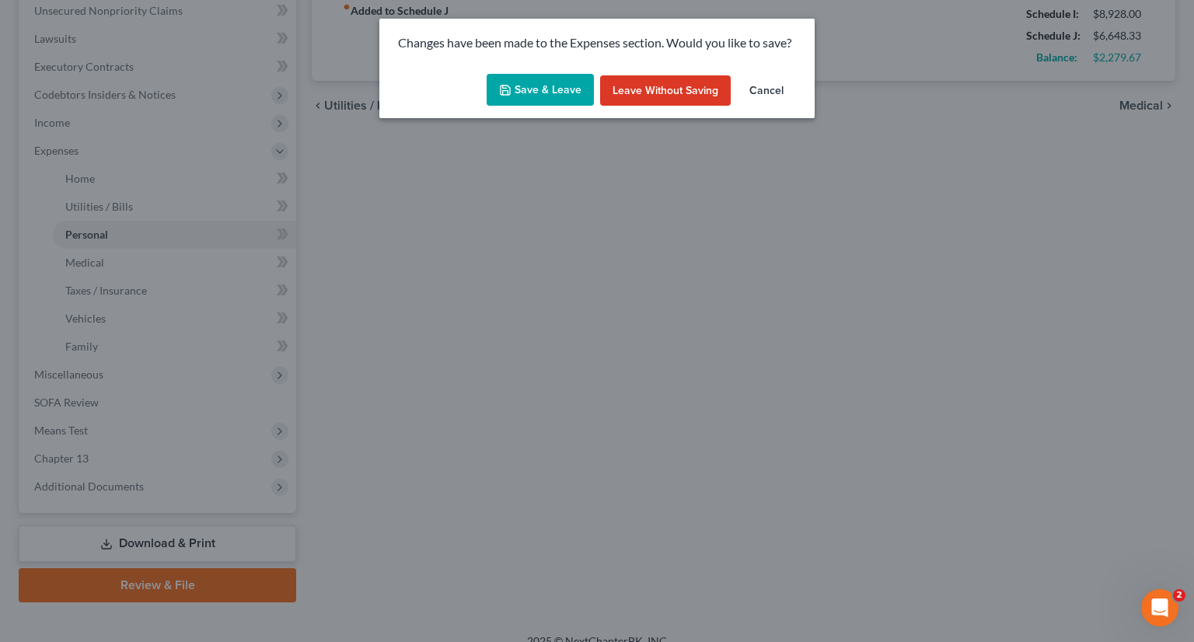
click at [542, 92] on button "Save & Leave" at bounding box center [540, 90] width 107 height 33
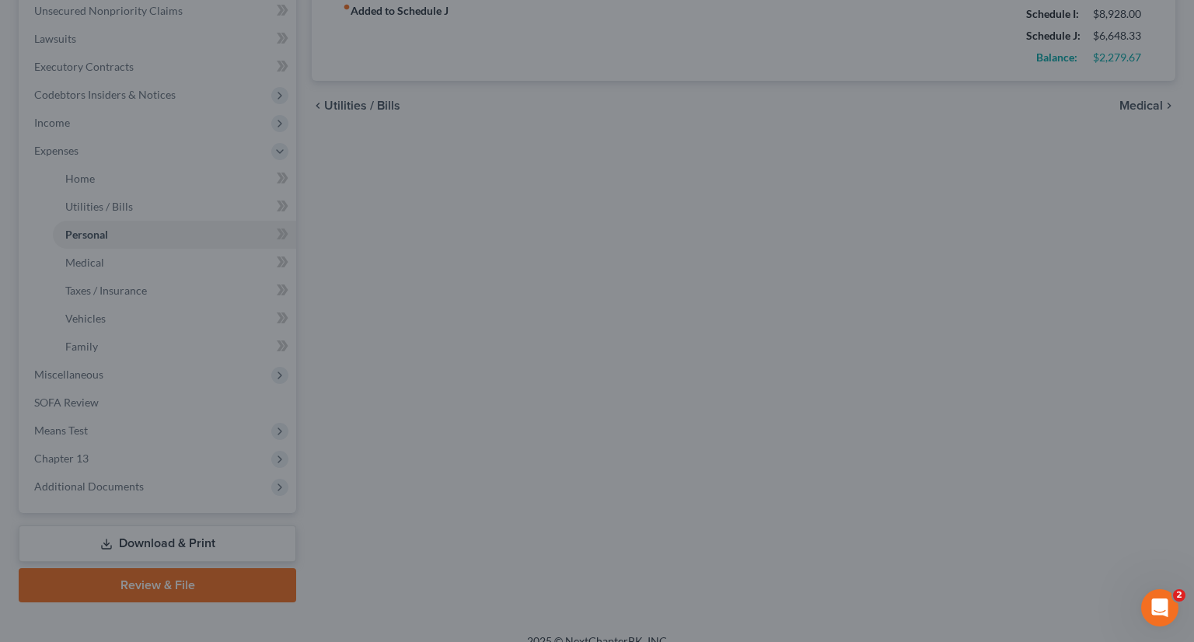
type input "800.00"
type input "75.00"
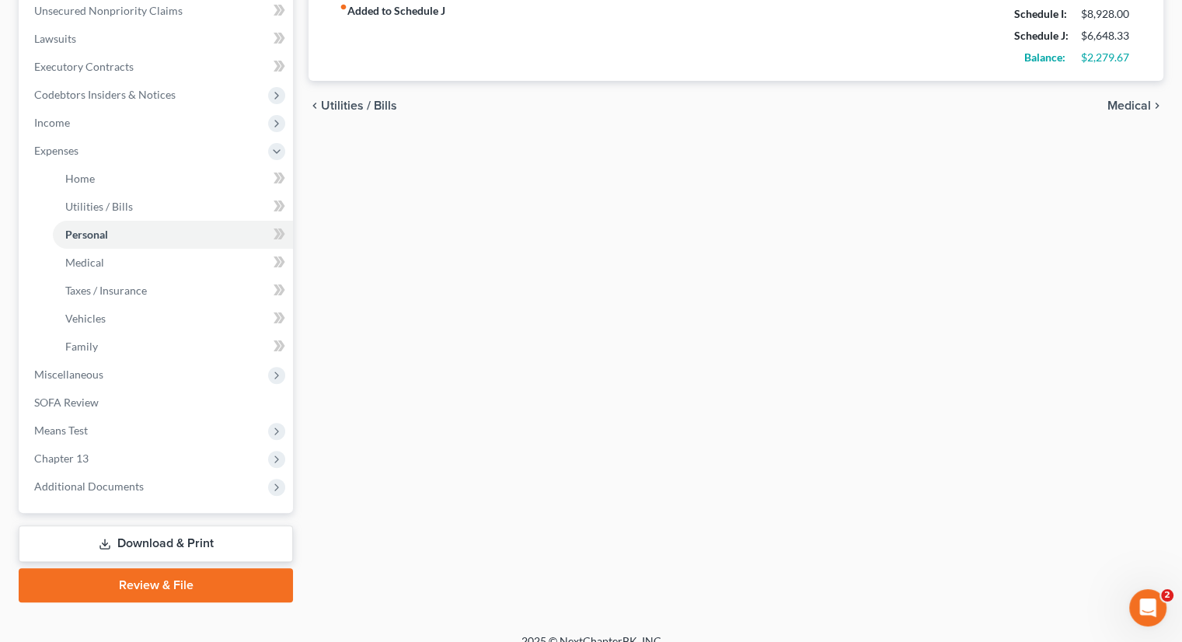
scroll to position [0, 0]
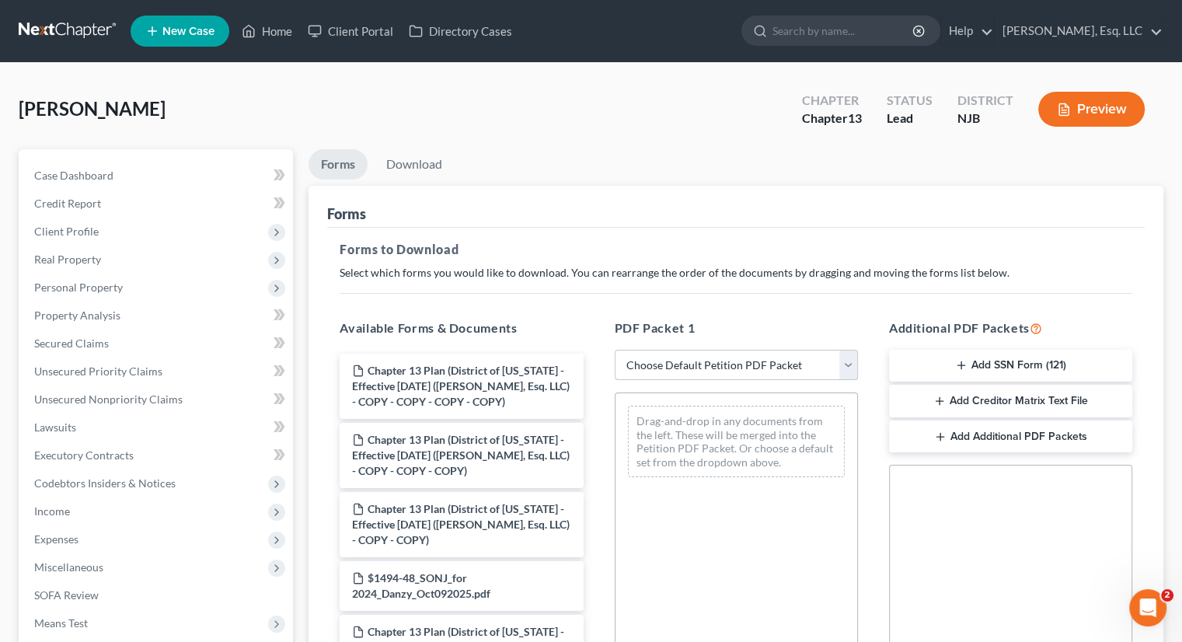
click at [835, 365] on select "Choose Default Petition PDF Packet Complete Bankruptcy Petition (all forms and …" at bounding box center [736, 365] width 243 height 31
select select "0"
click at [615, 350] on select "Choose Default Petition PDF Packet Complete Bankruptcy Petition (all forms and …" at bounding box center [736, 365] width 243 height 31
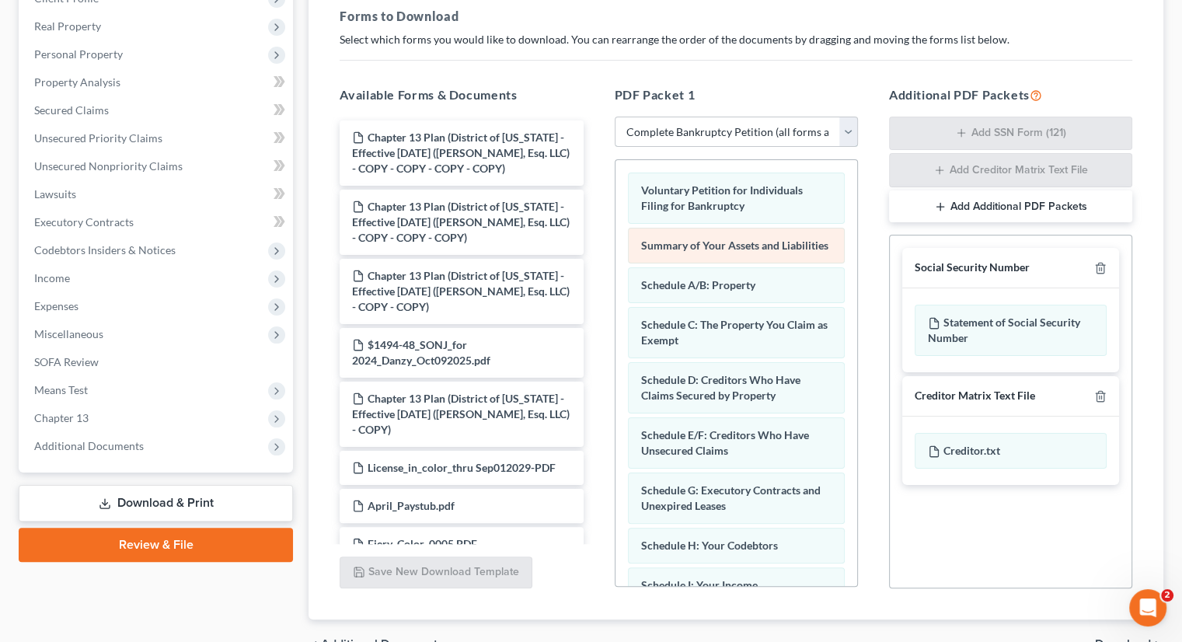
scroll to position [318, 0]
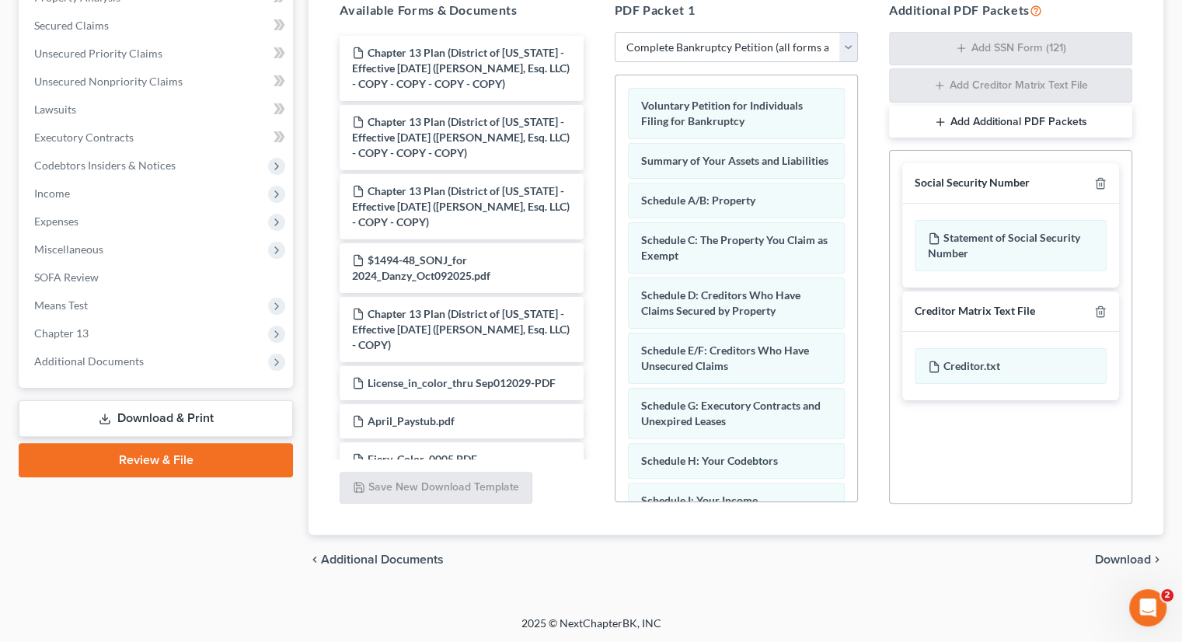
click at [1048, 559] on span "Download" at bounding box center [1123, 559] width 56 height 12
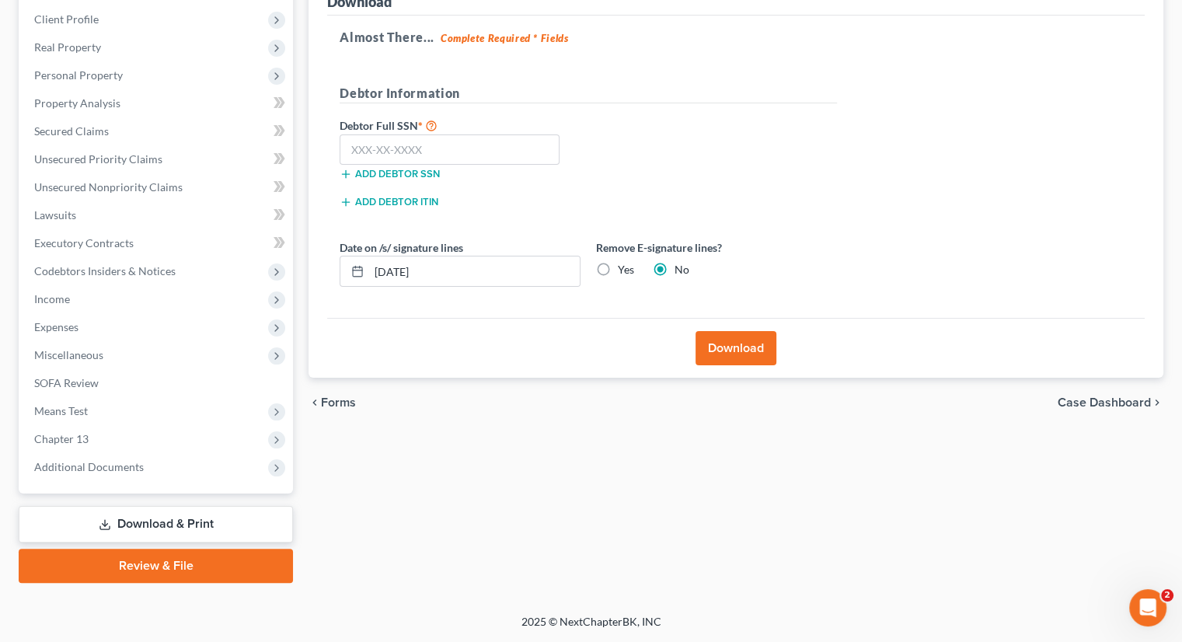
scroll to position [211, 0]
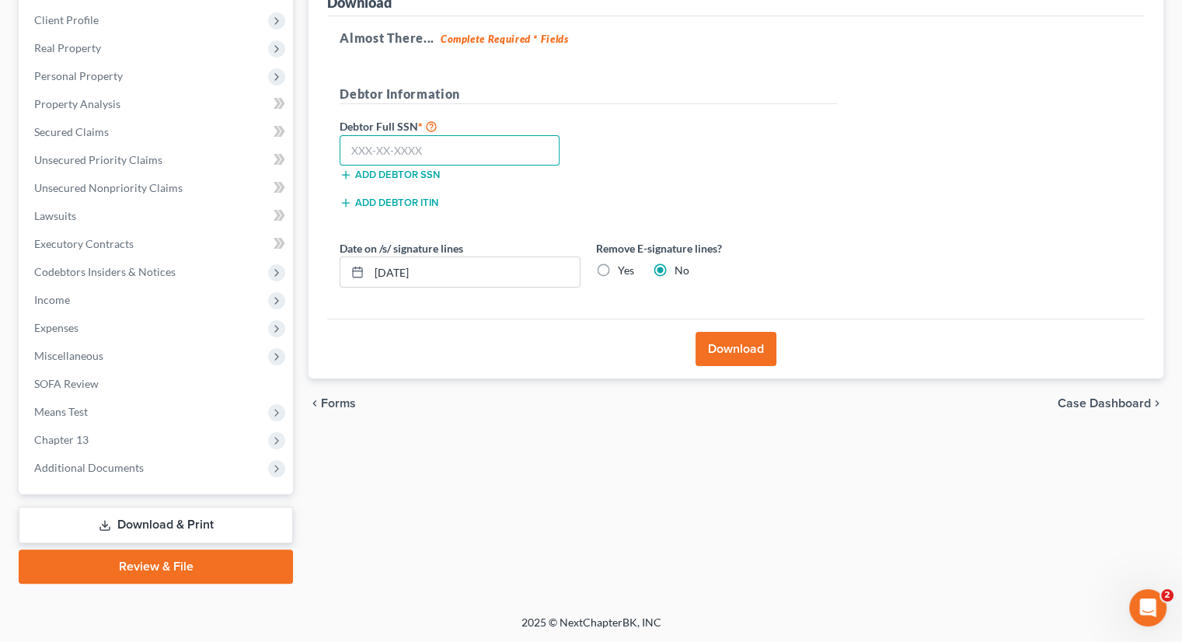
click at [382, 149] on input "text" at bounding box center [450, 150] width 220 height 31
drag, startPoint x: 332, startPoint y: 563, endPoint x: 337, endPoint y: 554, distance: 10.8
click at [333, 563] on div "Forms Download Forms Forms to Download Select which forms you would like to dow…" at bounding box center [736, 261] width 870 height 646
click at [384, 155] on input "text" at bounding box center [450, 150] width 220 height 31
type input "143-78-1053"
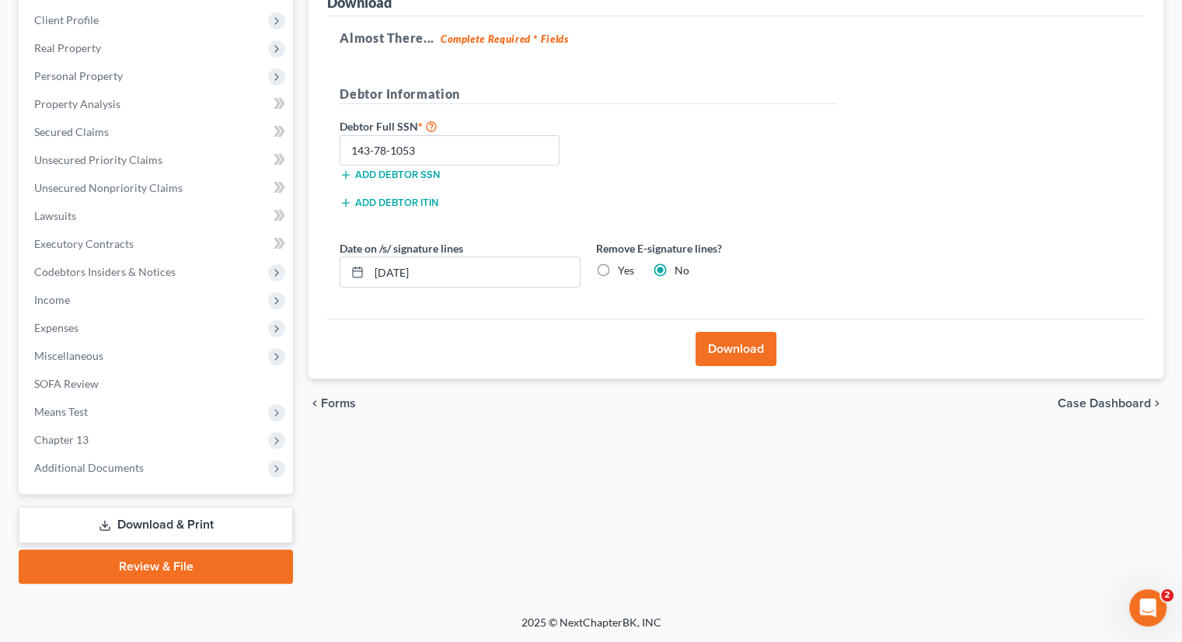
click at [737, 345] on button "Download" at bounding box center [736, 349] width 81 height 34
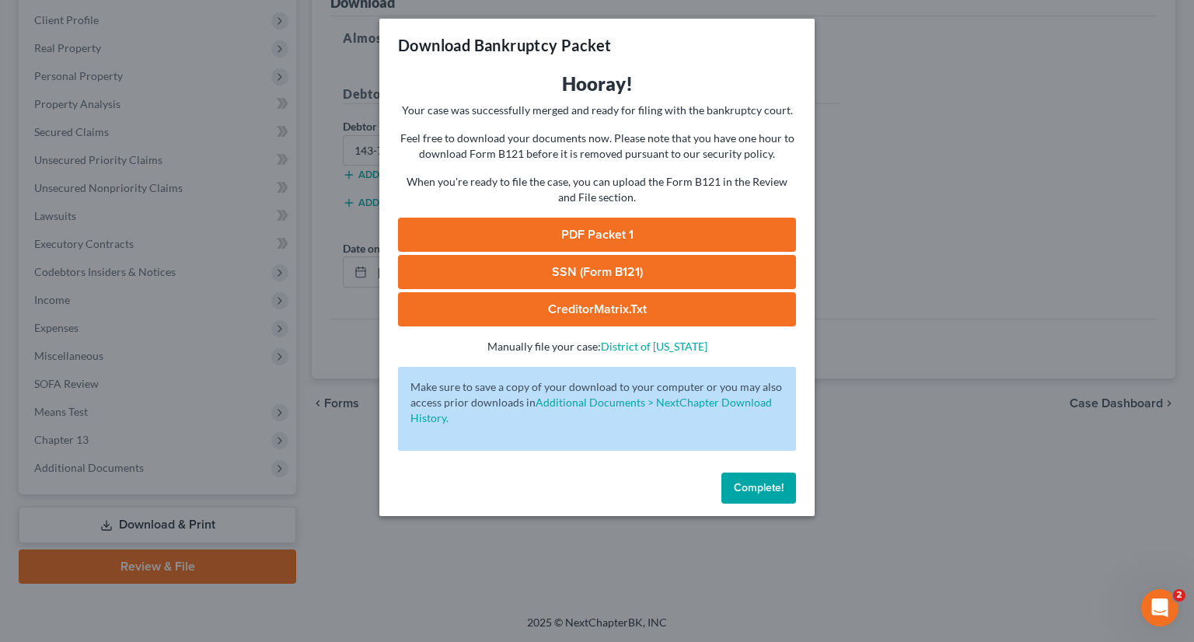
click at [630, 228] on link "PDF Packet 1" at bounding box center [597, 235] width 398 height 34
click at [623, 264] on link "SSN (Form B121)" at bounding box center [597, 272] width 398 height 34
click at [612, 312] on link "CreditorMatrix.txt" at bounding box center [597, 309] width 398 height 34
drag, startPoint x: 755, startPoint y: 490, endPoint x: 771, endPoint y: 507, distance: 23.1
click at [755, 490] on span "Complete!" at bounding box center [759, 487] width 50 height 13
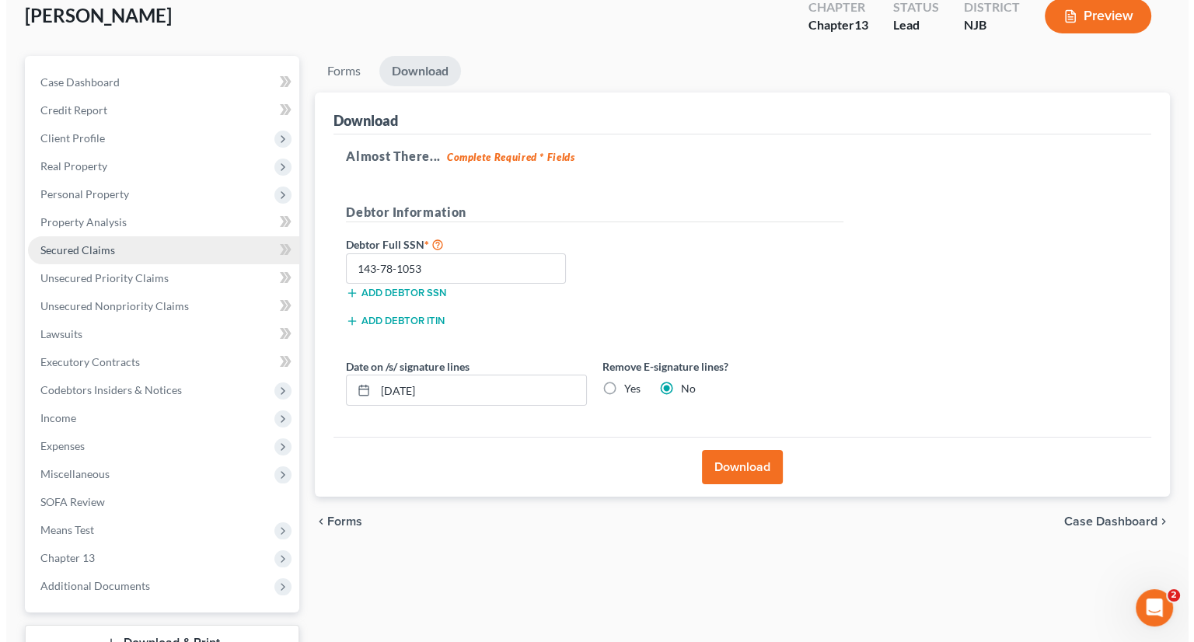
scroll to position [0, 0]
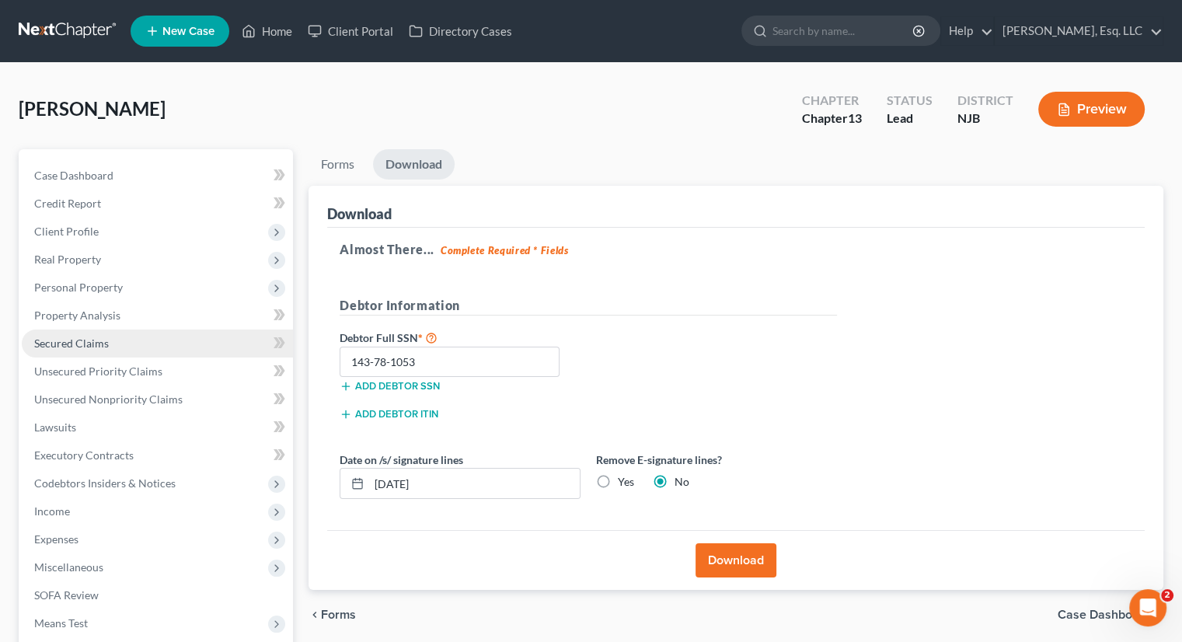
click at [118, 343] on link "Secured Claims" at bounding box center [157, 344] width 271 height 28
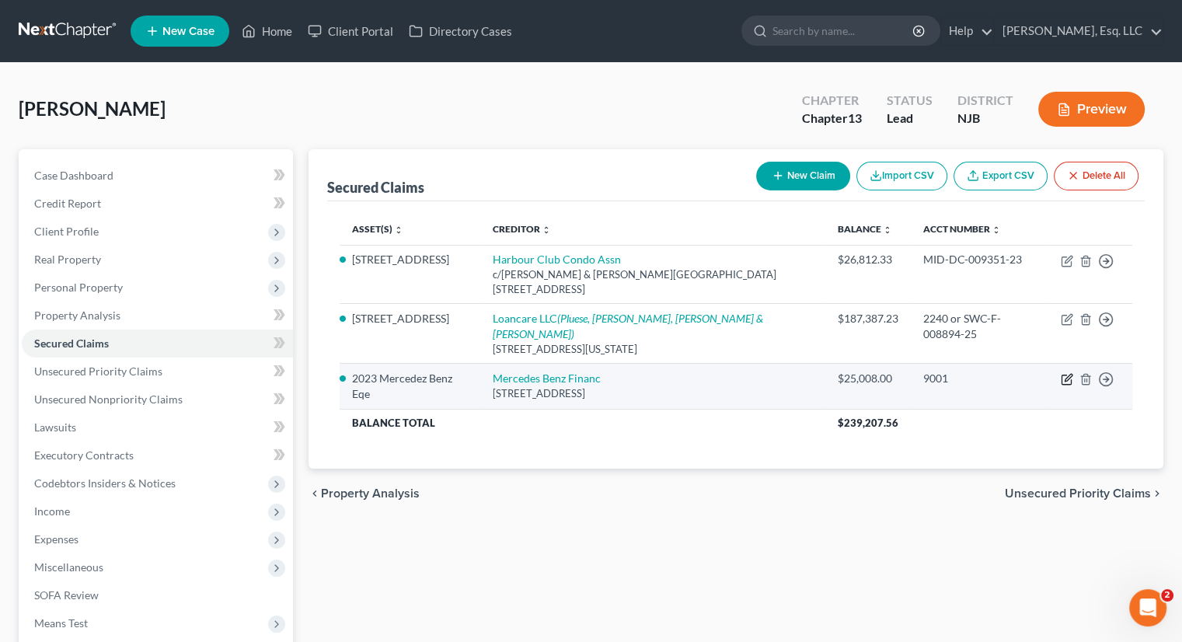
click at [1048, 375] on icon "button" at bounding box center [1068, 378] width 7 height 7
select select "45"
select select "9"
select select "2"
select select "0"
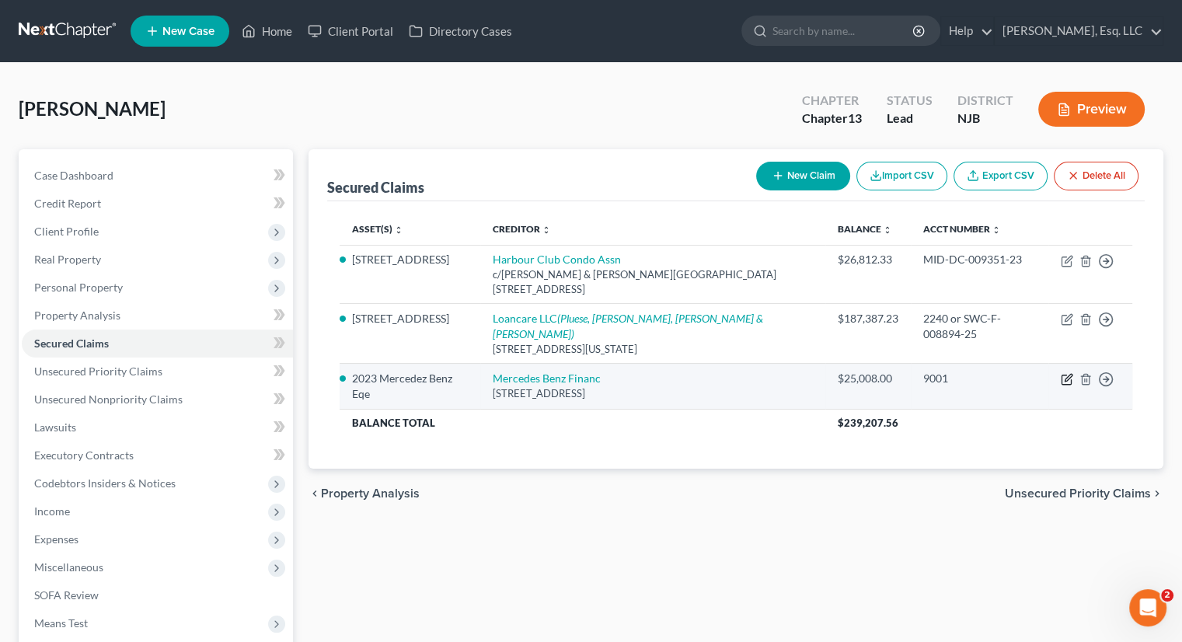
select select "0"
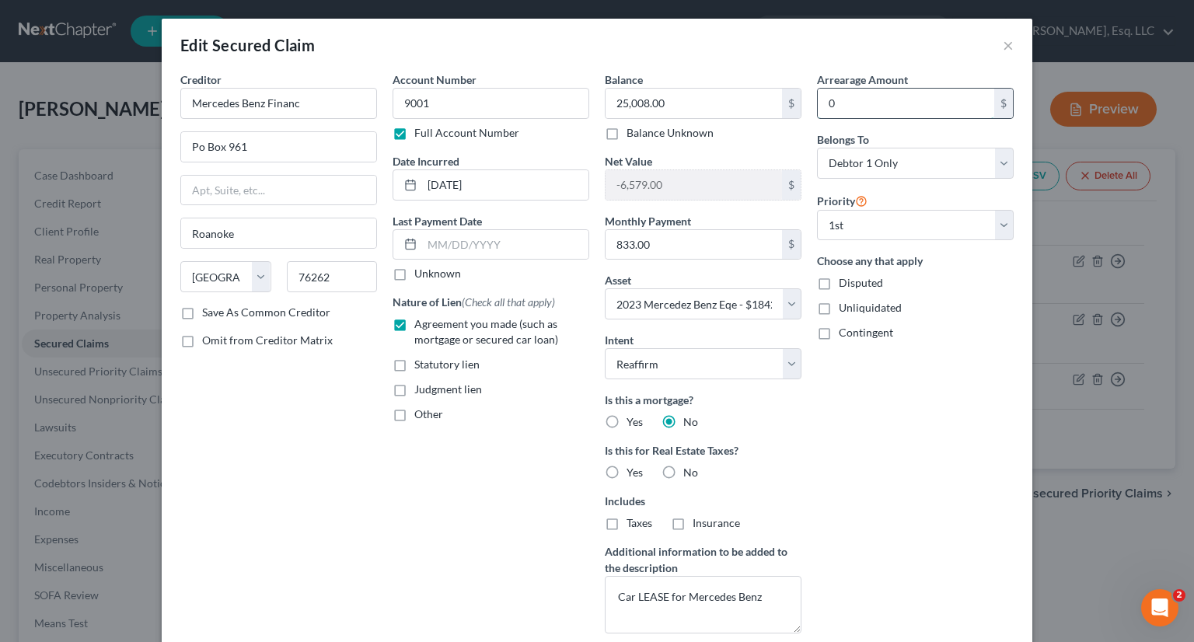
click at [836, 100] on input "0" at bounding box center [906, 104] width 176 height 30
type input "2,848.13"
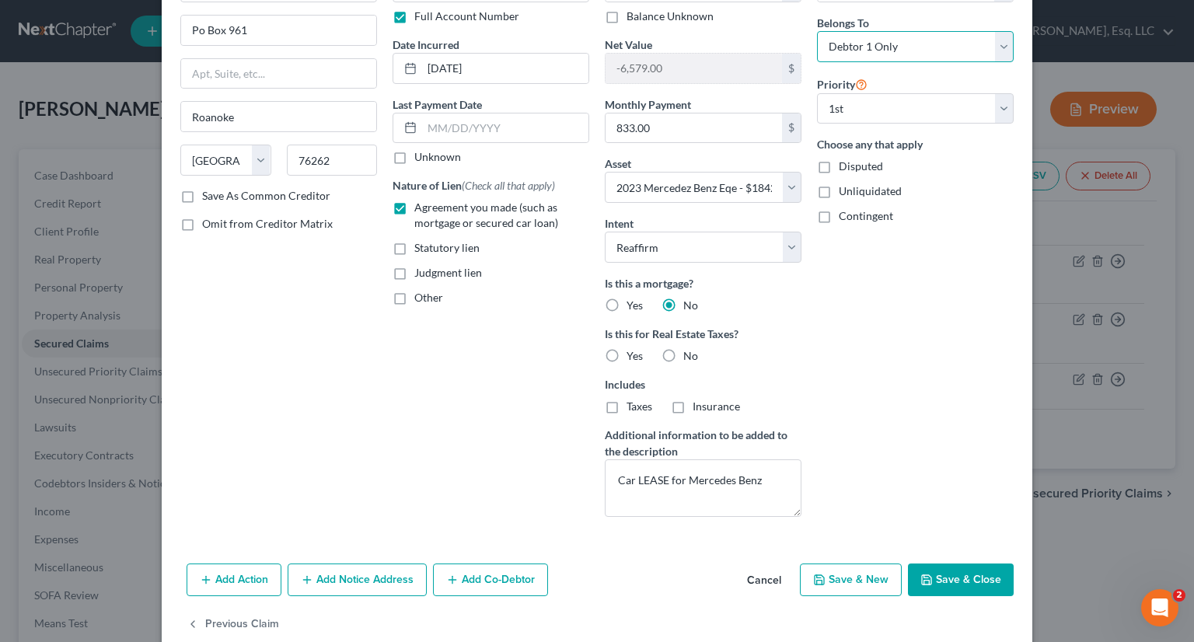
scroll to position [145, 0]
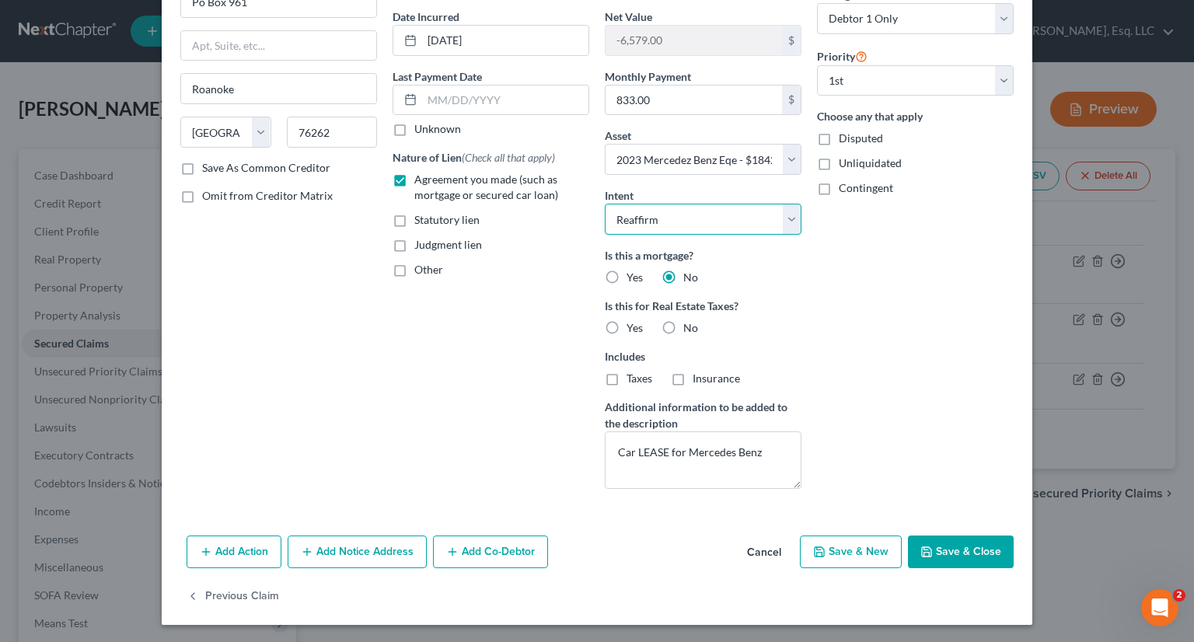
click at [784, 224] on select "Select Surrender Redeem Reaffirm Avoid Other" at bounding box center [703, 219] width 197 height 31
select select "4"
click at [605, 204] on select "Select Surrender Redeem Reaffirm Avoid Other" at bounding box center [703, 219] width 197 height 31
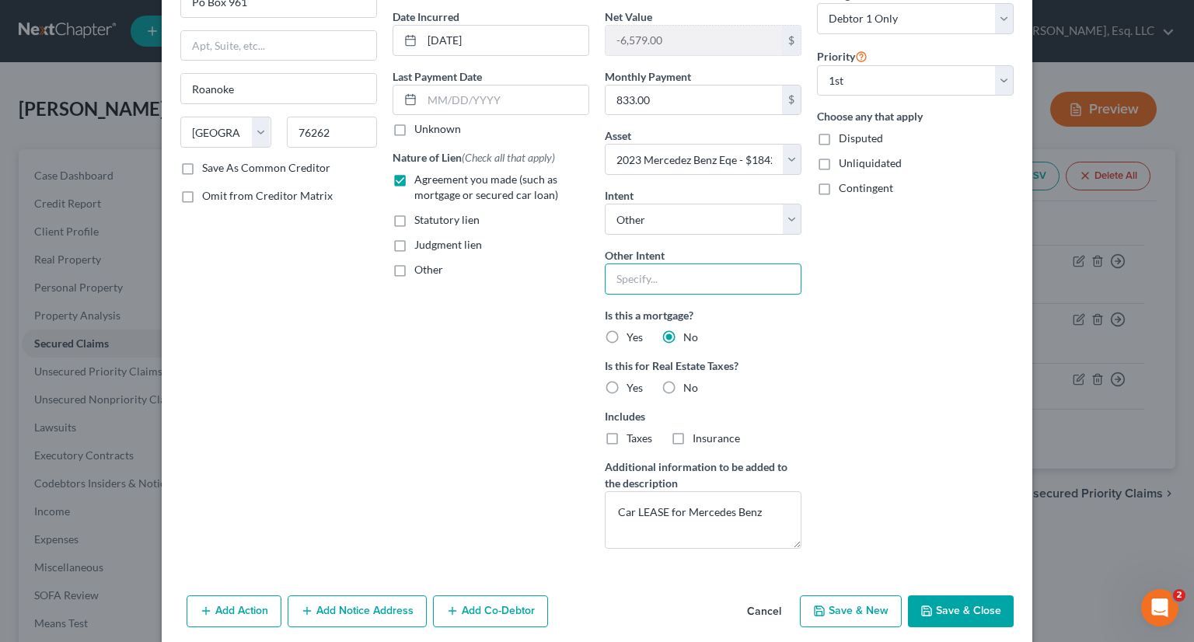
drag, startPoint x: 628, startPoint y: 275, endPoint x: 637, endPoint y: 275, distance: 9.3
click at [628, 275] on input "text" at bounding box center [703, 278] width 197 height 31
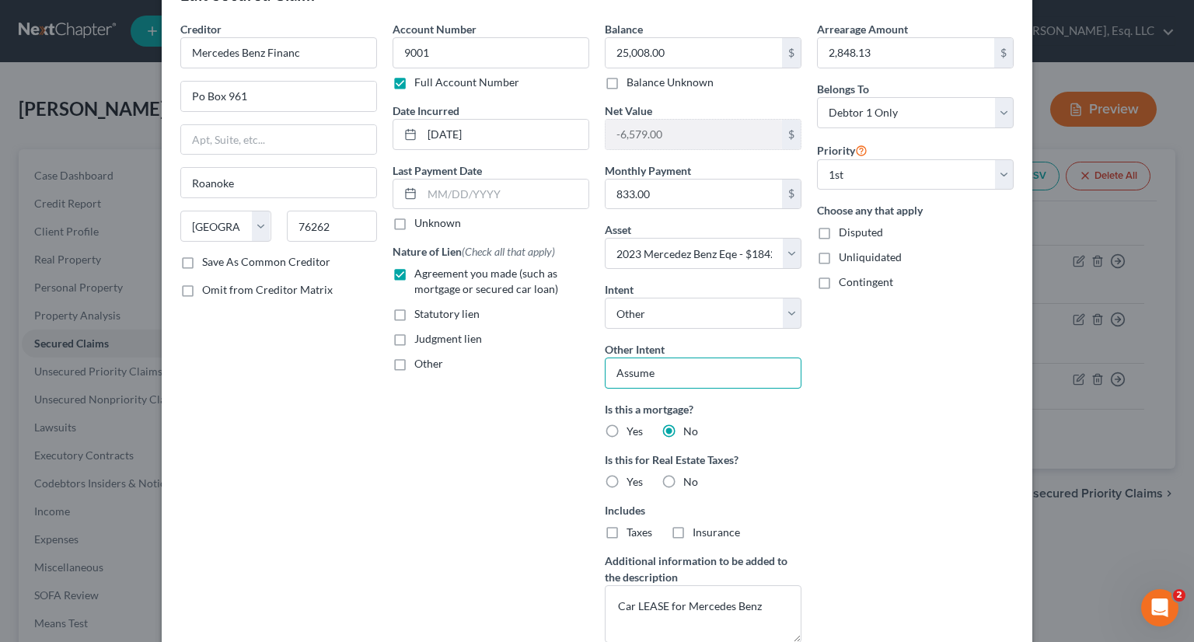
scroll to position [155, 0]
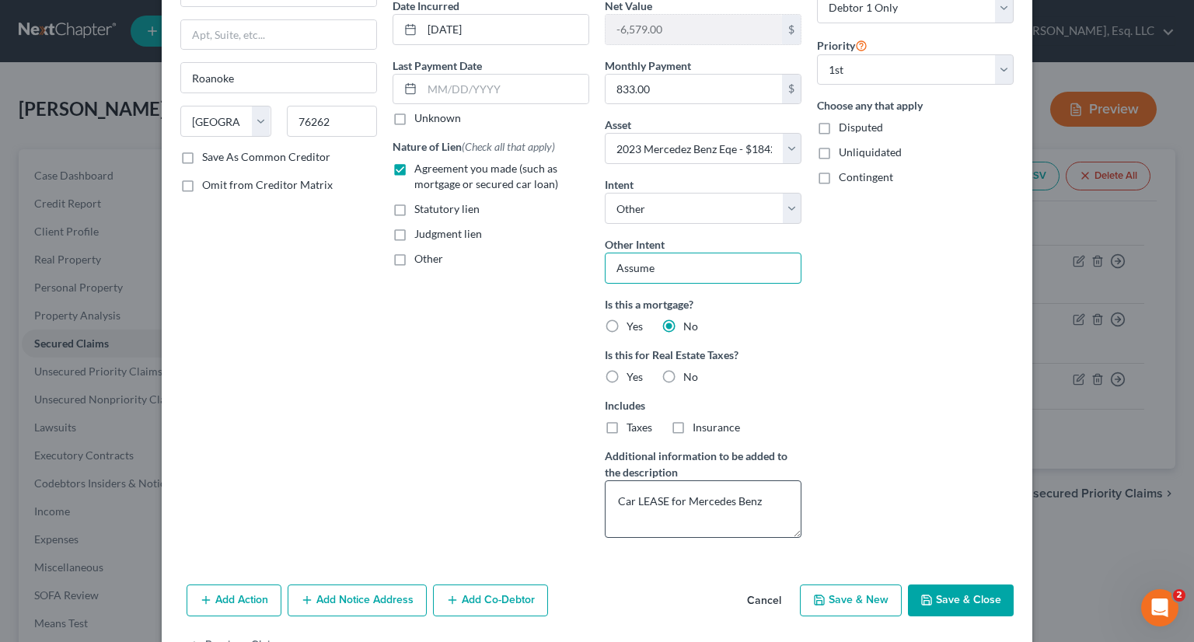
type input "Assume"
click at [681, 494] on textarea "Car LEASE for Mercedes Benz" at bounding box center [703, 509] width 197 height 58
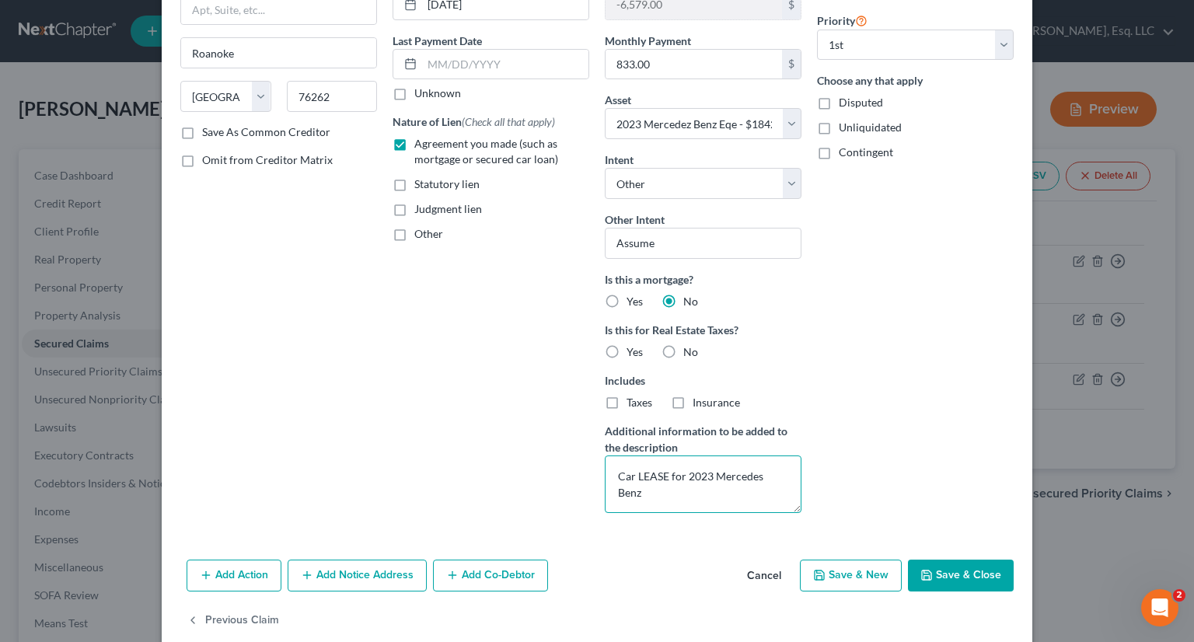
scroll to position [204, 0]
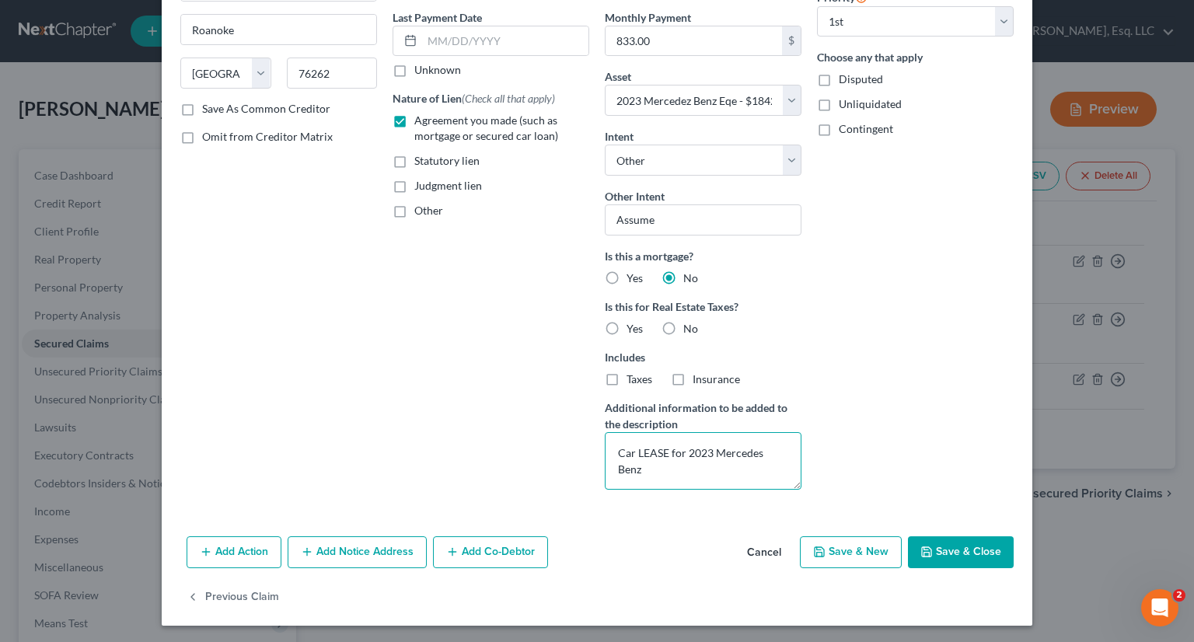
click at [785, 455] on textarea "Car LEASE for 2023 Mercedes Benz" at bounding box center [703, 461] width 197 height 58
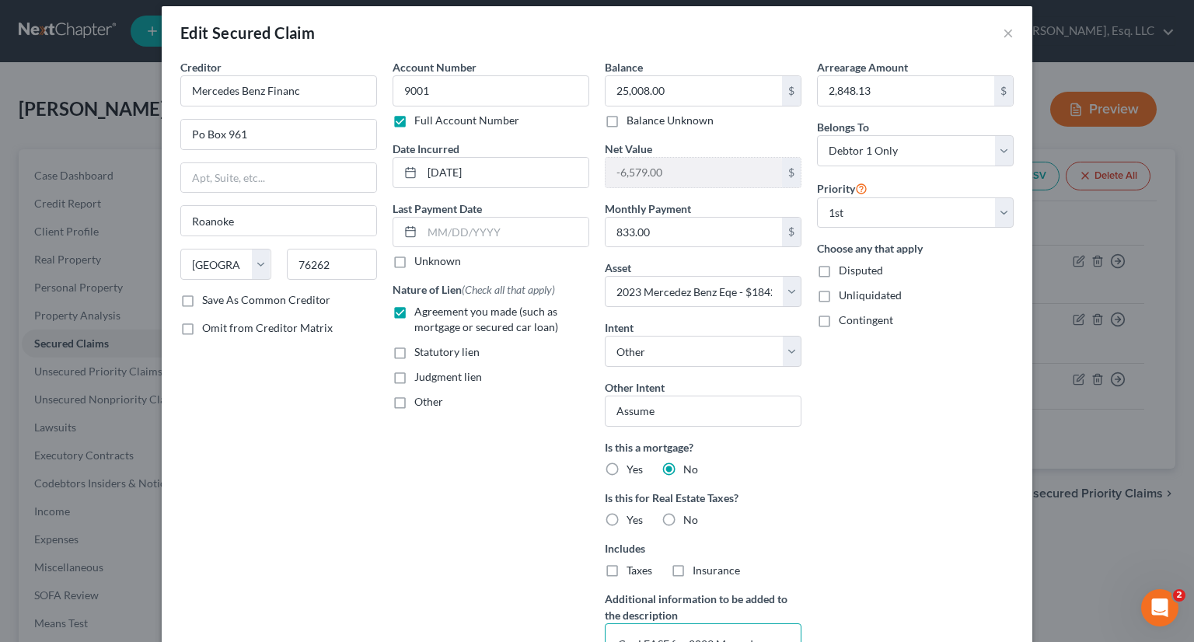
scroll to position [0, 0]
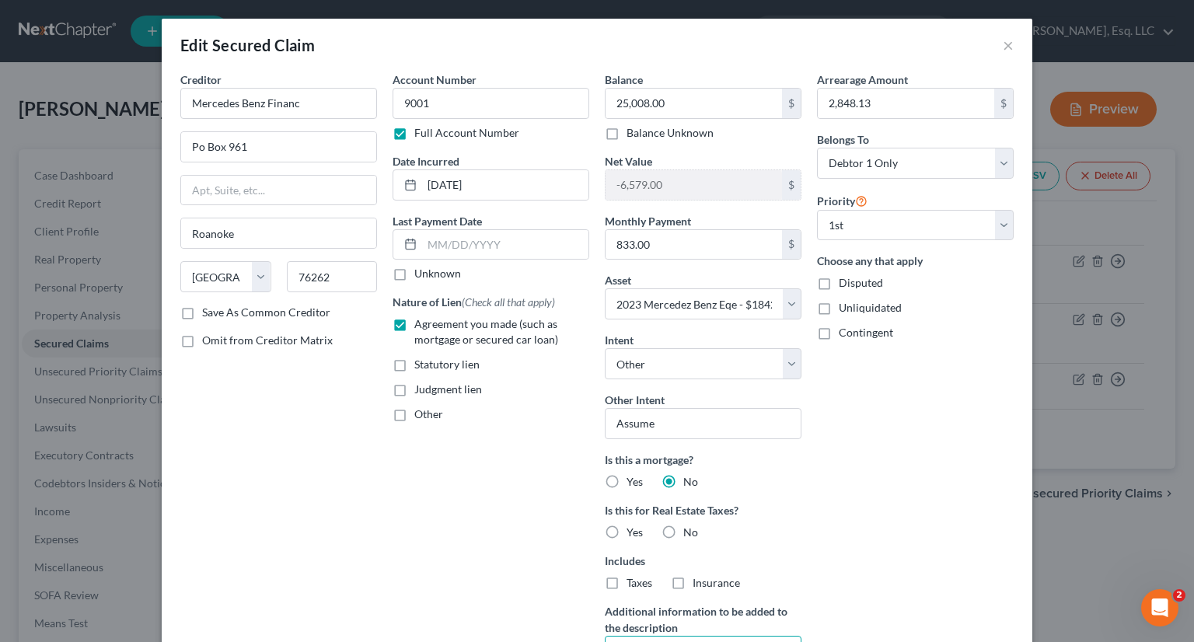
type textarea "Car LEASE for 2023 Mercedes Benz EQE"
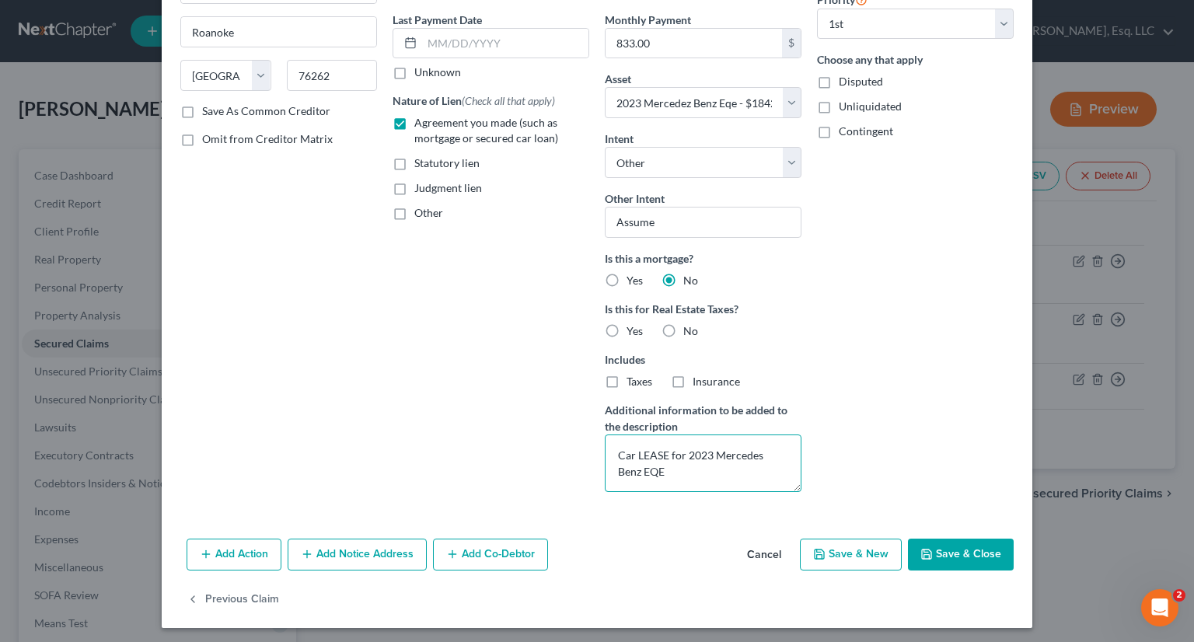
scroll to position [204, 0]
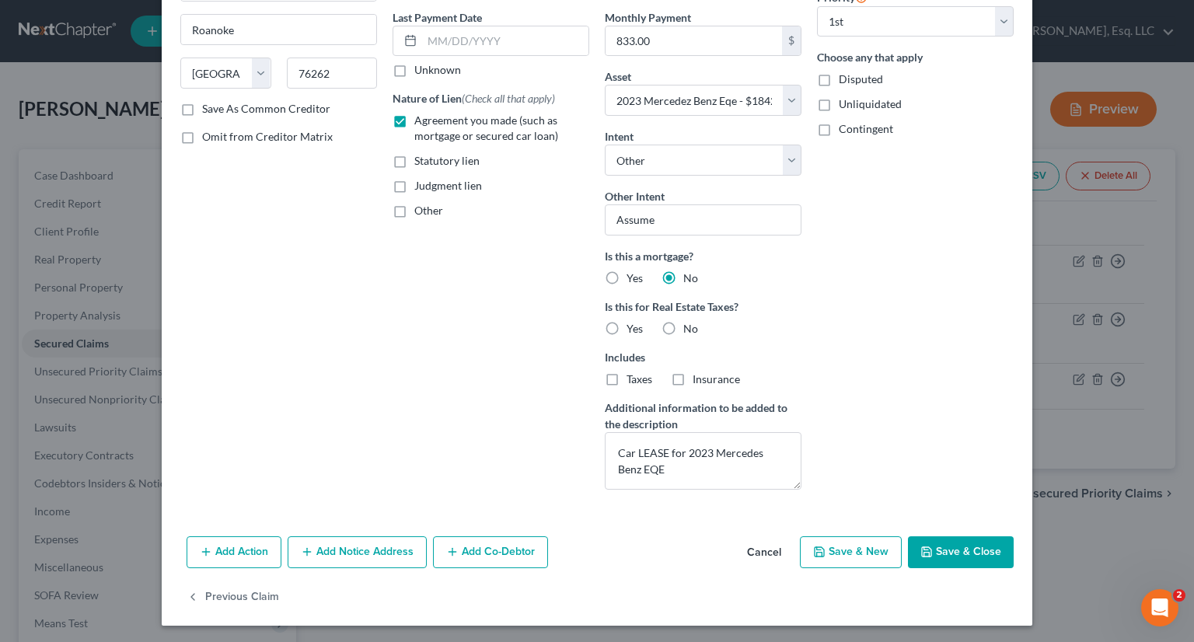
click at [995, 563] on button "Save & Close" at bounding box center [961, 552] width 106 height 33
select select
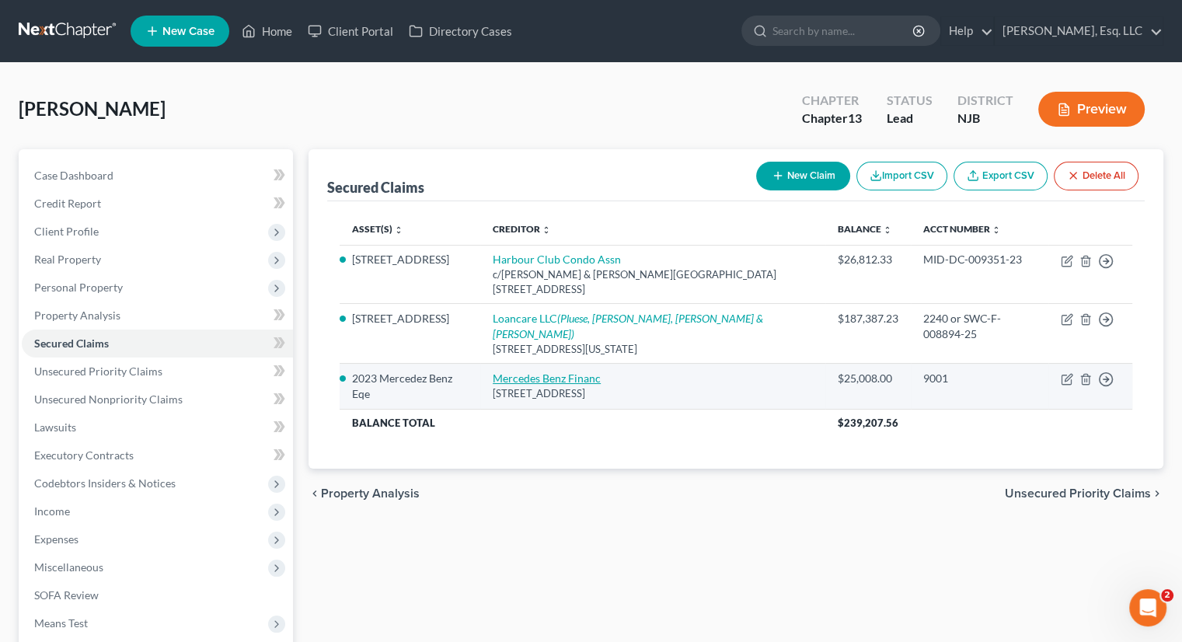
click at [538, 372] on link "Mercedes Benz Financ" at bounding box center [547, 378] width 108 height 13
select select "45"
select select "9"
select select "4"
select select "0"
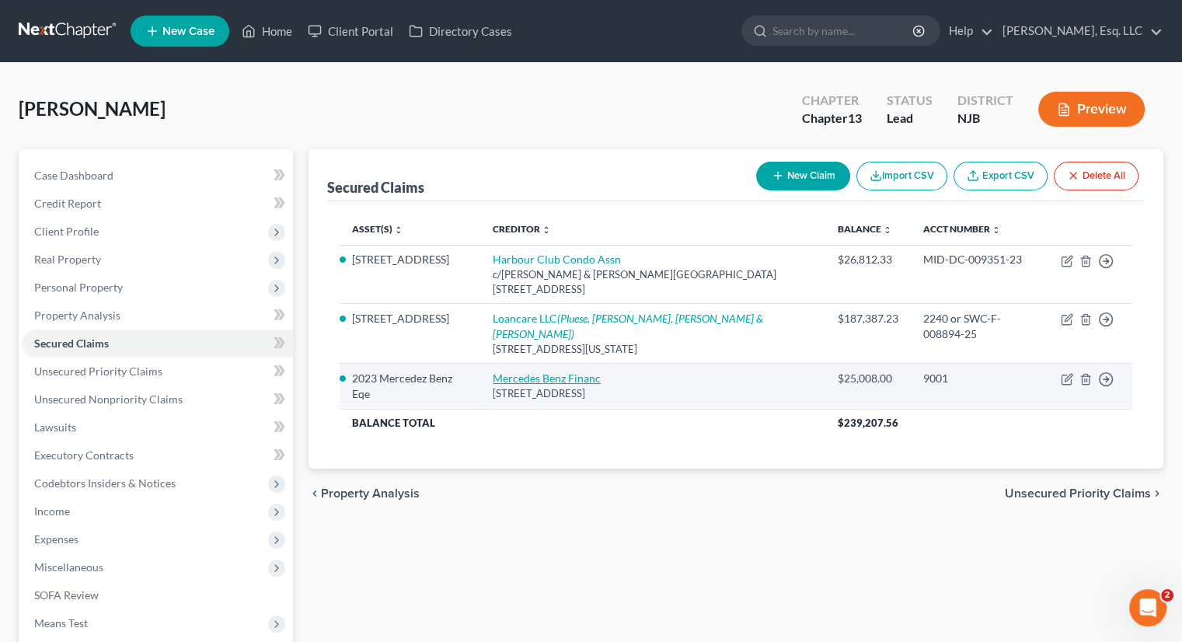
select select "0"
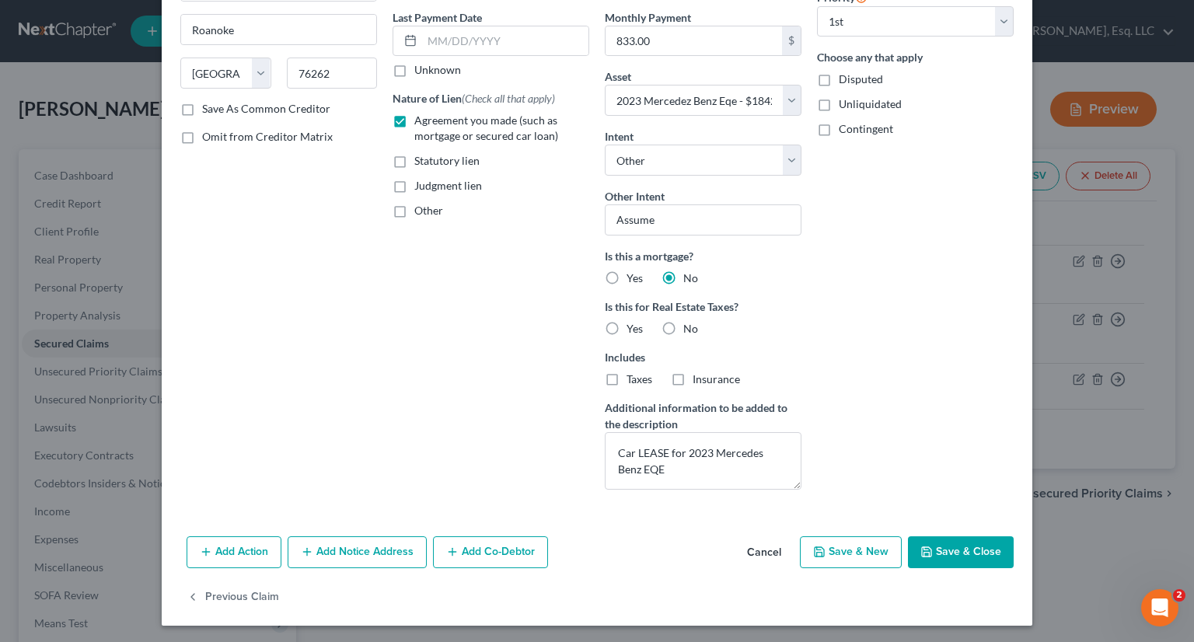
click at [240, 548] on button "Add Action" at bounding box center [234, 552] width 95 height 33
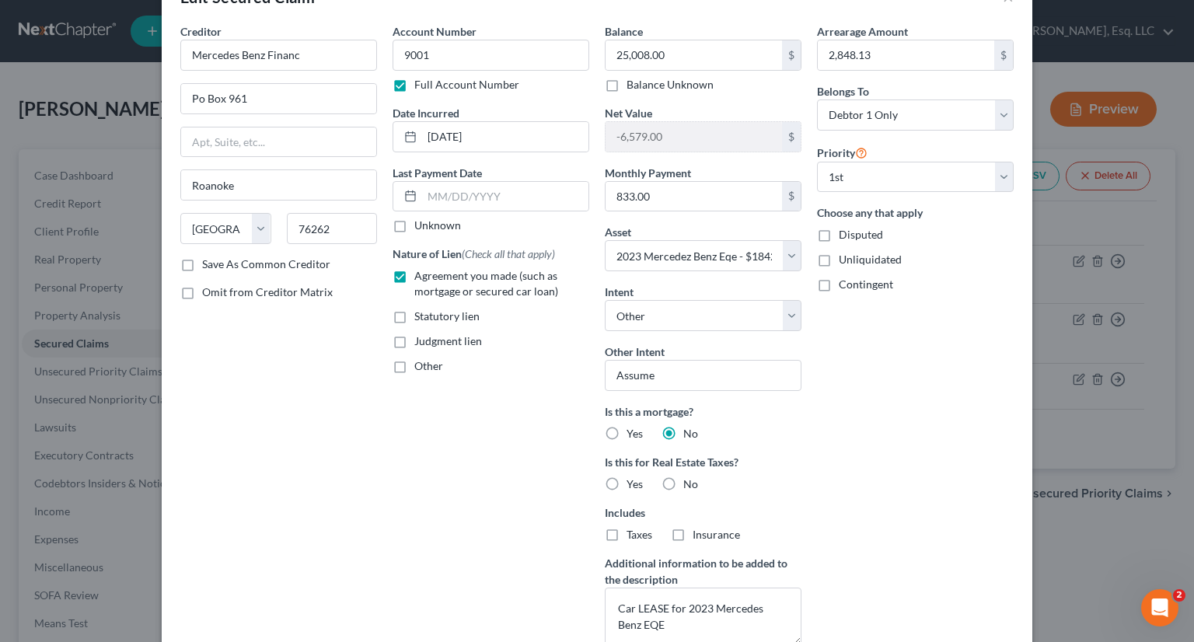
scroll to position [437, 0]
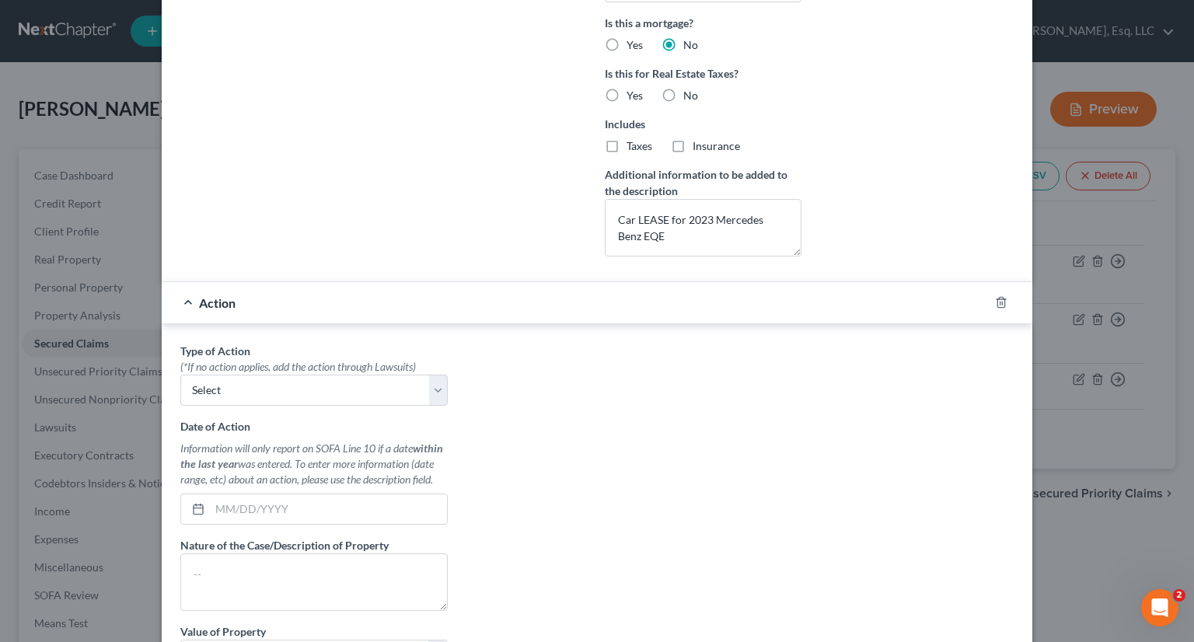
click at [995, 292] on div at bounding box center [1011, 302] width 44 height 25
click at [995, 298] on icon "button" at bounding box center [1001, 302] width 12 height 12
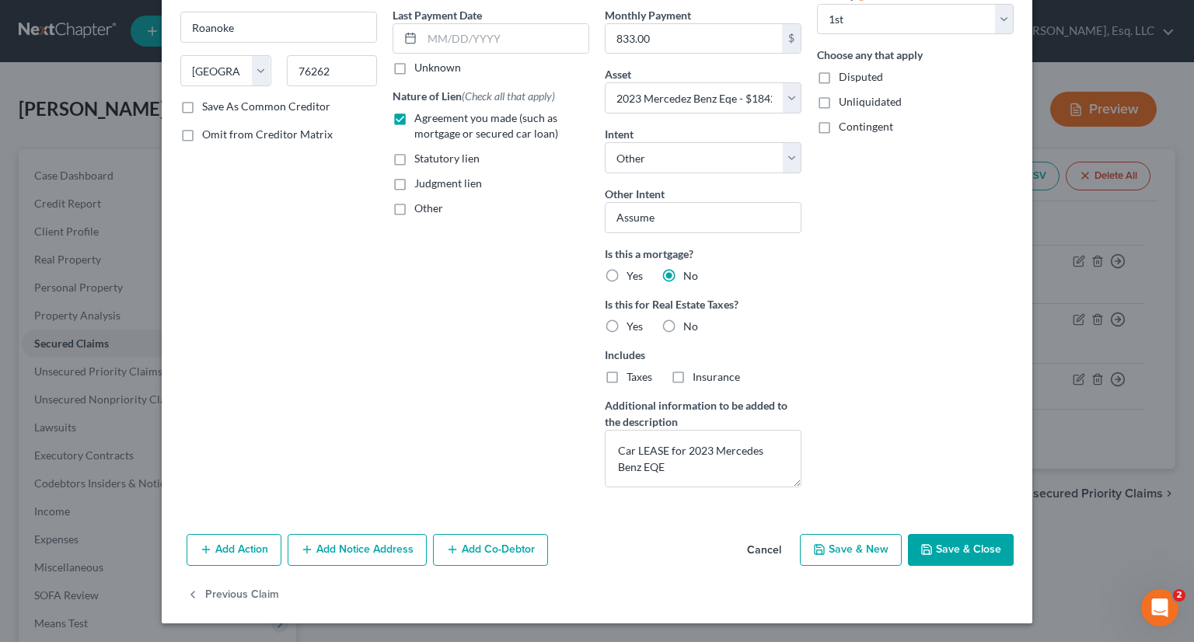
scroll to position [204, 0]
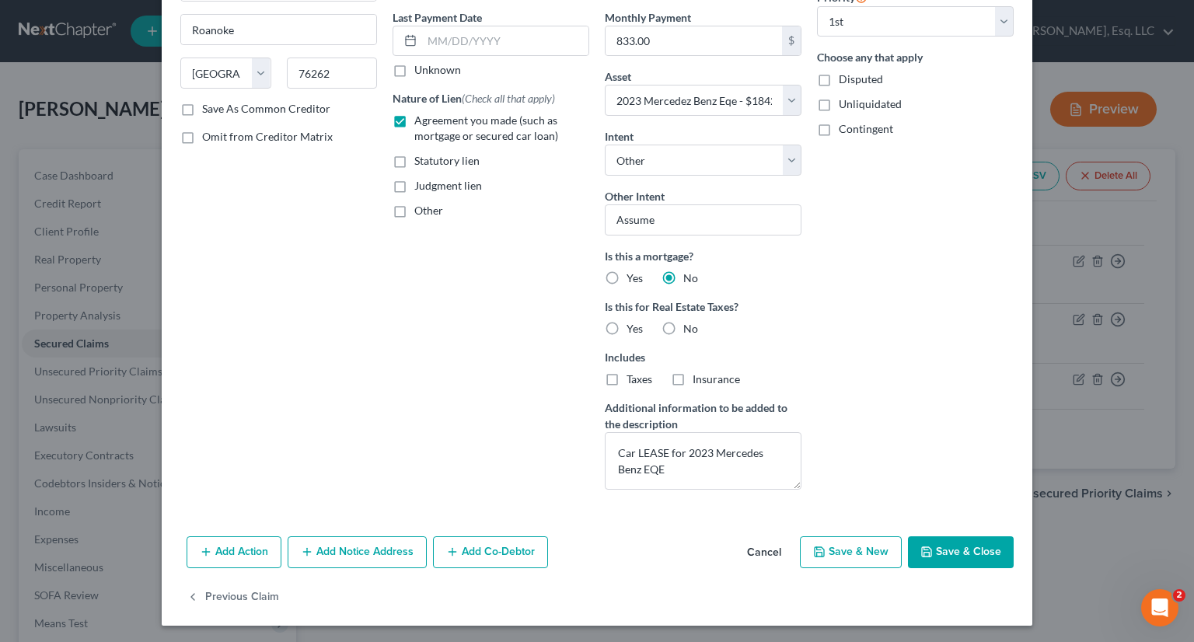
click at [414, 211] on label "Other" at bounding box center [428, 211] width 29 height 16
click at [420, 211] on input "Other" at bounding box center [425, 208] width 10 height 10
checkbox input "true"
click at [414, 120] on label "Agreement you made (such as mortgage or secured car loan)" at bounding box center [501, 128] width 175 height 31
click at [420, 120] on input "Agreement you made (such as mortgage or secured car loan)" at bounding box center [425, 118] width 10 height 10
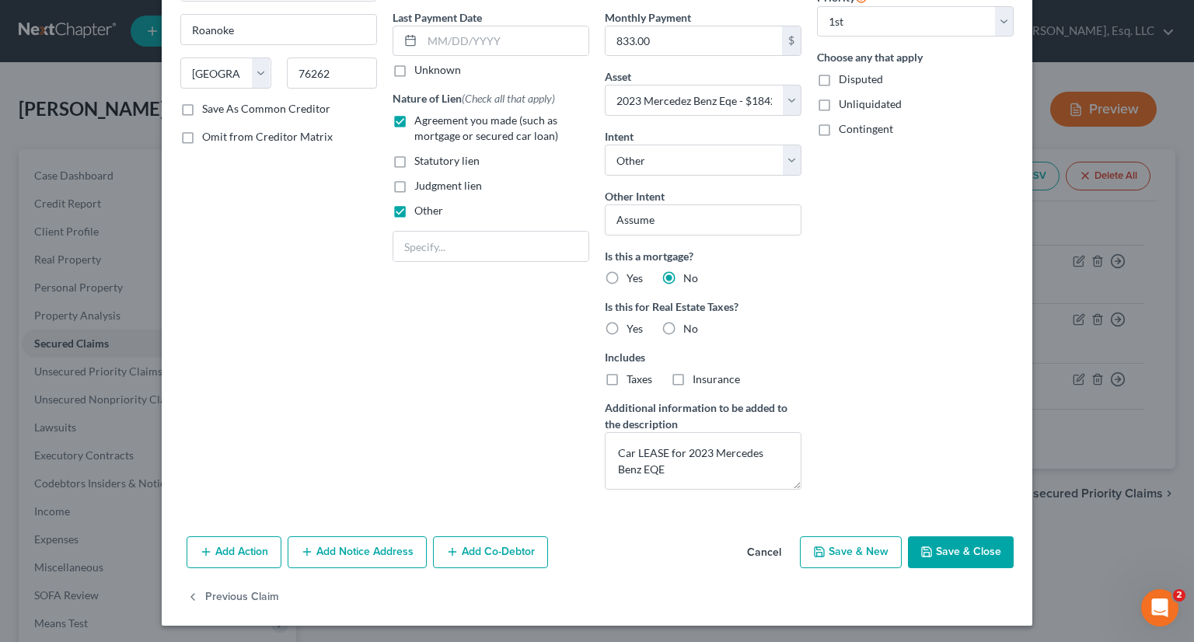
checkbox input "false"
click at [421, 242] on input "text" at bounding box center [490, 247] width 195 height 30
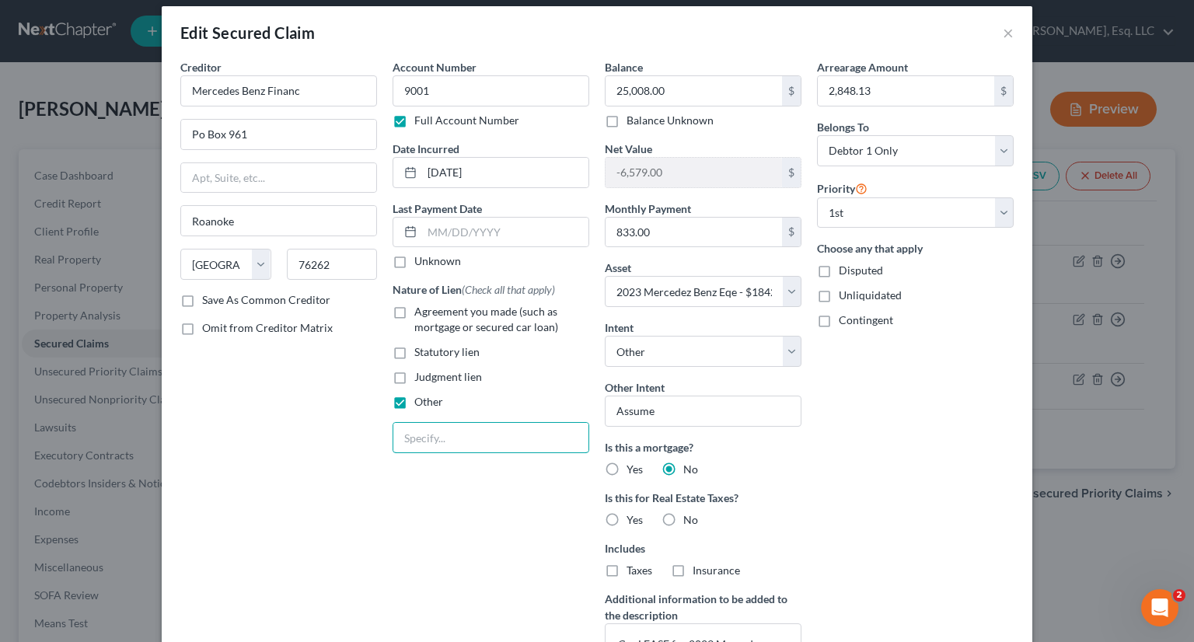
scroll to position [0, 0]
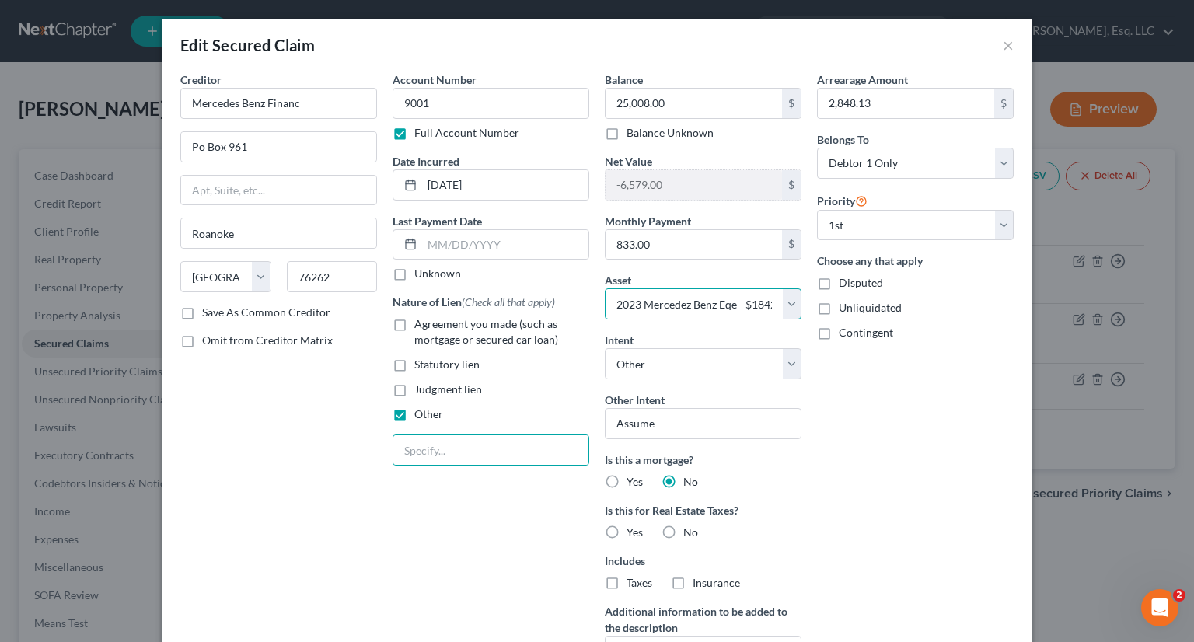
click at [705, 296] on select "Select Other Multiple Assets 710 Sunshine Court - $419580.0 Cash on Hand (Cash …" at bounding box center [703, 303] width 197 height 31
click at [605, 288] on select "Select Other Multiple Assets 710 Sunshine Court - $419580.0 Cash on Hand (Cash …" at bounding box center [703, 303] width 197 height 31
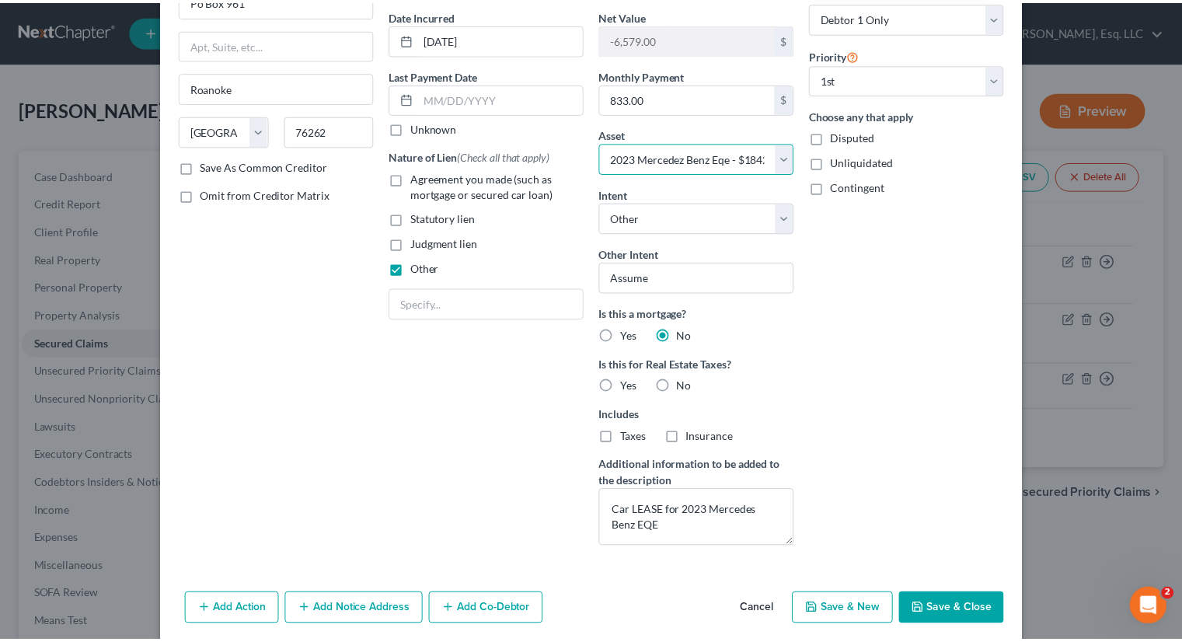
scroll to position [204, 0]
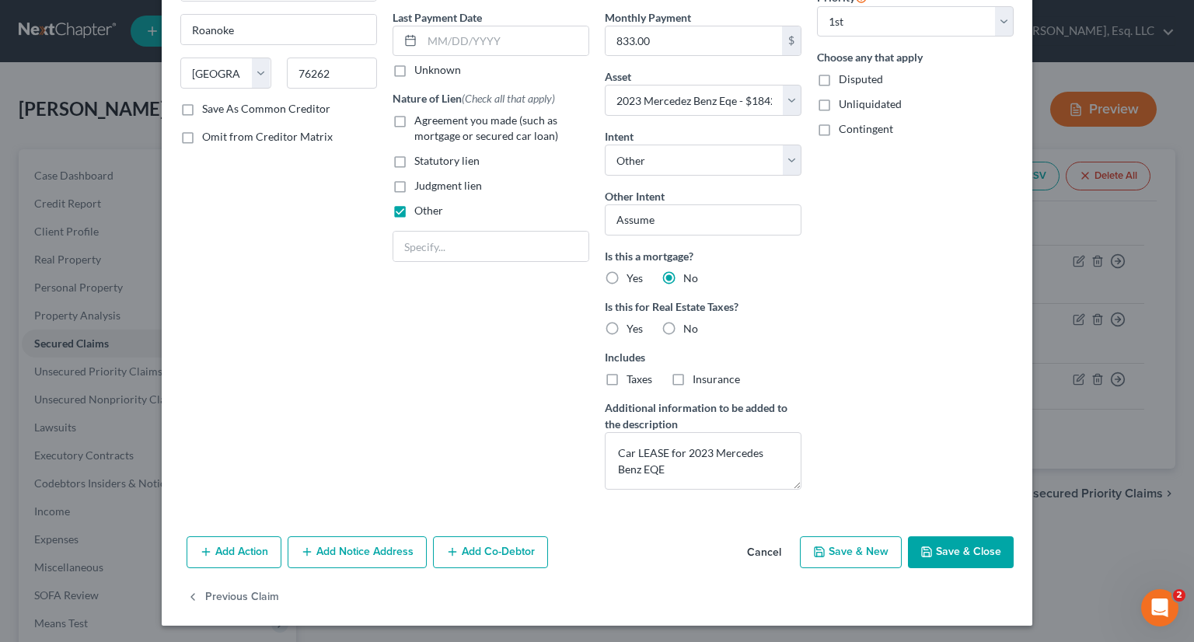
click at [954, 547] on button "Save & Close" at bounding box center [961, 552] width 106 height 33
select select
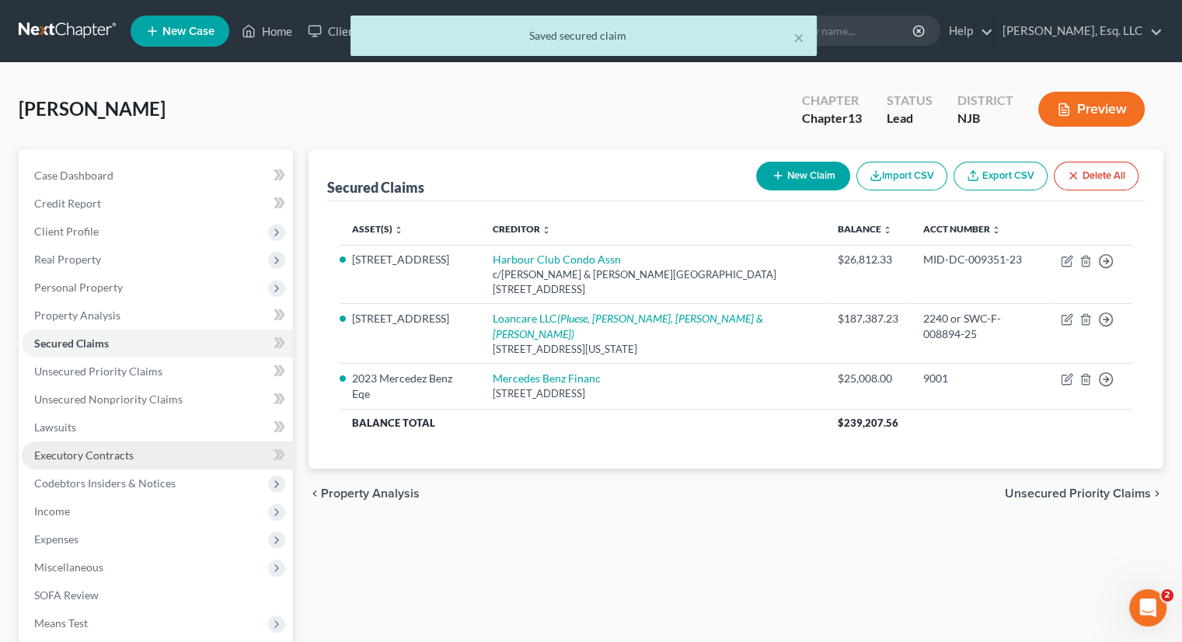
click at [105, 463] on link "Executory Contracts" at bounding box center [157, 455] width 271 height 28
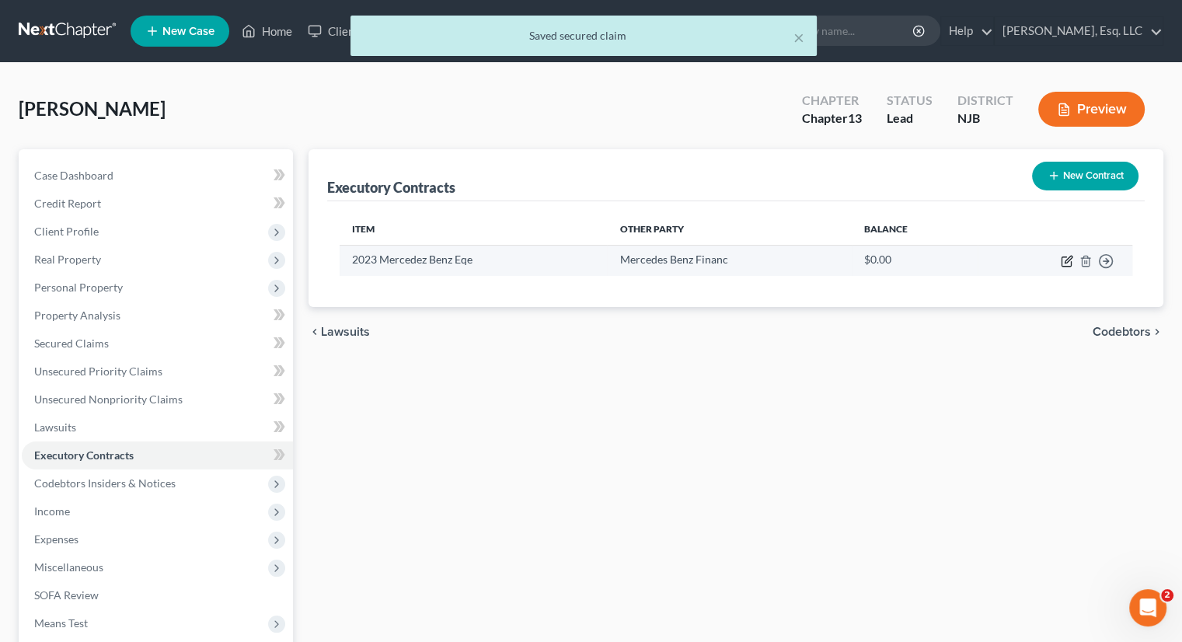
click at [1048, 260] on icon "button" at bounding box center [1068, 259] width 7 height 7
select select "3"
select select "45"
select select "0"
select select "1"
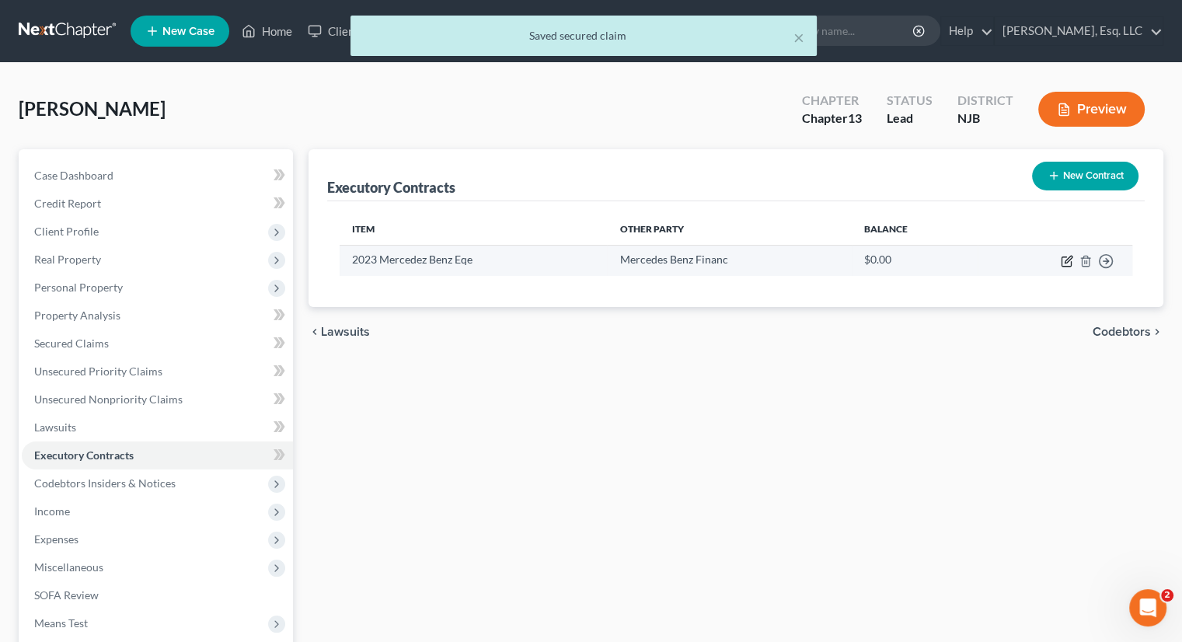
select select "0"
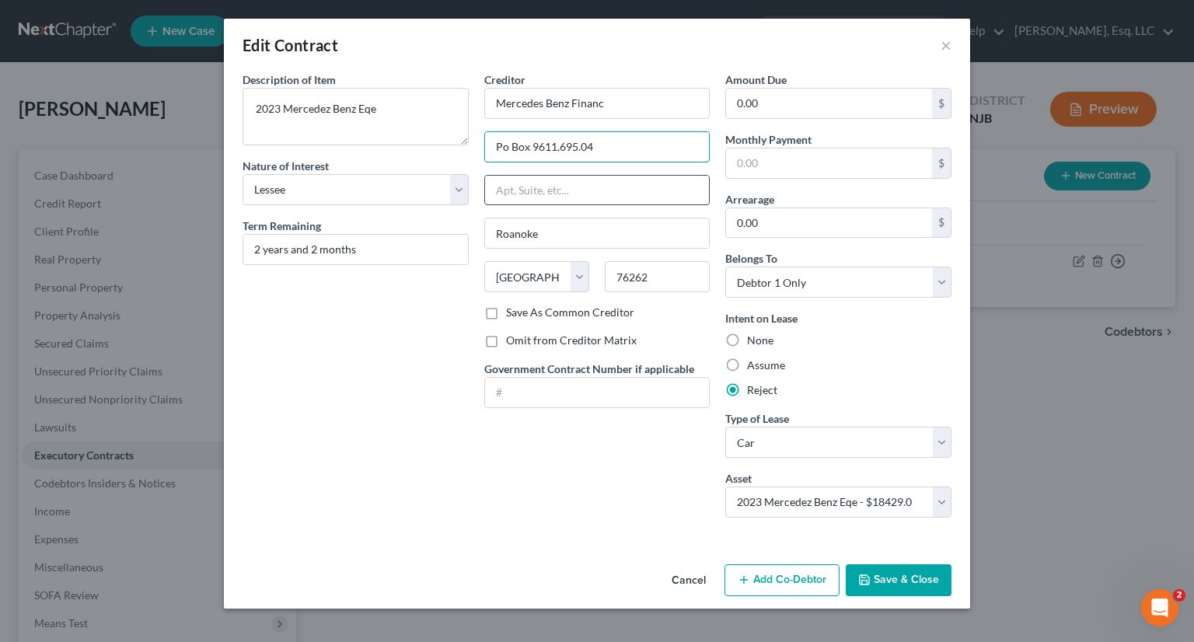
type input "Po Box 961"
click at [762, 158] on input "text" at bounding box center [829, 163] width 206 height 30
type input "9"
type input "883.63"
type input "2,848.13"
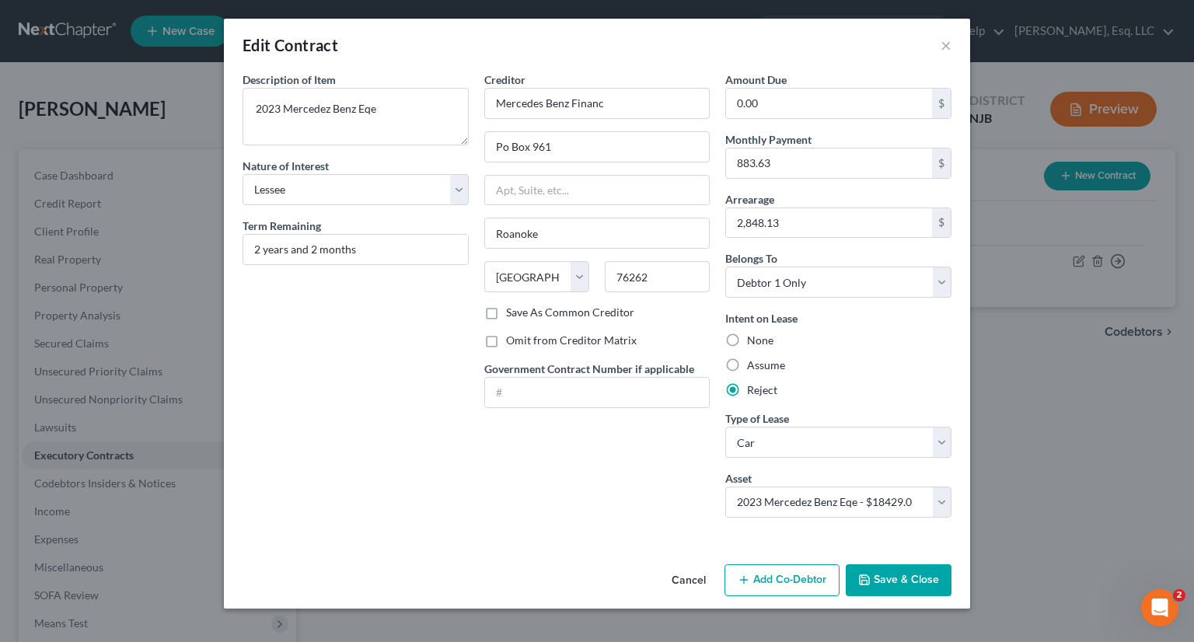
click at [747, 361] on label "Assume" at bounding box center [766, 366] width 38 height 16
click at [753, 361] on input "Assume" at bounding box center [758, 363] width 10 height 10
radio input "true"
type input "2,848.13"
click at [391, 104] on textarea "2023 Mercedez Benz Eqe" at bounding box center [355, 117] width 226 height 58
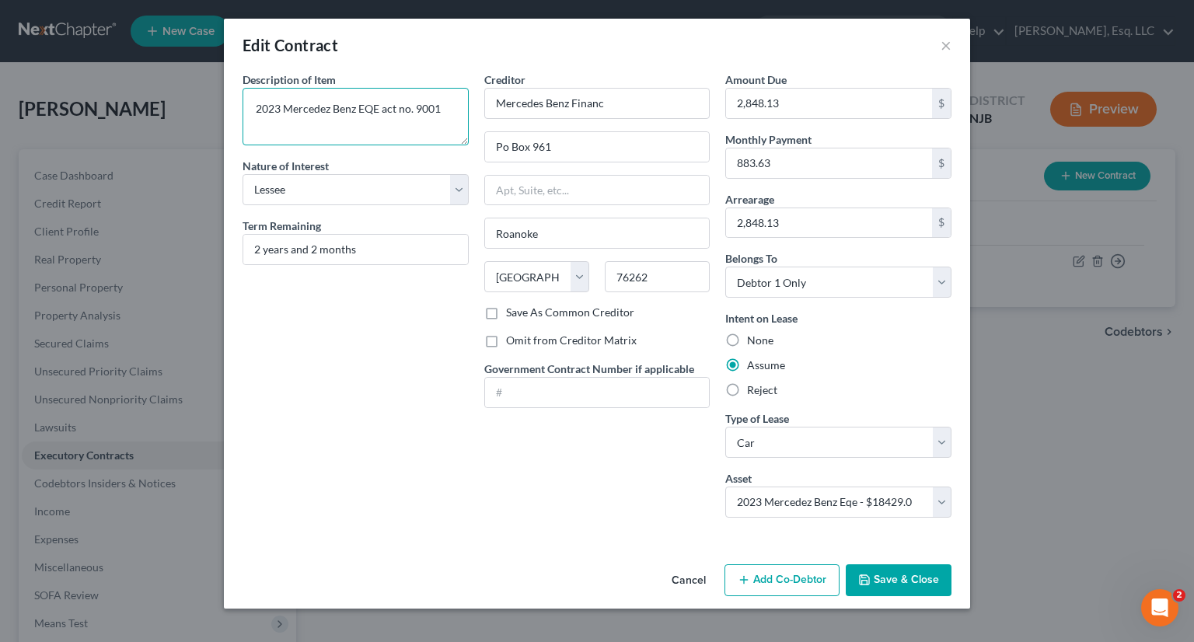
type textarea "2023 Mercedez Benz EQE act no. 9001"
click at [895, 576] on button "Save & Close" at bounding box center [899, 580] width 106 height 33
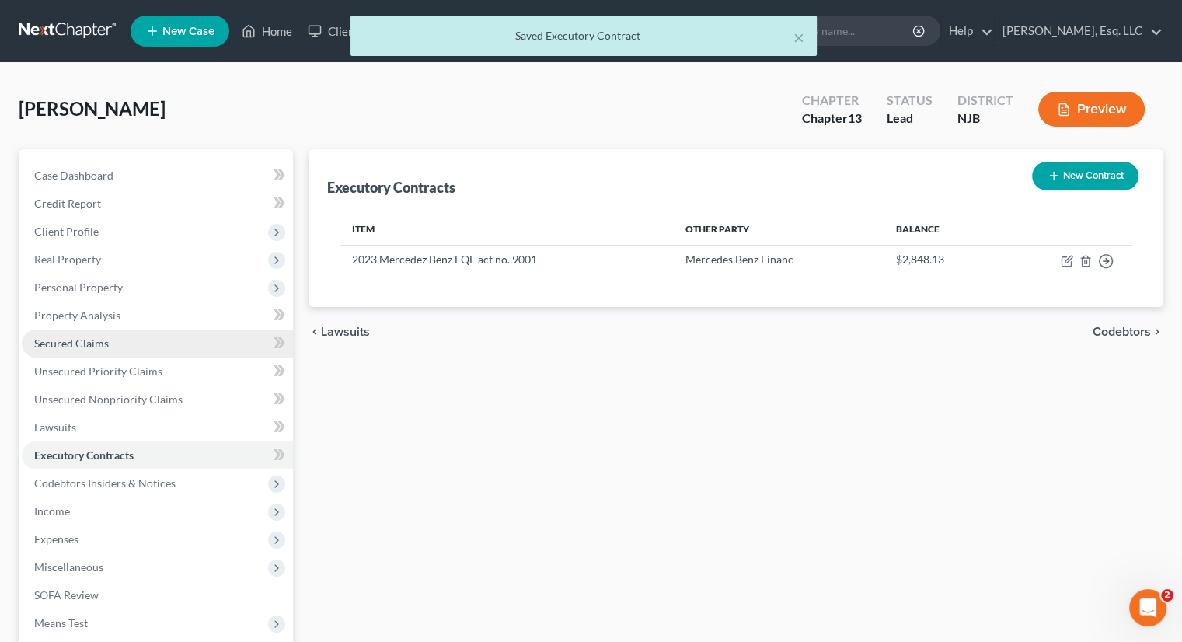
drag, startPoint x: 134, startPoint y: 347, endPoint x: 166, endPoint y: 346, distance: 31.9
click at [134, 347] on link "Secured Claims" at bounding box center [157, 344] width 271 height 28
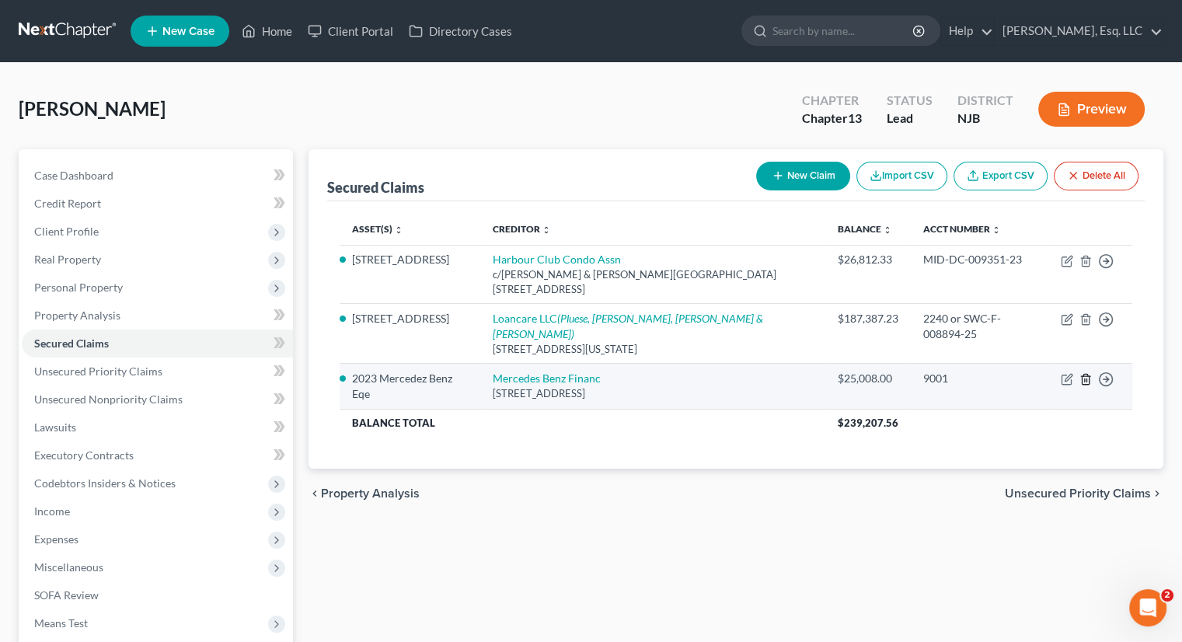
click at [1048, 373] on icon "button" at bounding box center [1086, 379] width 12 height 12
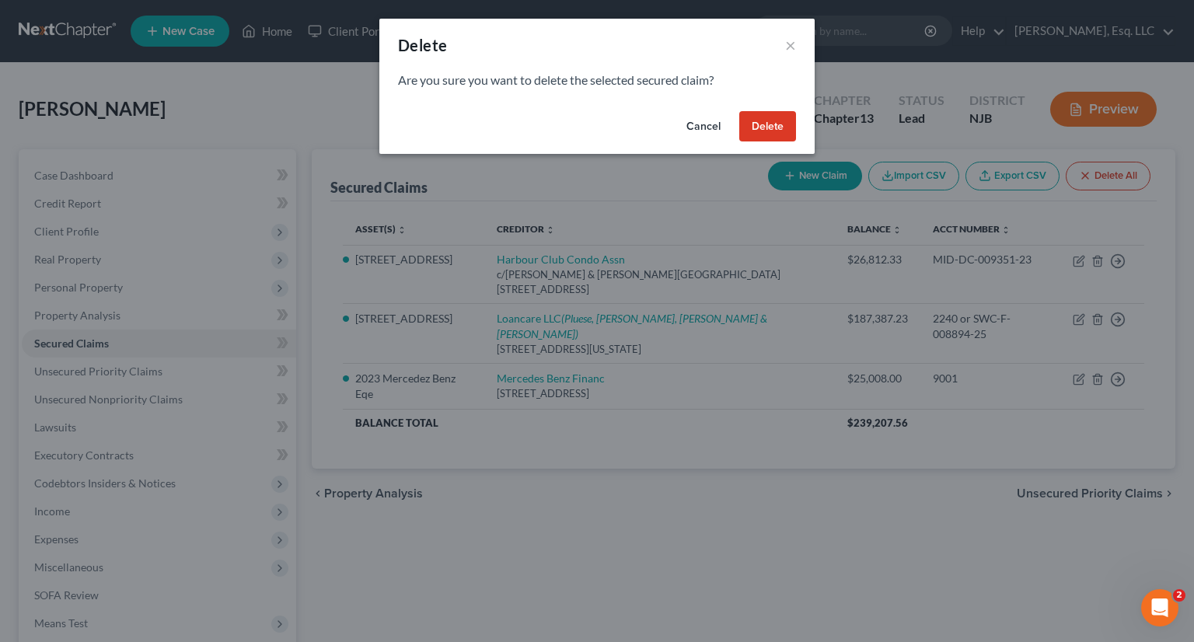
click at [764, 124] on button "Delete" at bounding box center [767, 126] width 57 height 31
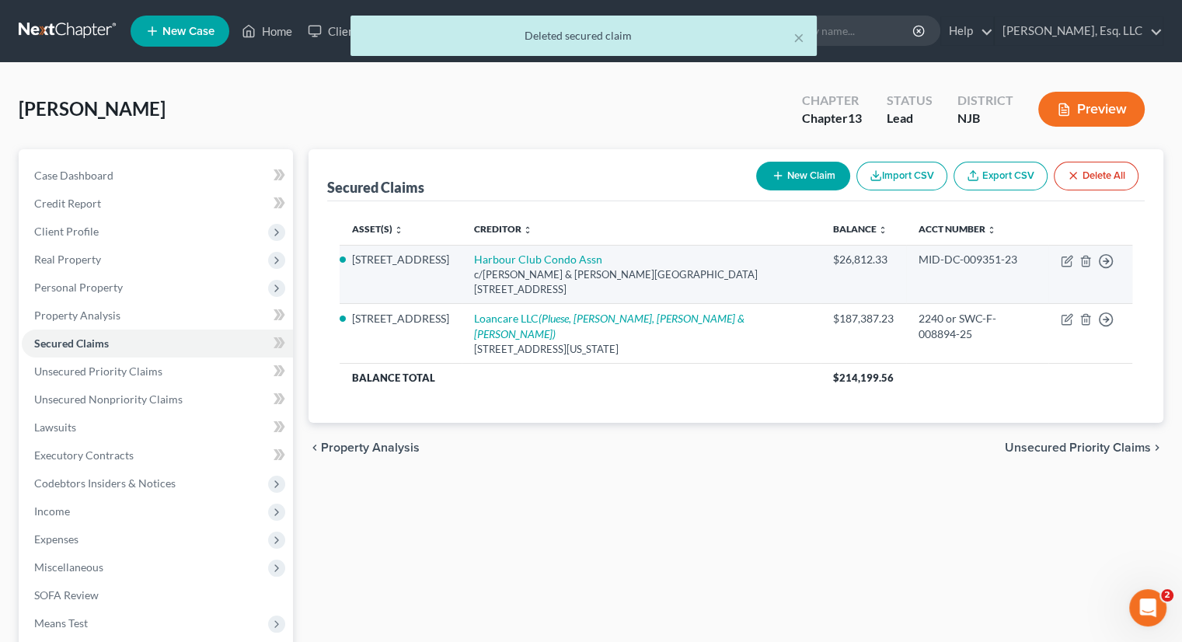
scroll to position [211, 0]
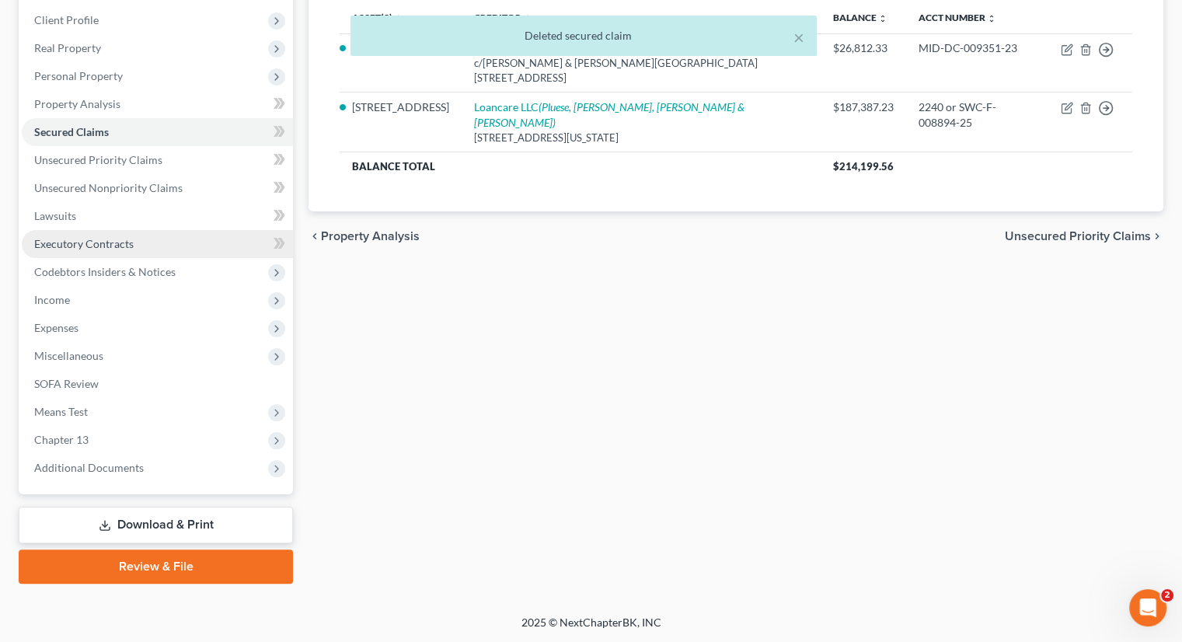
click at [113, 234] on link "Executory Contracts" at bounding box center [157, 244] width 271 height 28
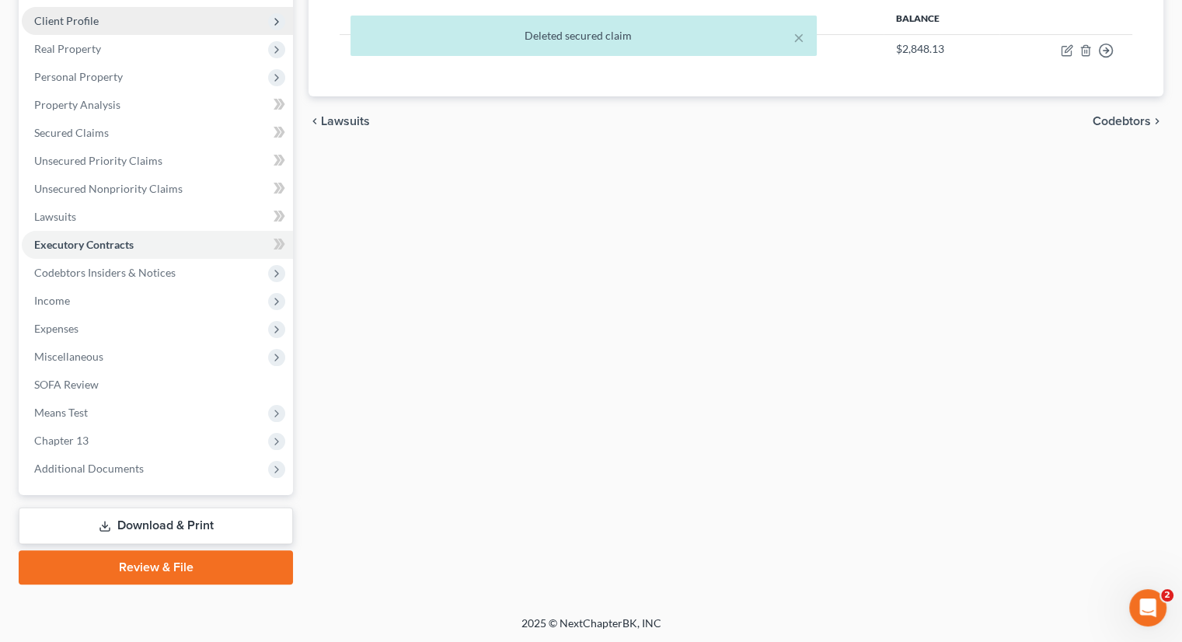
scroll to position [211, 0]
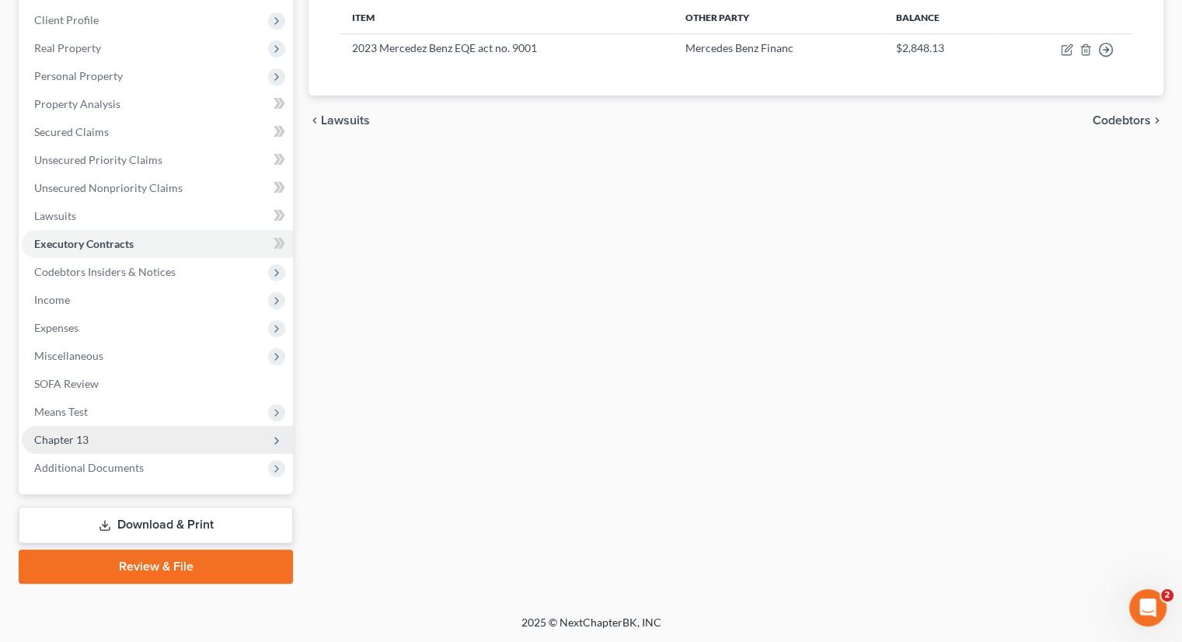
click at [99, 439] on span "Chapter 13" at bounding box center [157, 440] width 271 height 28
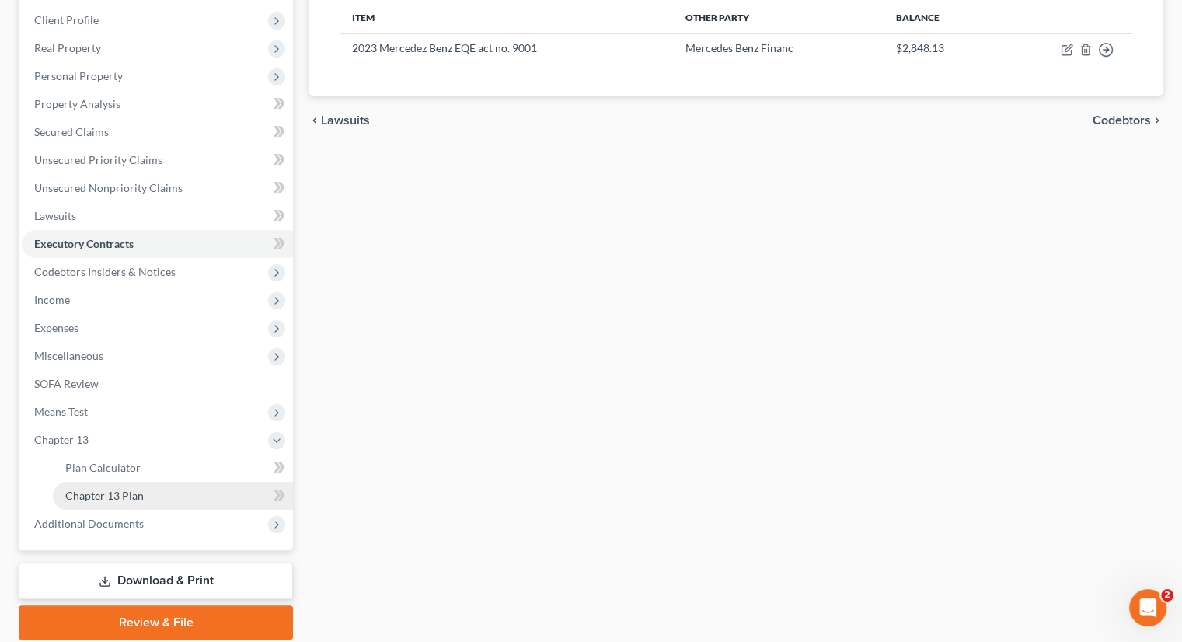
click at [157, 494] on link "Chapter 13 Plan" at bounding box center [173, 496] width 240 height 28
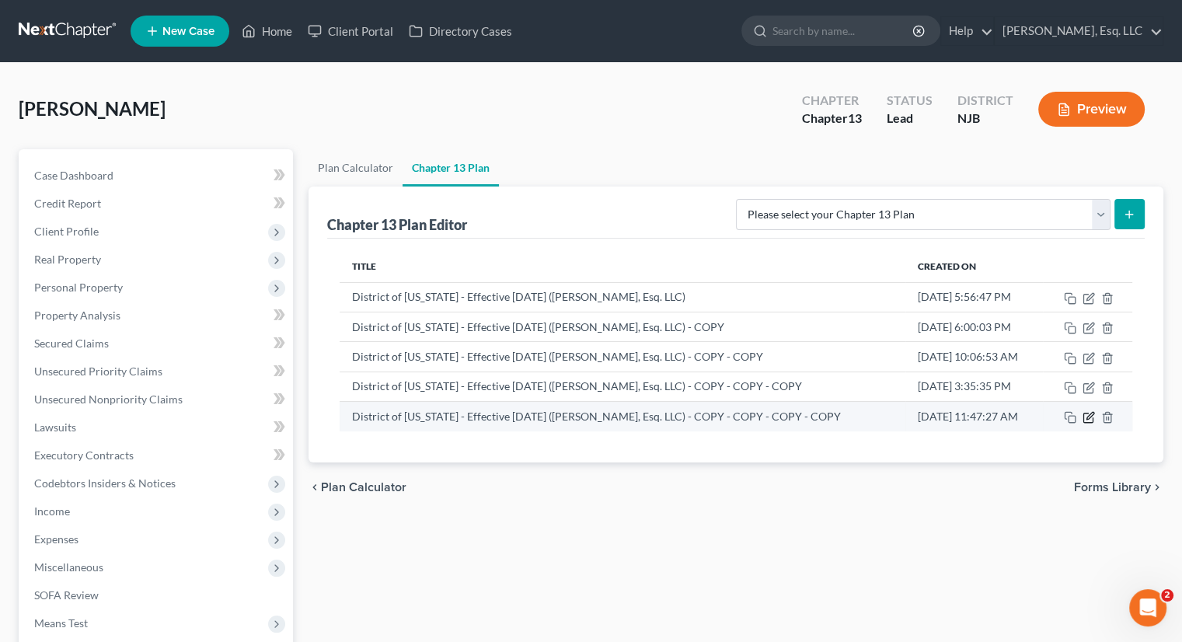
click at [1048, 415] on icon "button" at bounding box center [1089, 417] width 12 height 12
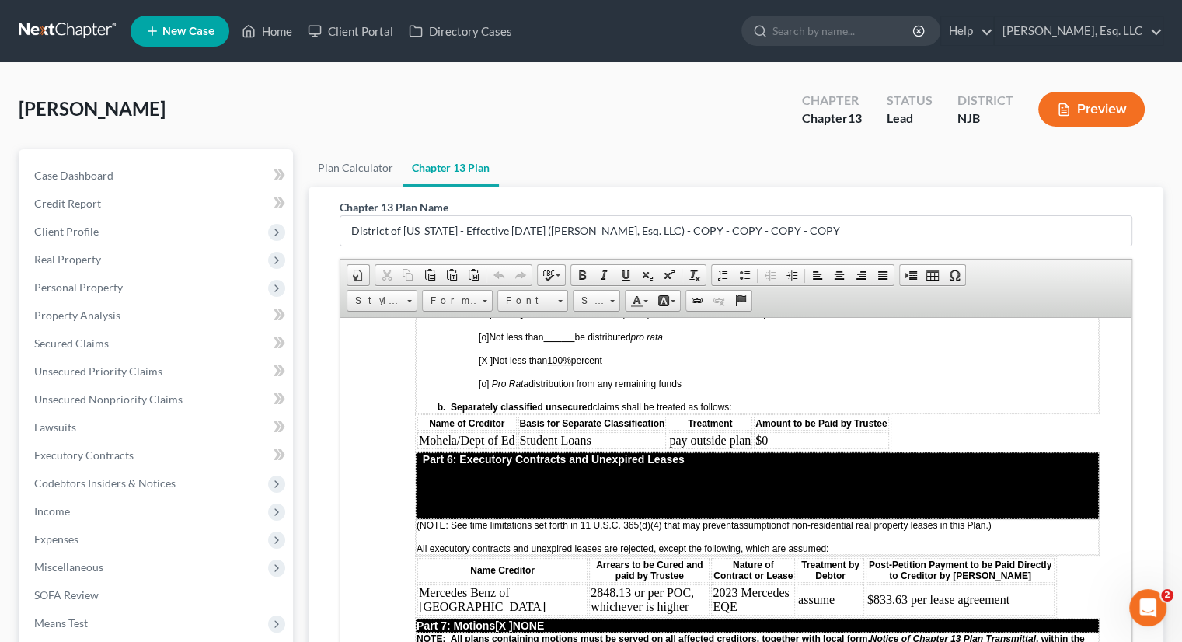
scroll to position [3109, 0]
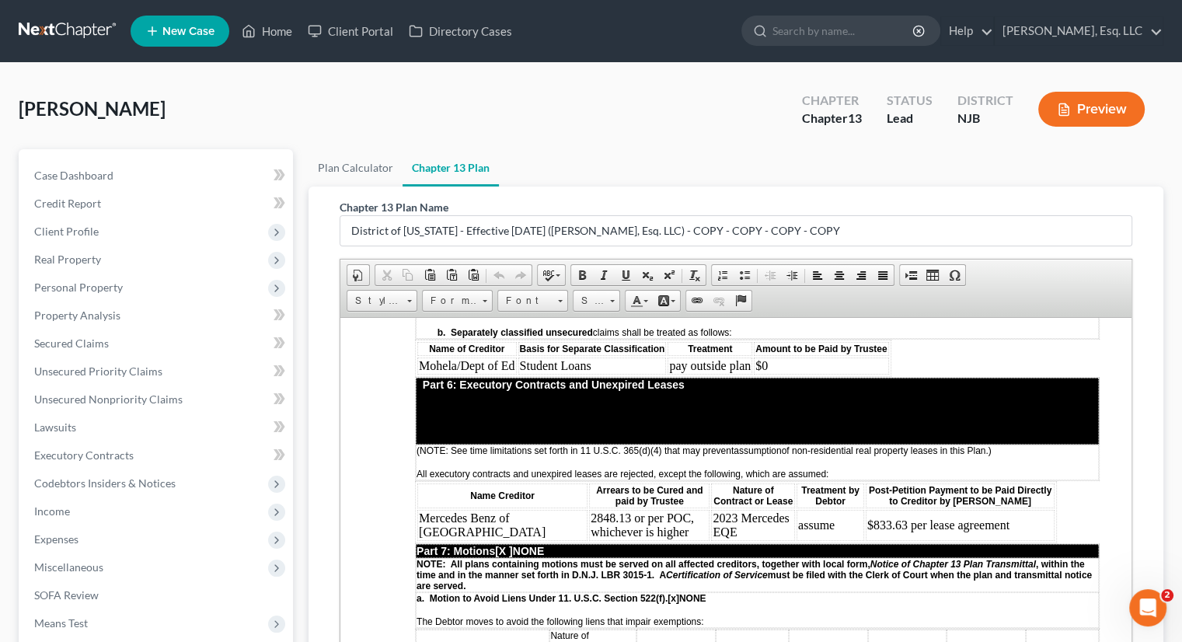
click at [589, 509] on td "2848.13 or per POC, whichever is higher" at bounding box center [649, 524] width 120 height 31
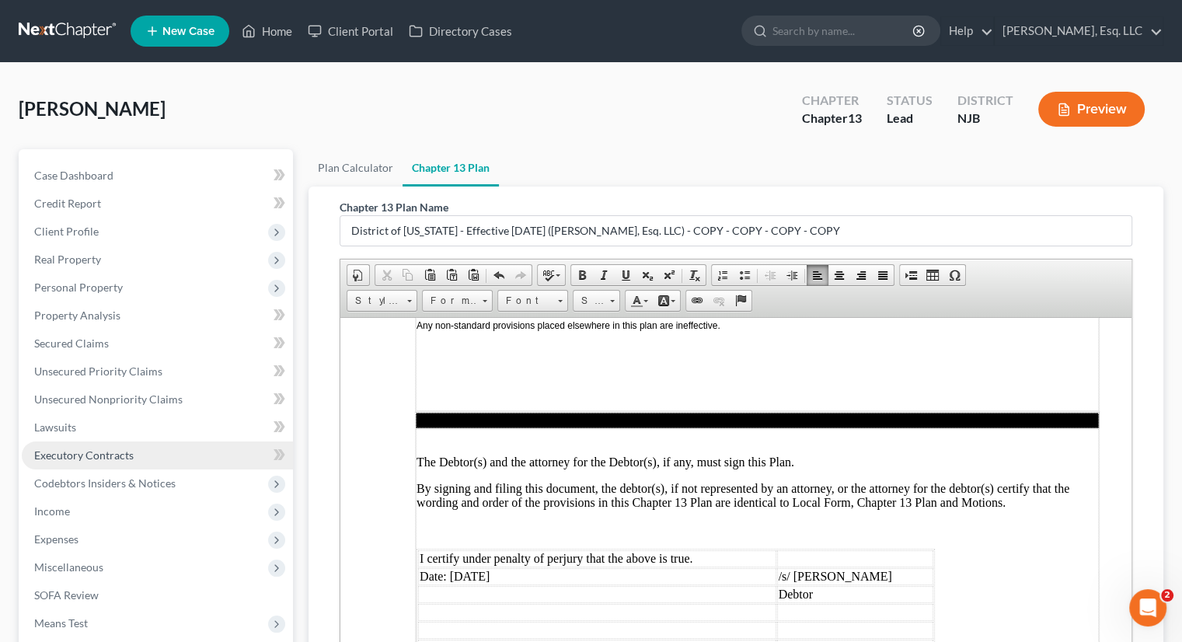
scroll to position [267, 0]
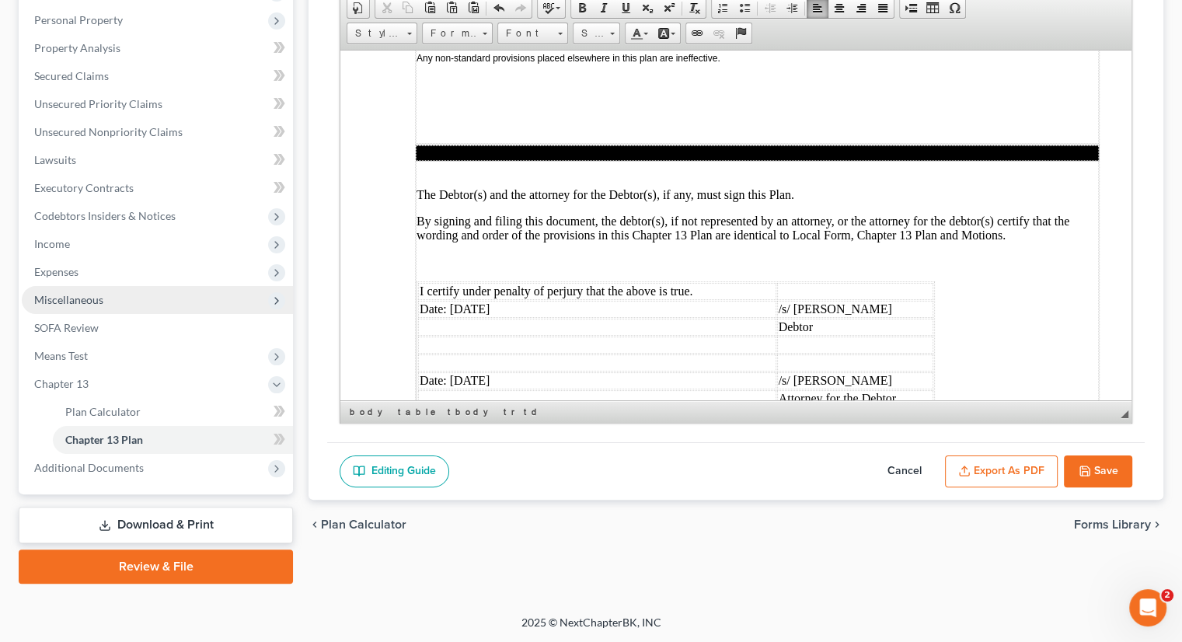
click at [109, 302] on span "Miscellaneous" at bounding box center [157, 300] width 271 height 28
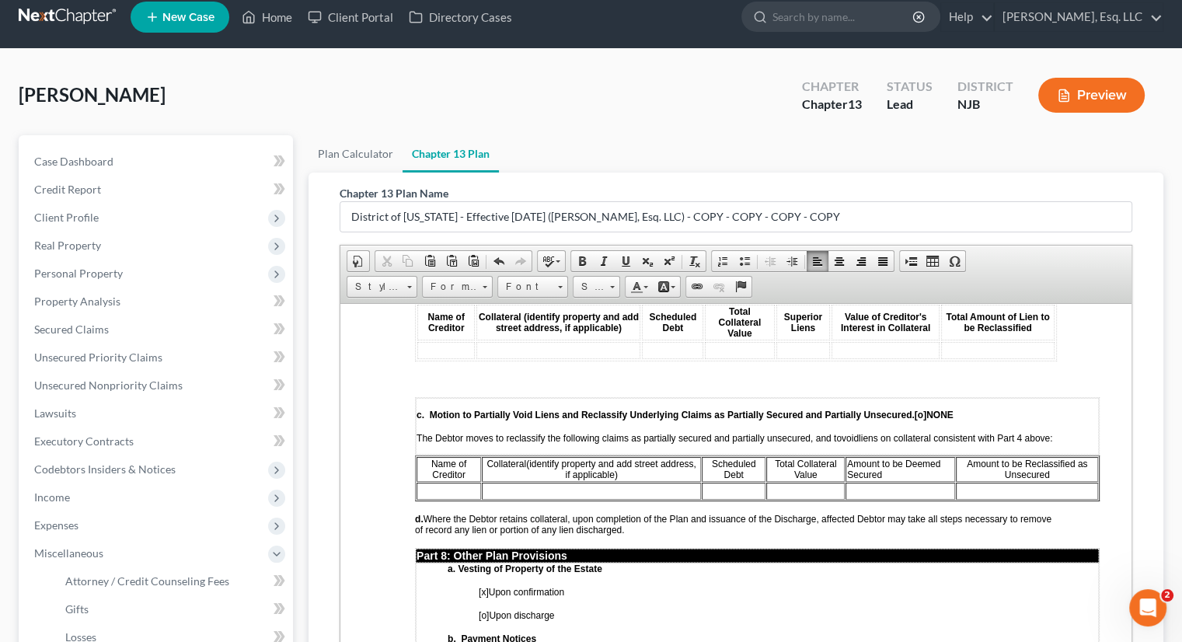
scroll to position [9, 0]
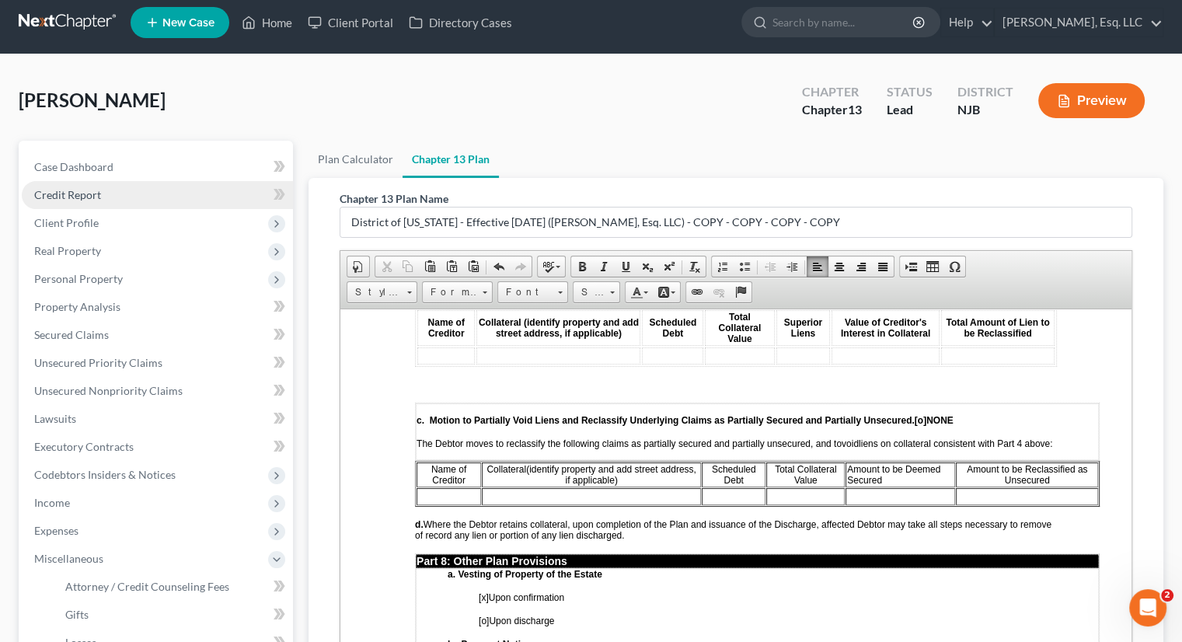
click at [84, 200] on span "Credit Report" at bounding box center [67, 194] width 67 height 13
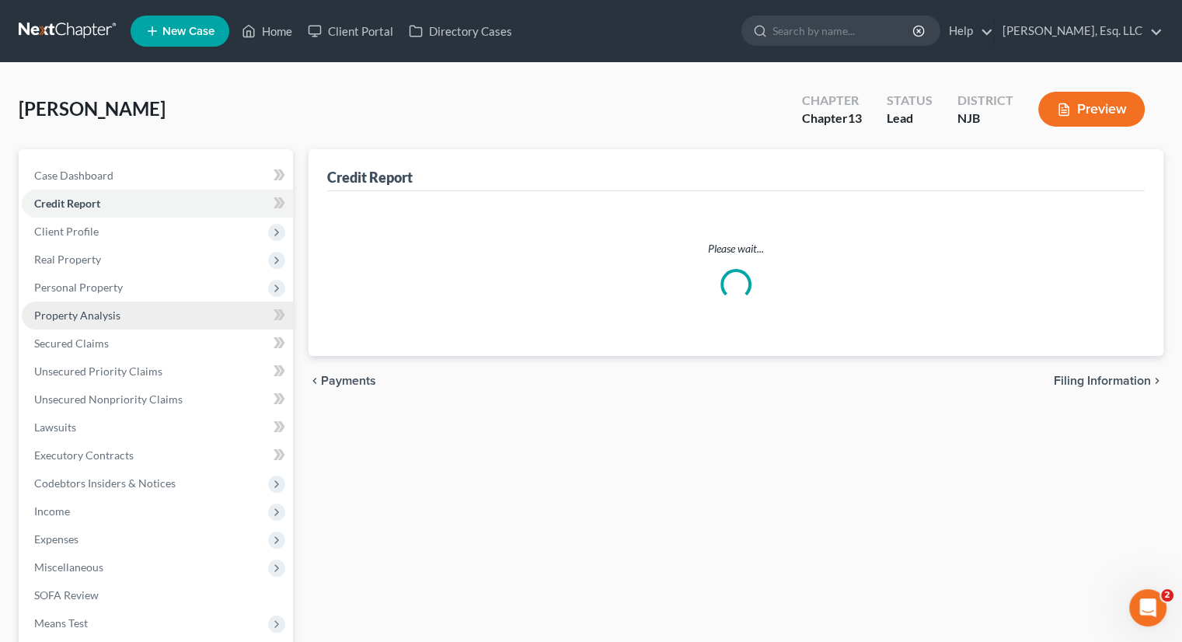
click at [62, 307] on link "Property Analysis" at bounding box center [157, 316] width 271 height 28
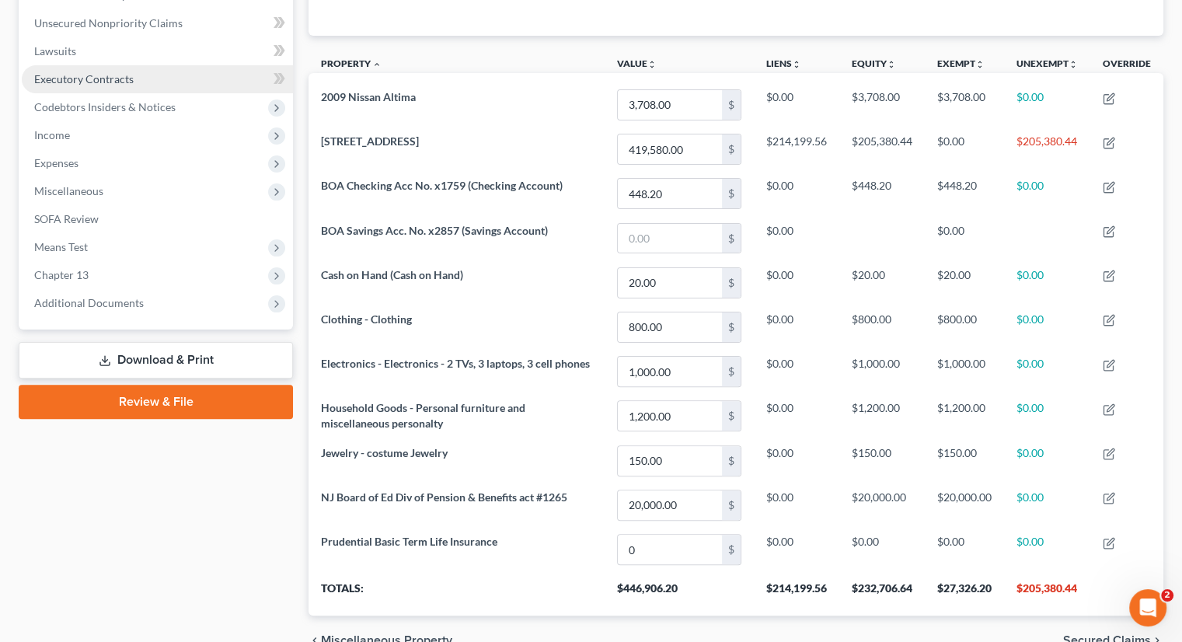
scroll to position [389, 0]
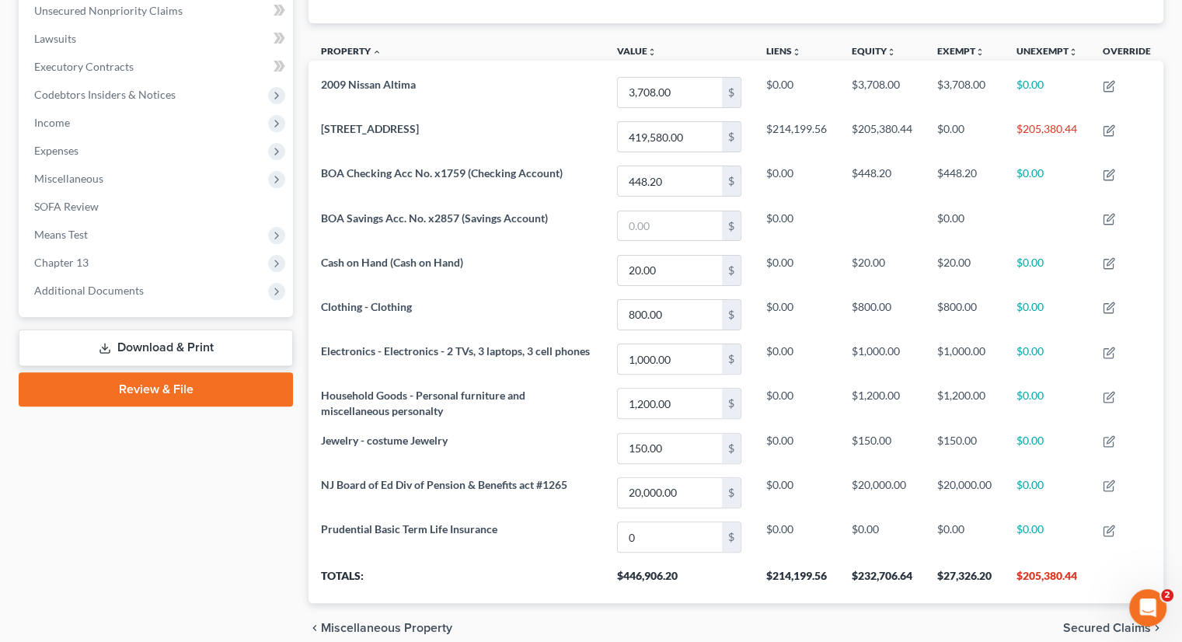
click at [140, 342] on link "Download & Print" at bounding box center [156, 348] width 274 height 37
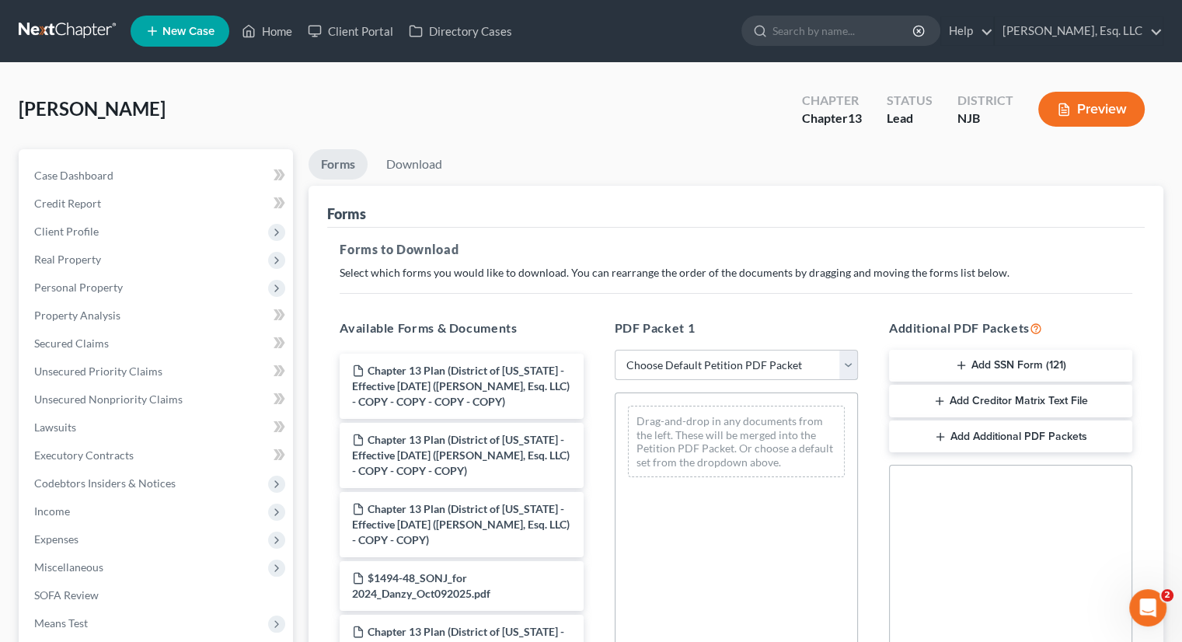
click at [820, 355] on select "Choose Default Petition PDF Packet Complete Bankruptcy Petition (all forms and …" at bounding box center [736, 365] width 243 height 31
click at [615, 350] on select "Choose Default Petition PDF Packet Complete Bankruptcy Petition (all forms and …" at bounding box center [736, 365] width 243 height 31
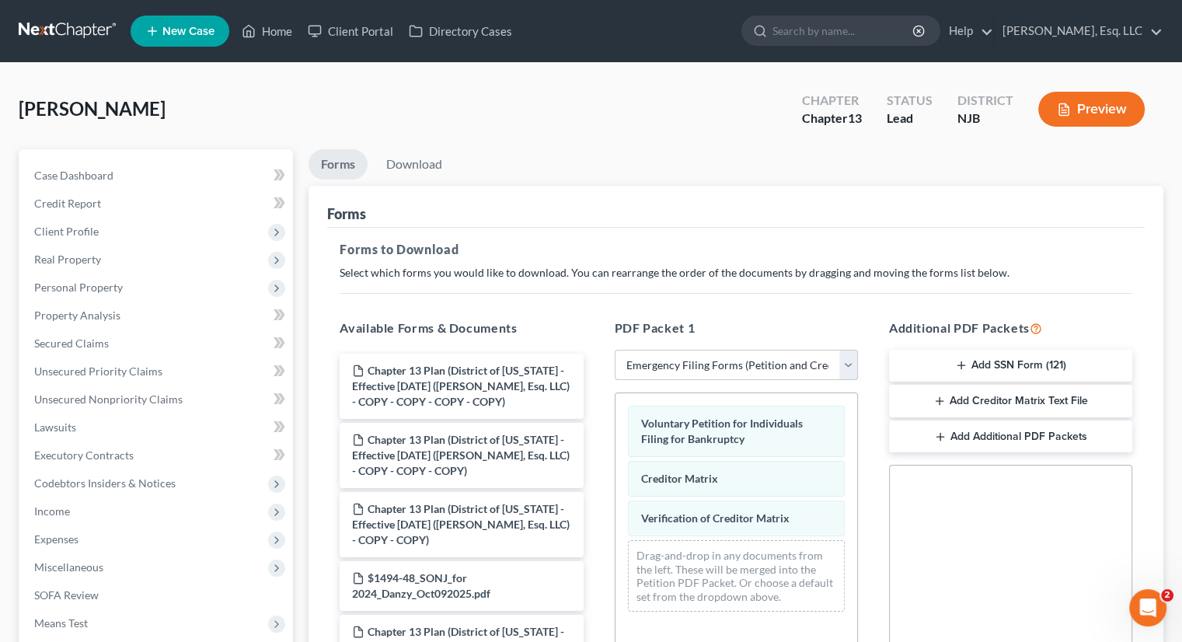
click at [820, 369] on select "Choose Default Petition PDF Packet Complete Bankruptcy Petition (all forms and …" at bounding box center [736, 365] width 243 height 31
select select "0"
click at [615, 350] on select "Choose Default Petition PDF Packet Complete Bankruptcy Petition (all forms and …" at bounding box center [736, 365] width 243 height 31
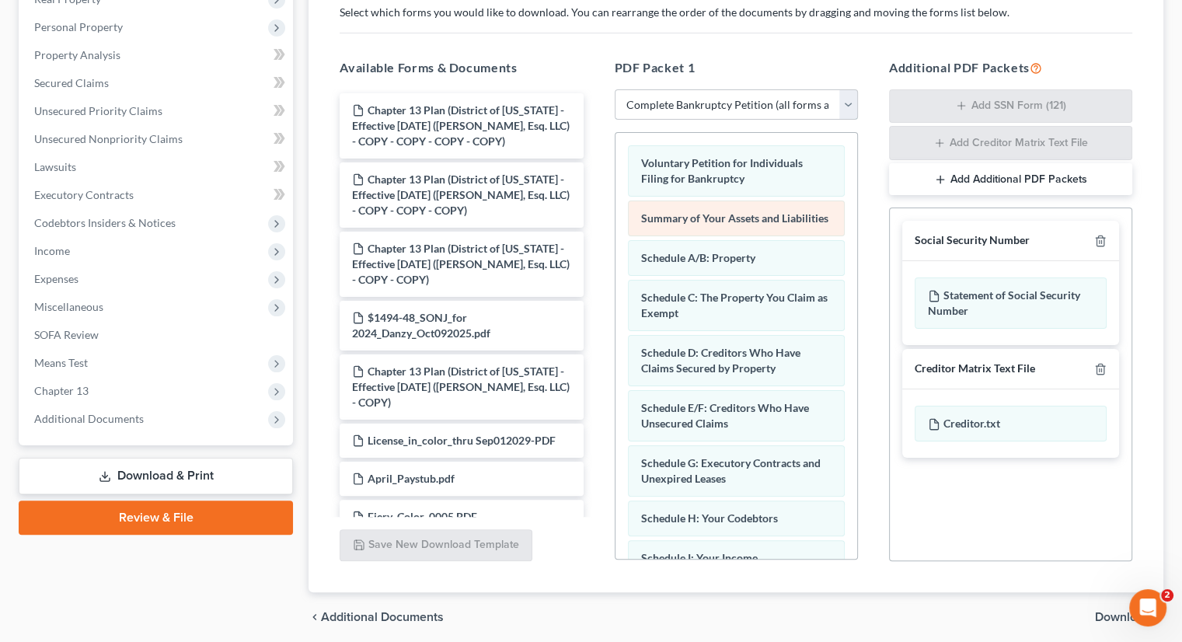
scroll to position [318, 0]
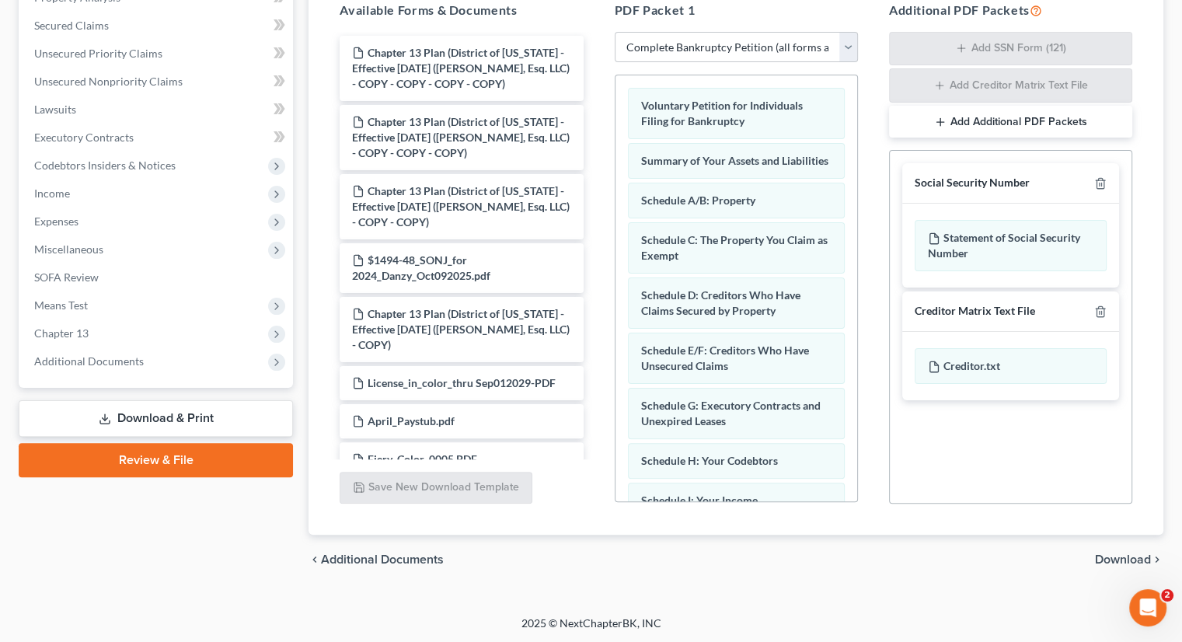
click at [1048, 557] on span "Download" at bounding box center [1123, 559] width 56 height 12
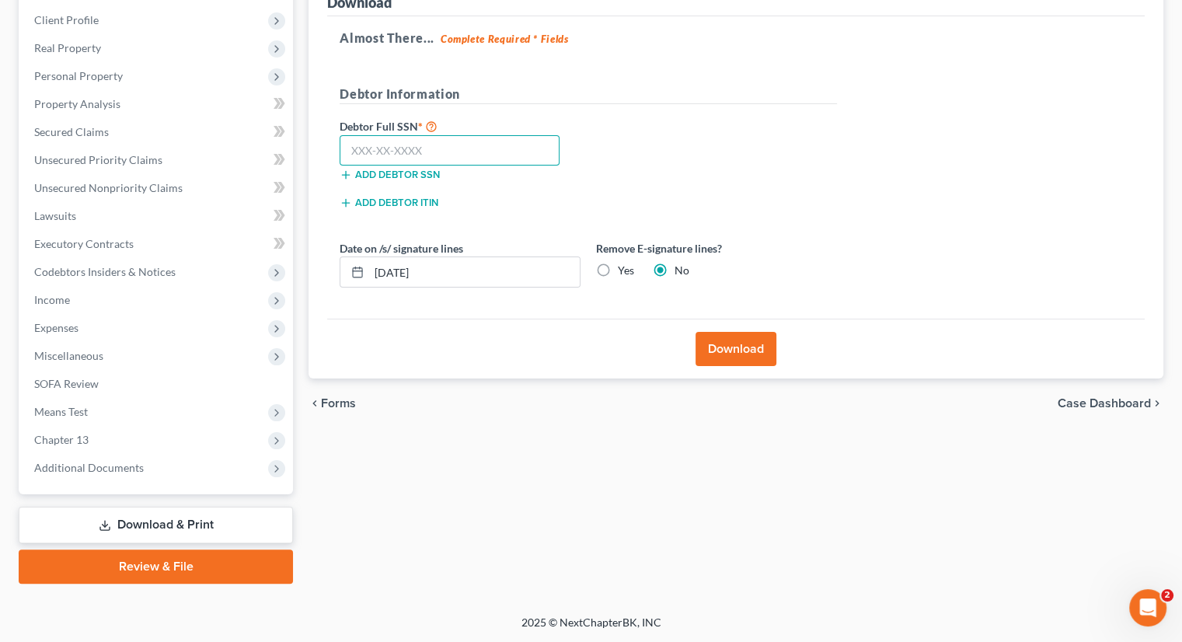
click at [377, 146] on input "text" at bounding box center [450, 150] width 220 height 31
type input "143-78-1053"
click at [754, 360] on button "Download" at bounding box center [736, 349] width 81 height 34
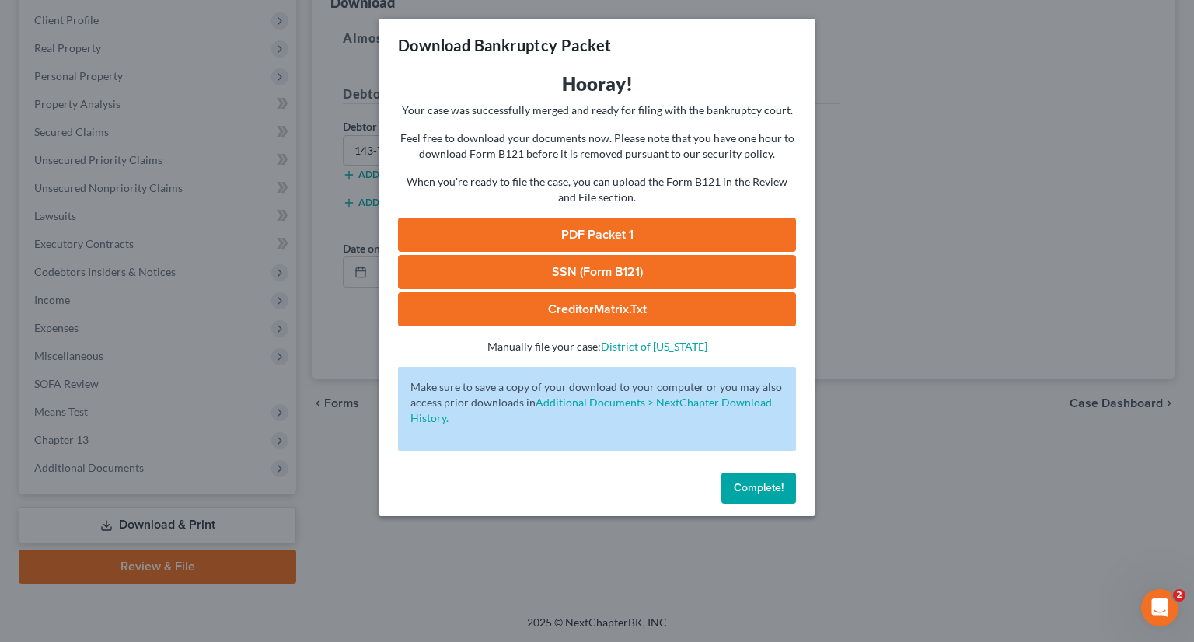
drag, startPoint x: 603, startPoint y: 228, endPoint x: 614, endPoint y: 227, distance: 10.9
click at [603, 228] on link "PDF Packet 1" at bounding box center [597, 235] width 398 height 34
click at [611, 313] on link "CreditorMatrix.txt" at bounding box center [597, 309] width 398 height 34
click at [771, 486] on span "Complete!" at bounding box center [759, 487] width 50 height 13
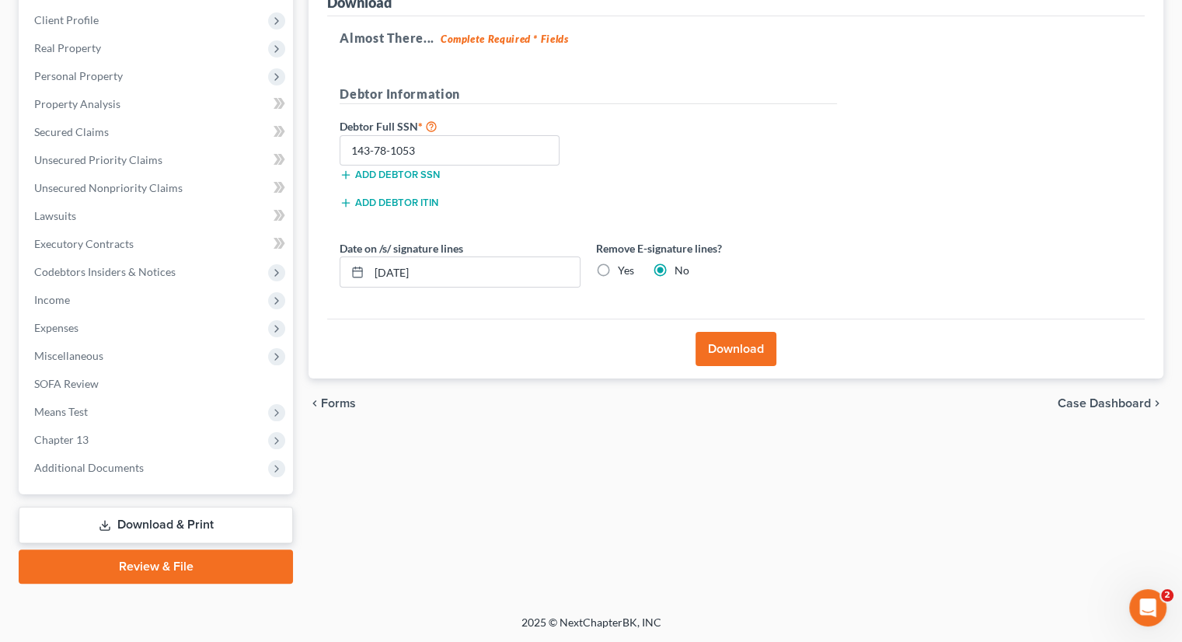
click at [630, 50] on div "Almost There... Complete Required * Fields Debtor Information Debtor Full SSN *…" at bounding box center [736, 167] width 818 height 303
drag, startPoint x: 75, startPoint y: 323, endPoint x: 96, endPoint y: 323, distance: 21.0
click at [75, 323] on span "Expenses" at bounding box center [56, 327] width 44 height 13
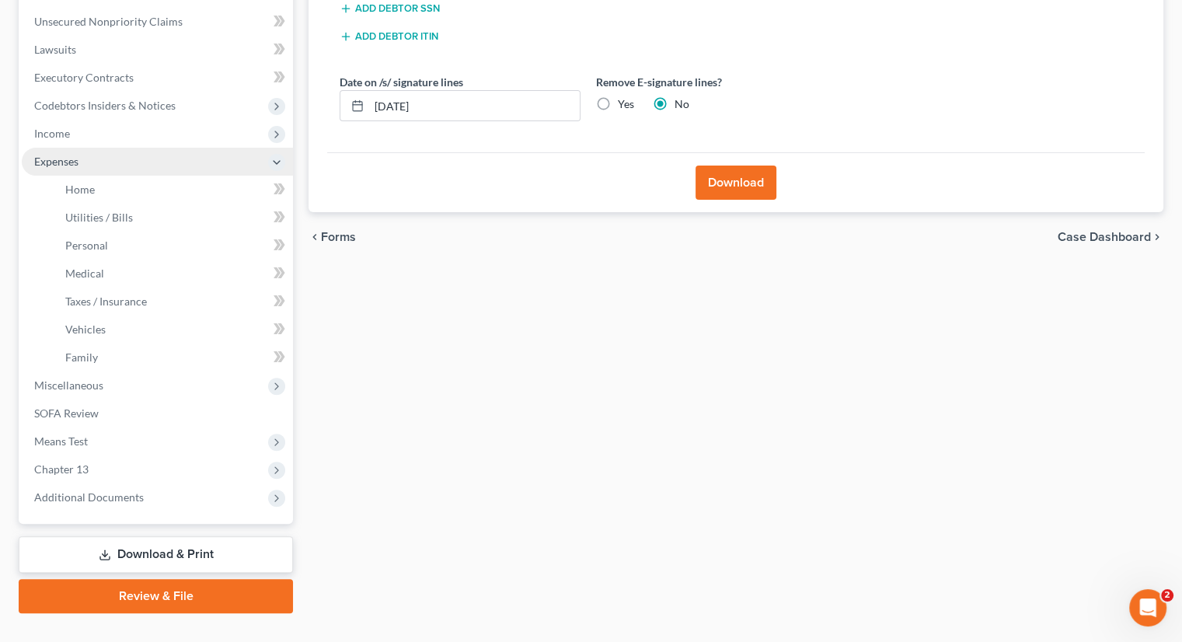
scroll to position [407, 0]
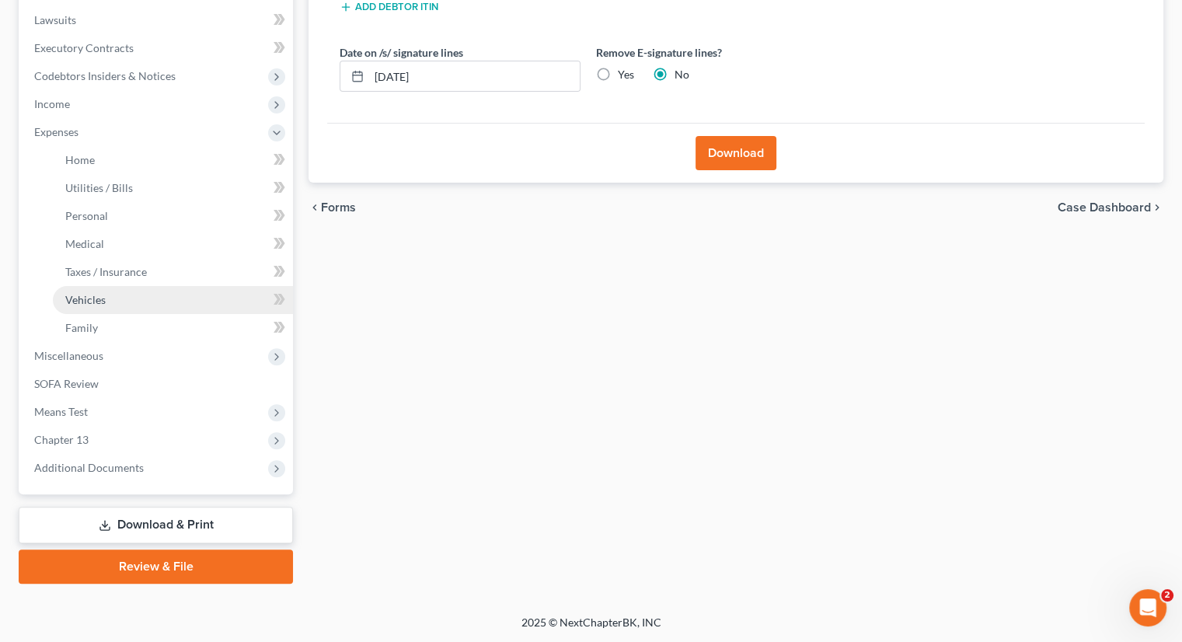
click at [116, 297] on link "Vehicles" at bounding box center [173, 300] width 240 height 28
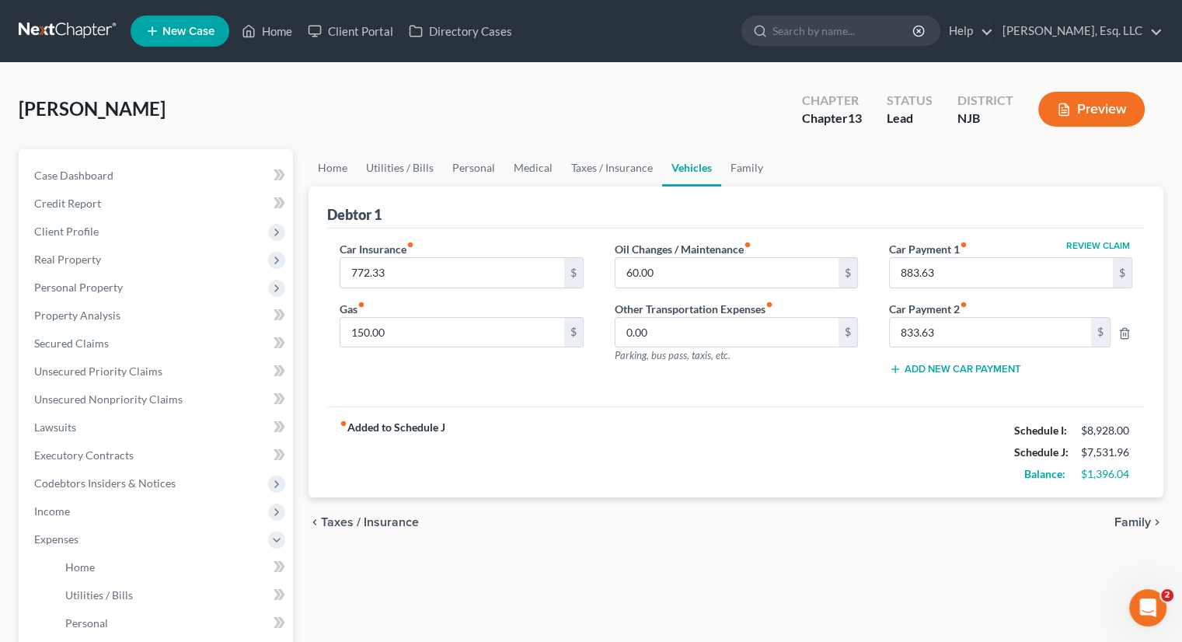
click at [339, 129] on div "Danzy, Wendy Upgraded Chapter Chapter 13 Status Lead District NJB Preview" at bounding box center [591, 116] width 1145 height 68
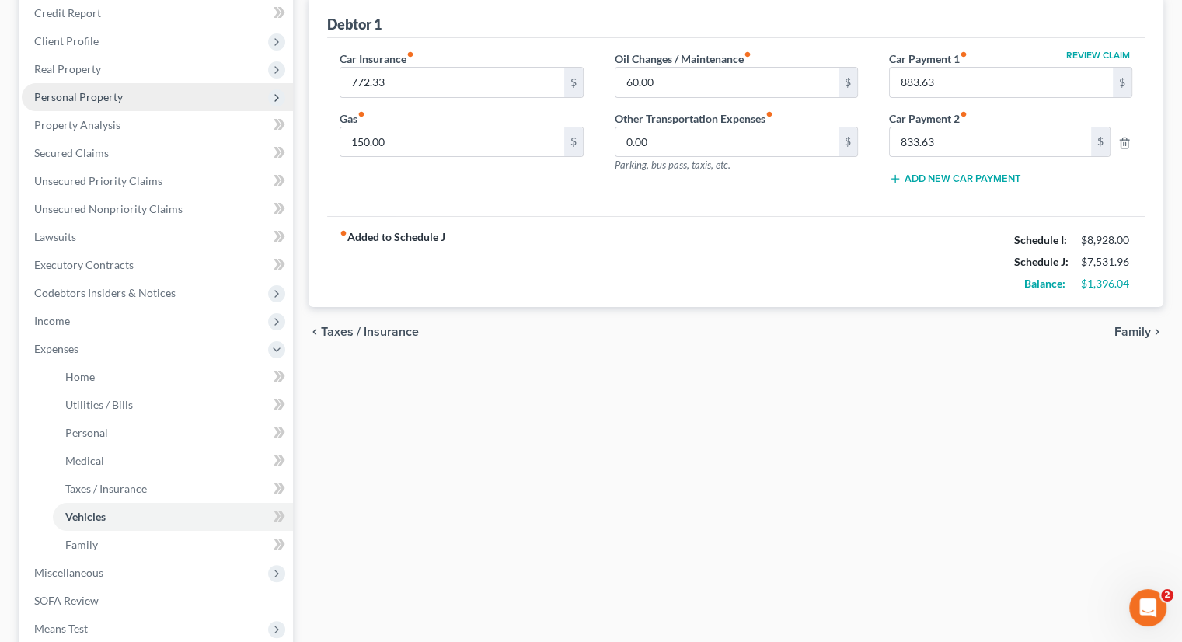
scroll to position [78, 0]
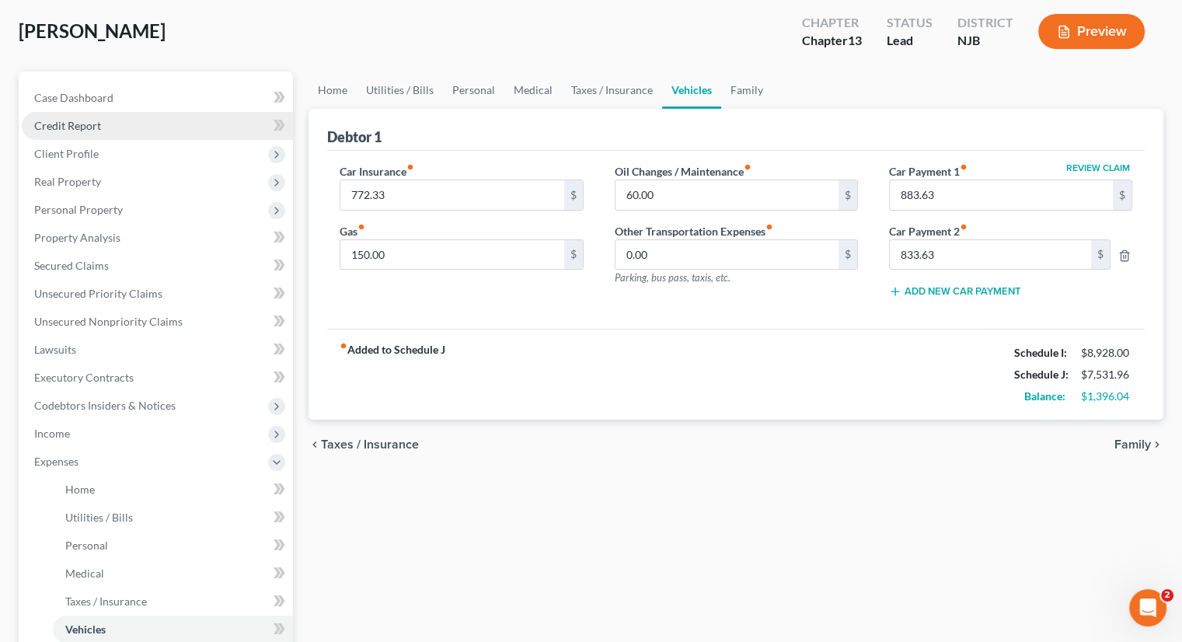
click at [105, 126] on link "Credit Report" at bounding box center [157, 126] width 271 height 28
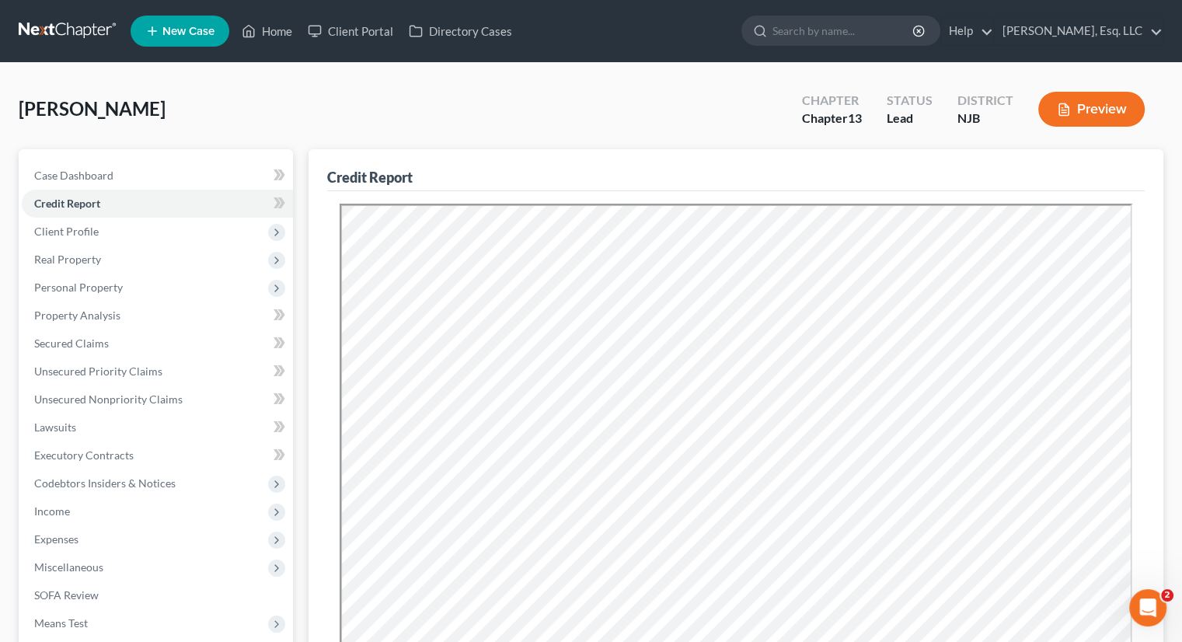
click at [734, 166] on div "Credit Report" at bounding box center [736, 170] width 818 height 42
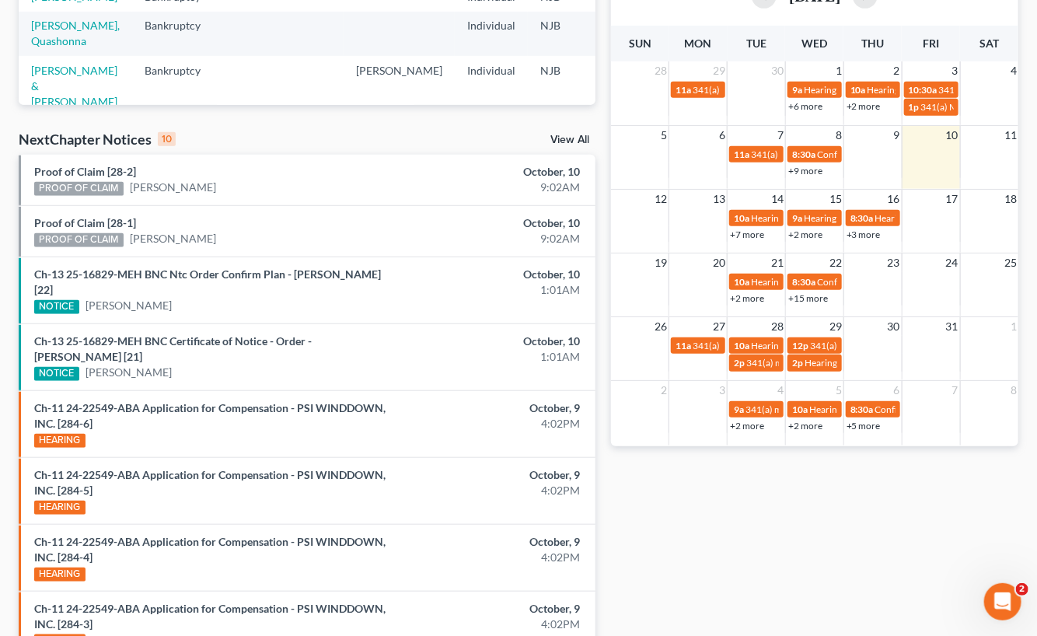
scroll to position [190, 0]
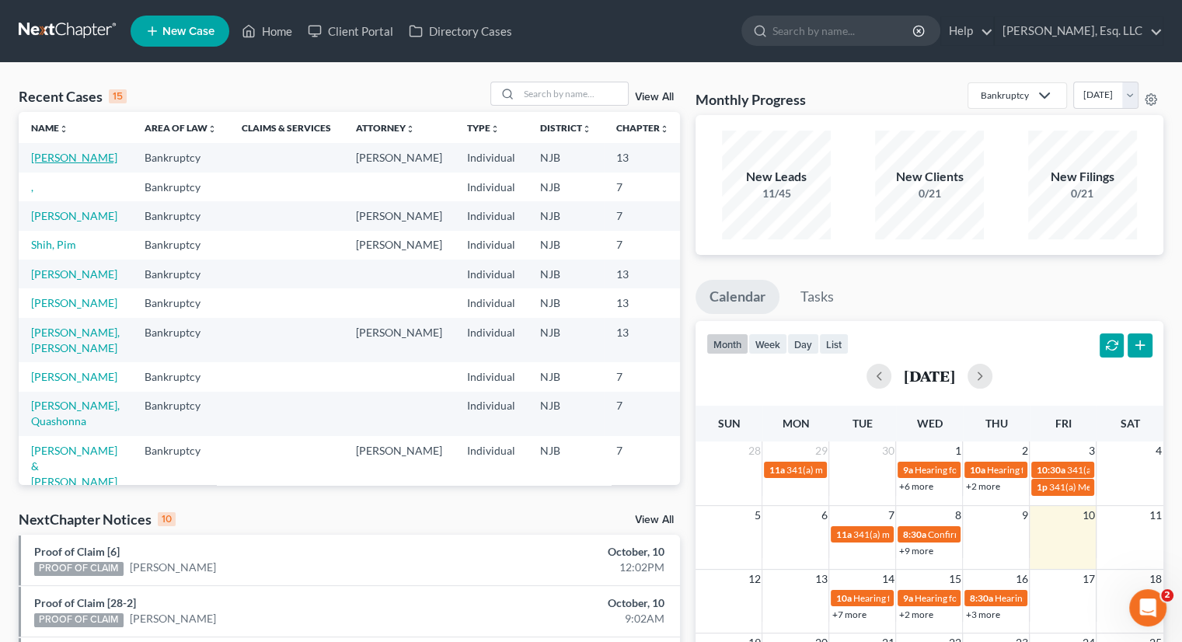
click at [46, 164] on link "[PERSON_NAME]" at bounding box center [74, 157] width 86 height 13
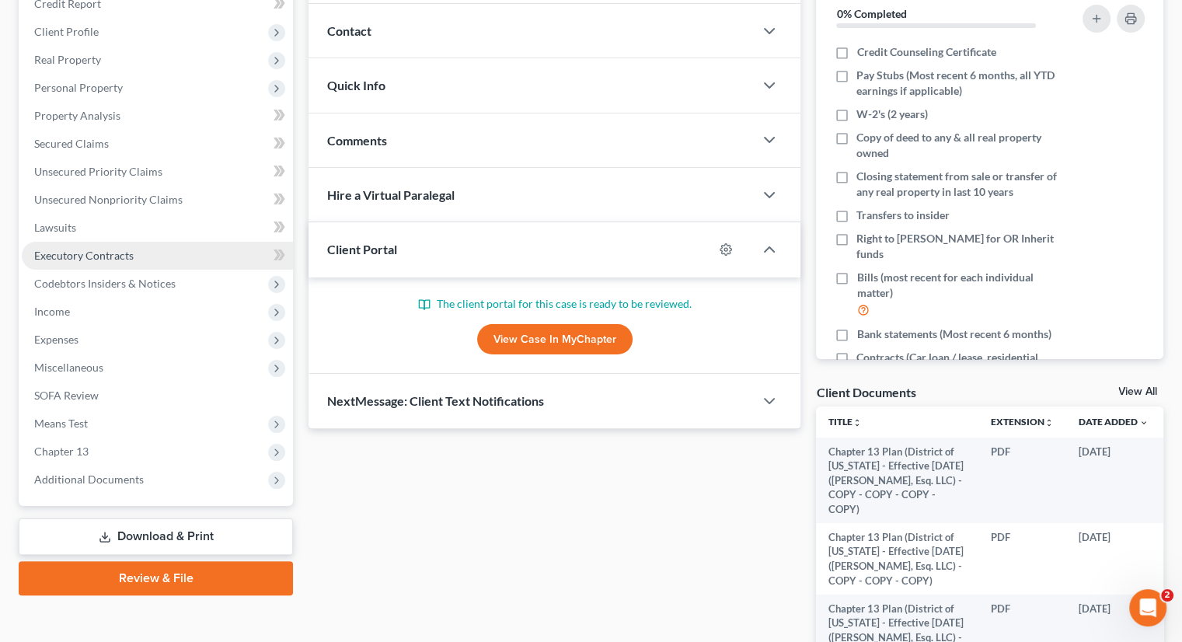
scroll to position [358, 0]
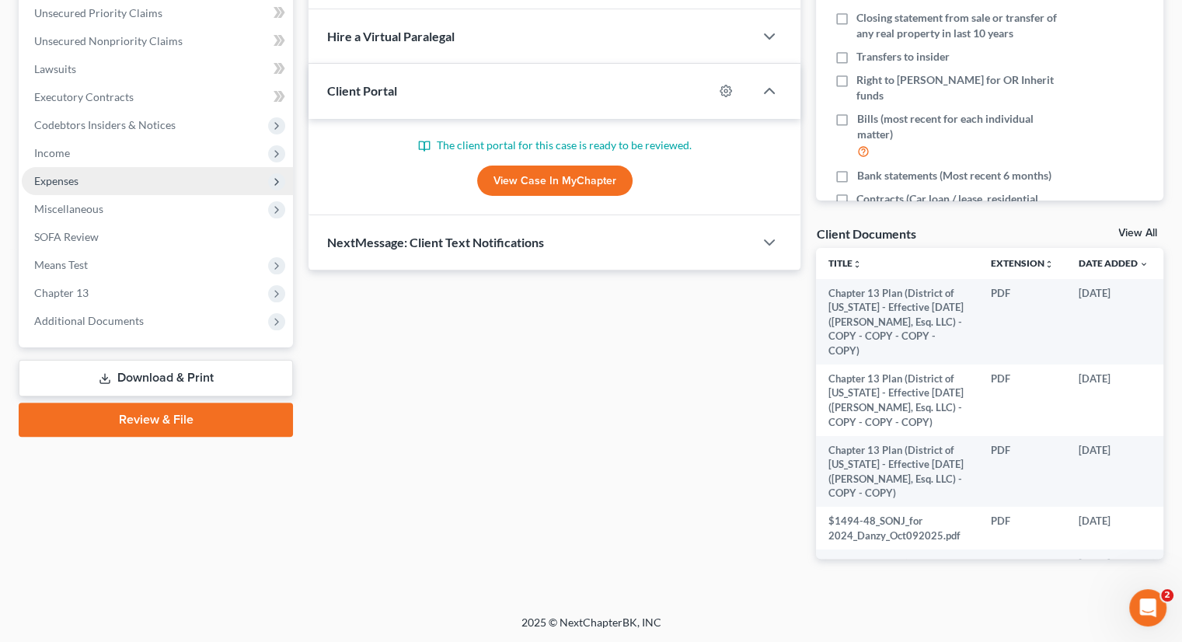
click at [93, 175] on span "Expenses" at bounding box center [157, 181] width 271 height 28
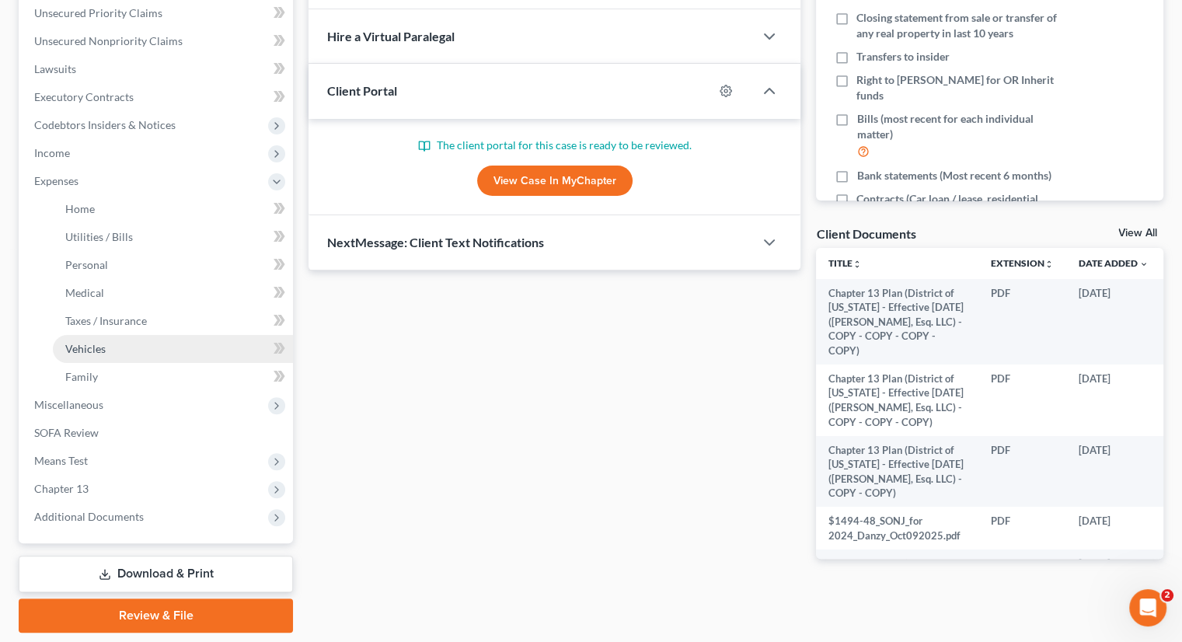
click at [131, 345] on link "Vehicles" at bounding box center [173, 349] width 240 height 28
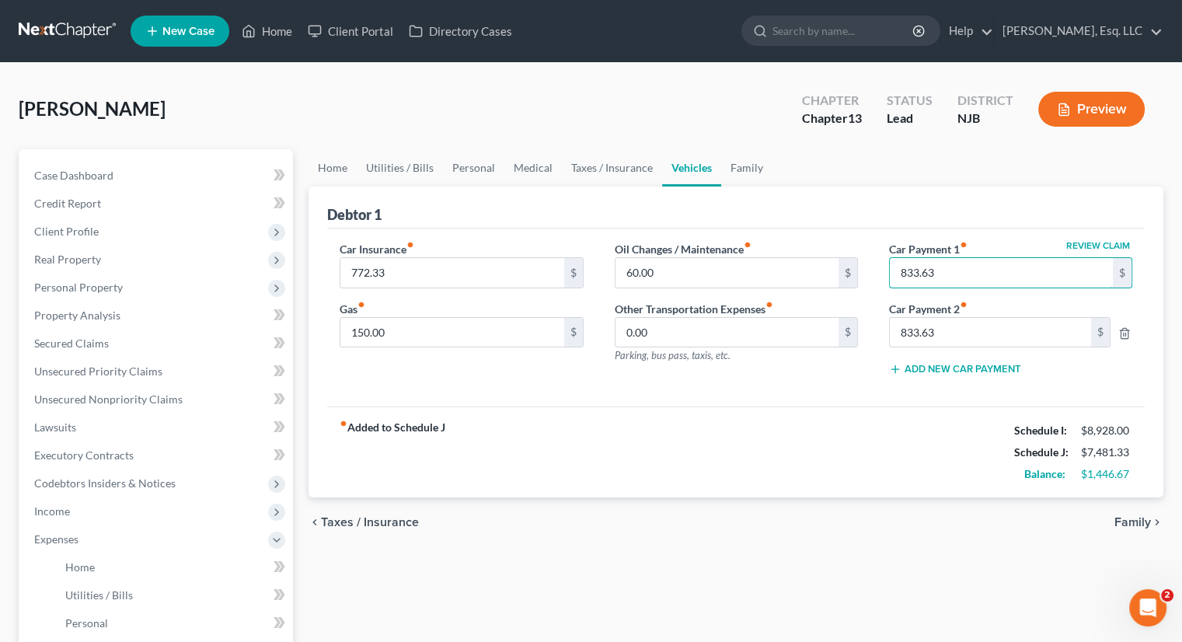
type input "833.63"
click at [939, 311] on label "Car Payment 2 fiber_manual_record" at bounding box center [1010, 309] width 259 height 16
type input "833.63"
click at [1034, 345] on input "text" at bounding box center [990, 333] width 201 height 30
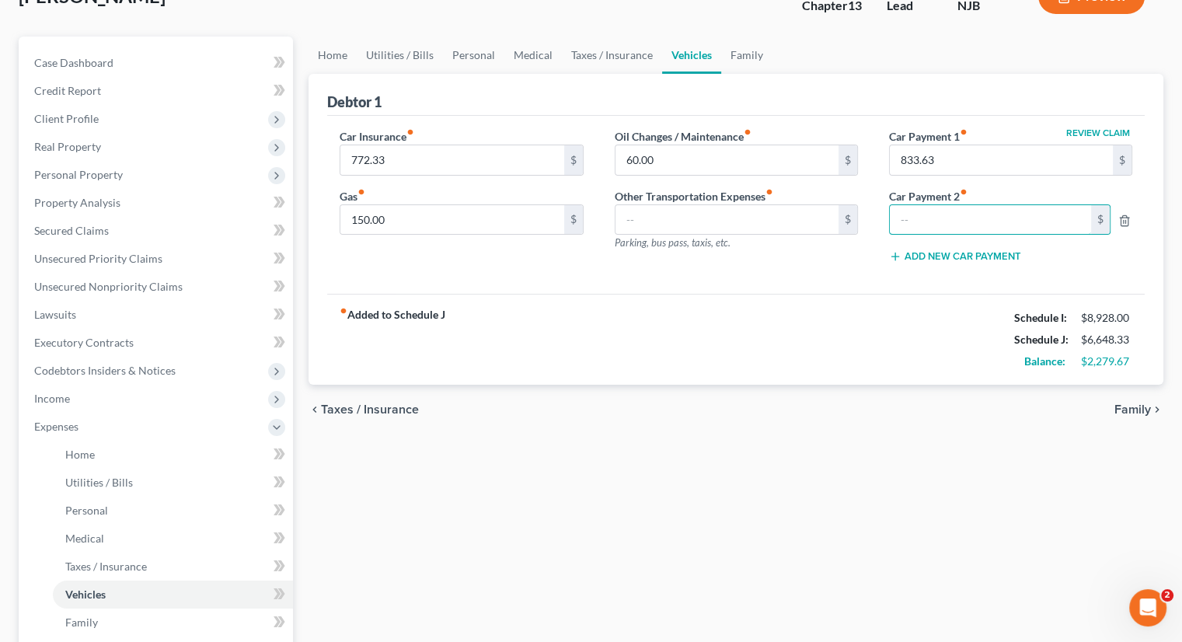
scroll to position [233, 0]
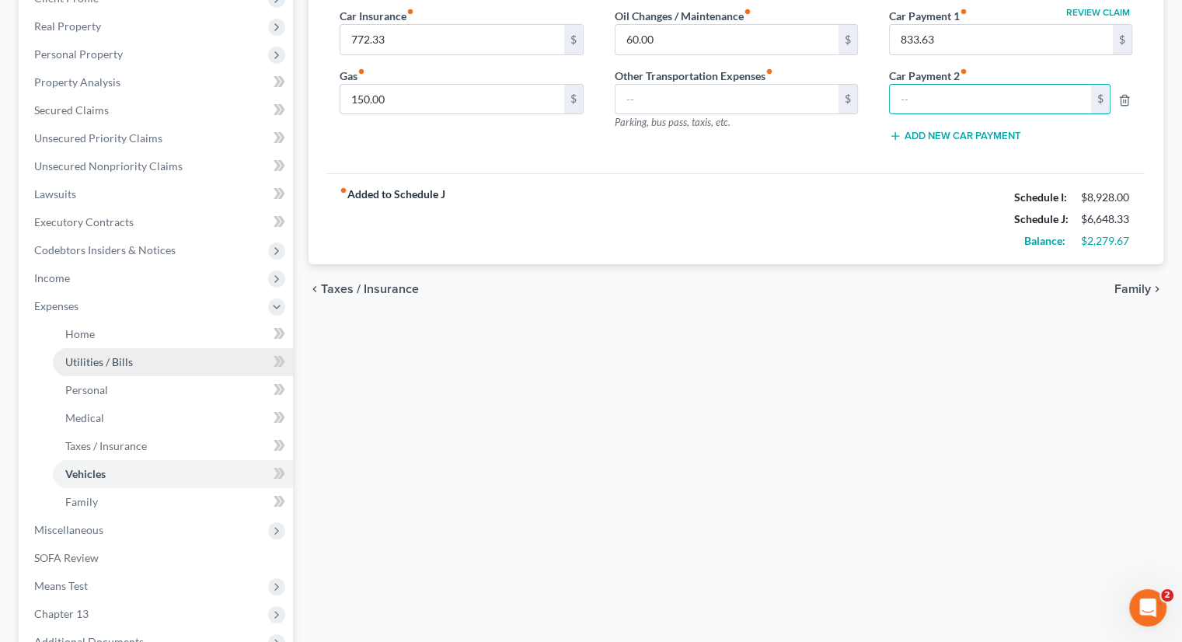
click at [139, 361] on link "Utilities / Bills" at bounding box center [173, 362] width 240 height 28
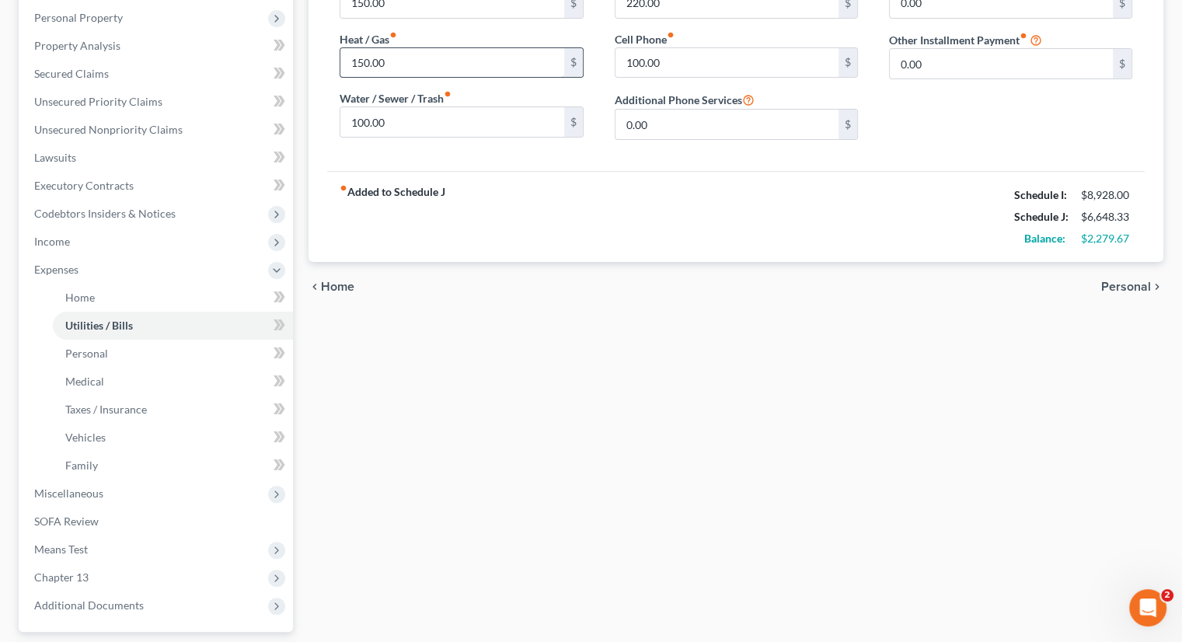
scroll to position [407, 0]
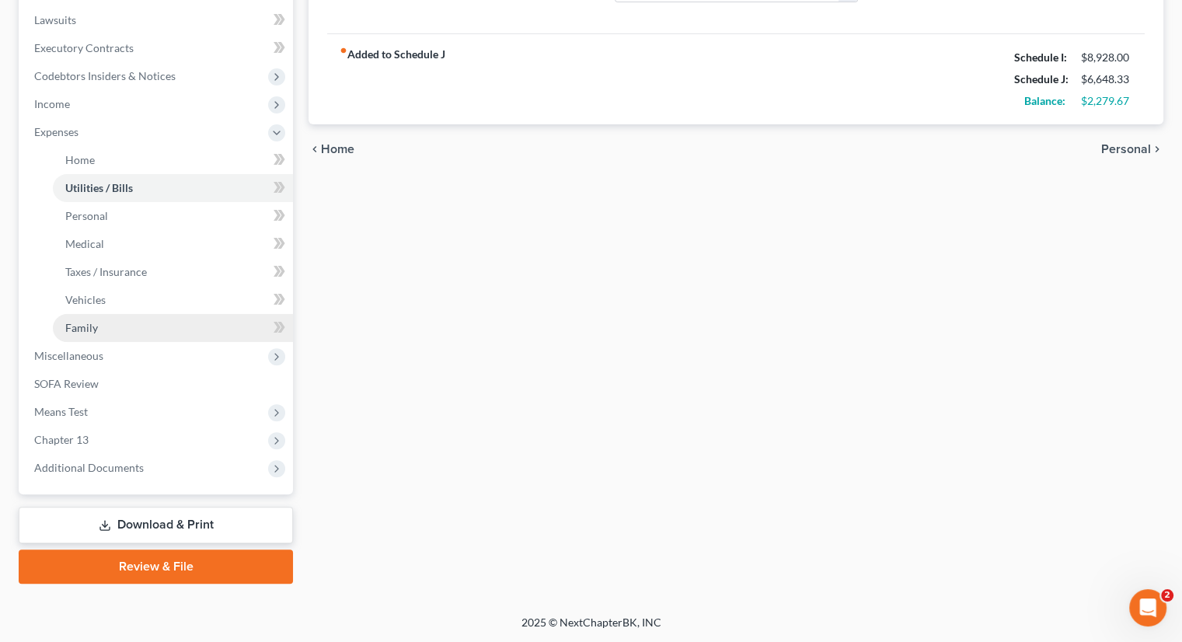
click at [131, 326] on link "Family" at bounding box center [173, 328] width 240 height 28
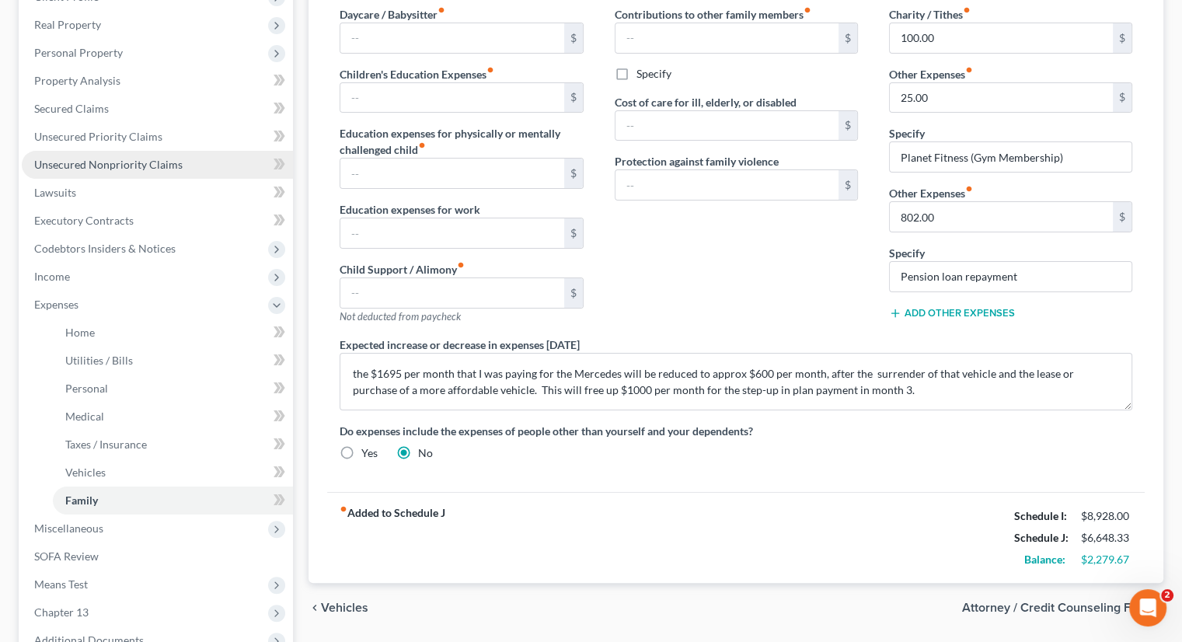
scroll to position [407, 0]
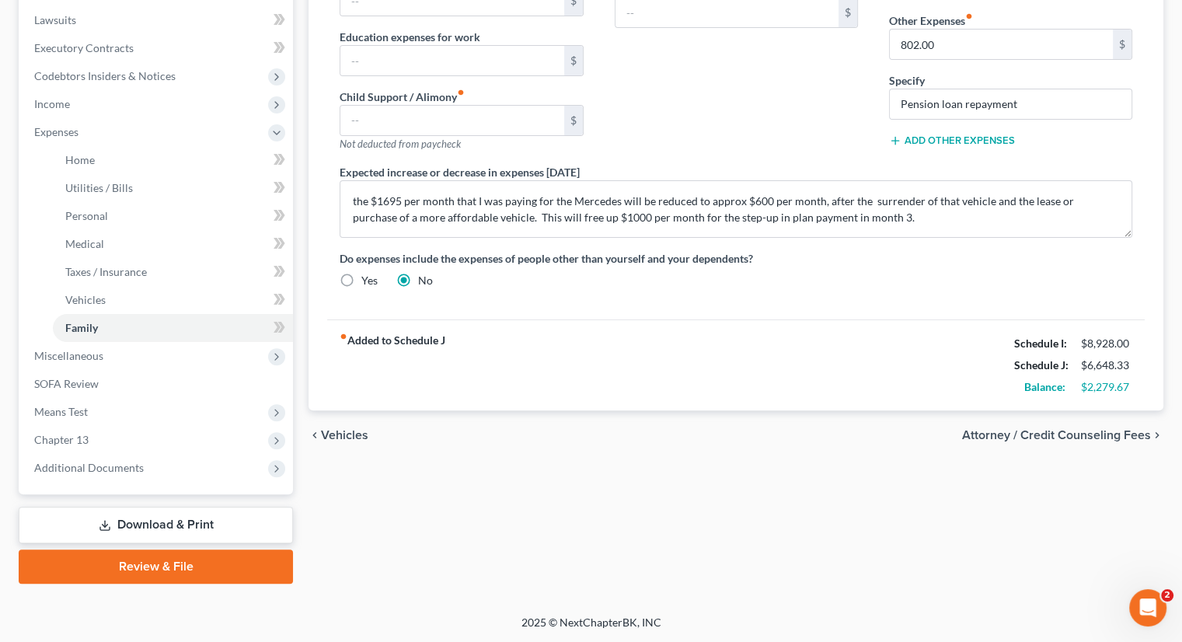
click at [670, 570] on div "Home Utilities / Bills Personal Medical Taxes / Insurance Vehicles Family Debto…" at bounding box center [736, 163] width 870 height 842
click at [202, 525] on link "Download & Print" at bounding box center [156, 525] width 274 height 37
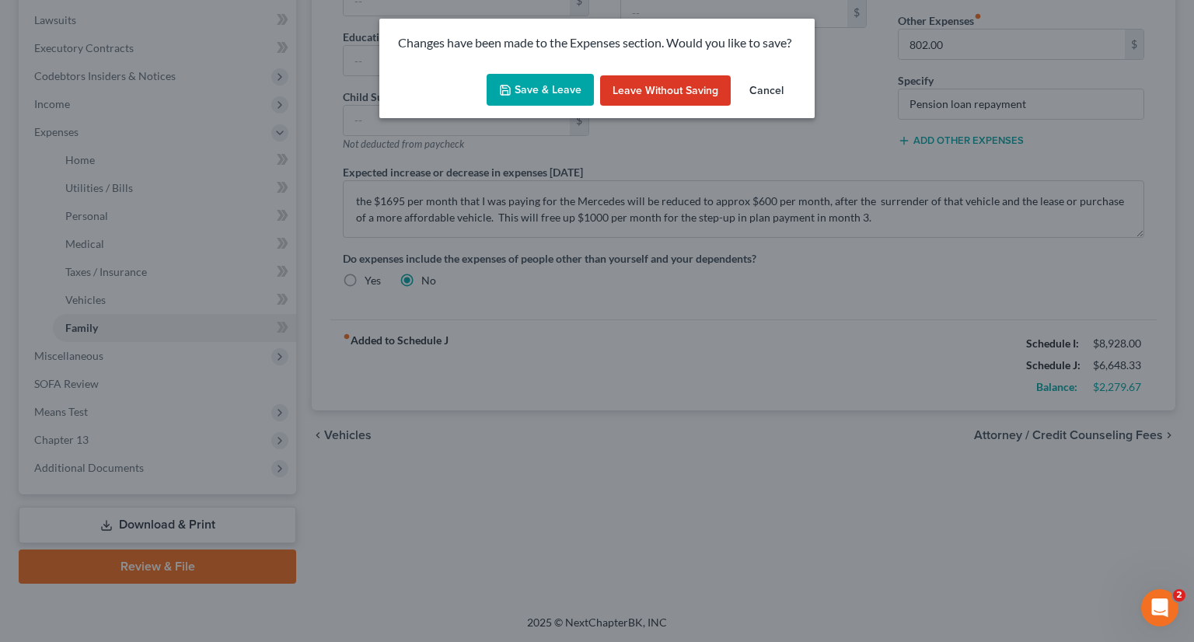
click at [556, 91] on button "Save & Leave" at bounding box center [540, 90] width 107 height 33
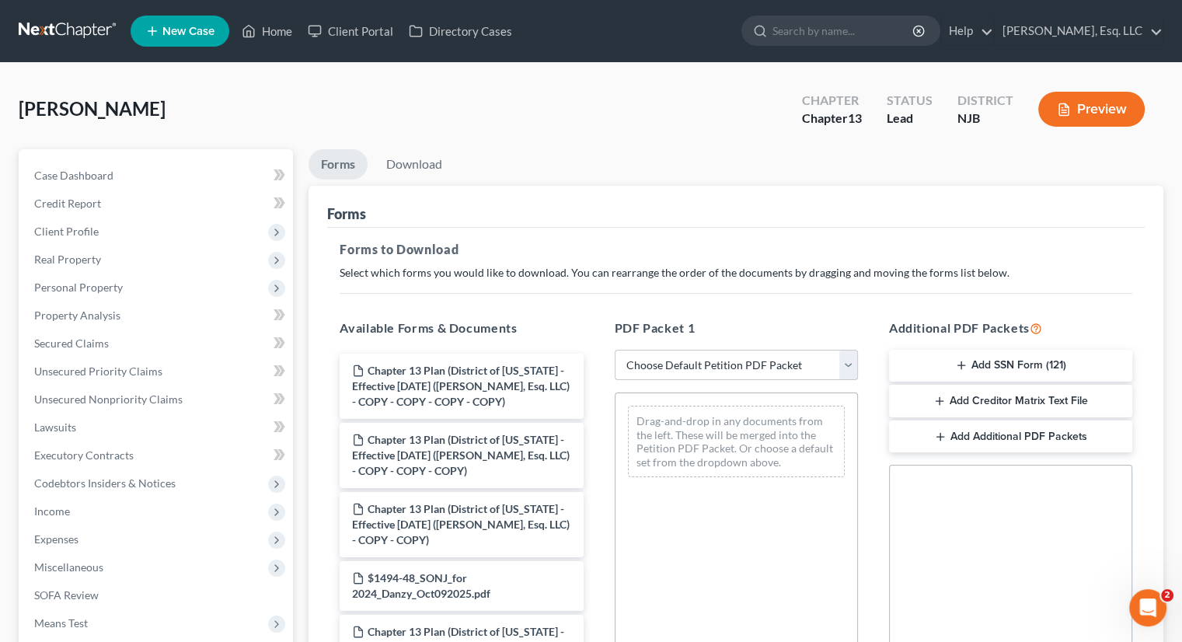
click at [836, 368] on select "Choose Default Petition PDF Packet Complete Bankruptcy Petition (all forms and …" at bounding box center [736, 365] width 243 height 31
select select "0"
click at [615, 350] on select "Choose Default Petition PDF Packet Complete Bankruptcy Petition (all forms and …" at bounding box center [736, 365] width 243 height 31
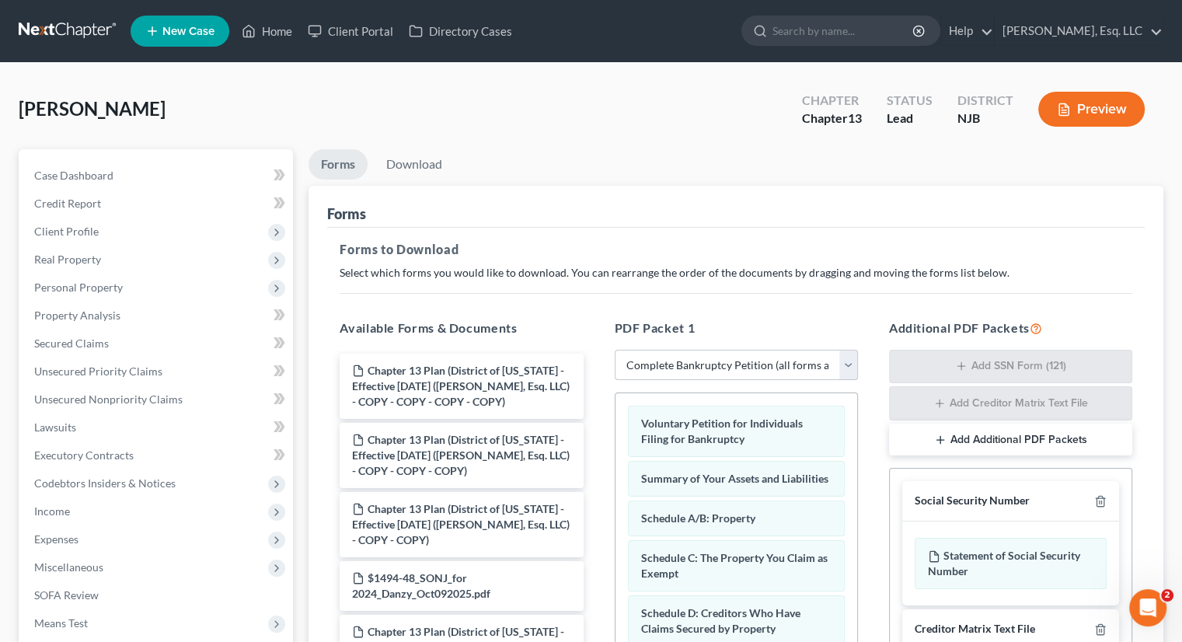
scroll to position [318, 0]
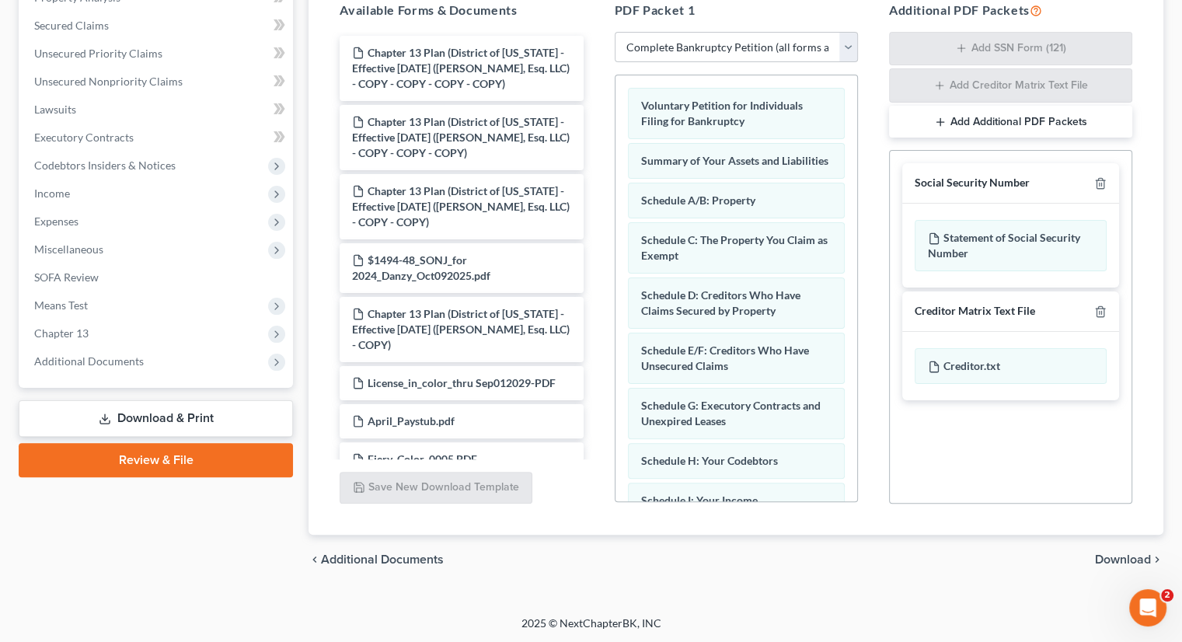
click at [1105, 553] on span "Download" at bounding box center [1123, 559] width 56 height 12
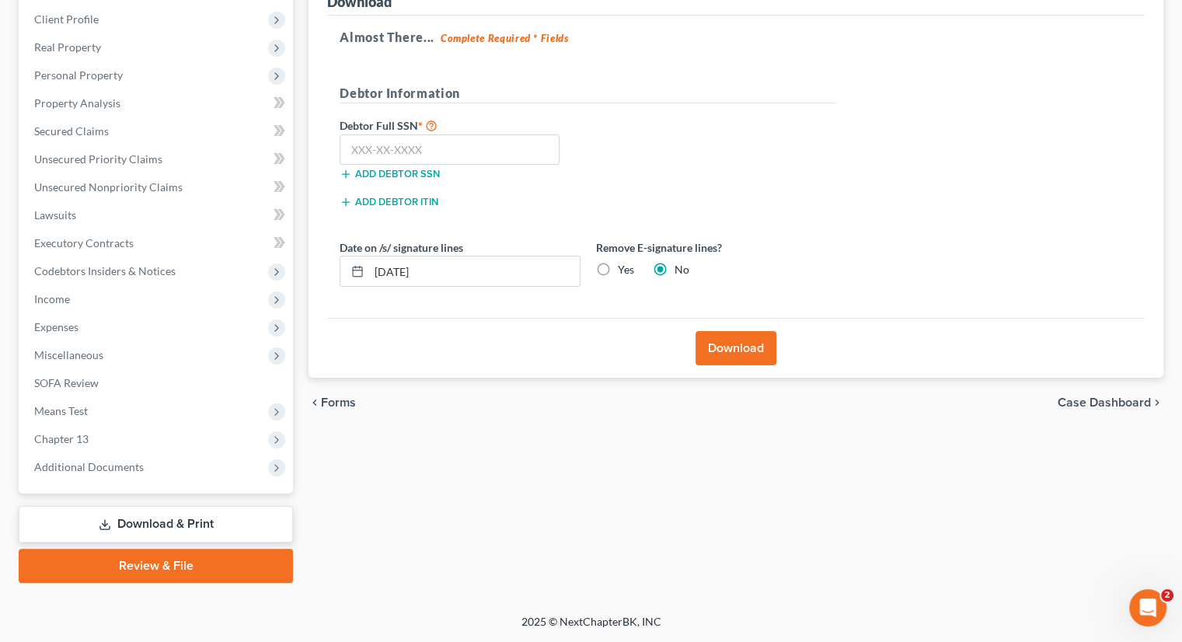
scroll to position [211, 0]
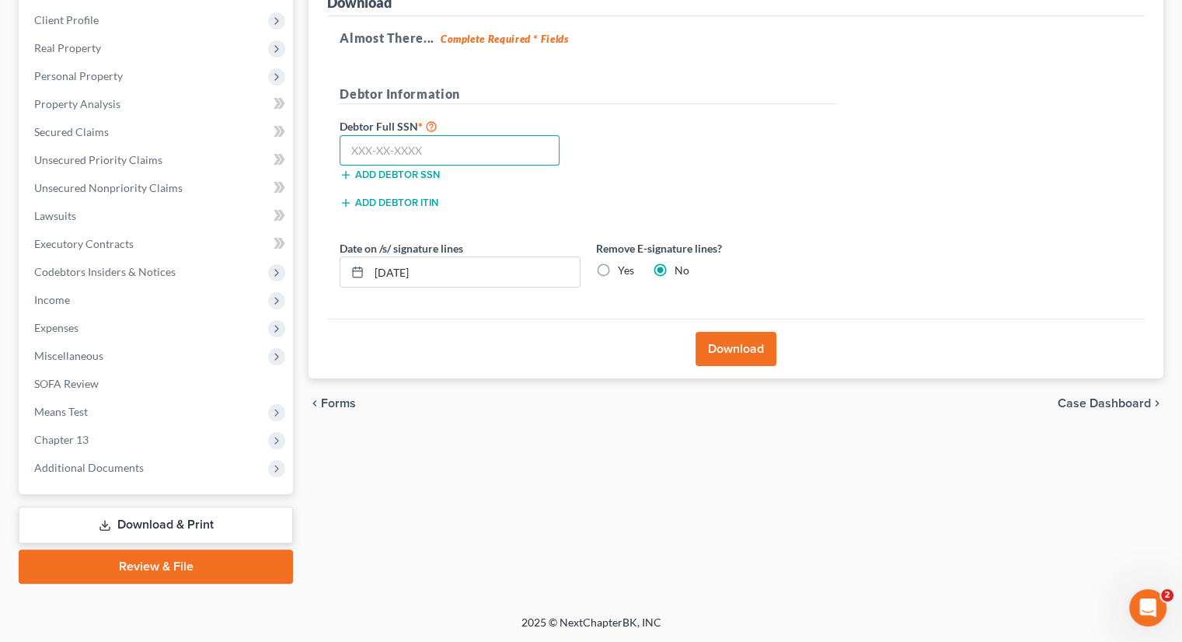
click at [385, 144] on input "text" at bounding box center [450, 150] width 220 height 31
type input "143-78-1053"
click at [734, 350] on button "Download" at bounding box center [736, 349] width 81 height 34
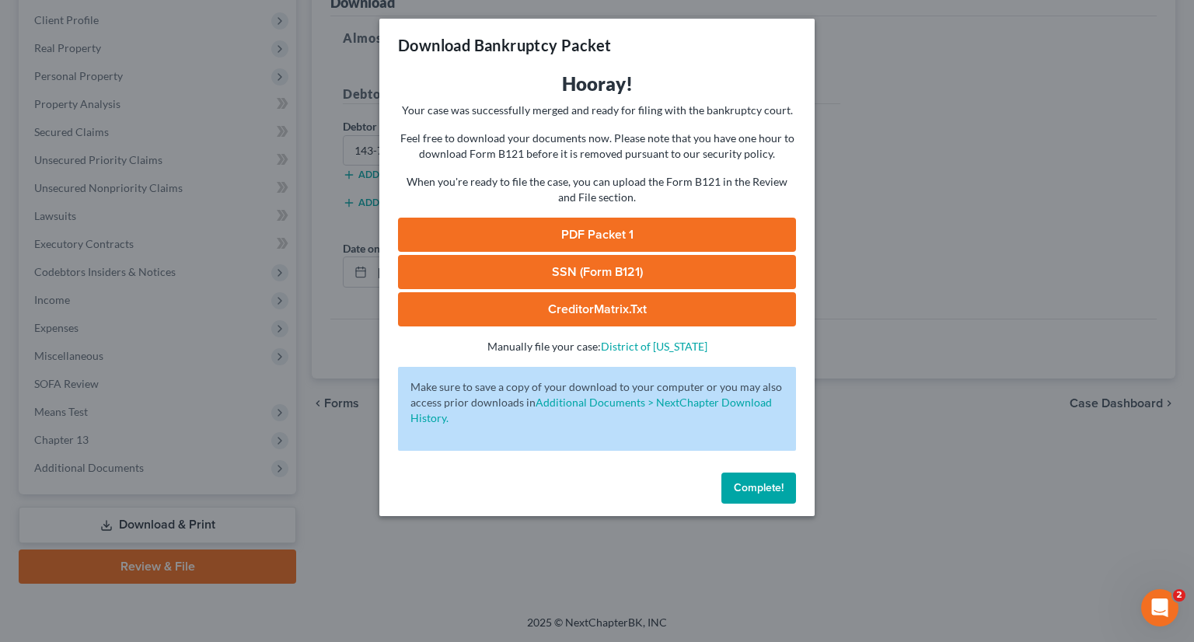
click at [604, 234] on link "PDF Packet 1" at bounding box center [597, 235] width 398 height 34
click at [766, 483] on span "Complete!" at bounding box center [759, 487] width 50 height 13
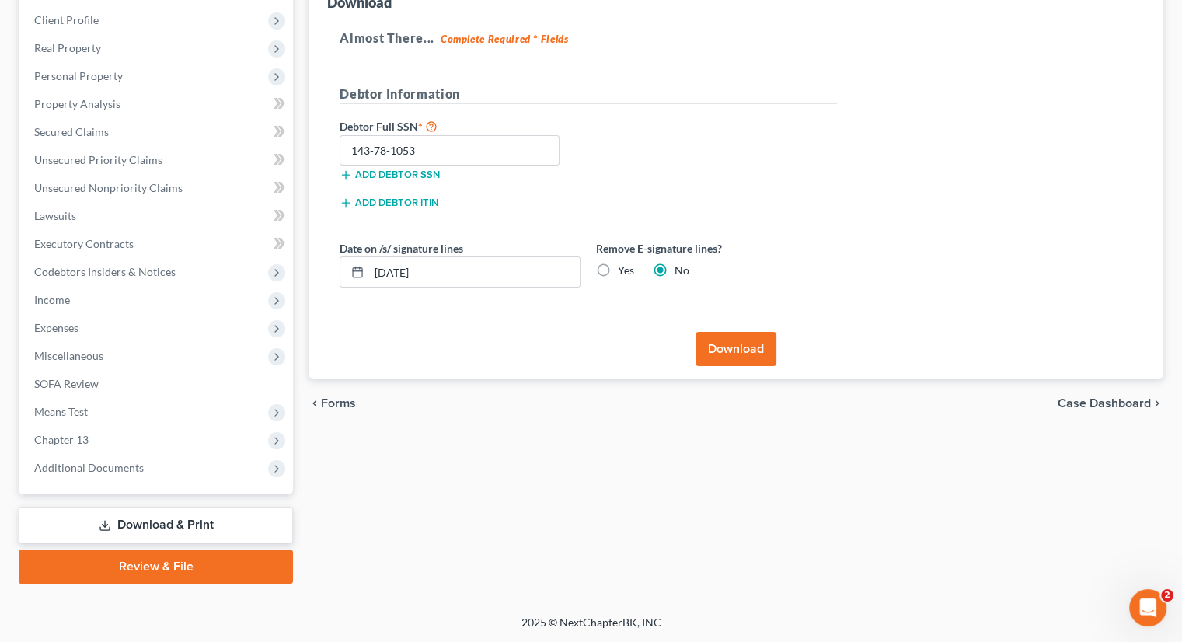
drag, startPoint x: 59, startPoint y: 297, endPoint x: 119, endPoint y: 313, distance: 62.0
click at [59, 297] on span "Income" at bounding box center [52, 299] width 36 height 13
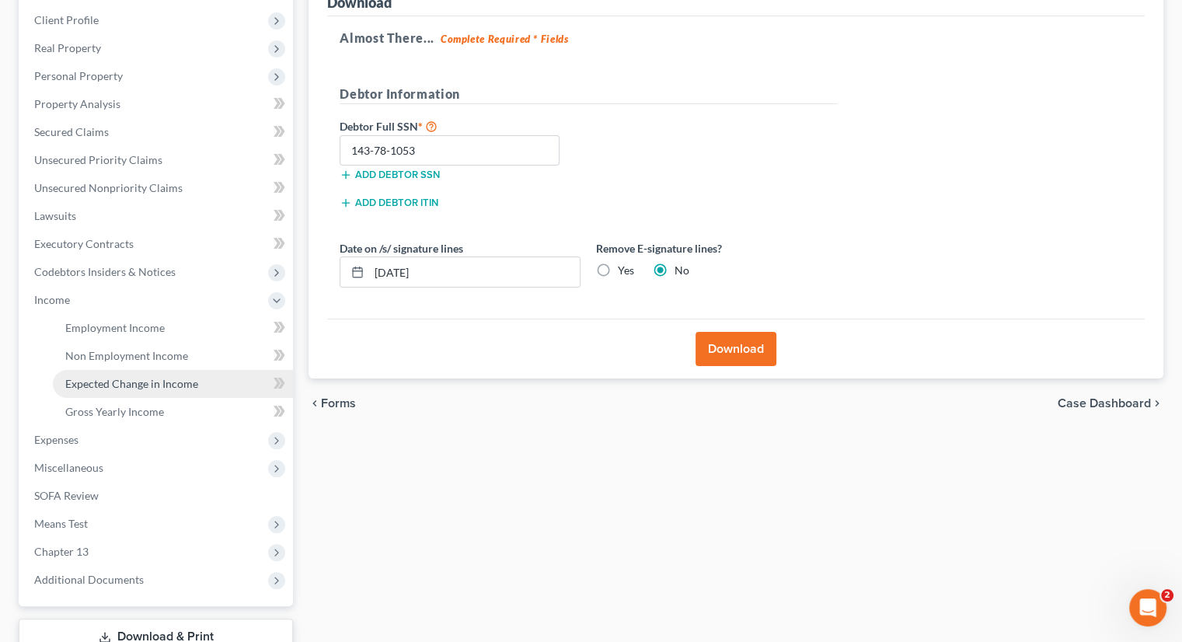
drag, startPoint x: 162, startPoint y: 382, endPoint x: 218, endPoint y: 382, distance: 56.0
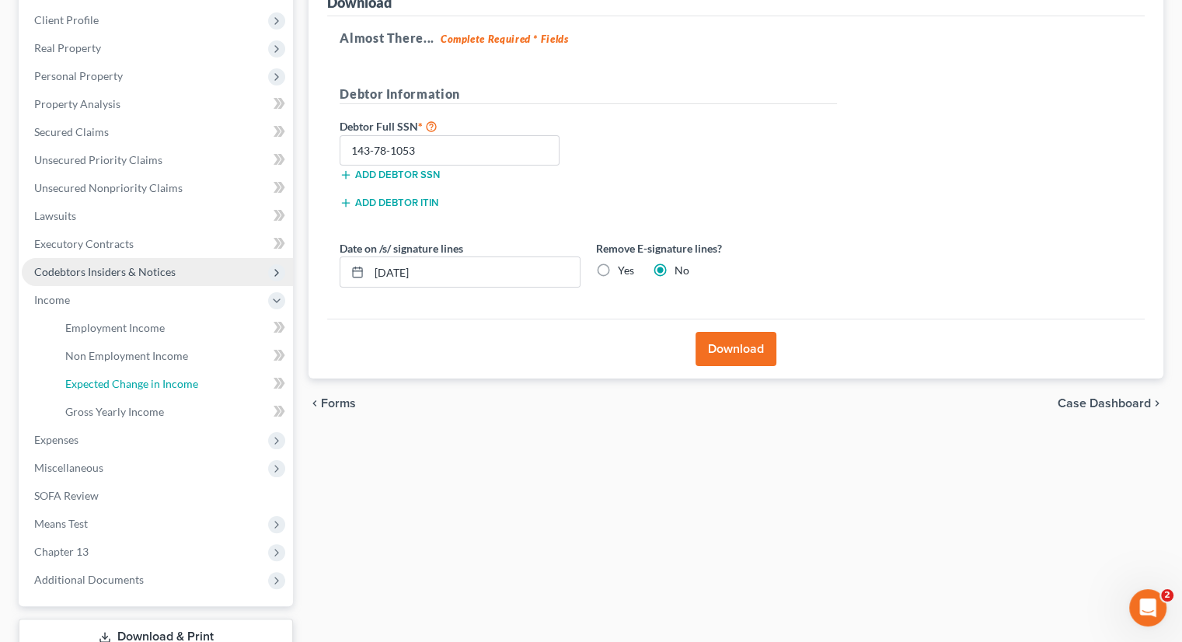
click at [163, 382] on span "Expected Change in Income" at bounding box center [131, 383] width 133 height 13
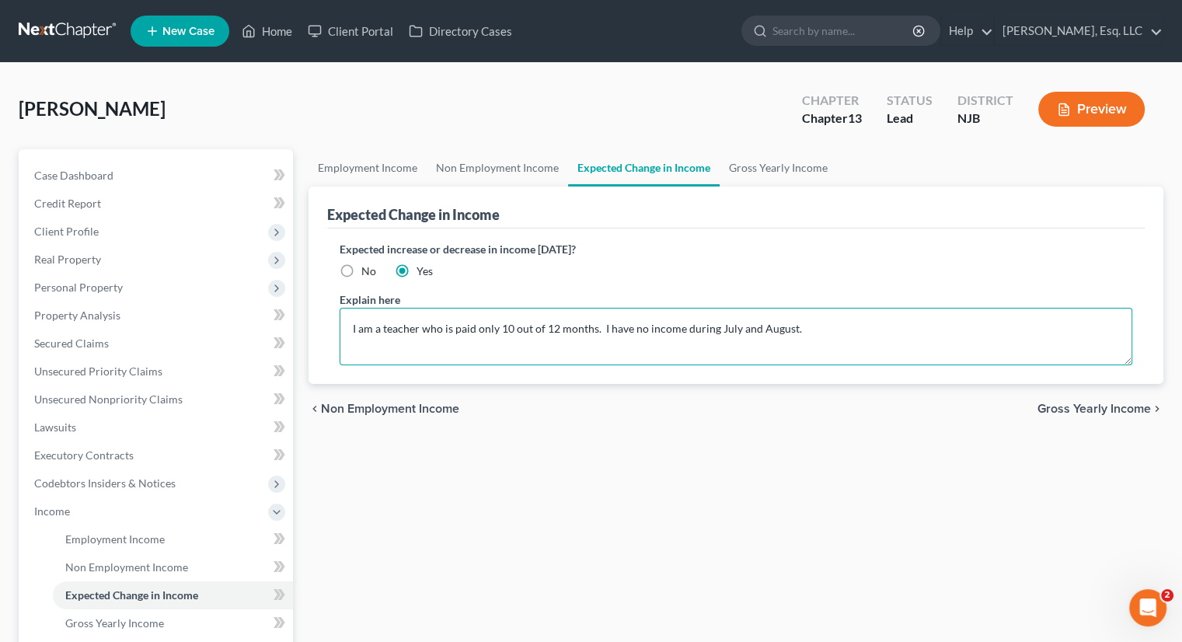
drag, startPoint x: 828, startPoint y: 327, endPoint x: 322, endPoint y: 298, distance: 507.6
click at [322, 298] on div "Expected Change in Income Expected increase or decrease in income [DATE]? No Ye…" at bounding box center [736, 285] width 855 height 197
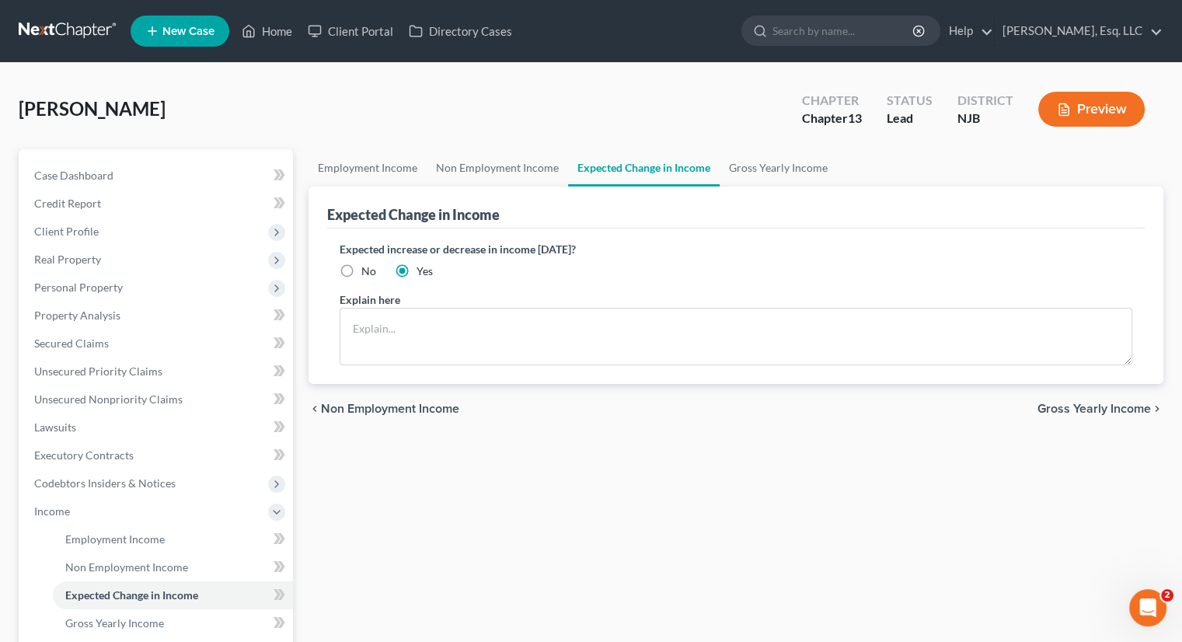
click at [361, 267] on label "No" at bounding box center [368, 271] width 15 height 16
click at [368, 267] on input "No" at bounding box center [373, 268] width 10 height 10
radio input "true"
click at [417, 267] on label "Yes" at bounding box center [425, 271] width 16 height 16
click at [423, 267] on input "Yes" at bounding box center [428, 268] width 10 height 10
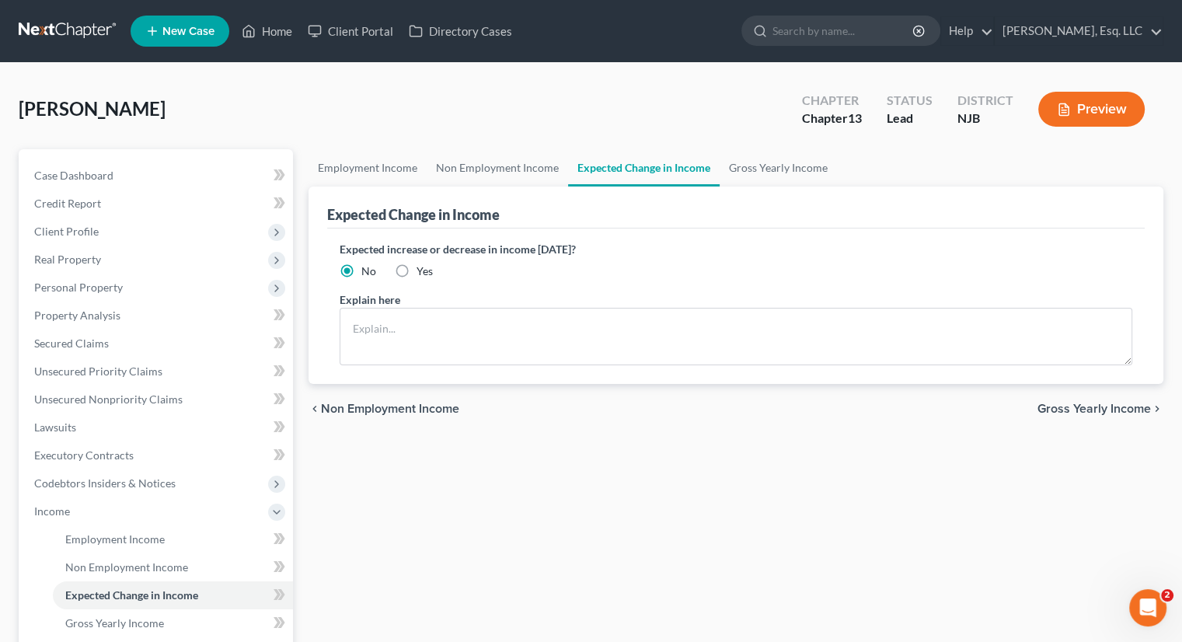
radio input "true"
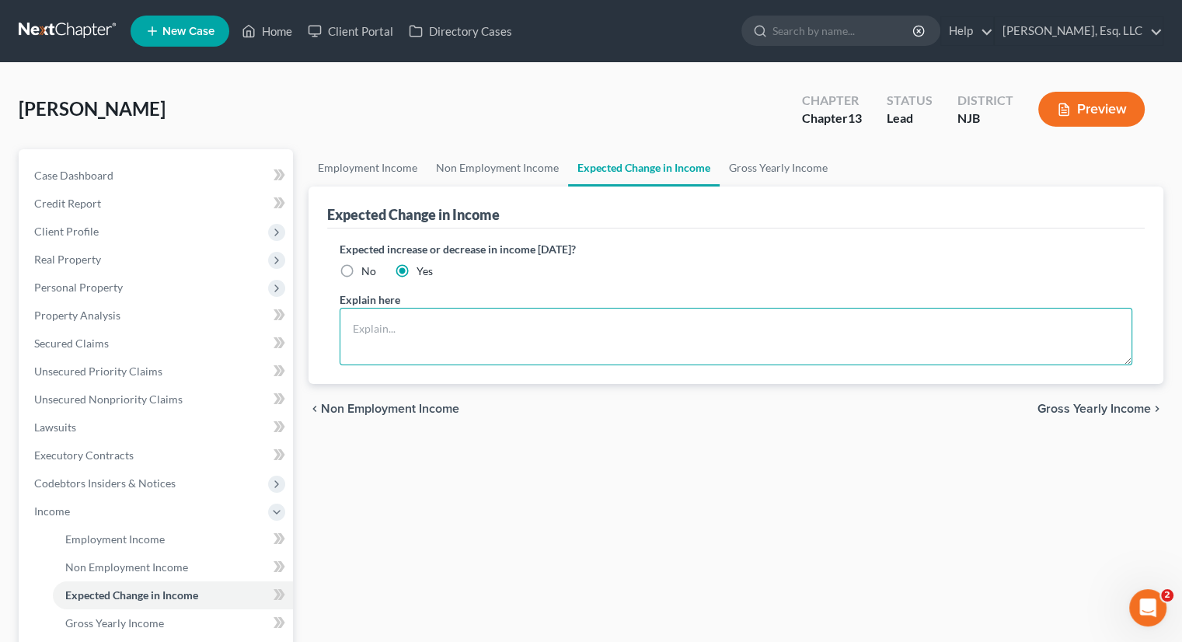
click at [375, 321] on textarea at bounding box center [736, 337] width 793 height 58
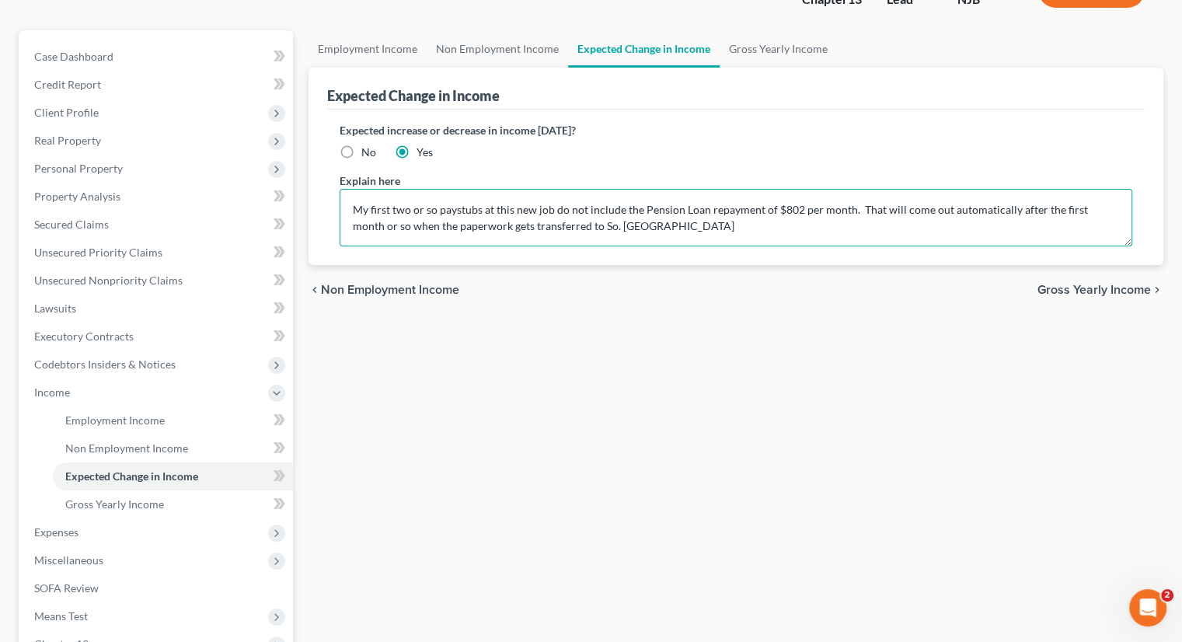
scroll to position [311, 0]
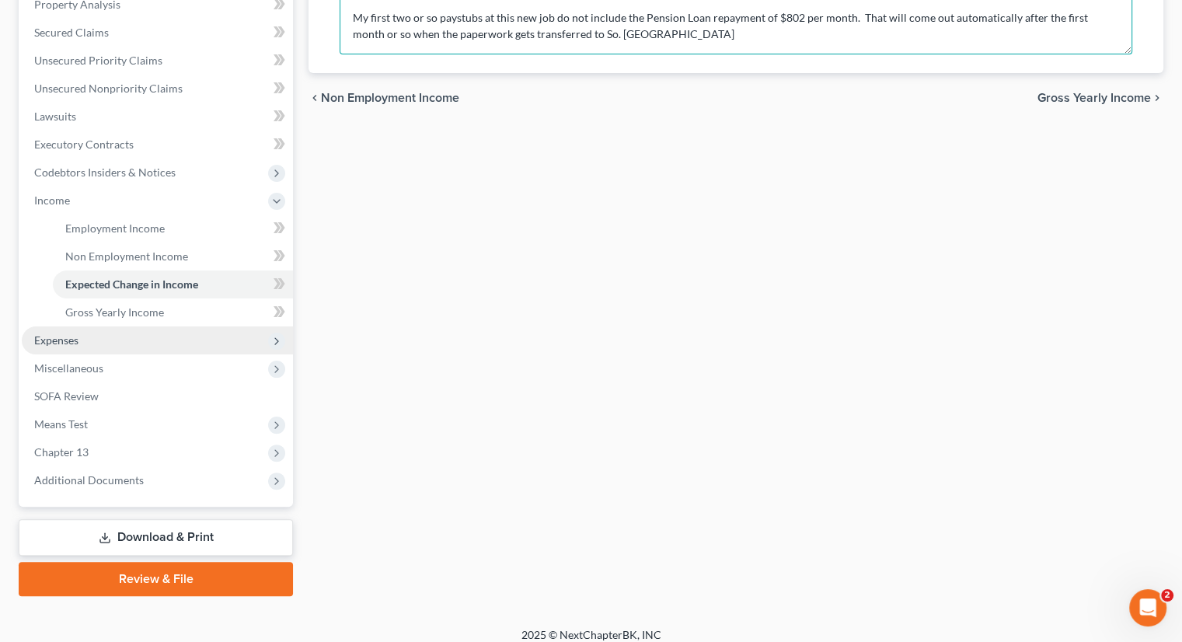
type textarea "My first two or so paystubs at this new job do not include the Pension Loan rep…"
click at [104, 331] on span "Expenses" at bounding box center [157, 340] width 271 height 28
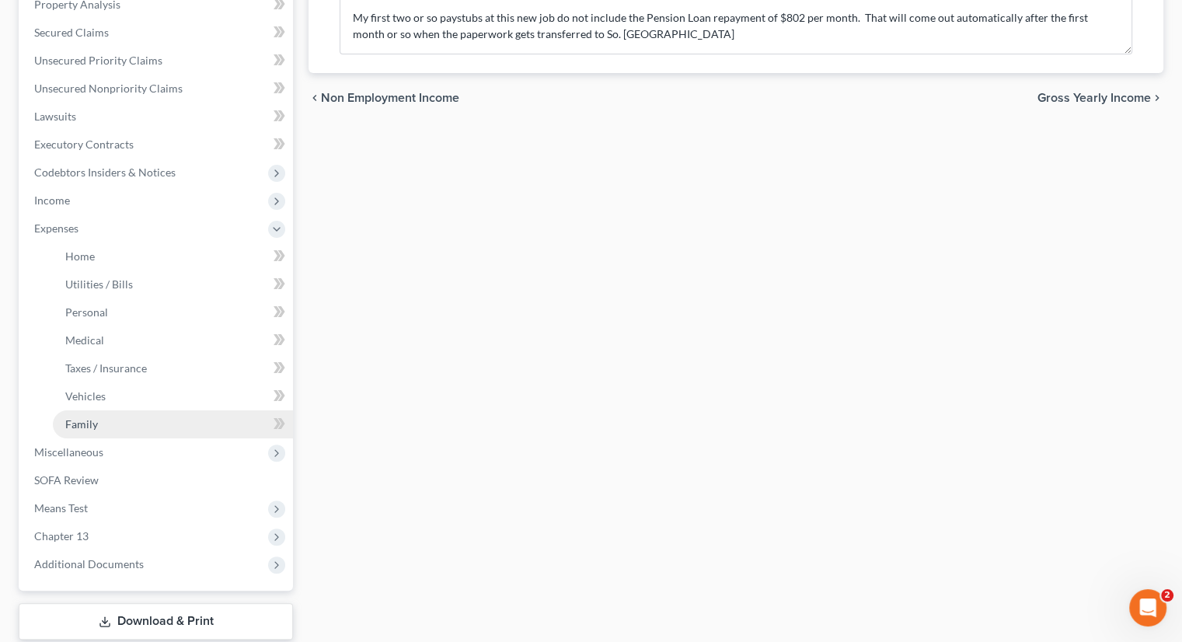
click at [104, 423] on link "Family" at bounding box center [173, 424] width 240 height 28
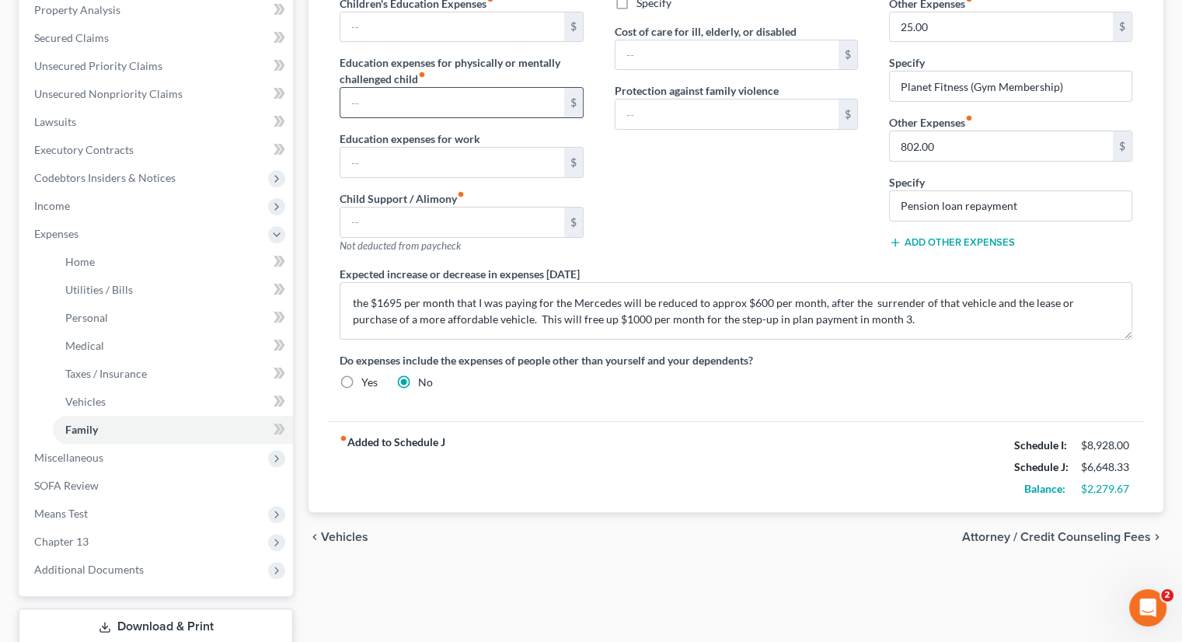
scroll to position [311, 0]
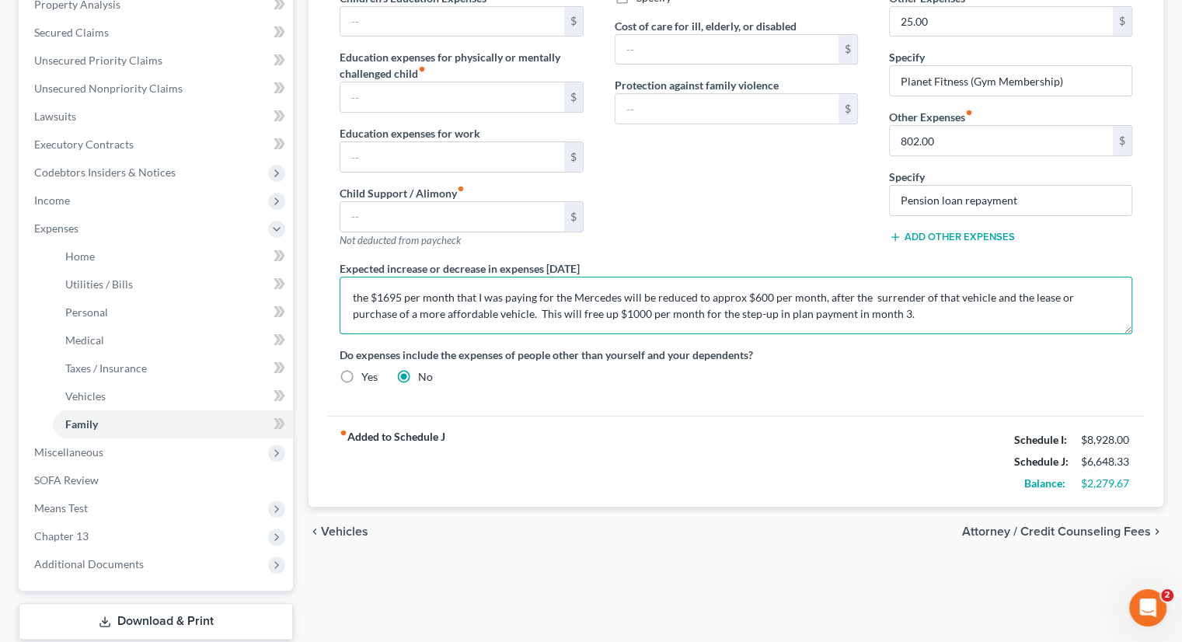
drag, startPoint x: 351, startPoint y: 287, endPoint x: 892, endPoint y: 308, distance: 542.1
click at [892, 308] on textarea "the $1695 per month that I was paying for the Mercedes will be reduced to appro…" at bounding box center [736, 306] width 793 height 58
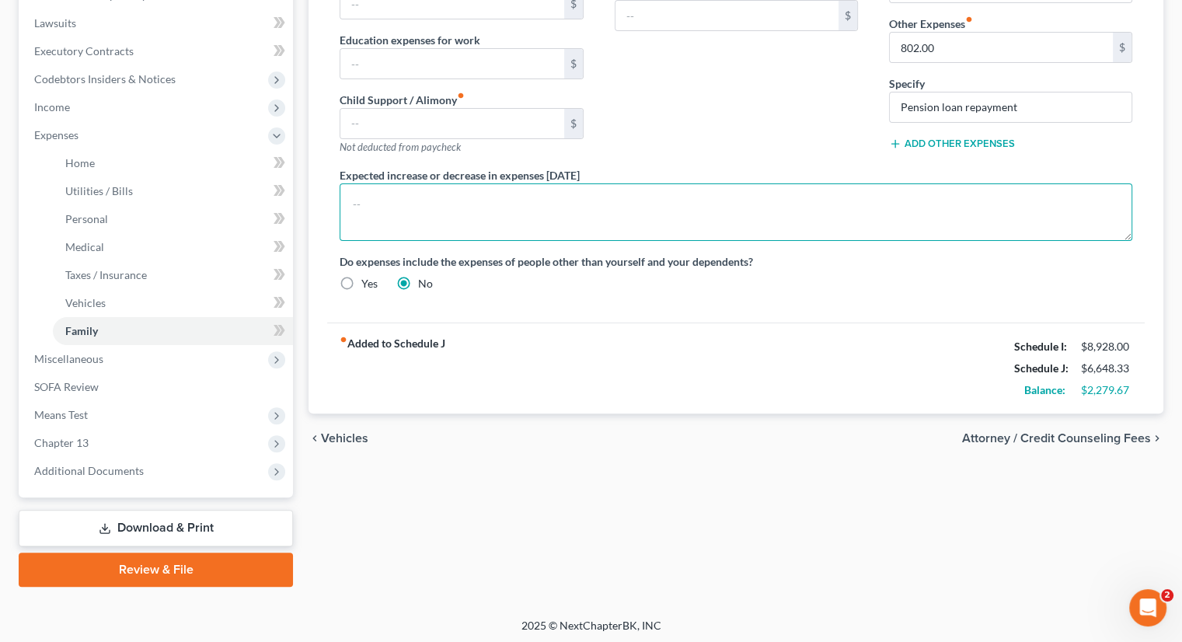
scroll to position [407, 0]
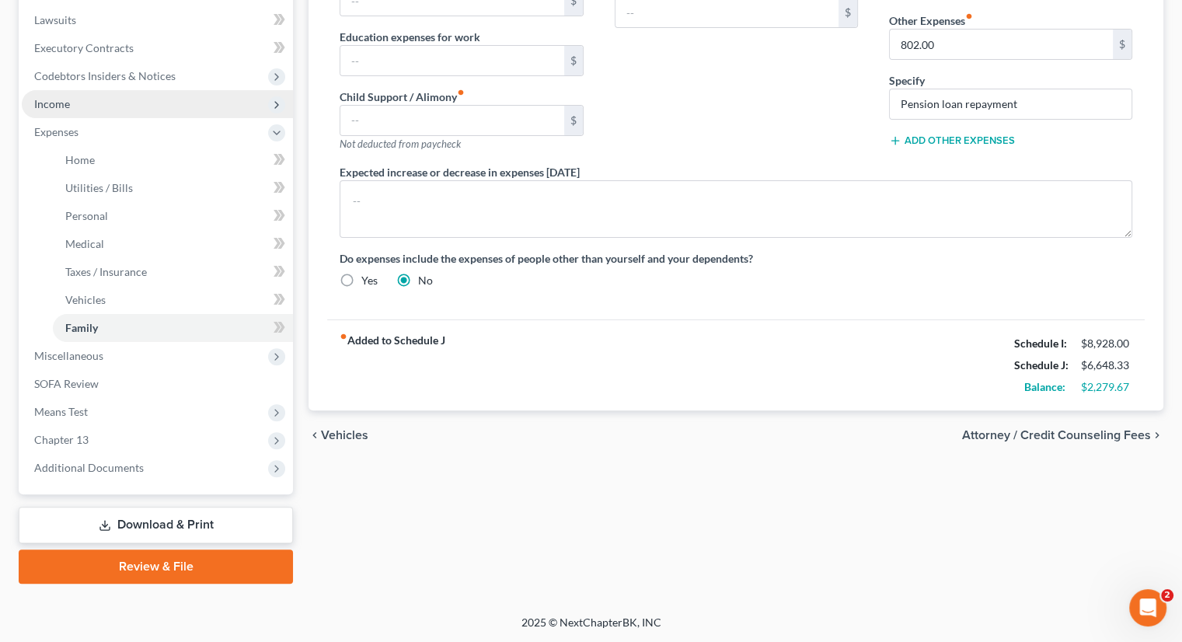
click at [79, 99] on span "Income" at bounding box center [157, 104] width 271 height 28
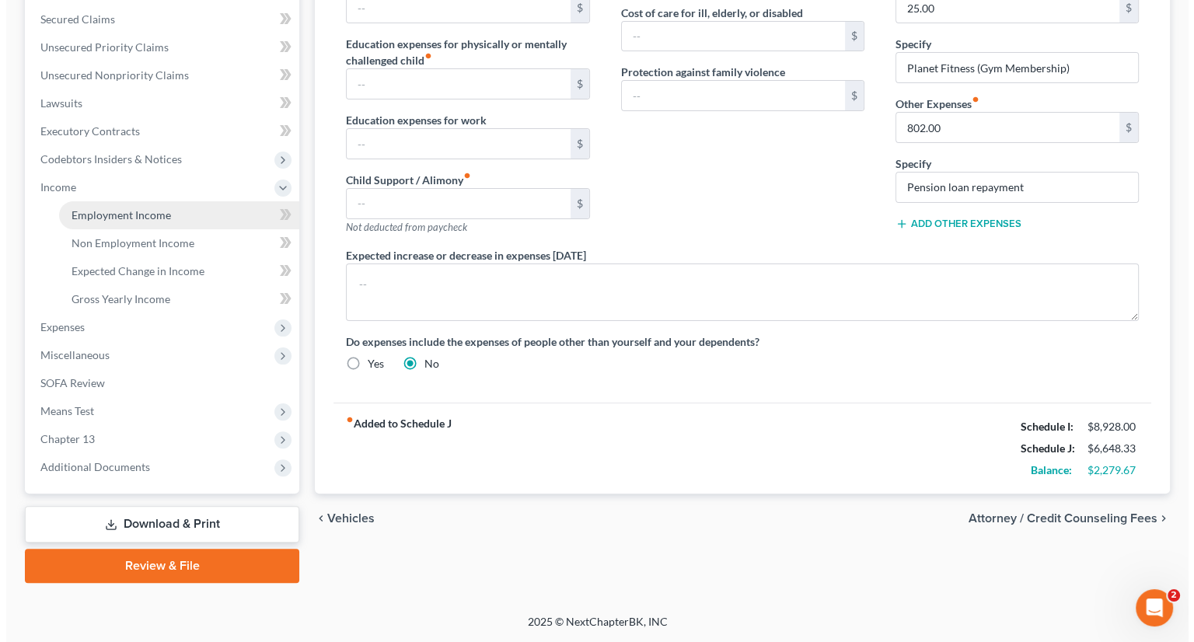
scroll to position [323, 0]
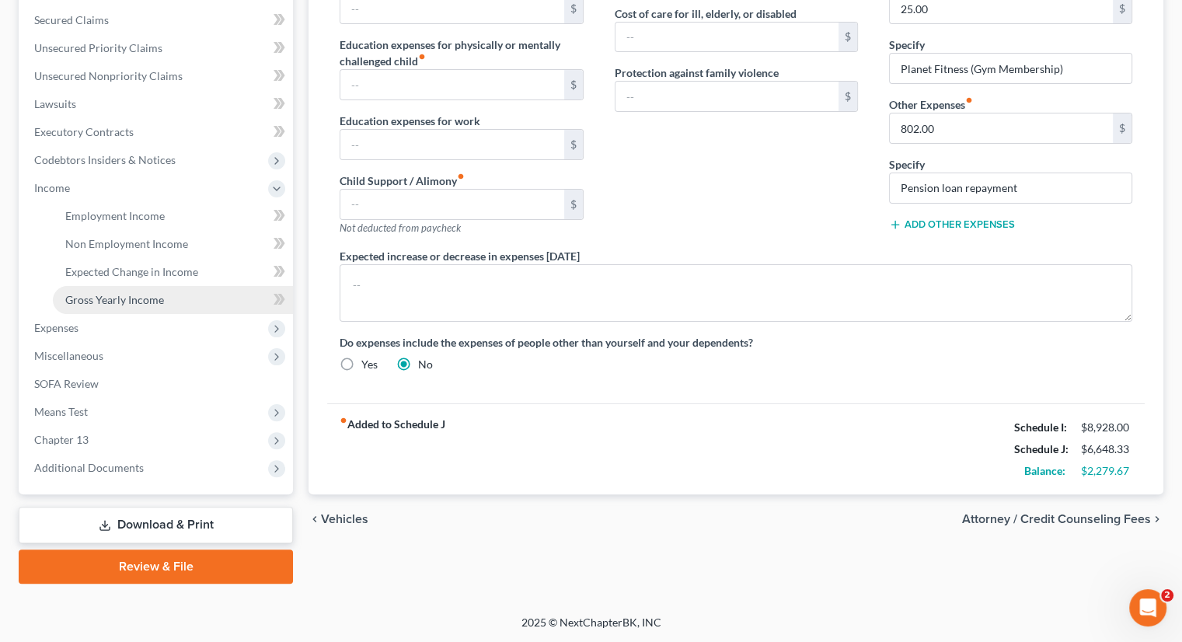
click at [146, 297] on span "Gross Yearly Income" at bounding box center [114, 299] width 99 height 13
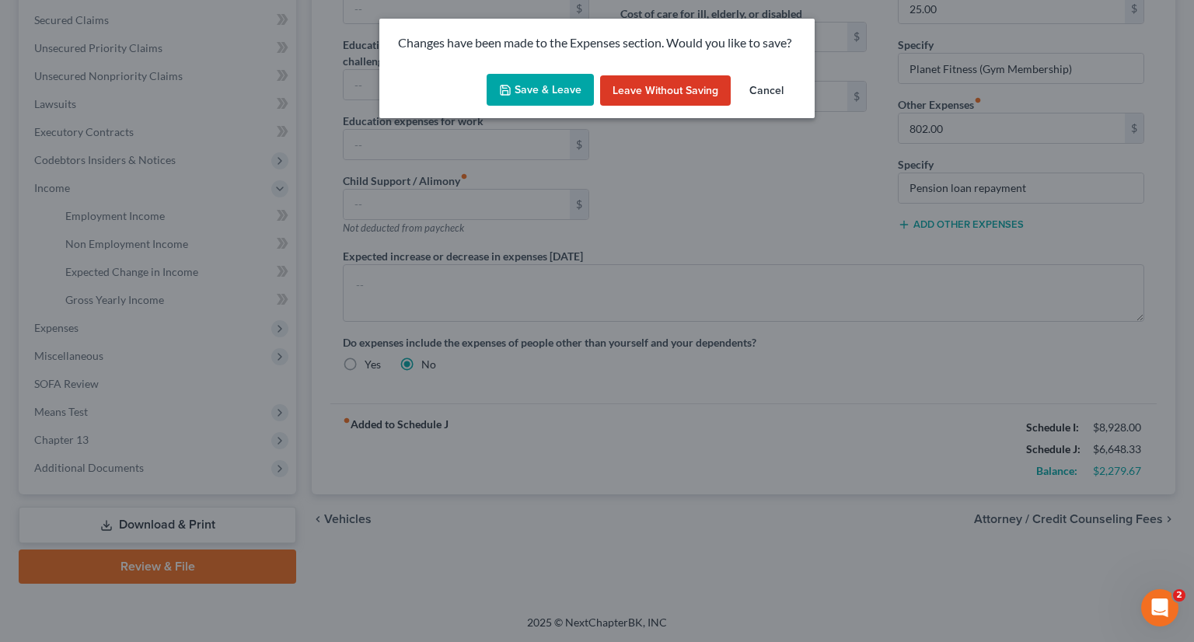
click at [530, 93] on button "Save & Leave" at bounding box center [540, 90] width 107 height 33
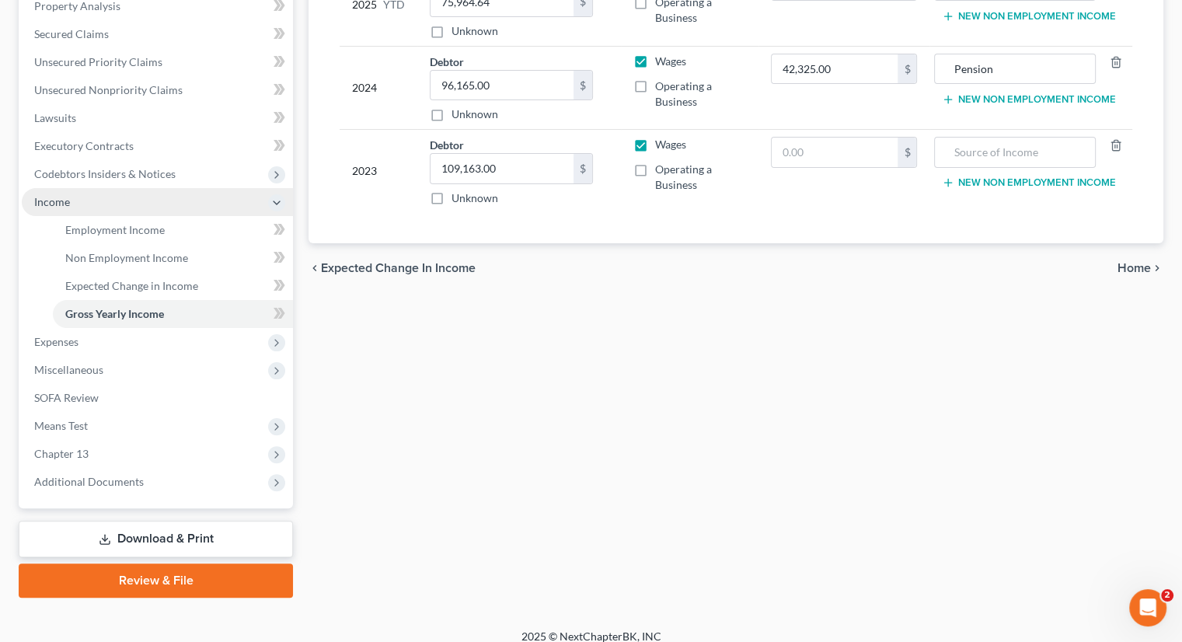
scroll to position [311, 0]
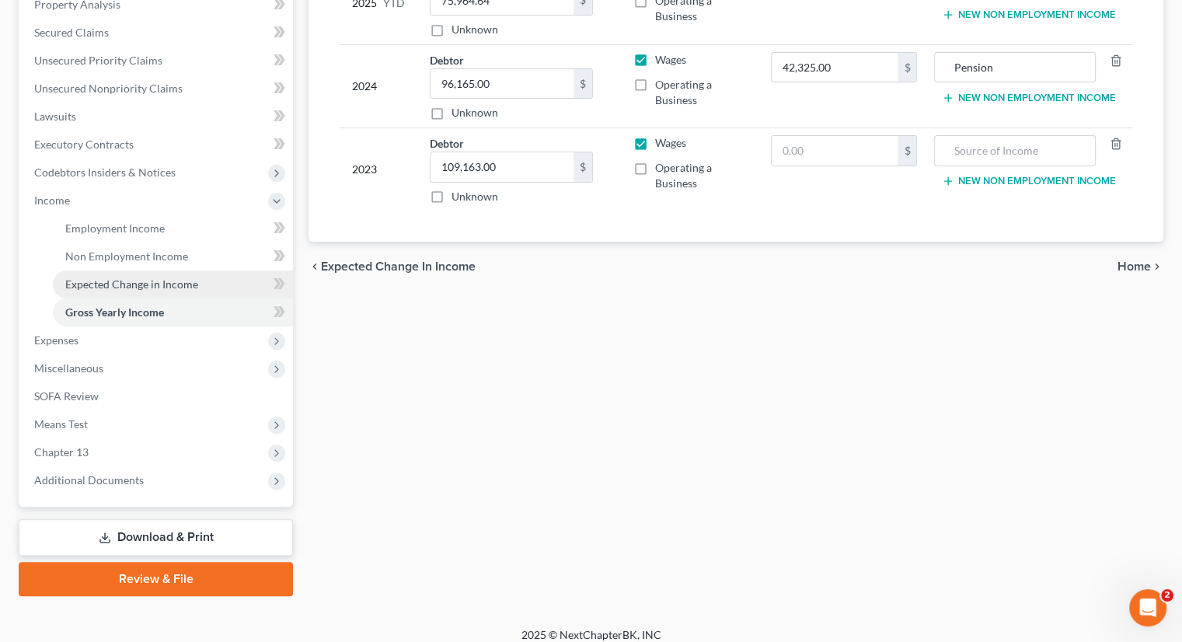
click at [156, 277] on span "Expected Change in Income" at bounding box center [131, 283] width 133 height 13
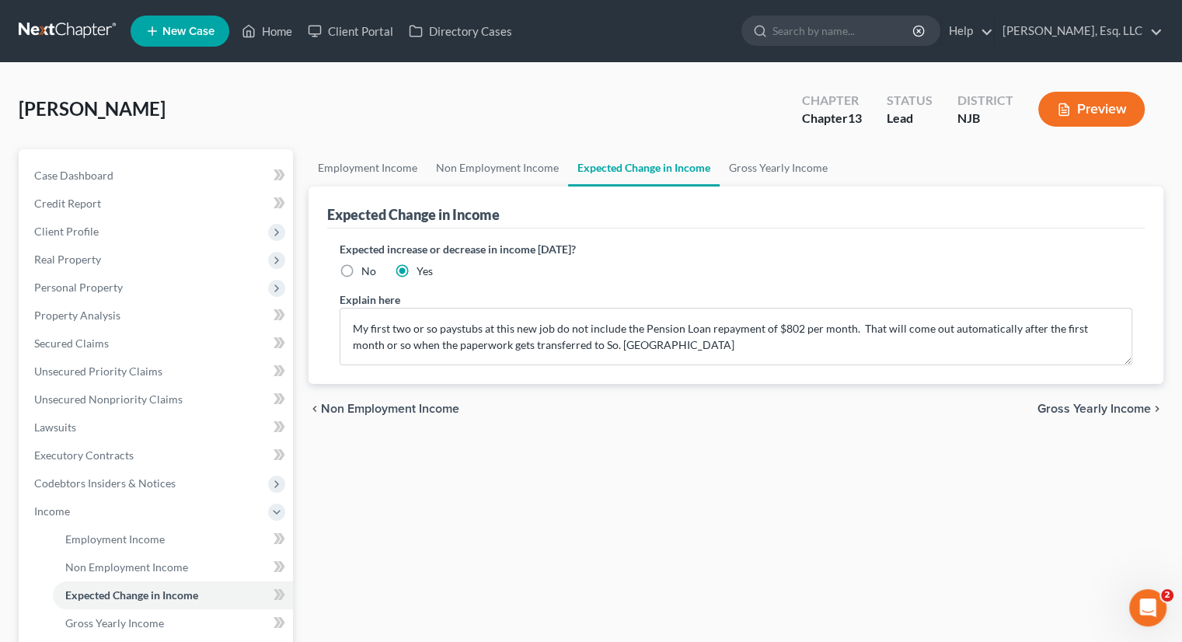
click at [361, 267] on label "No" at bounding box center [368, 271] width 15 height 16
click at [368, 267] on input "No" at bounding box center [373, 268] width 10 height 10
radio input "true"
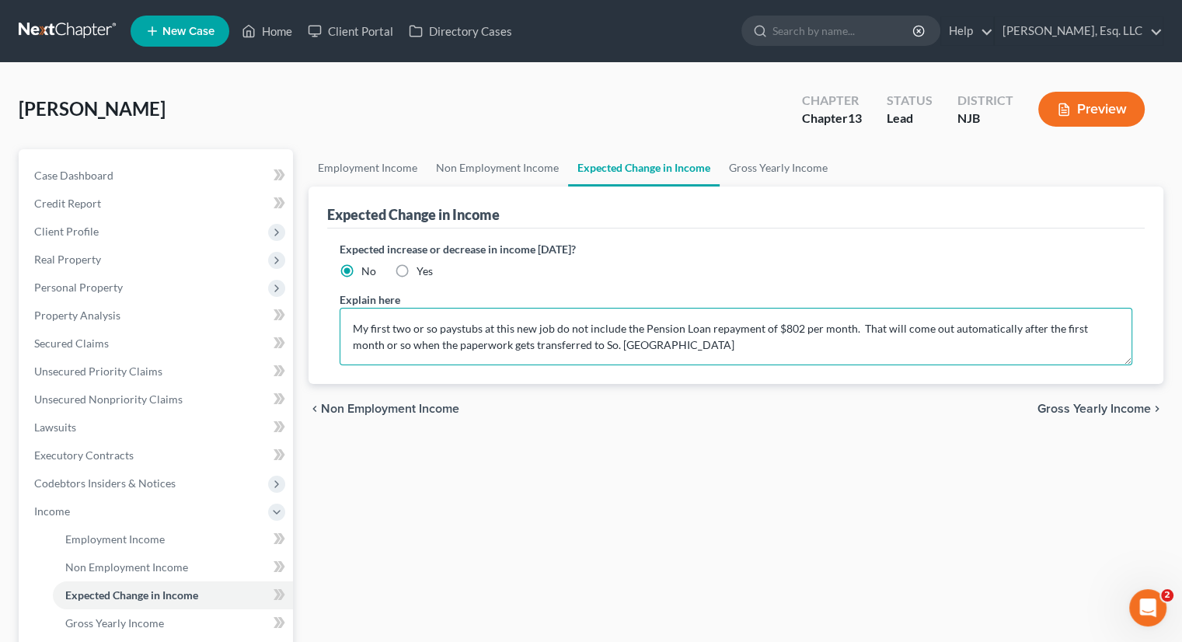
drag, startPoint x: 347, startPoint y: 318, endPoint x: 703, endPoint y: 351, distance: 357.5
click at [703, 351] on textarea "My first two or so paystubs at this new job do not include the Pension Loan rep…" at bounding box center [736, 337] width 793 height 58
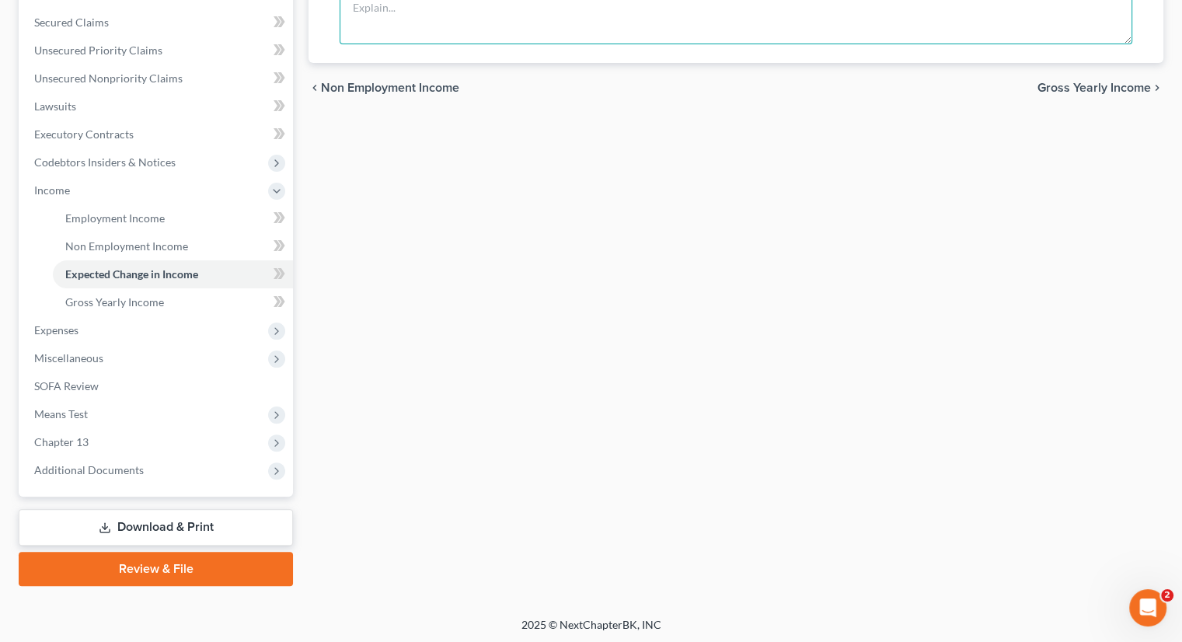
scroll to position [323, 0]
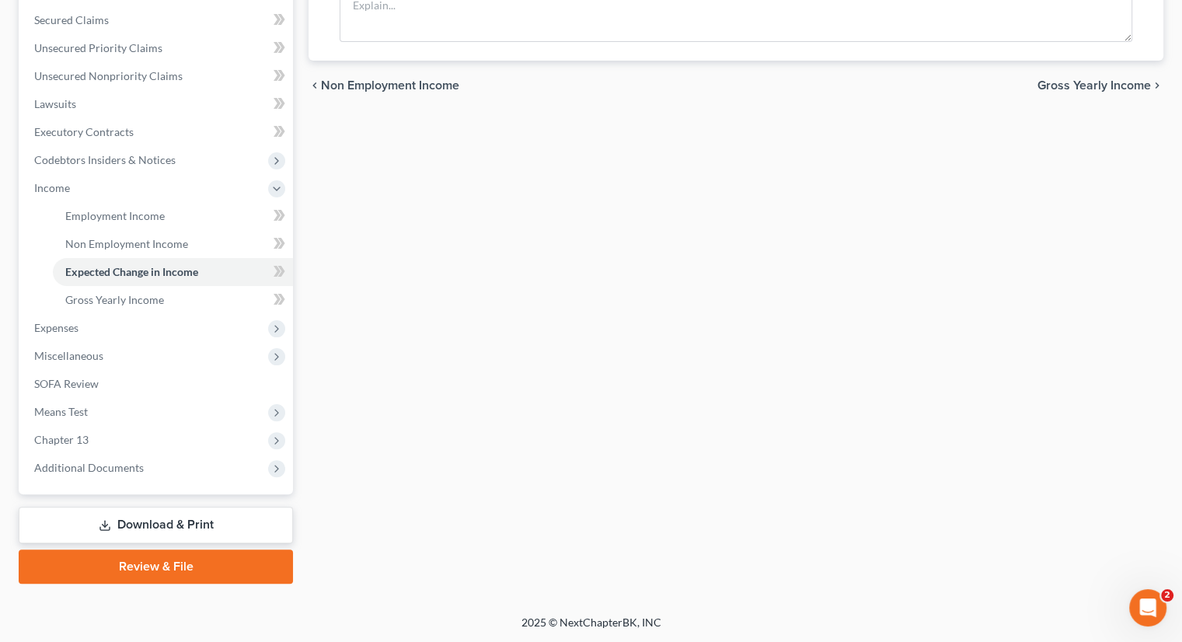
click at [148, 523] on link "Download & Print" at bounding box center [156, 525] width 274 height 37
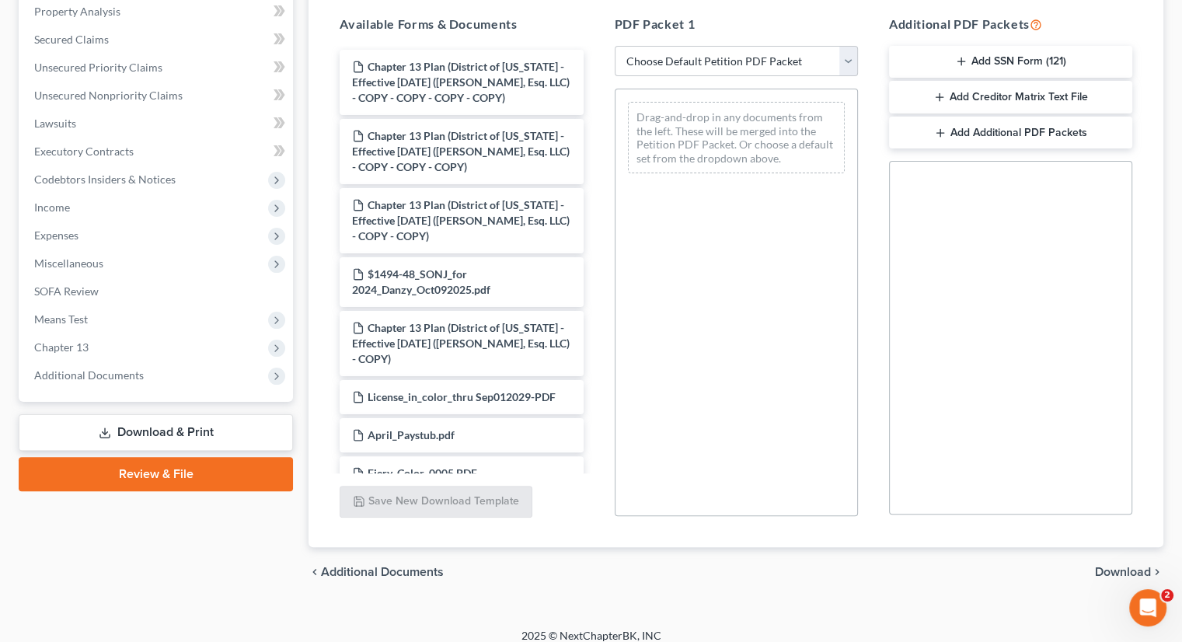
scroll to position [317, 0]
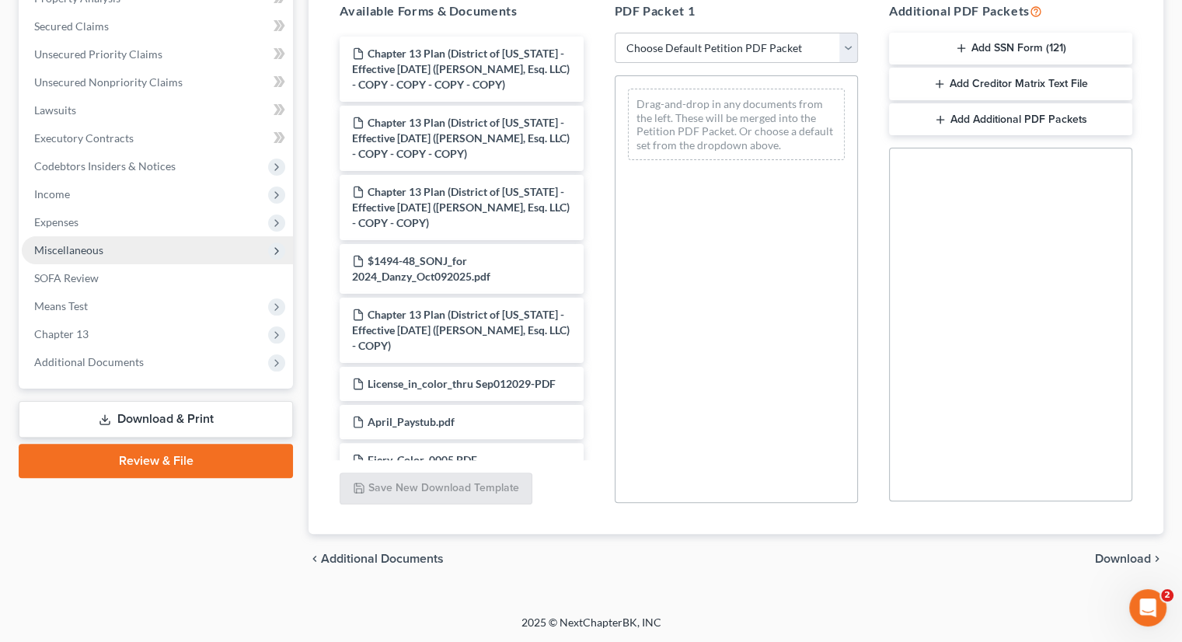
click at [107, 250] on span "Miscellaneous" at bounding box center [157, 250] width 271 height 28
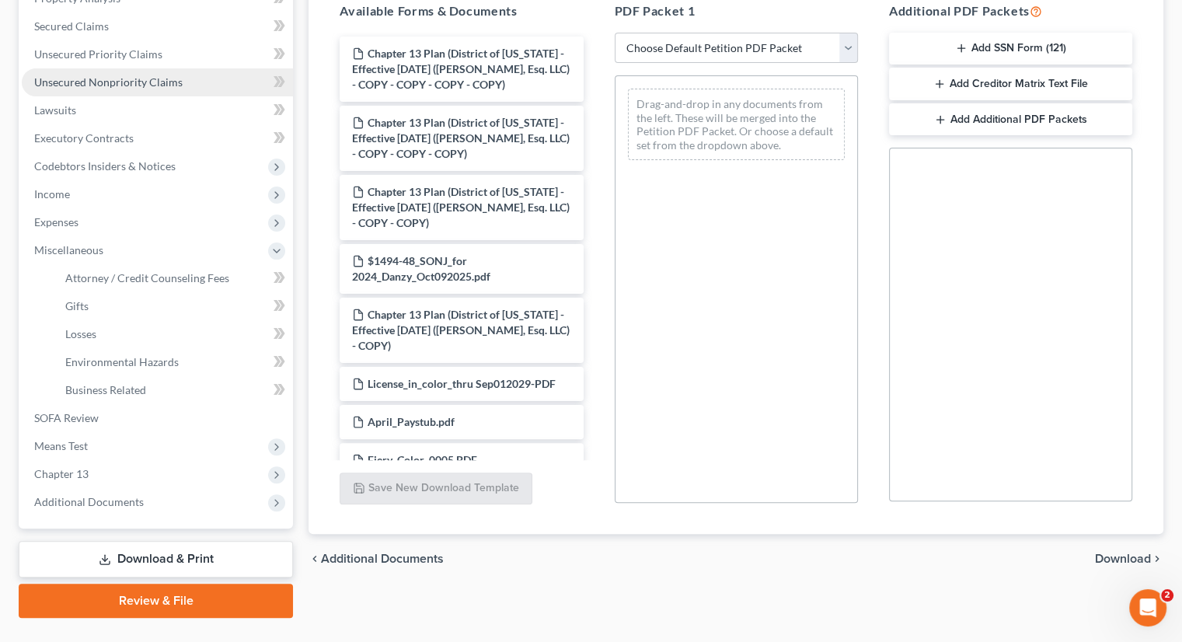
click at [117, 89] on link "Unsecured Nonpriority Claims" at bounding box center [157, 82] width 271 height 28
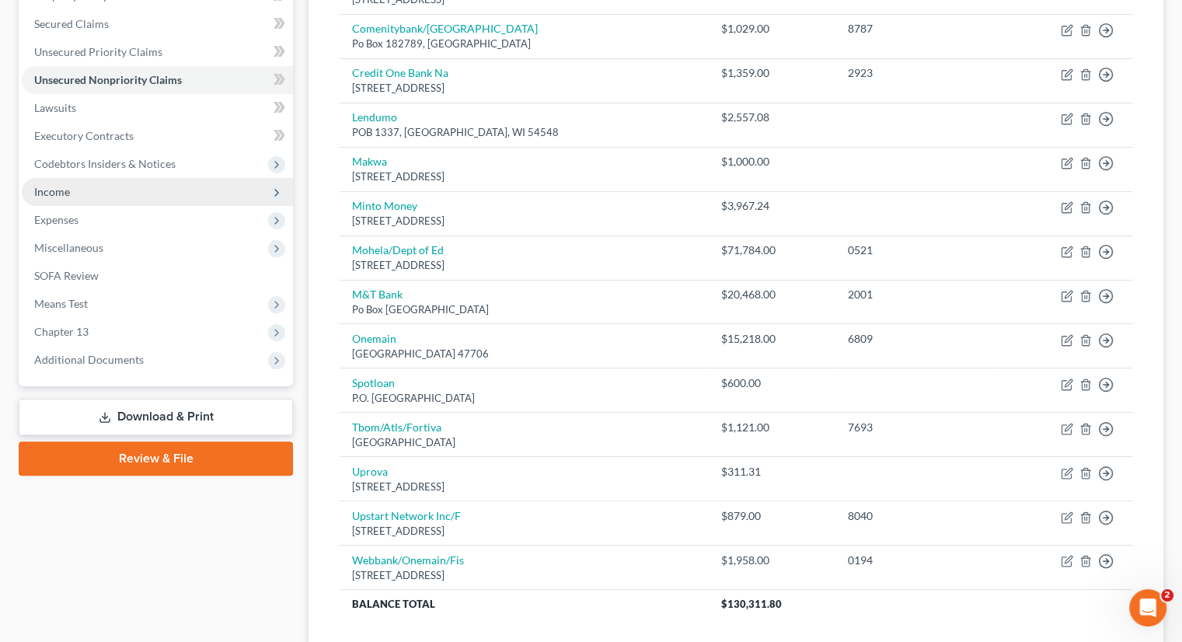
scroll to position [432, 0]
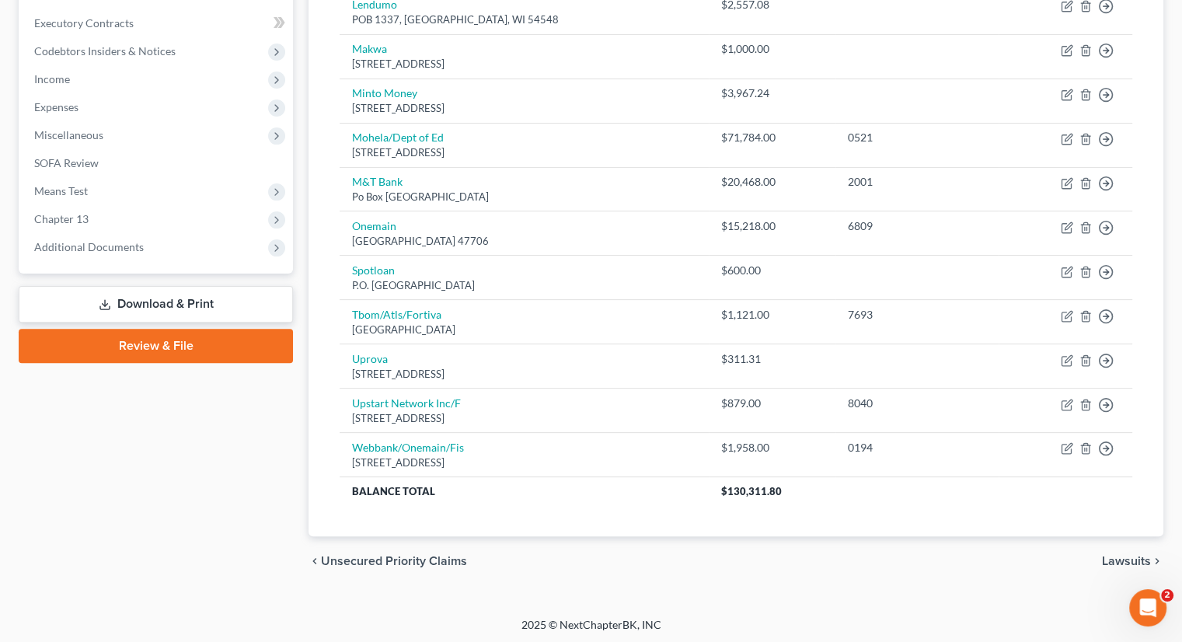
click at [161, 300] on link "Download & Print" at bounding box center [156, 304] width 274 height 37
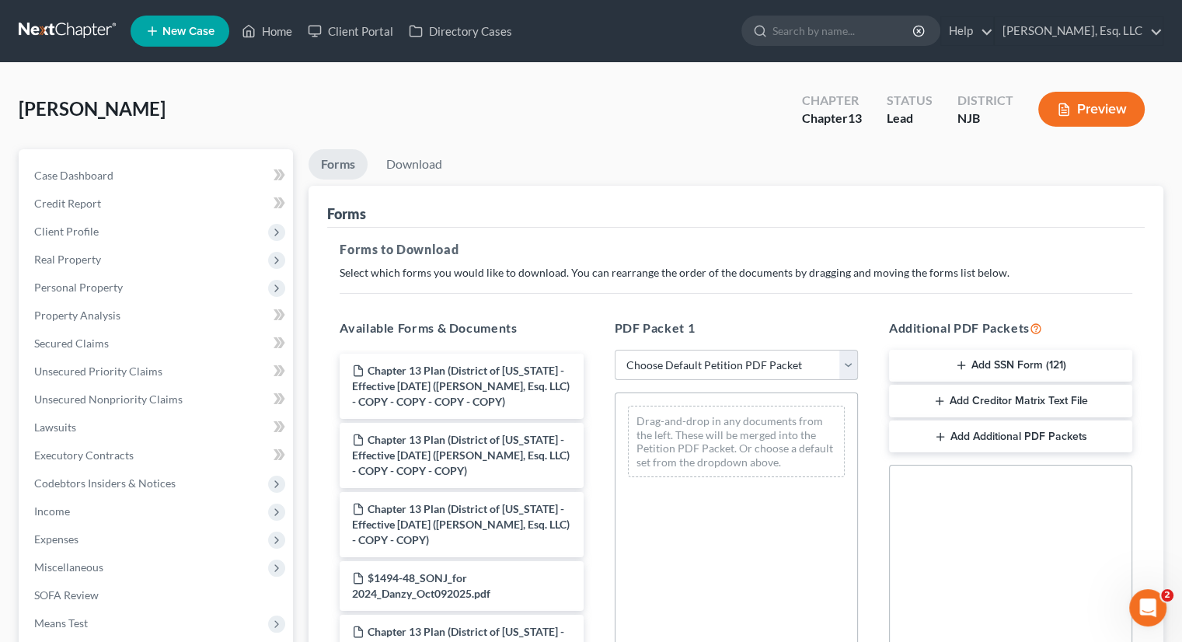
click at [790, 358] on select "Choose Default Petition PDF Packet Complete Bankruptcy Petition (all forms and …" at bounding box center [736, 365] width 243 height 31
select select "0"
click at [615, 350] on select "Choose Default Petition PDF Packet Complete Bankruptcy Petition (all forms and …" at bounding box center [736, 365] width 243 height 31
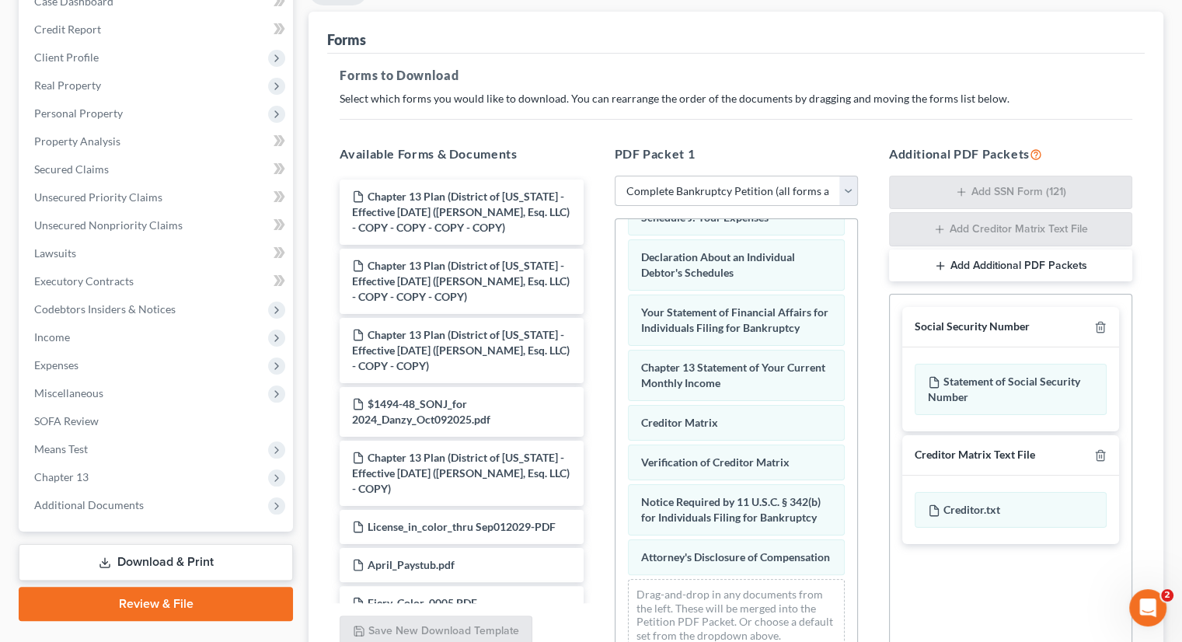
scroll to position [318, 0]
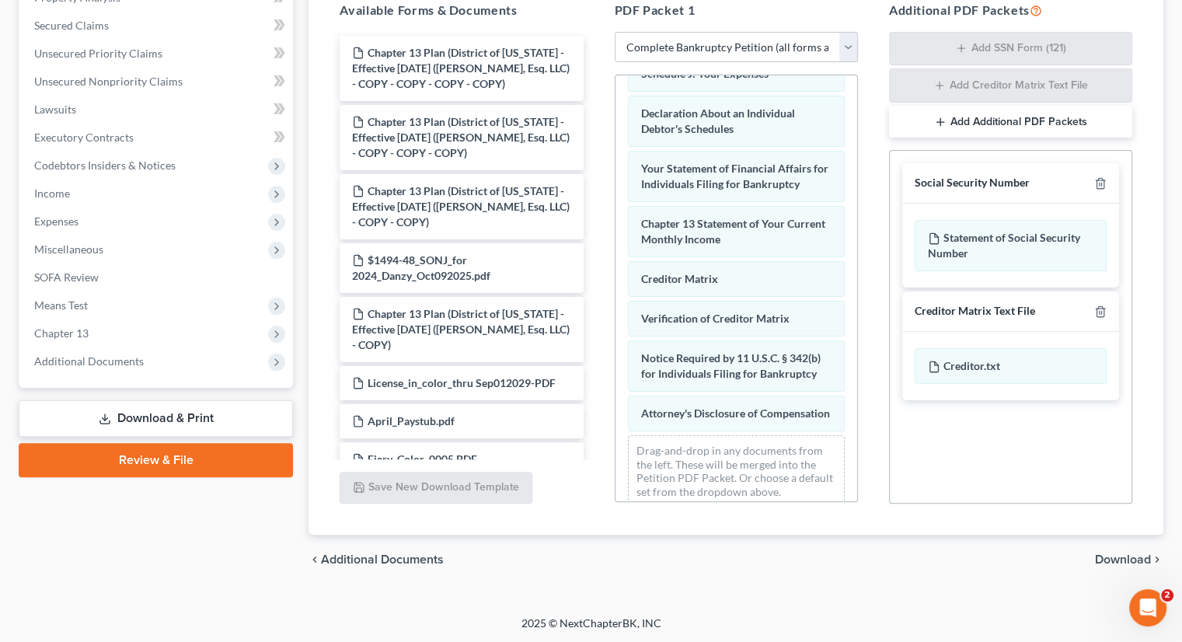
click at [1117, 562] on span "Download" at bounding box center [1123, 559] width 56 height 12
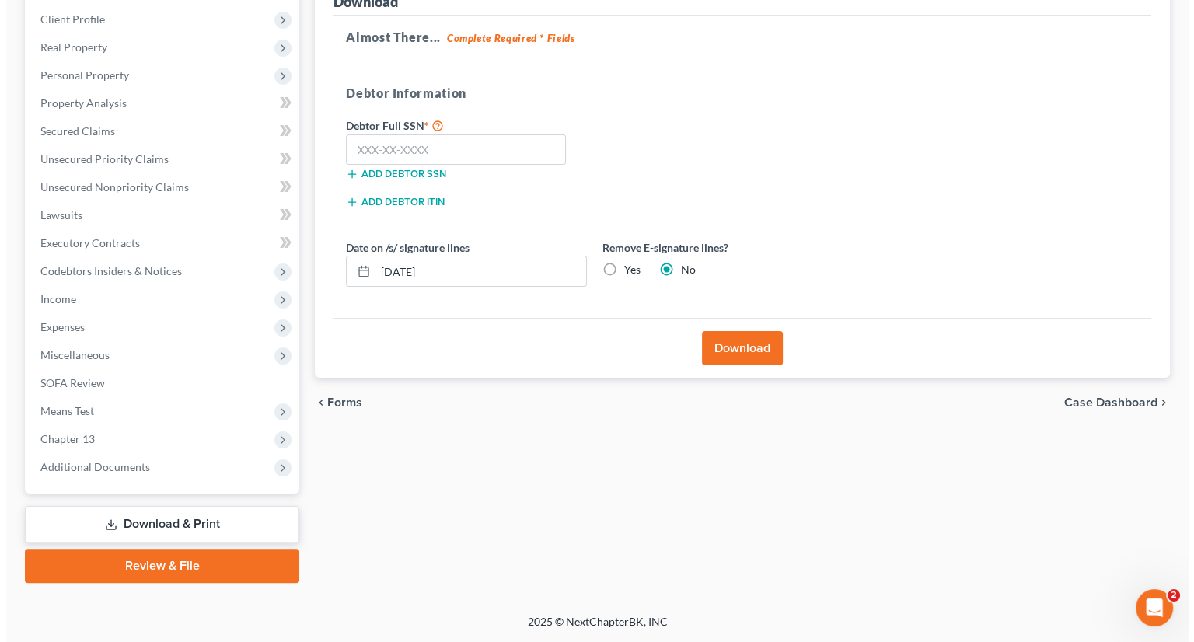
scroll to position [211, 0]
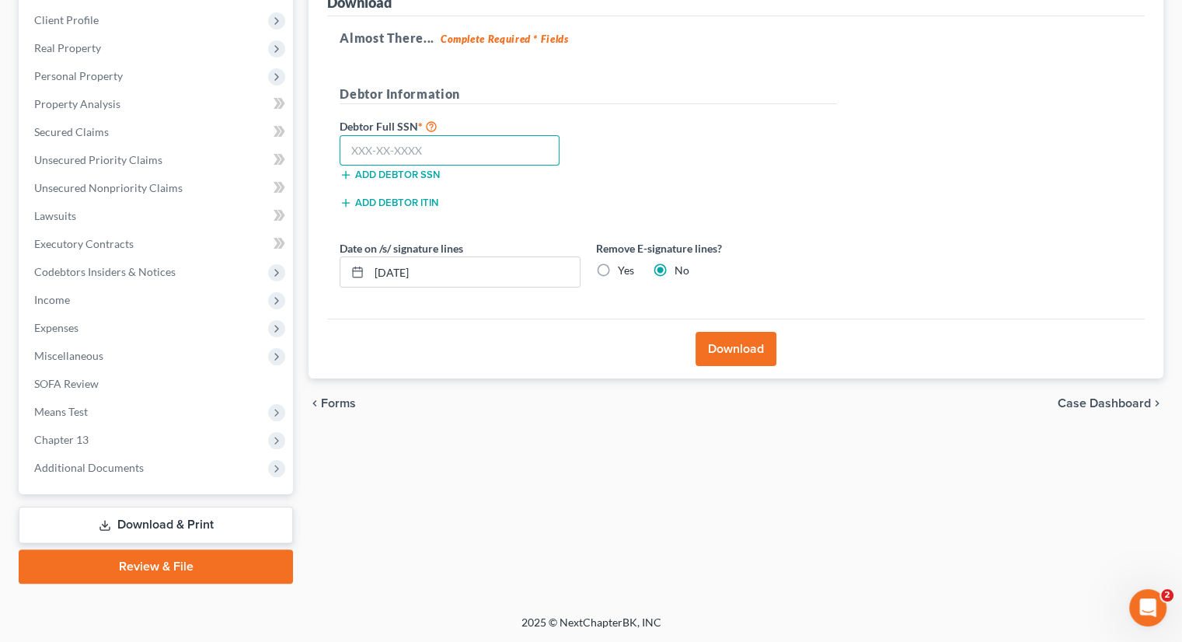
click at [348, 153] on input "text" at bounding box center [450, 150] width 220 height 31
type input "143-78-1053"
click at [743, 349] on button "Download" at bounding box center [736, 349] width 81 height 34
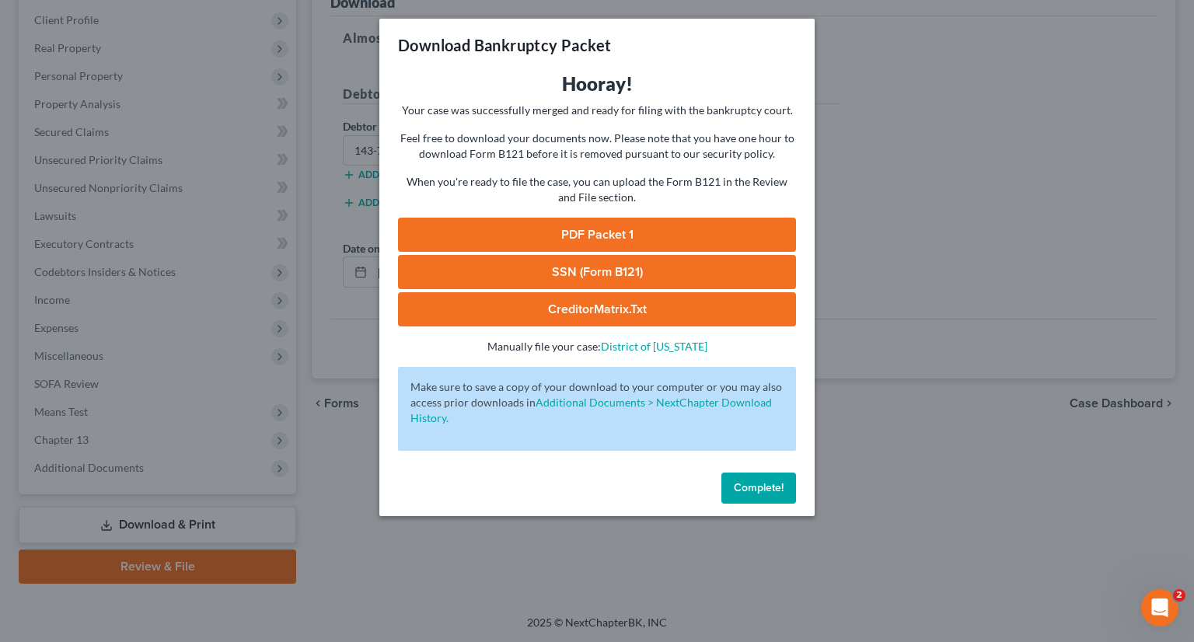
click at [573, 231] on link "PDF Packet 1" at bounding box center [597, 235] width 398 height 34
